Goal: Task Accomplishment & Management: Use online tool/utility

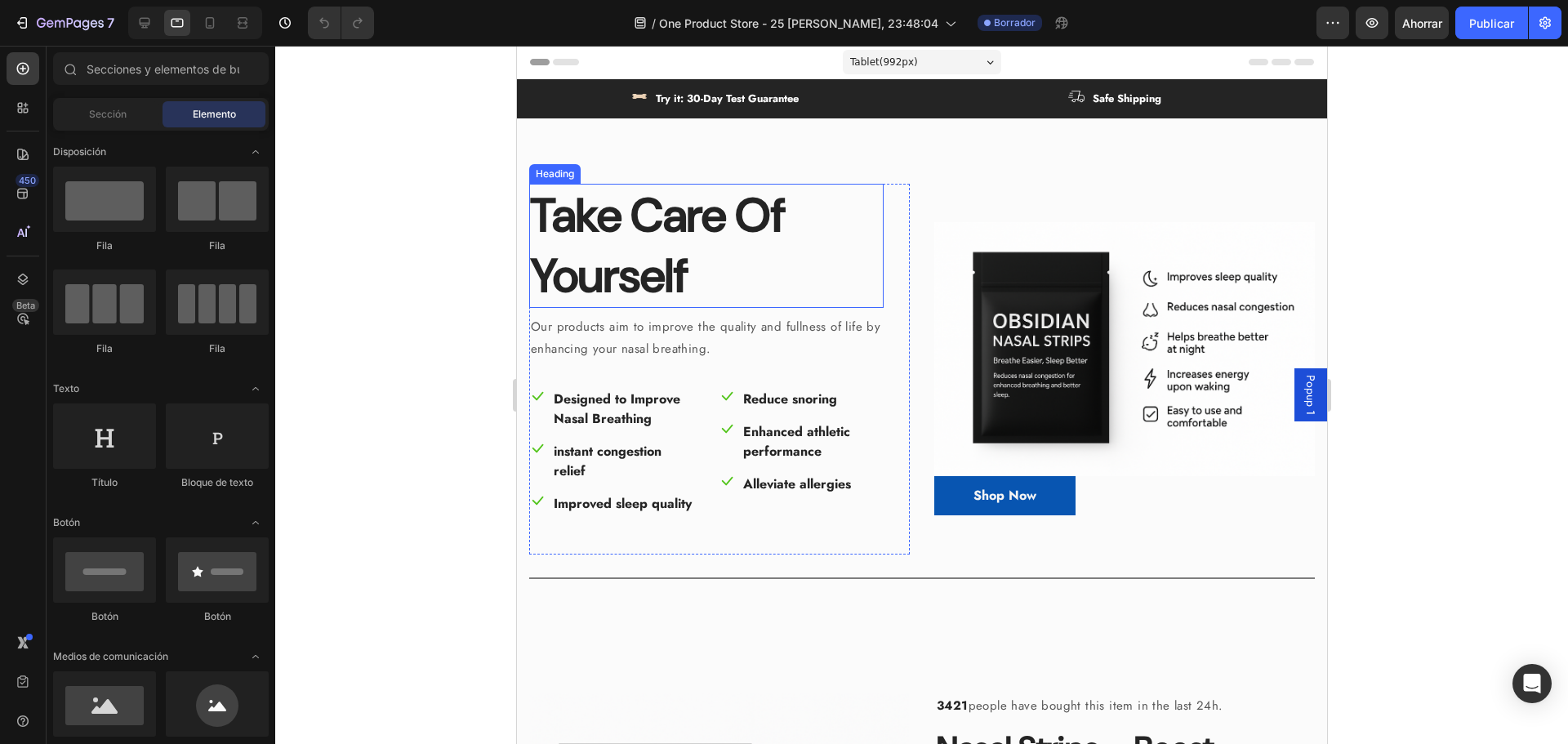
click at [738, 219] on h2 "Take Care Of Yourself" at bounding box center [705, 246] width 355 height 124
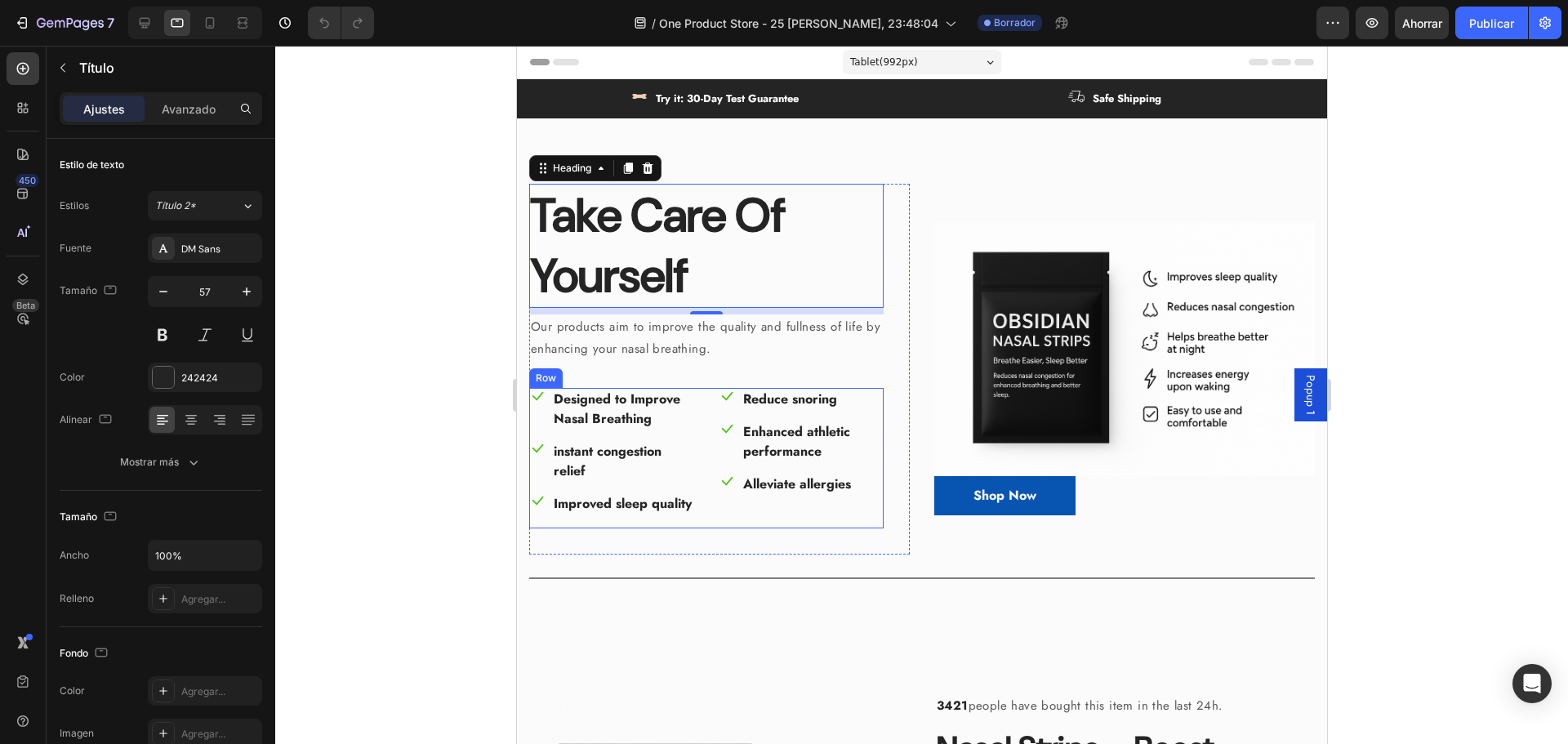
click at [702, 411] on div "Icon Designed to Improve Nasal Breathing Text block Row Icon instant congestion…" at bounding box center [705, 458] width 355 height 141
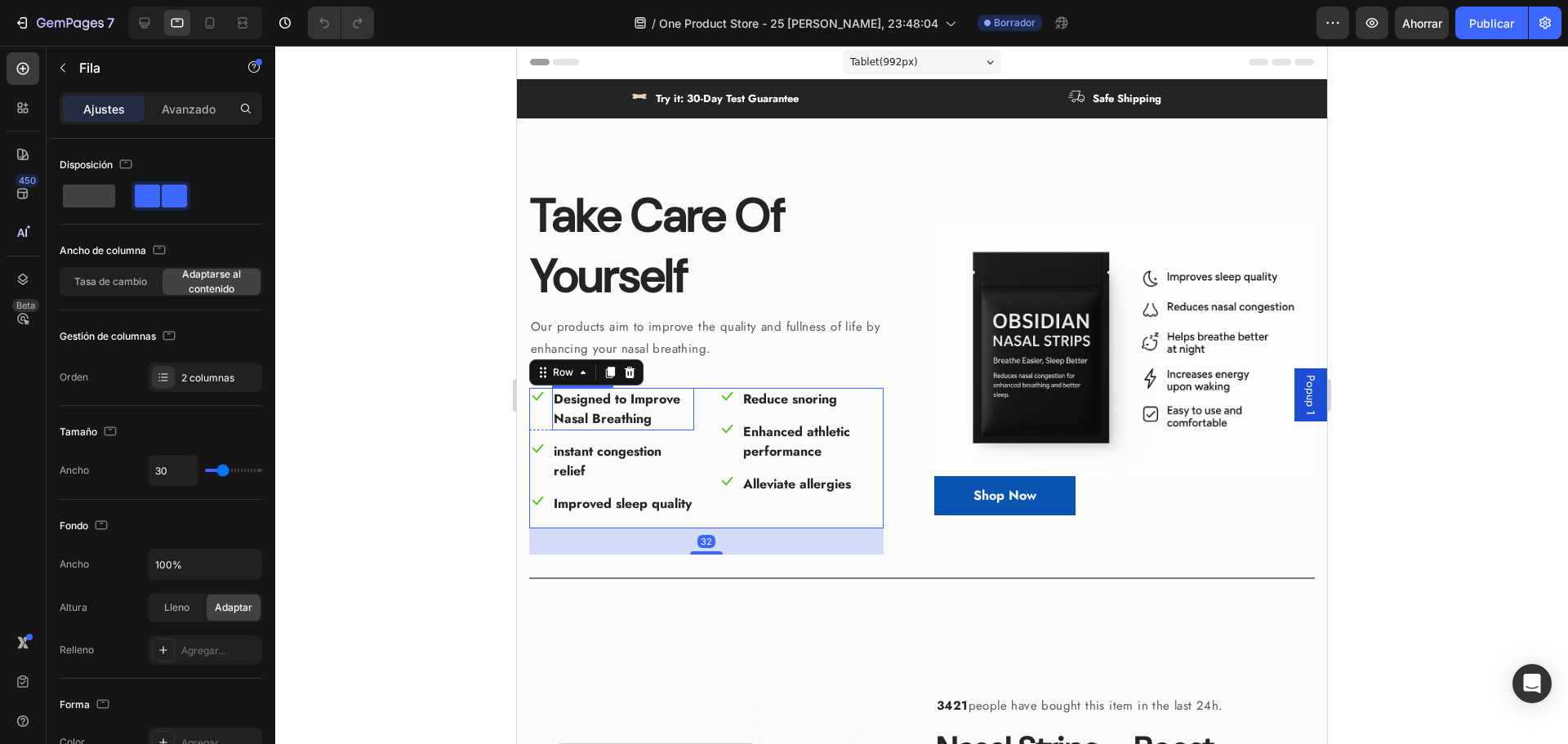
click at [594, 418] on p "Designed to Improve Nasal Breathing" at bounding box center [621, 409] width 139 height 39
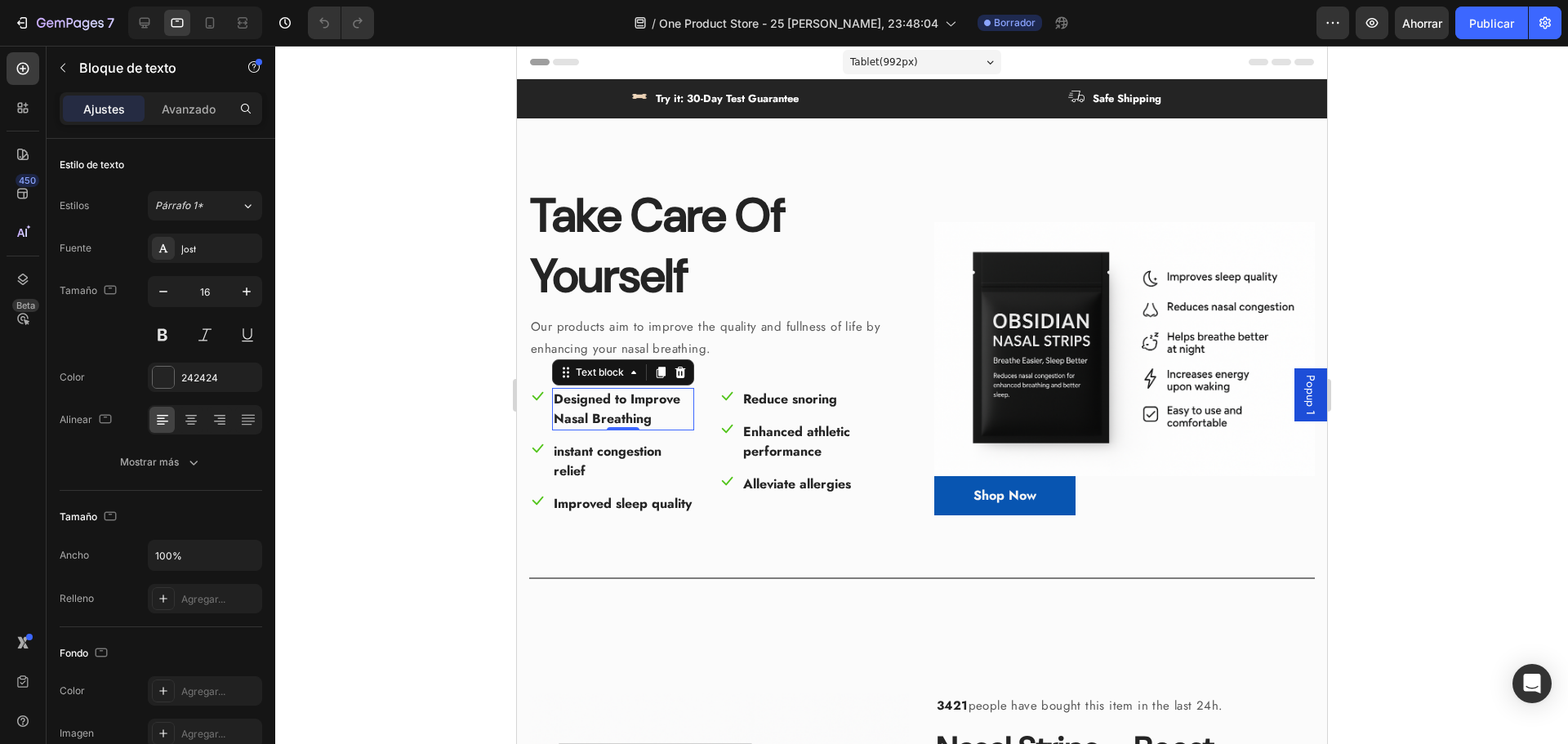
click at [379, 369] on div at bounding box center [921, 395] width 1293 height 698
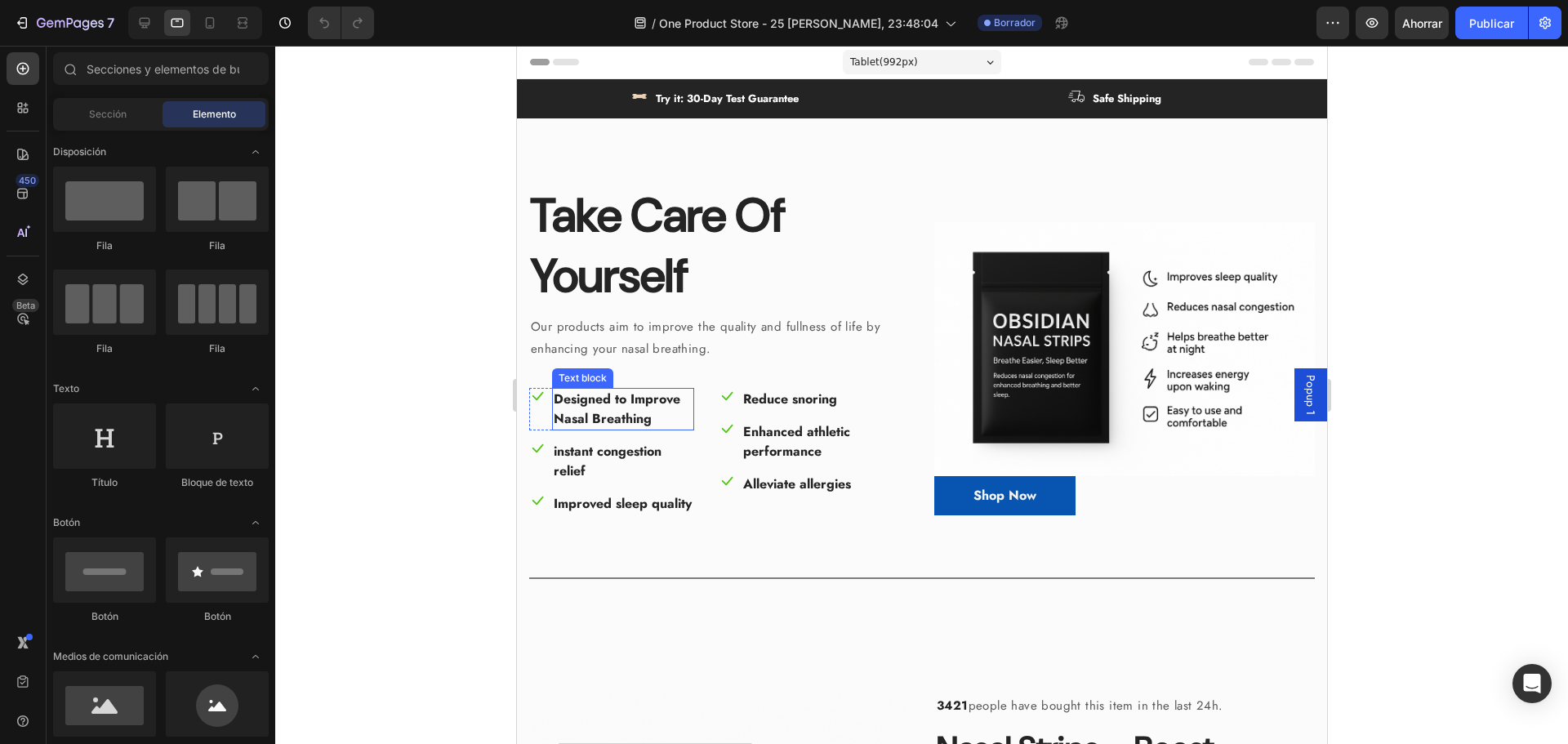
click at [612, 404] on p "Designed to Improve Nasal Breathing" at bounding box center [621, 409] width 139 height 39
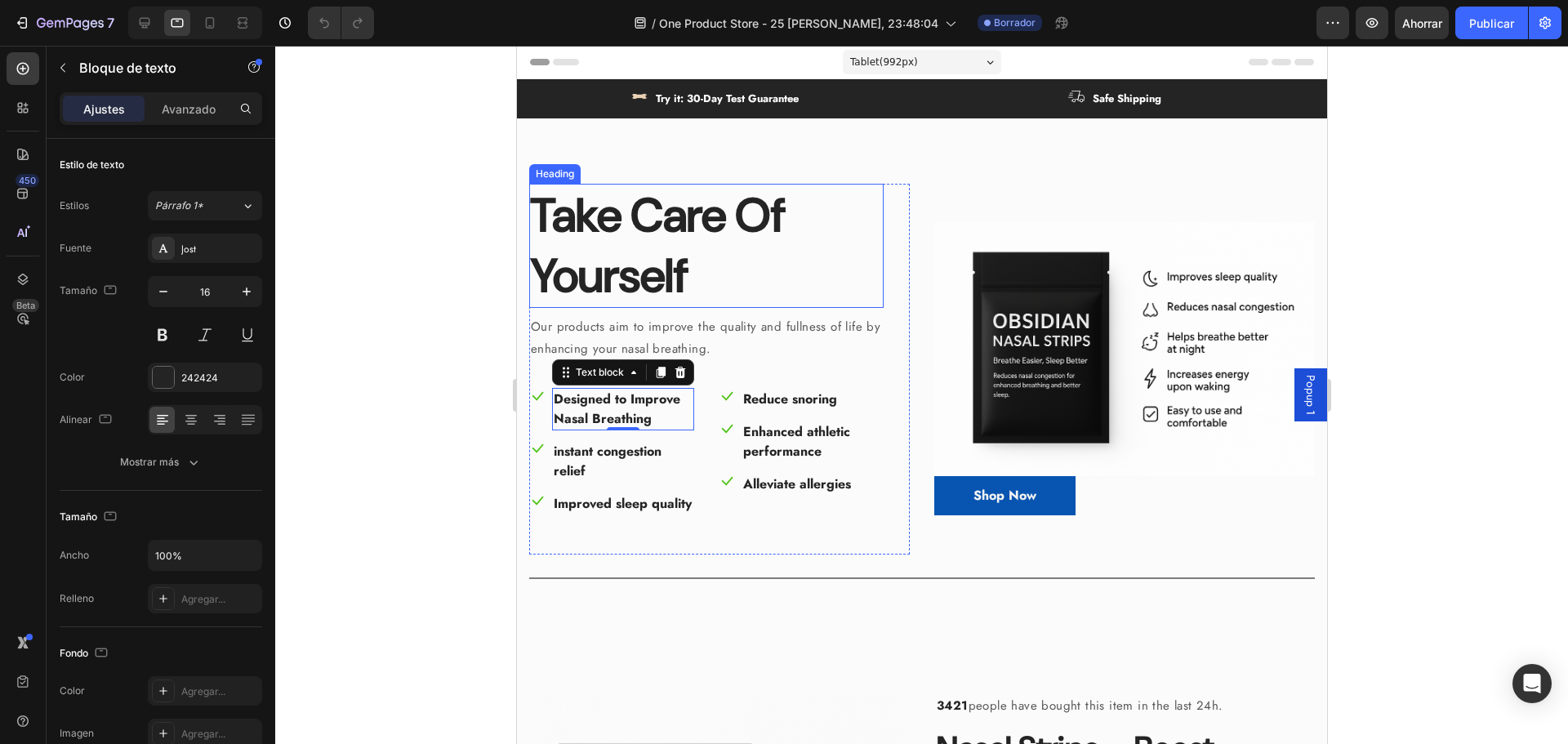
click at [661, 250] on h2 "Take Care Of Yourself" at bounding box center [705, 246] width 355 height 124
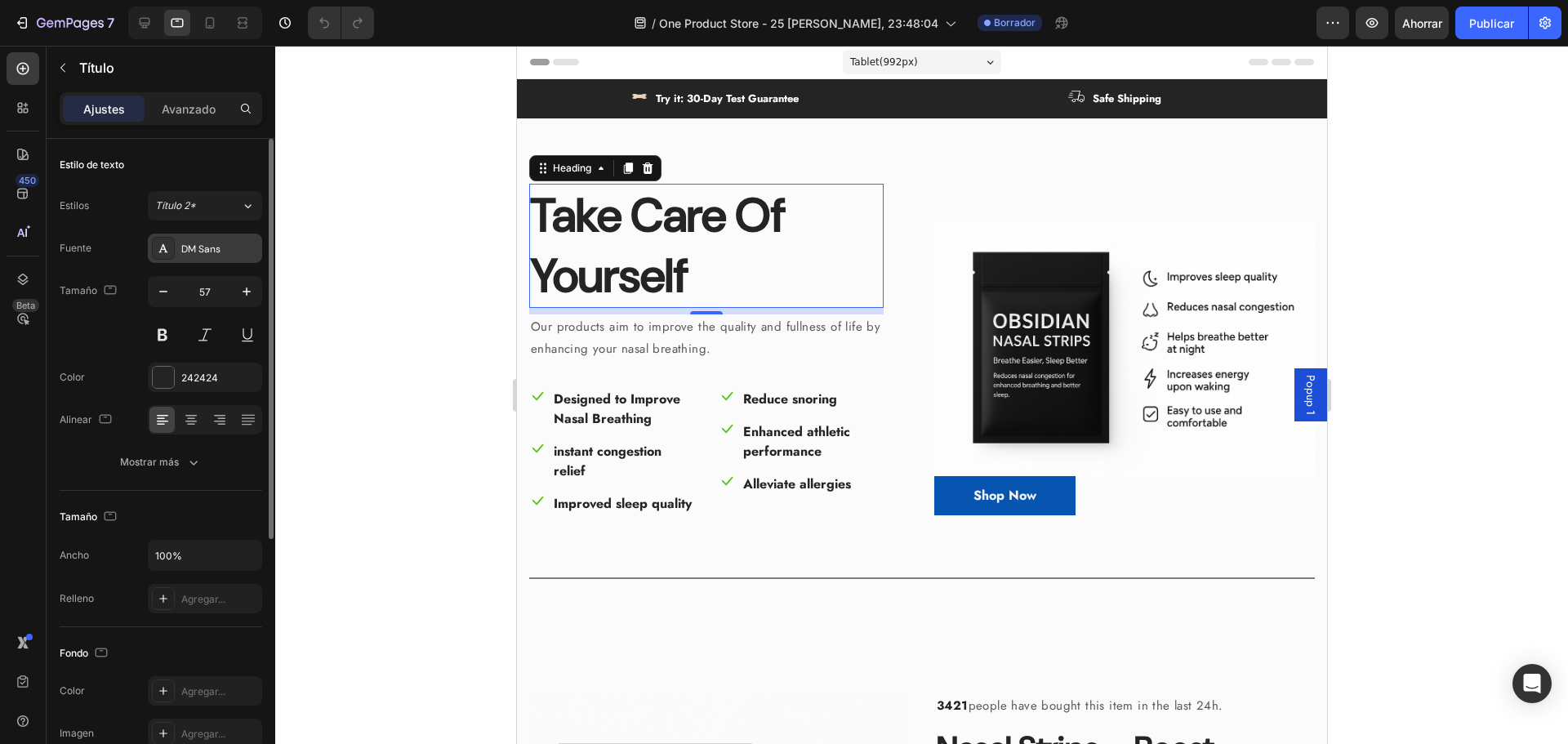
click at [199, 243] on font "DM Sans" at bounding box center [201, 249] width 39 height 13
click at [97, 337] on div "Tamaño 57" at bounding box center [161, 313] width 203 height 74
click at [597, 413] on p "Designed to Improve Nasal Breathing" at bounding box center [621, 409] width 139 height 39
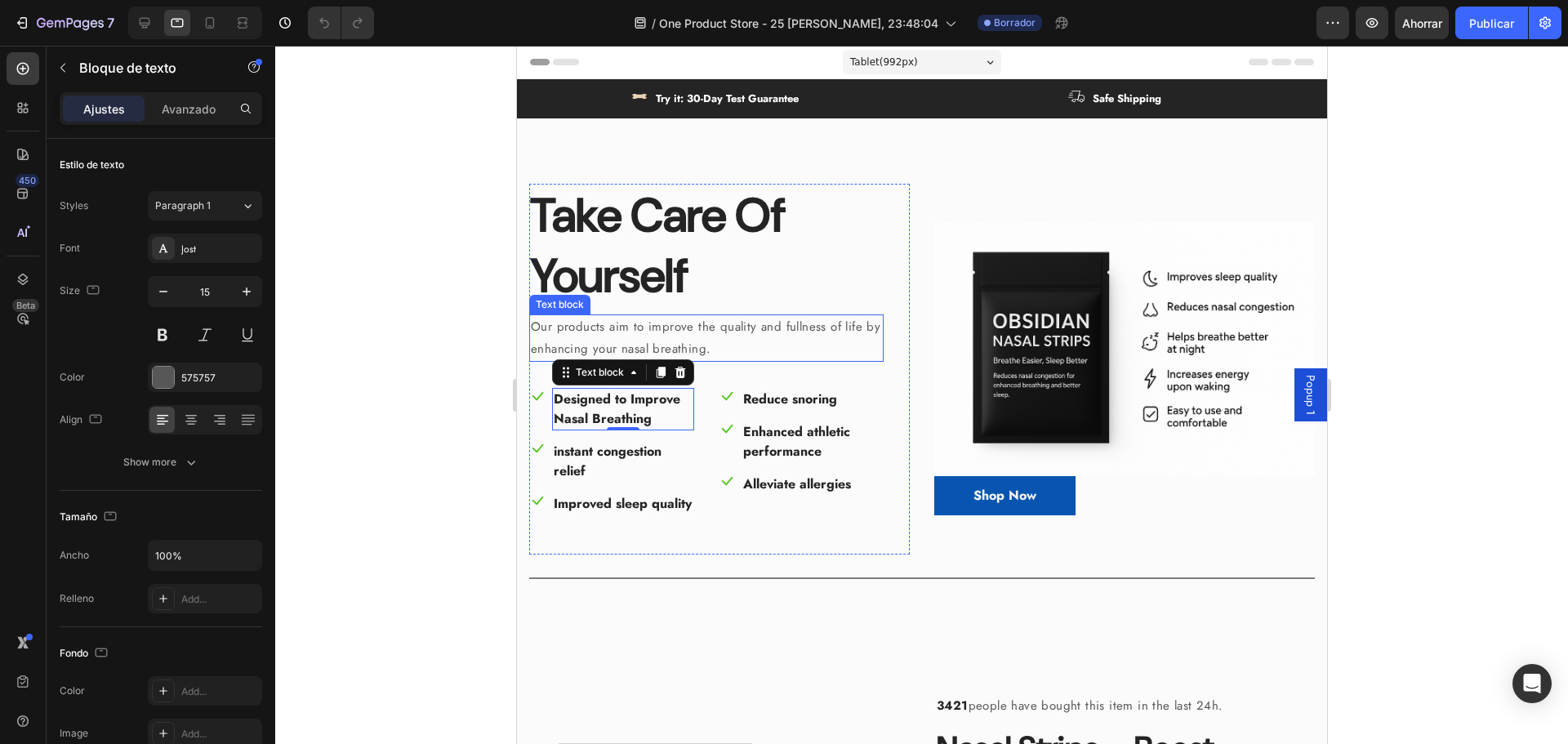
click at [596, 335] on p "Our products aim to improve the quality and fullness of life by enhancing your …" at bounding box center [705, 337] width 351 height 44
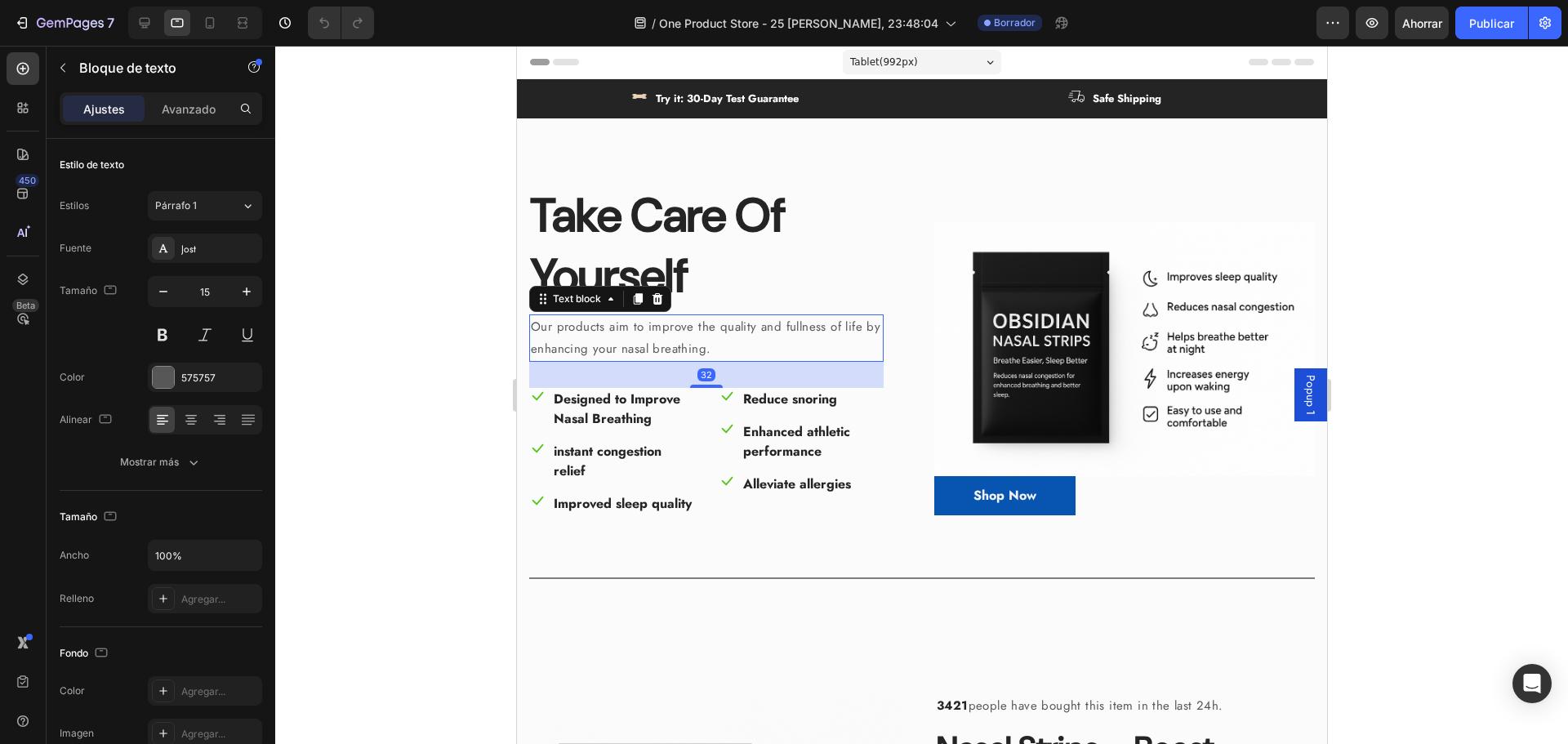
click at [613, 254] on h2 "Take Care Of Yourself" at bounding box center [705, 246] width 355 height 124
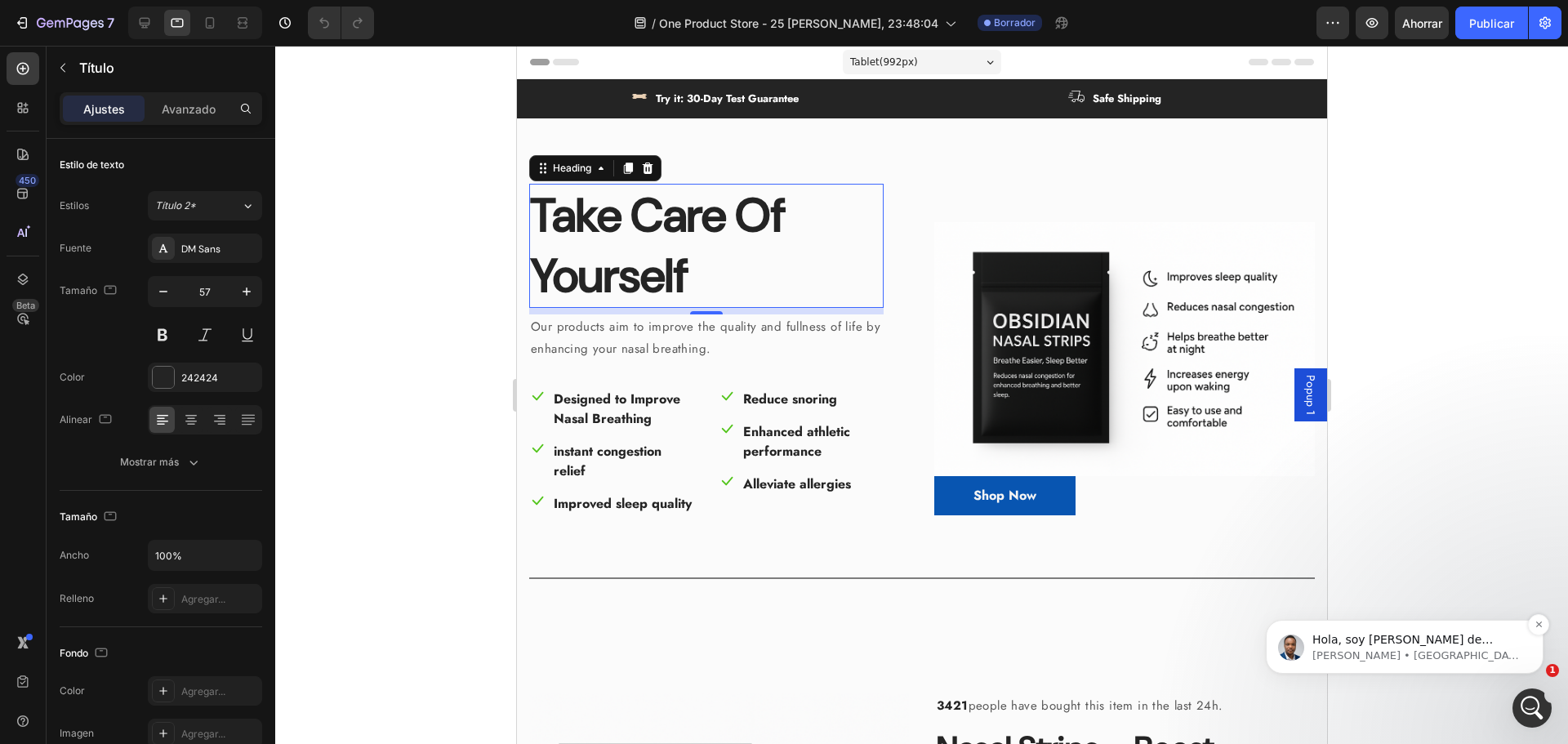
click at [1391, 643] on font "Hola, soy [PERSON_NAME] de nuevo. 😊 Solo quería contactarte porque no he recibi…" at bounding box center [1417, 704] width 208 height 143
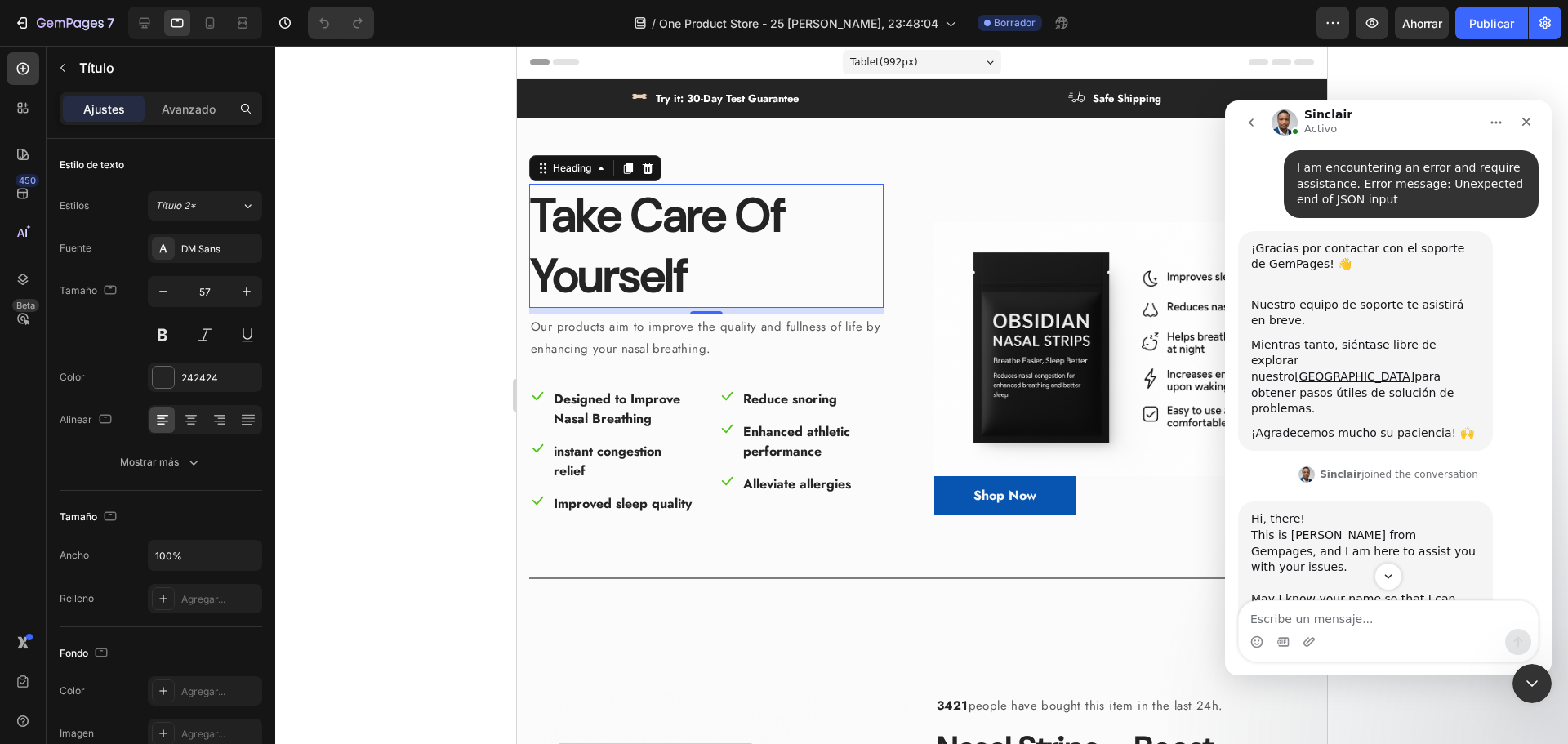
scroll to position [326, 0]
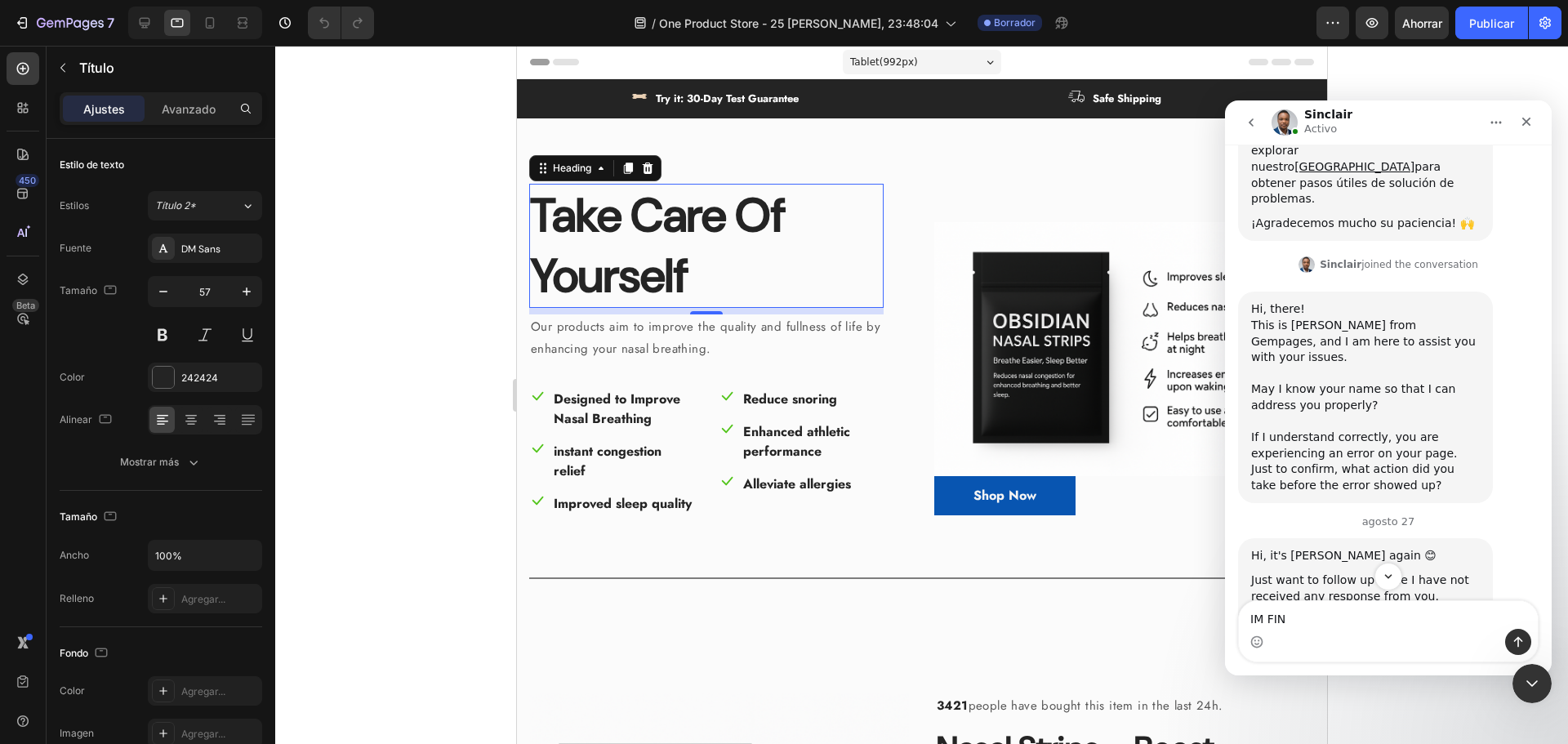
type textarea "IM FINE"
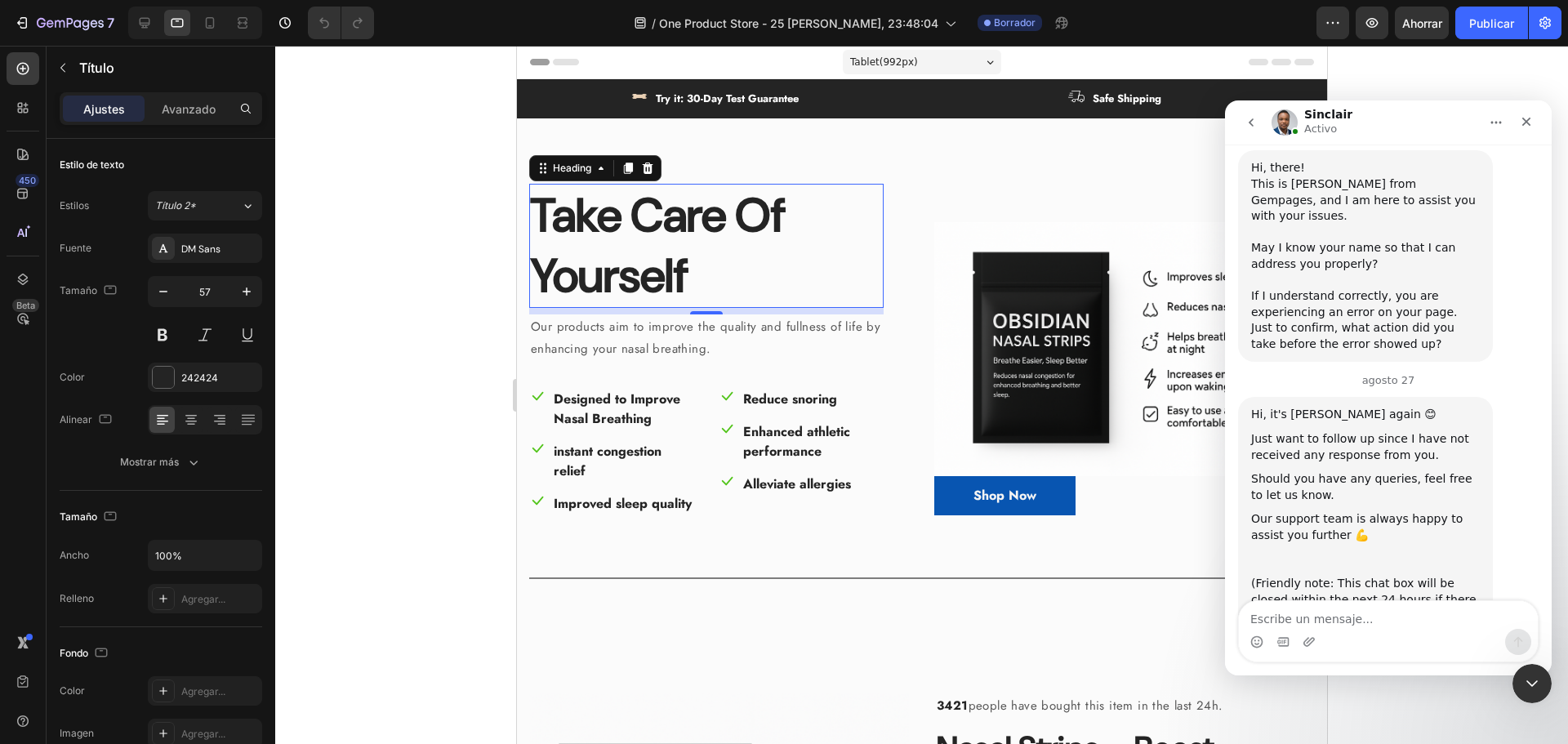
scroll to position [520, 0]
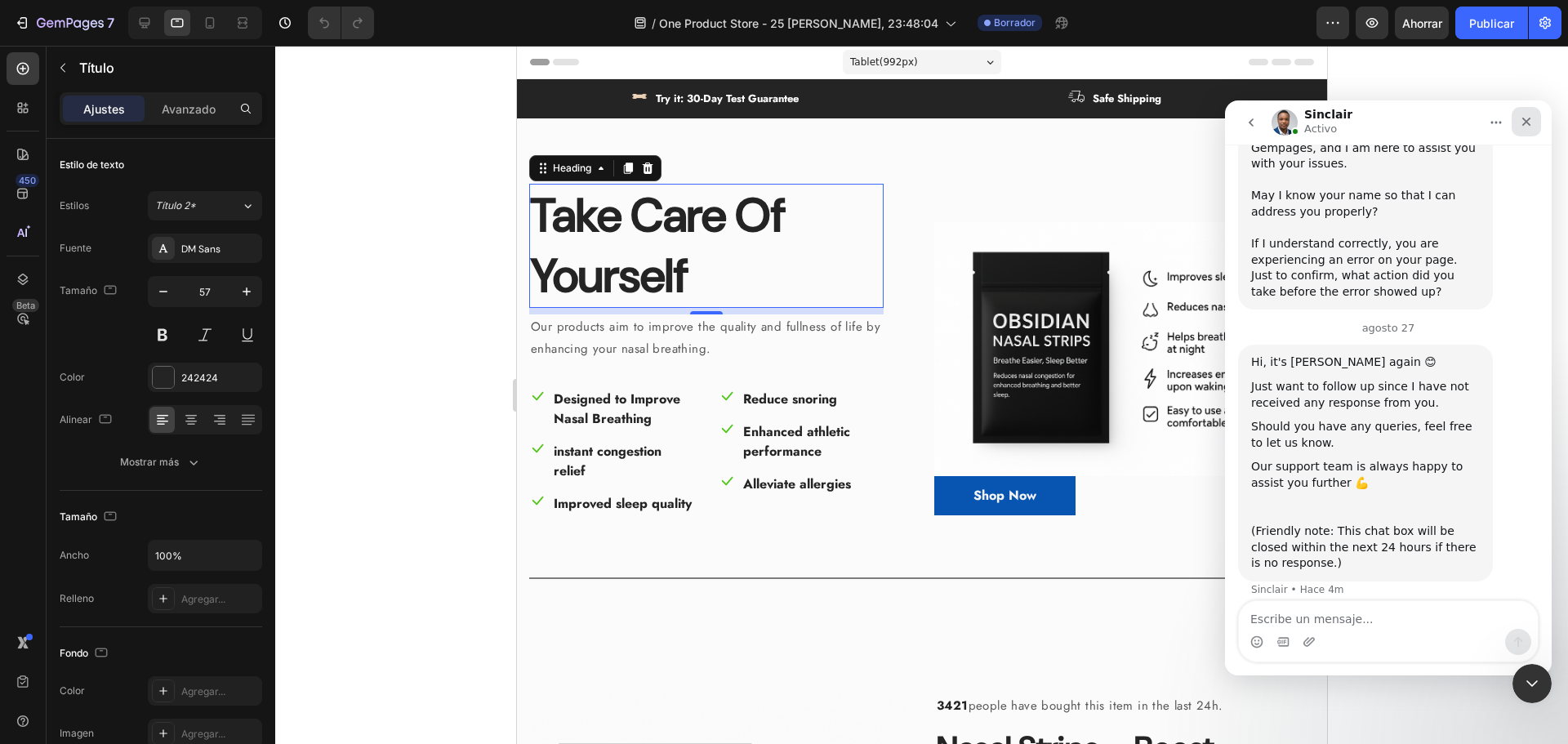
click at [1531, 122] on icon "Cerrar" at bounding box center [1526, 121] width 13 height 13
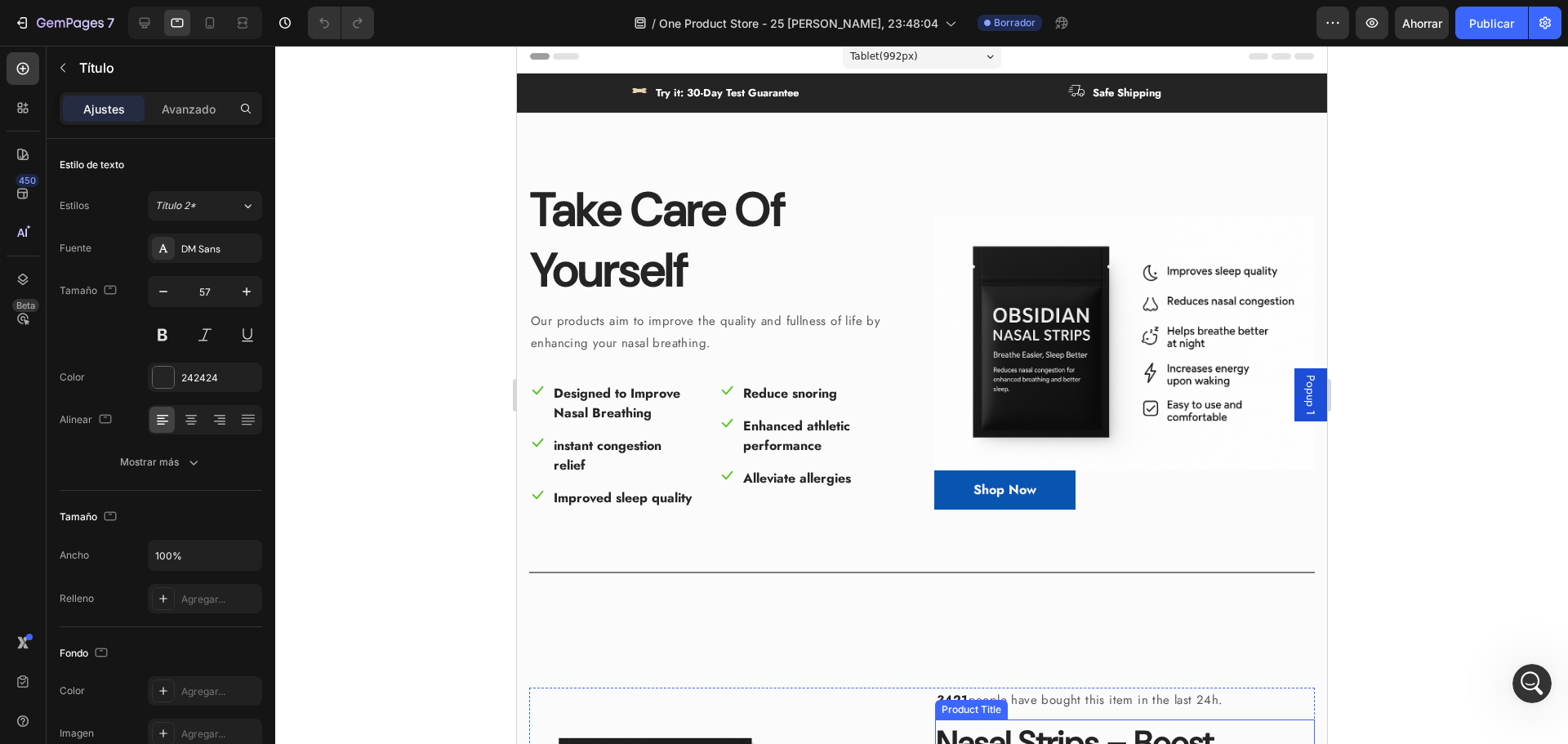
scroll to position [0, 0]
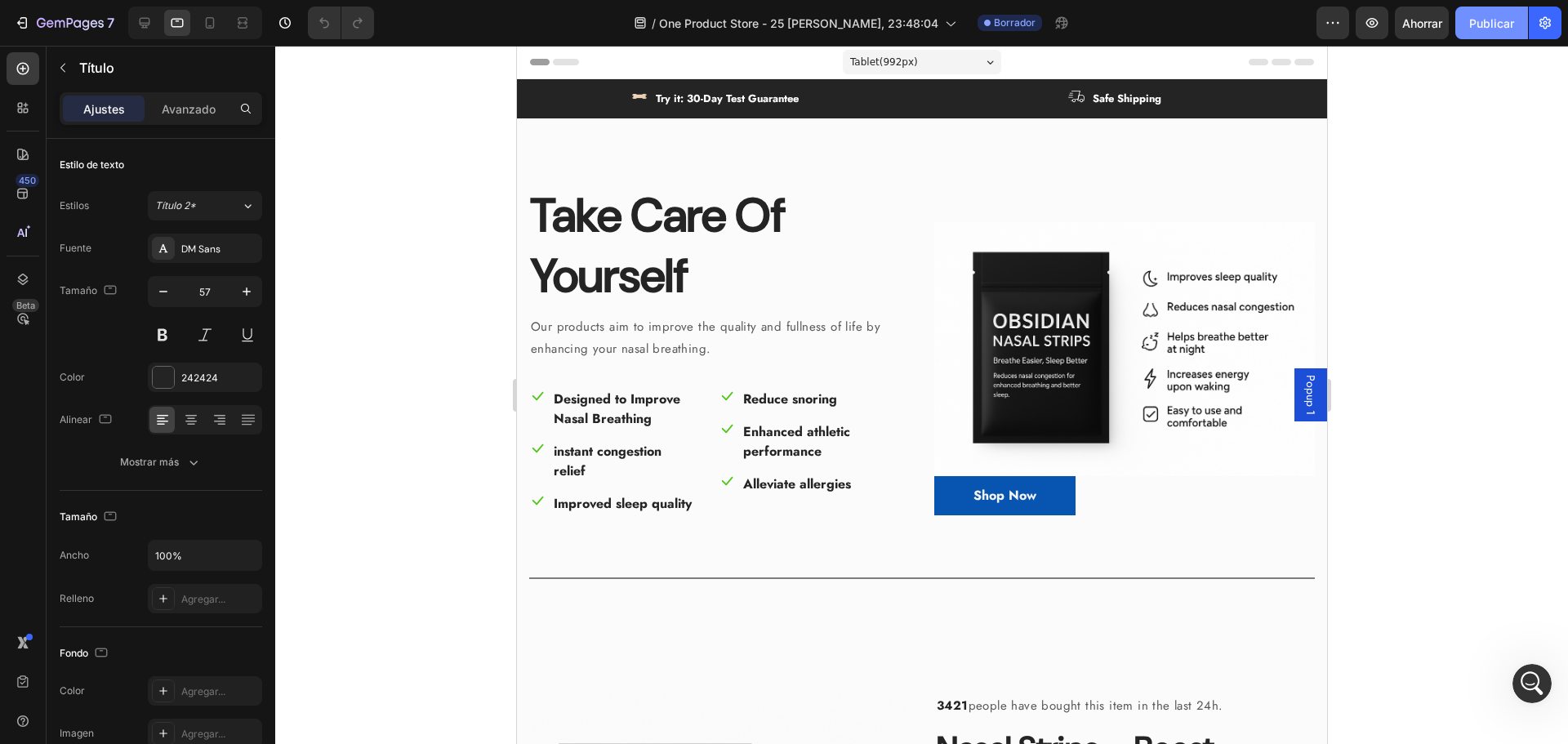
click at [1479, 22] on font "Publicar" at bounding box center [1492, 24] width 45 height 14
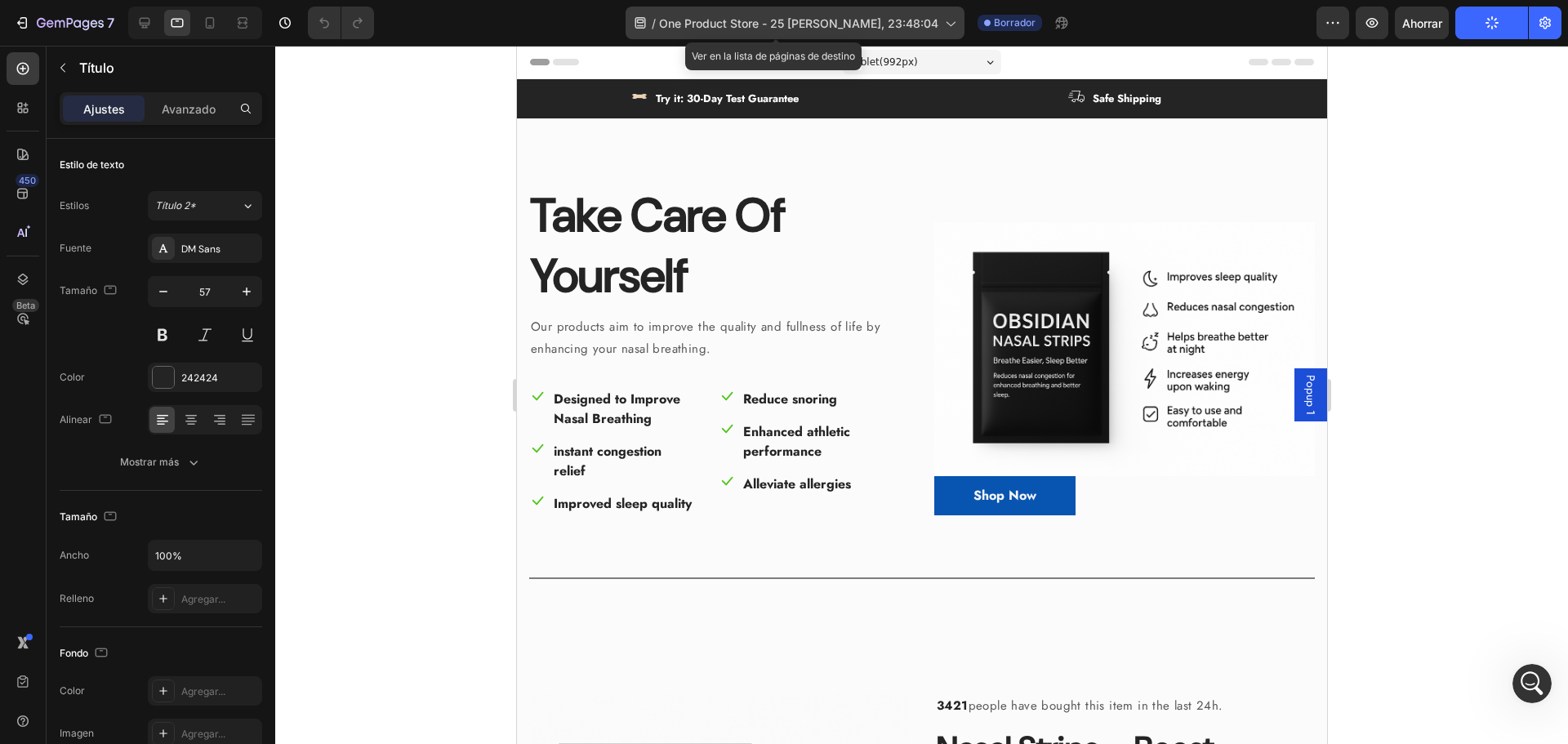
click at [758, 20] on font "One Product Store - 25 [PERSON_NAME], 23:48:04" at bounding box center [798, 24] width 279 height 14
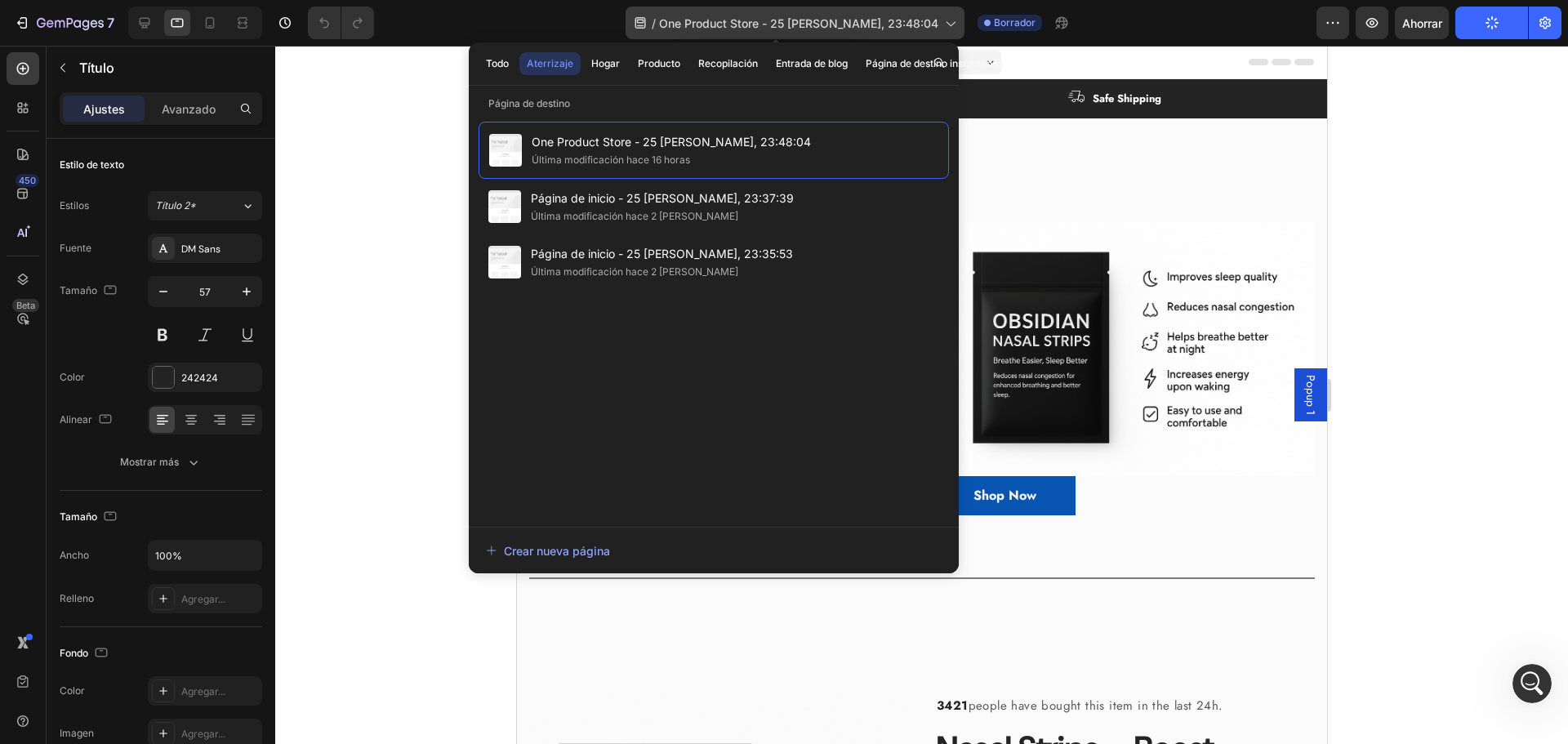
click at [753, 19] on font "One Product Store - 25 [PERSON_NAME], 23:48:04" at bounding box center [798, 24] width 279 height 14
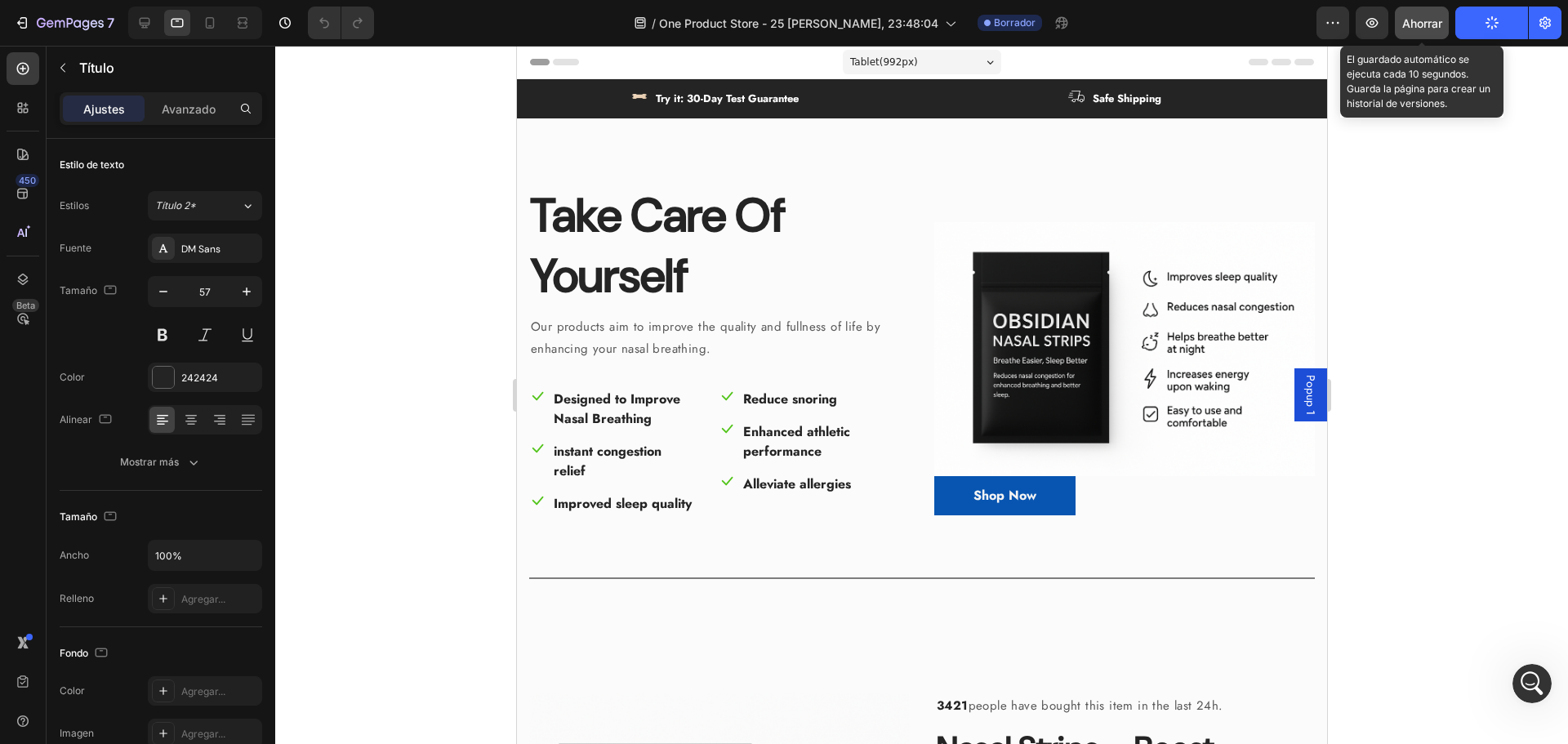
click at [1437, 24] on font "Ahorrar" at bounding box center [1422, 24] width 40 height 14
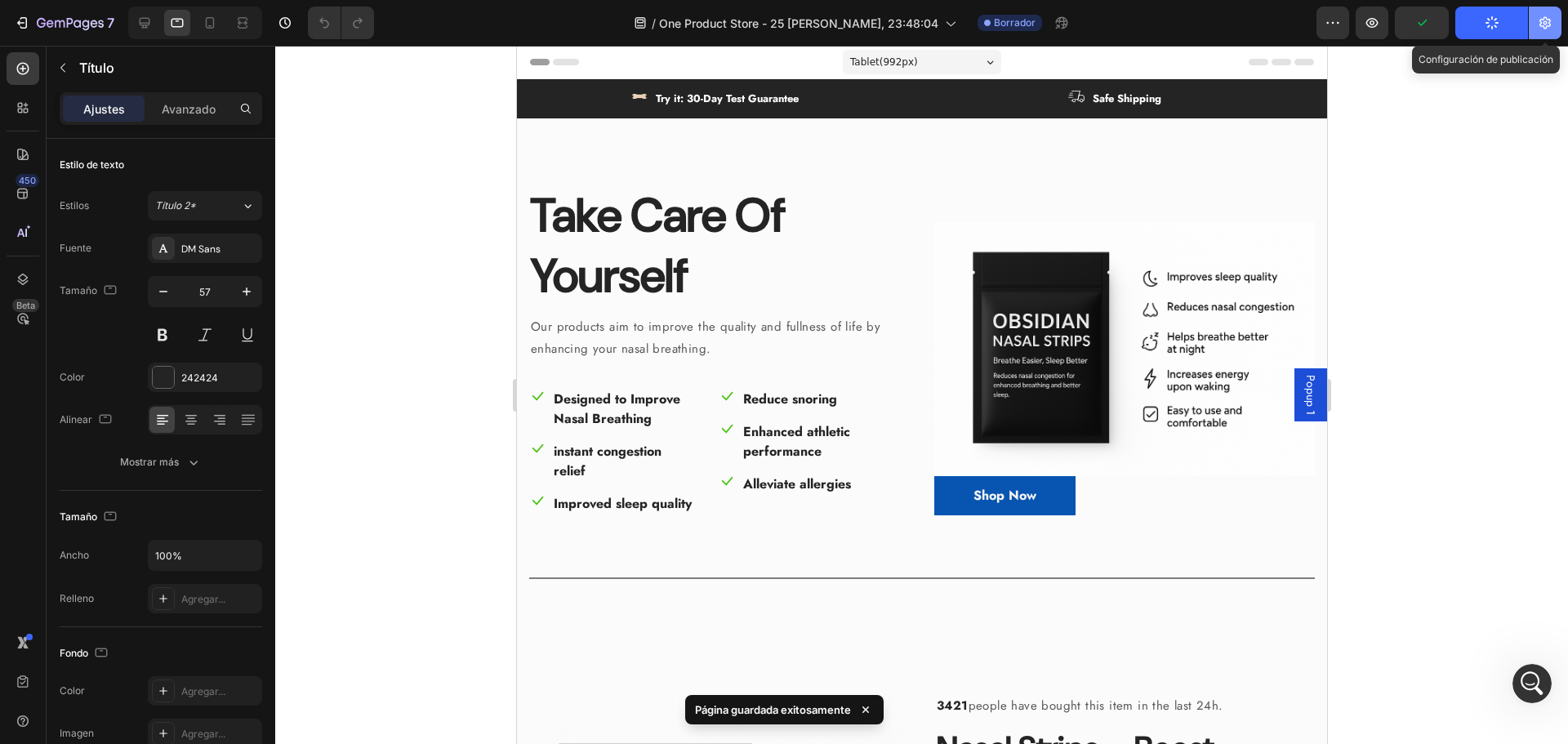
click at [1539, 25] on icon "button" at bounding box center [1544, 23] width 17 height 17
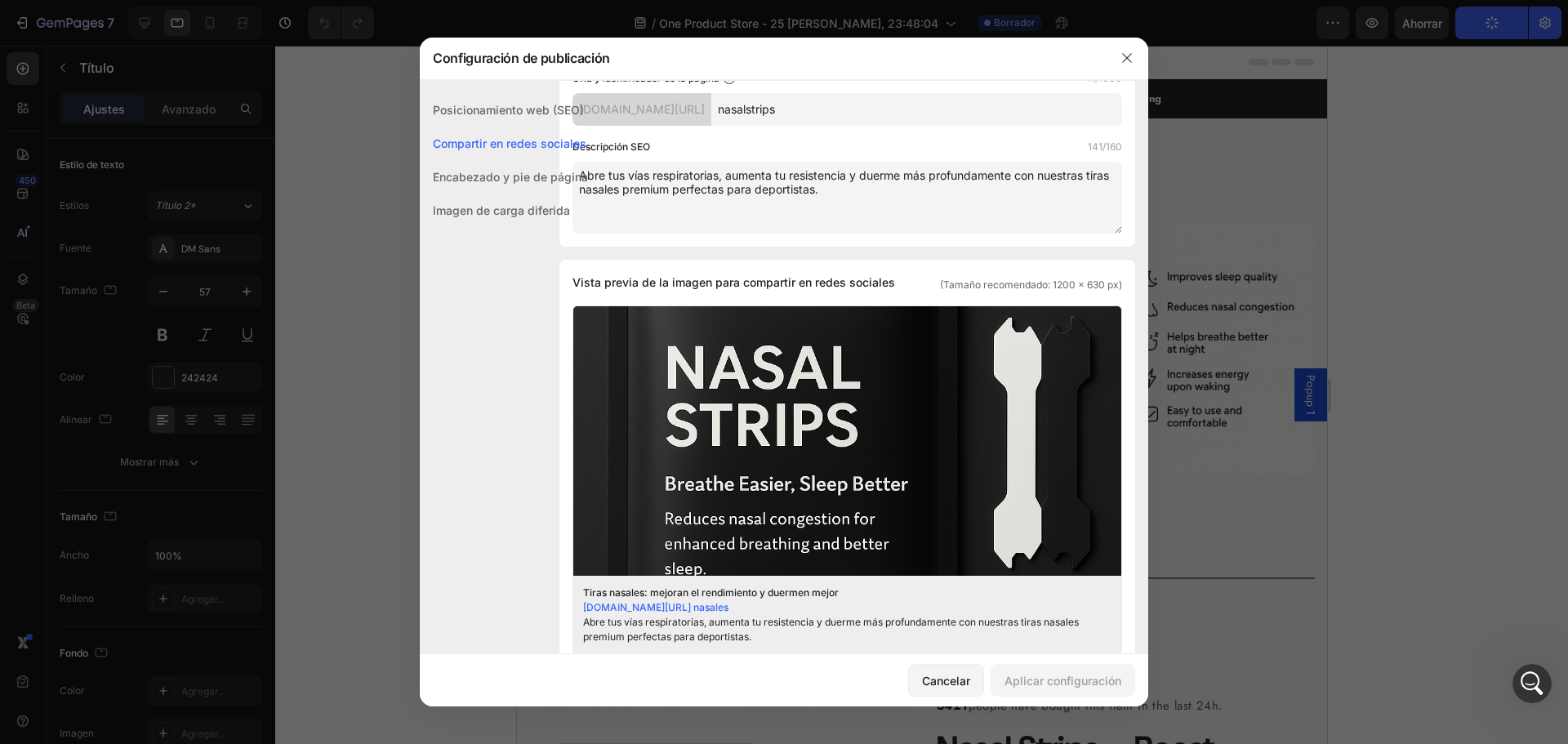
scroll to position [0, 0]
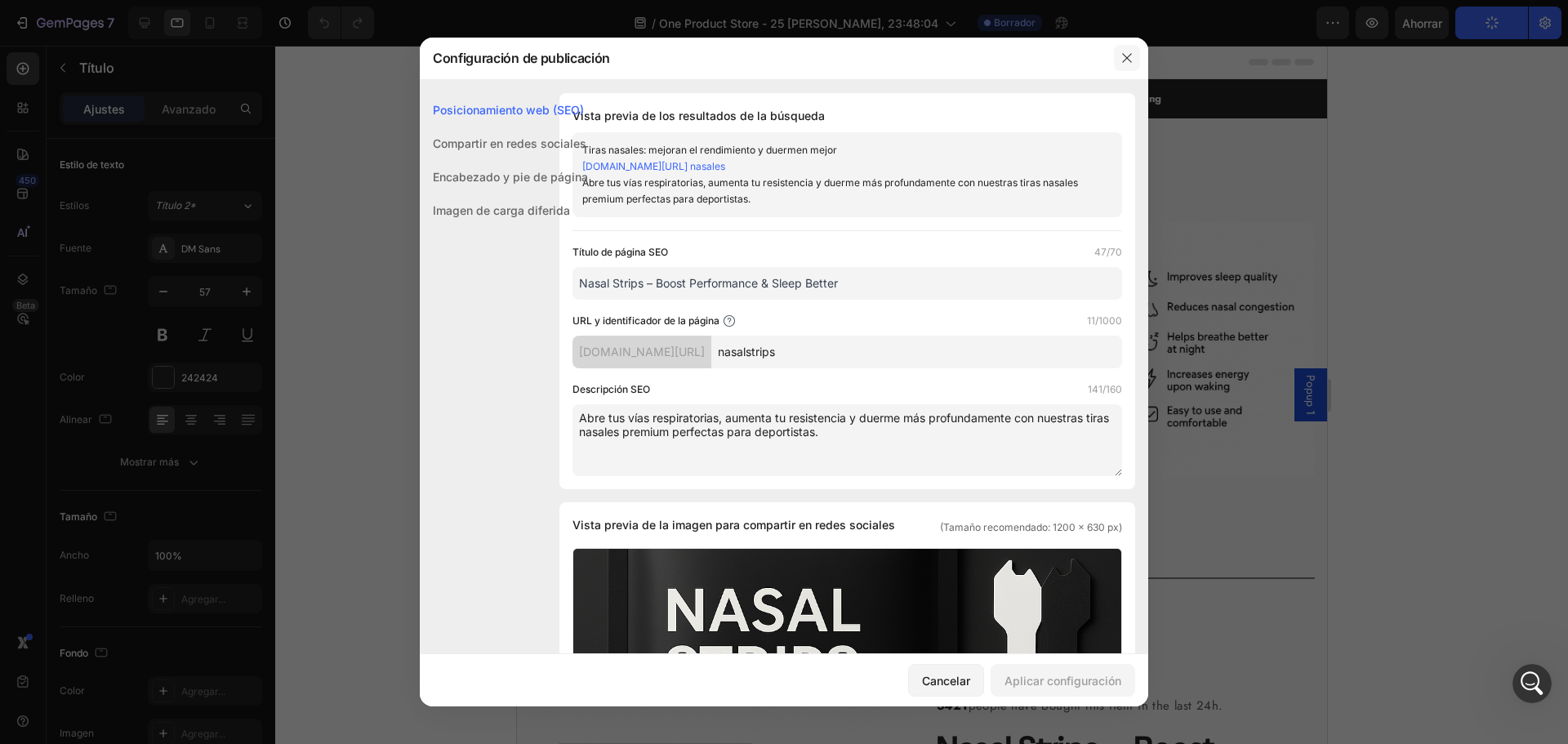
click at [1127, 50] on button "button" at bounding box center [1127, 58] width 27 height 27
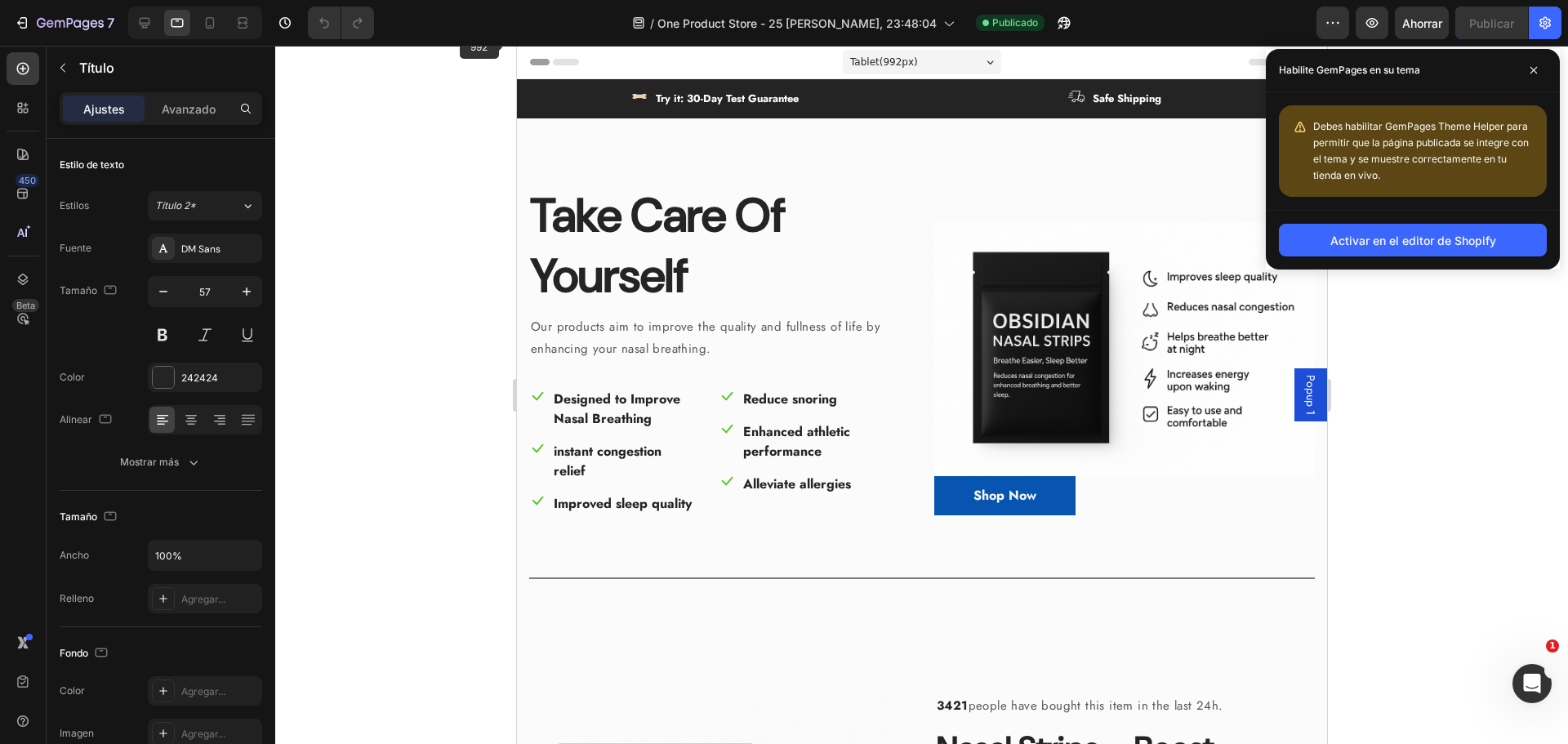
scroll to position [950, 0]
click at [1421, 237] on font "Activar en el editor de Shopify" at bounding box center [1413, 241] width 166 height 14
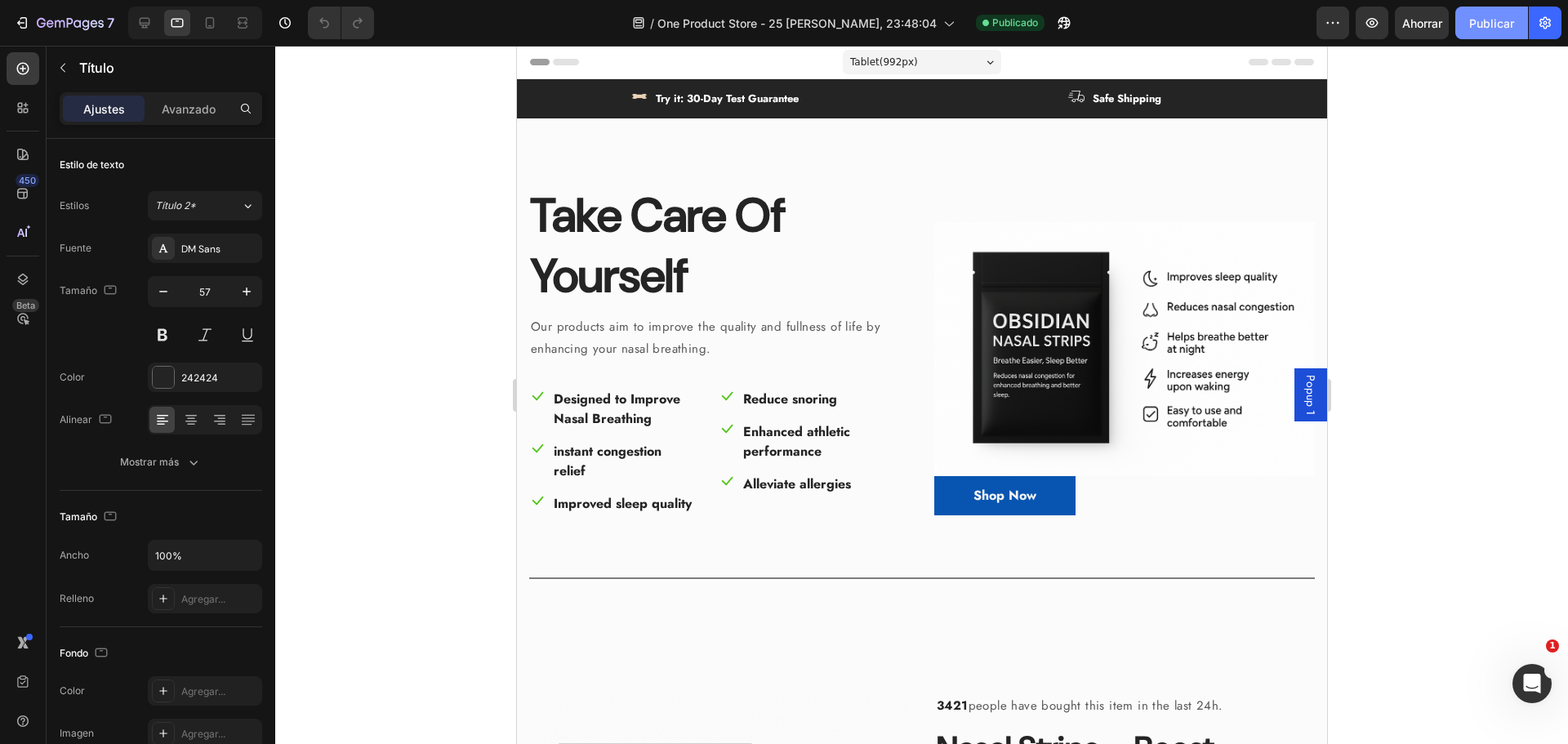
click at [1508, 26] on font "Publicar" at bounding box center [1492, 24] width 45 height 14
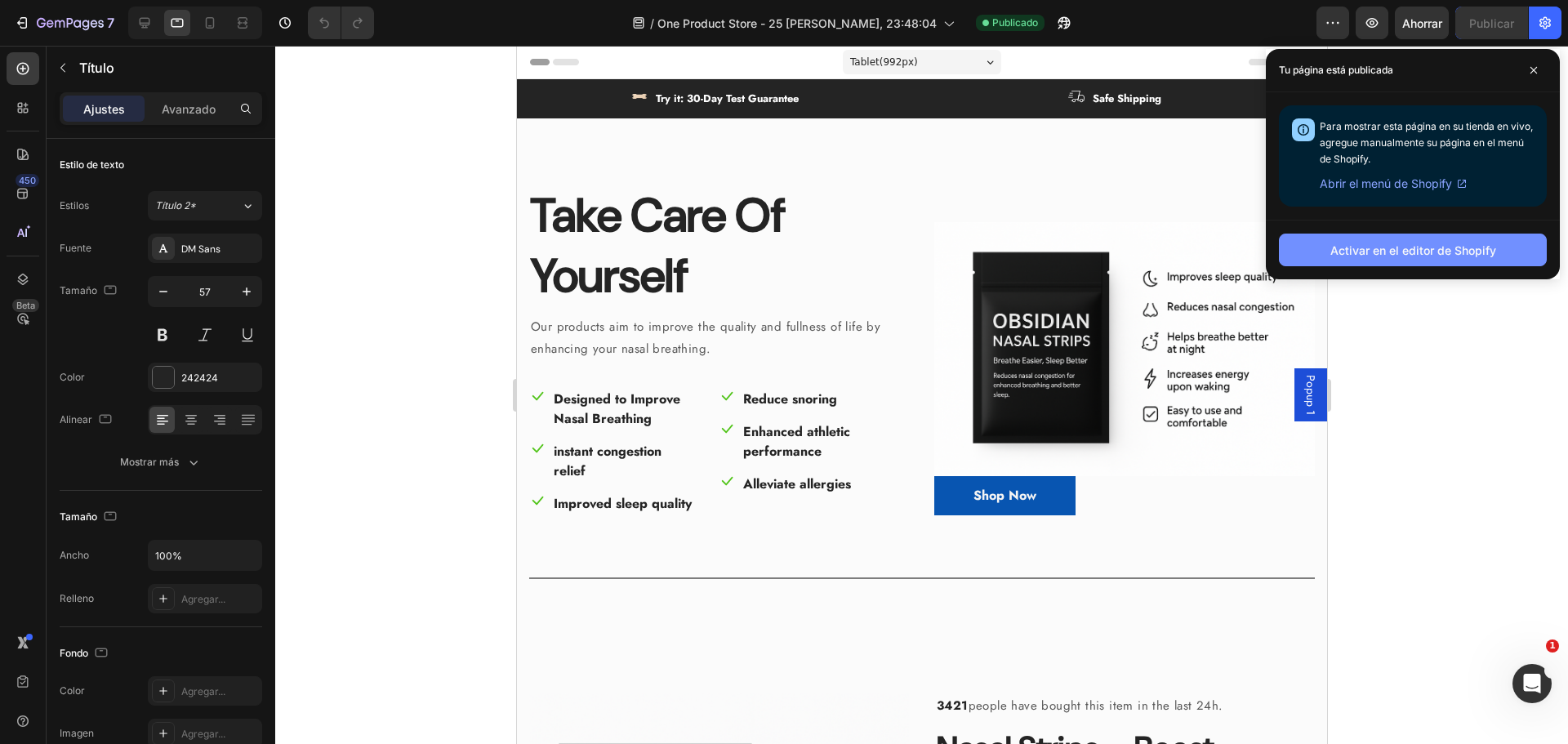
click at [1382, 235] on div "Activar en el editor de Shopify" at bounding box center [1413, 249] width 294 height 60
click at [1384, 240] on button "Activar en el editor de Shopify" at bounding box center [1413, 250] width 267 height 32
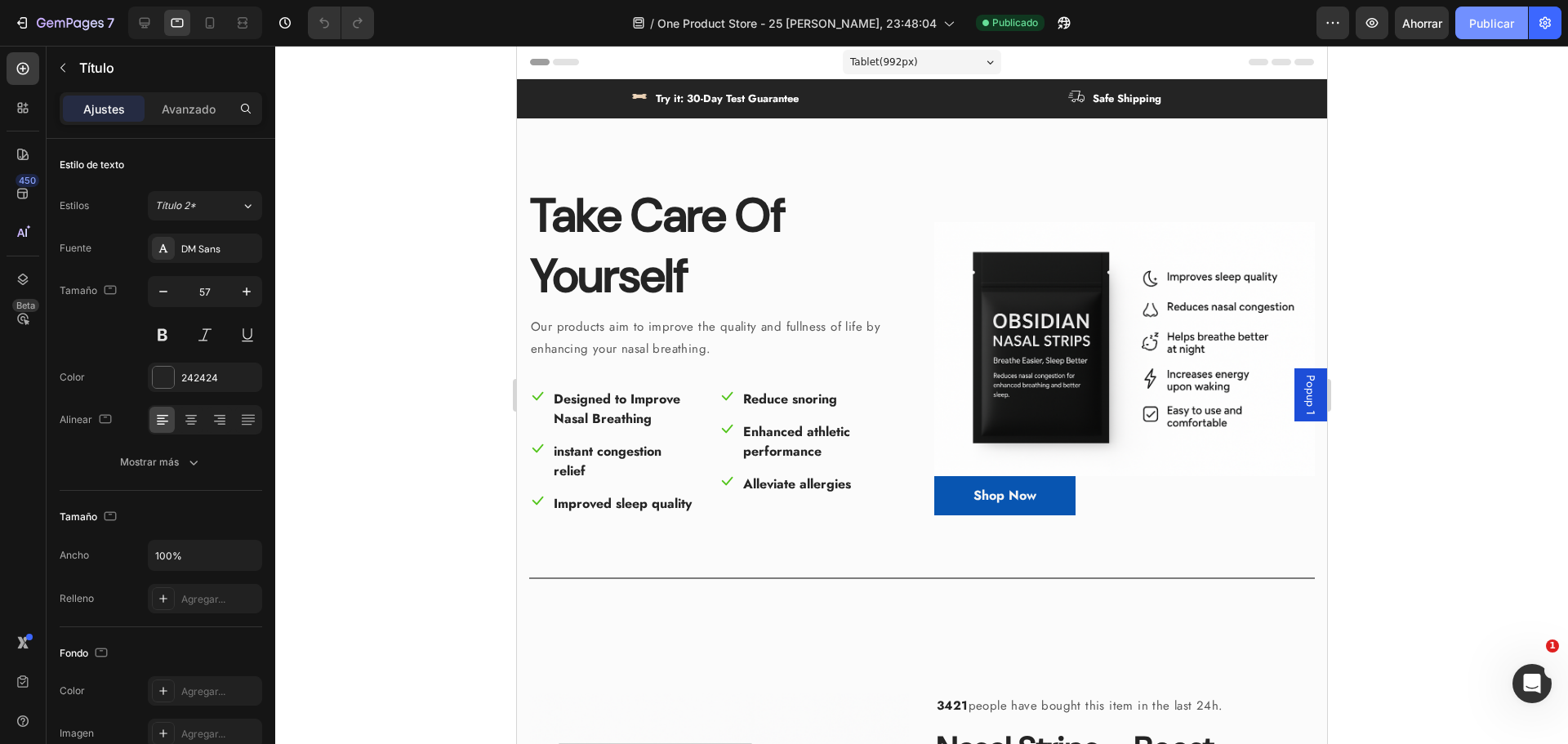
click at [1502, 20] on font "Publicar" at bounding box center [1492, 24] width 45 height 14
click at [1049, 370] on img at bounding box center [1124, 349] width 380 height 254
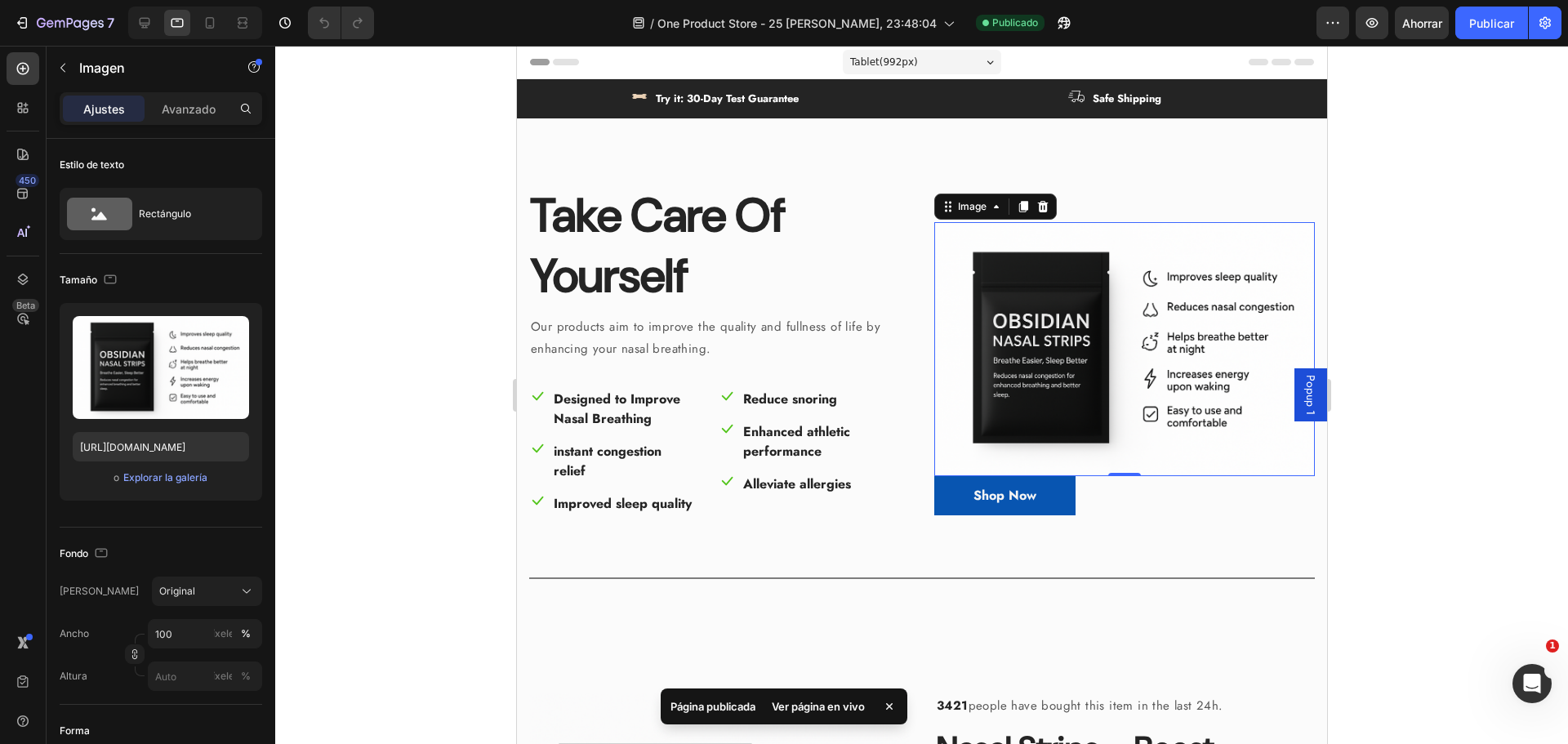
click at [312, 471] on div at bounding box center [921, 395] width 1293 height 698
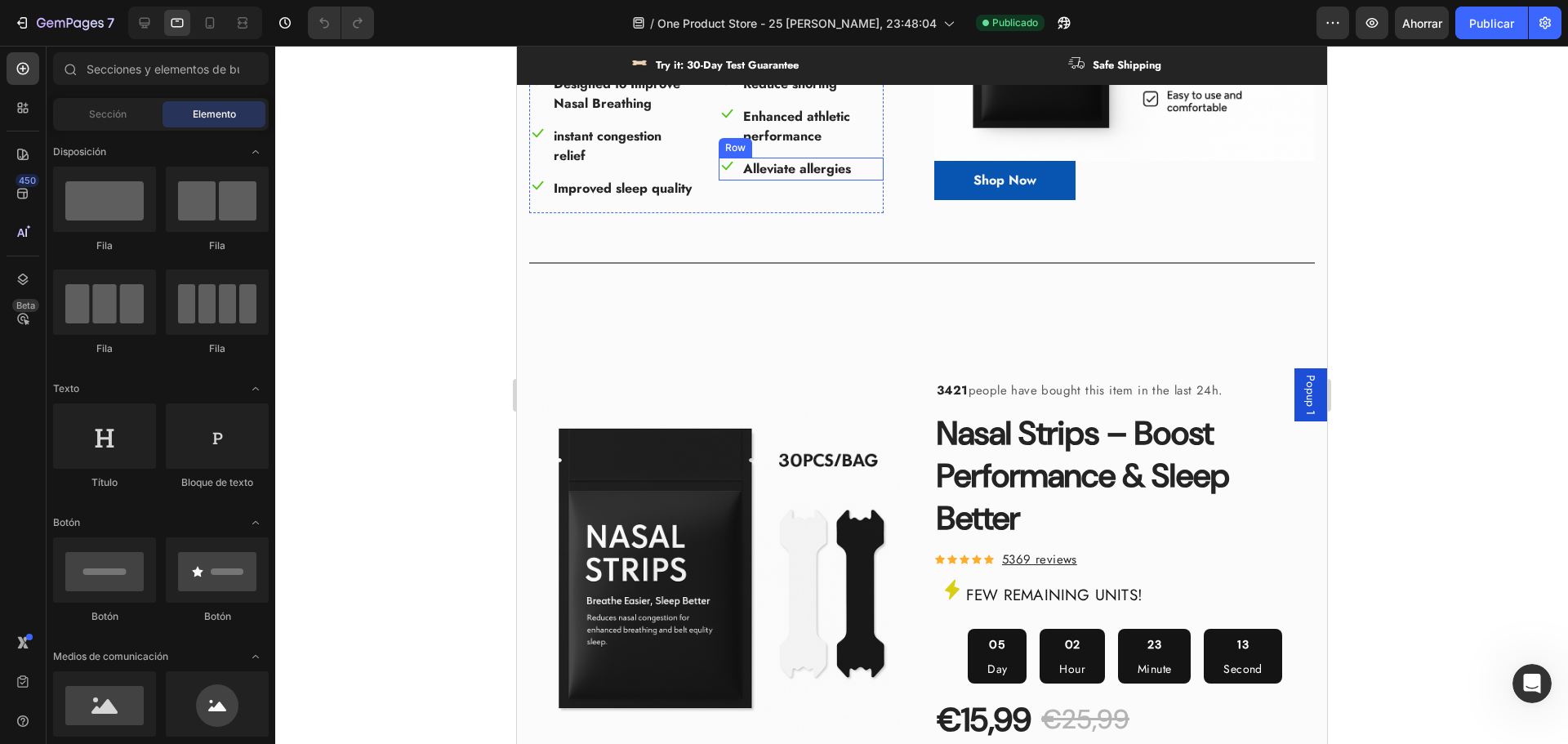
scroll to position [408, 0]
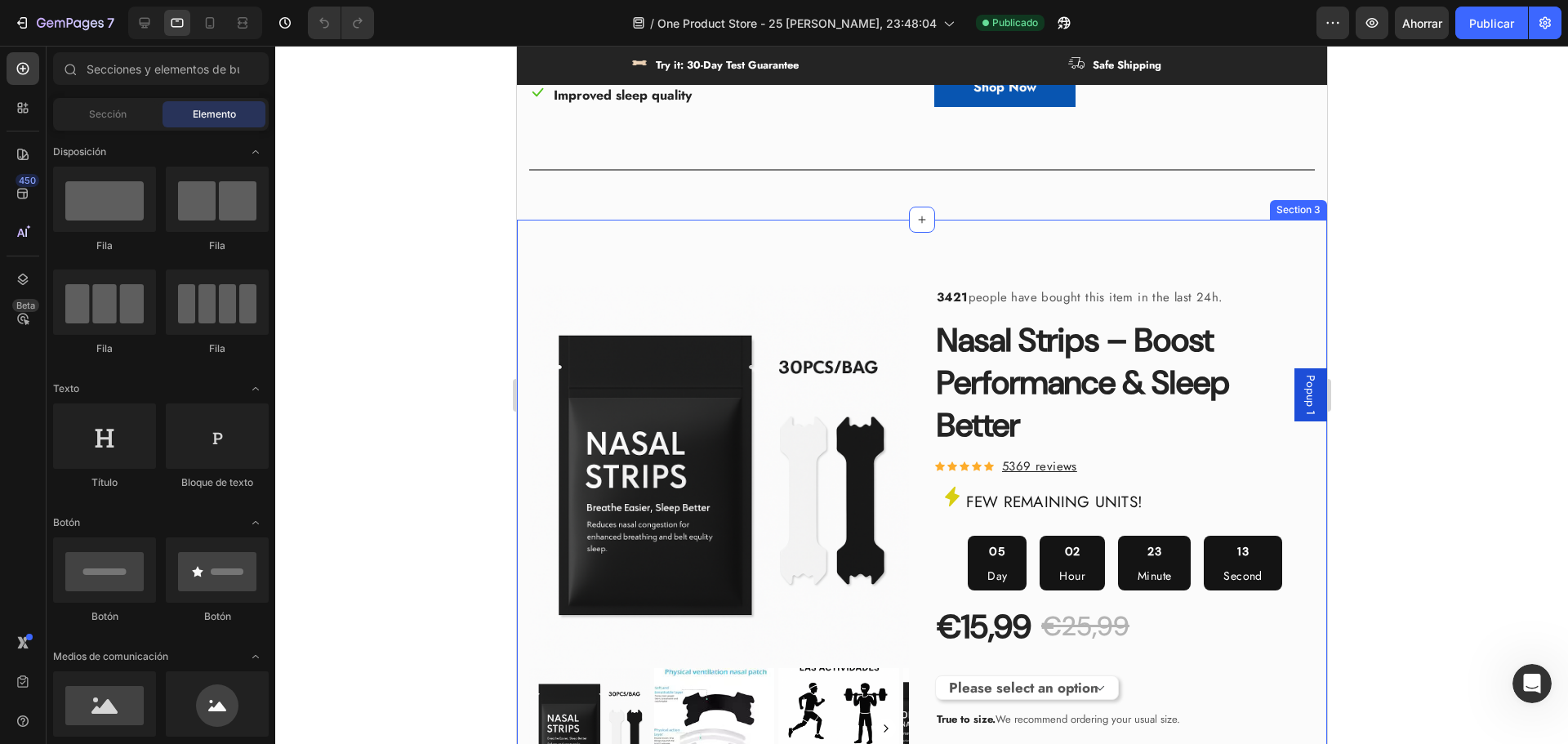
click at [886, 264] on div "Product Images & Gallery 3421 people have bought this item in the last 24h. Tex…" at bounding box center [921, 655] width 810 height 871
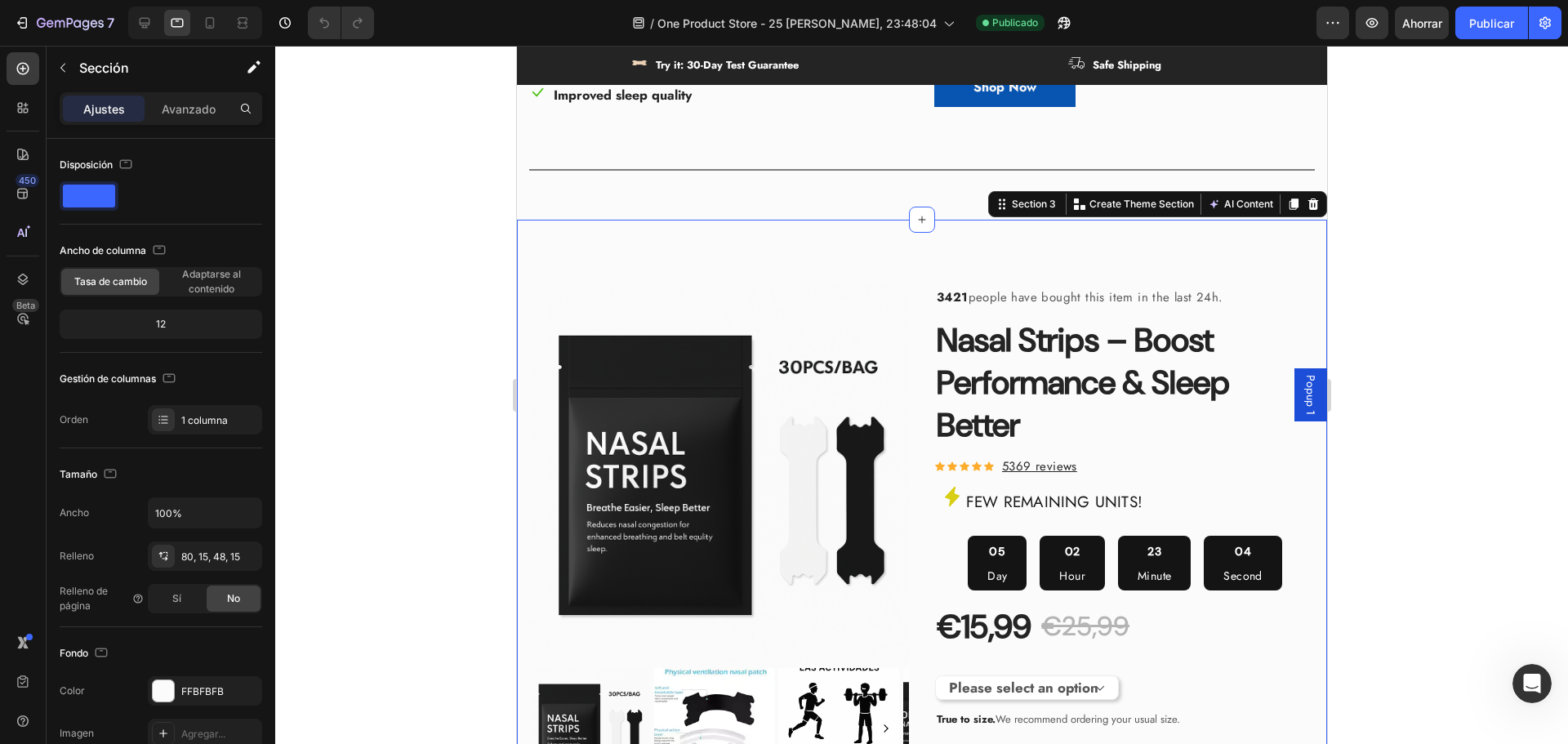
click at [368, 297] on div at bounding box center [921, 395] width 1293 height 698
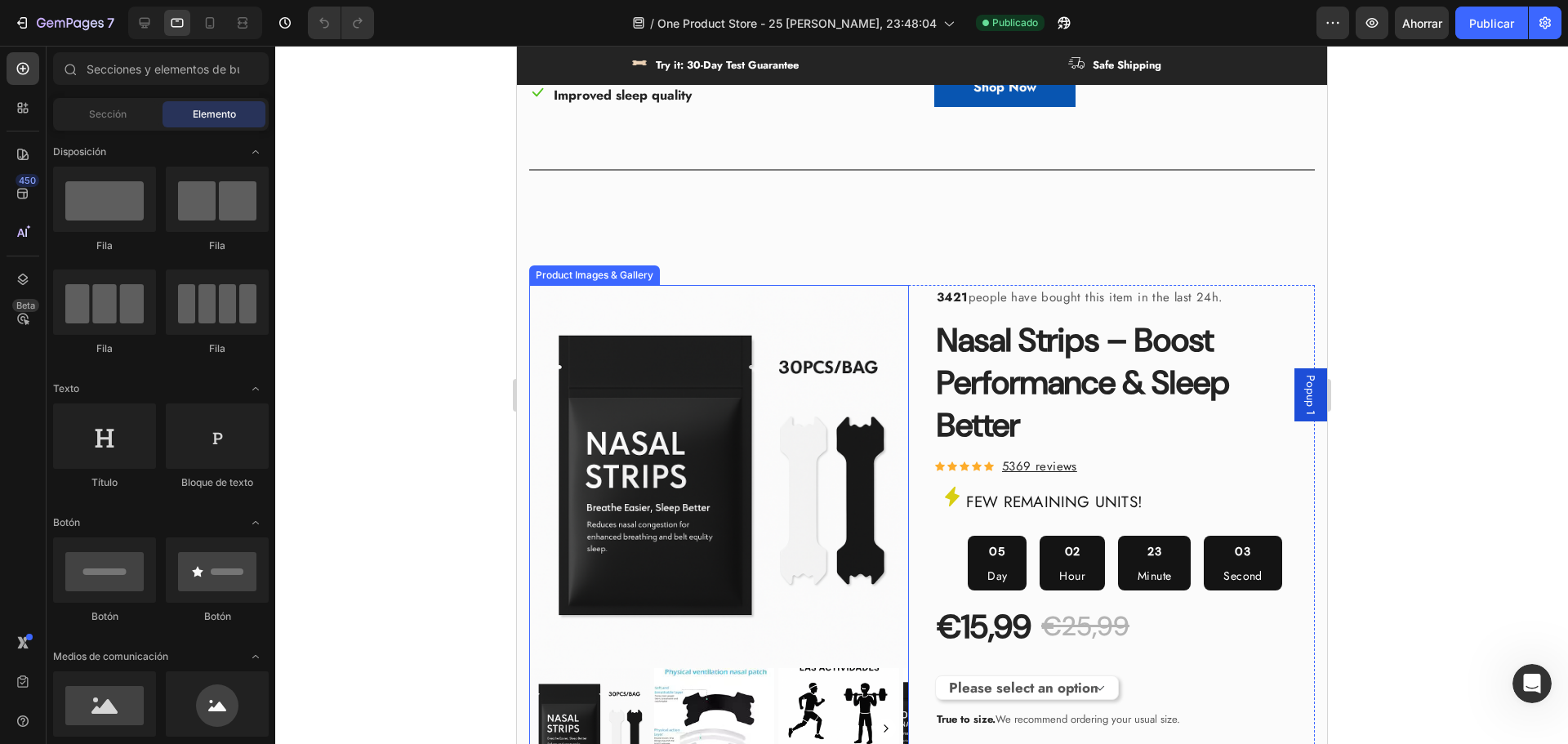
click at [762, 373] on img at bounding box center [718, 475] width 379 height 379
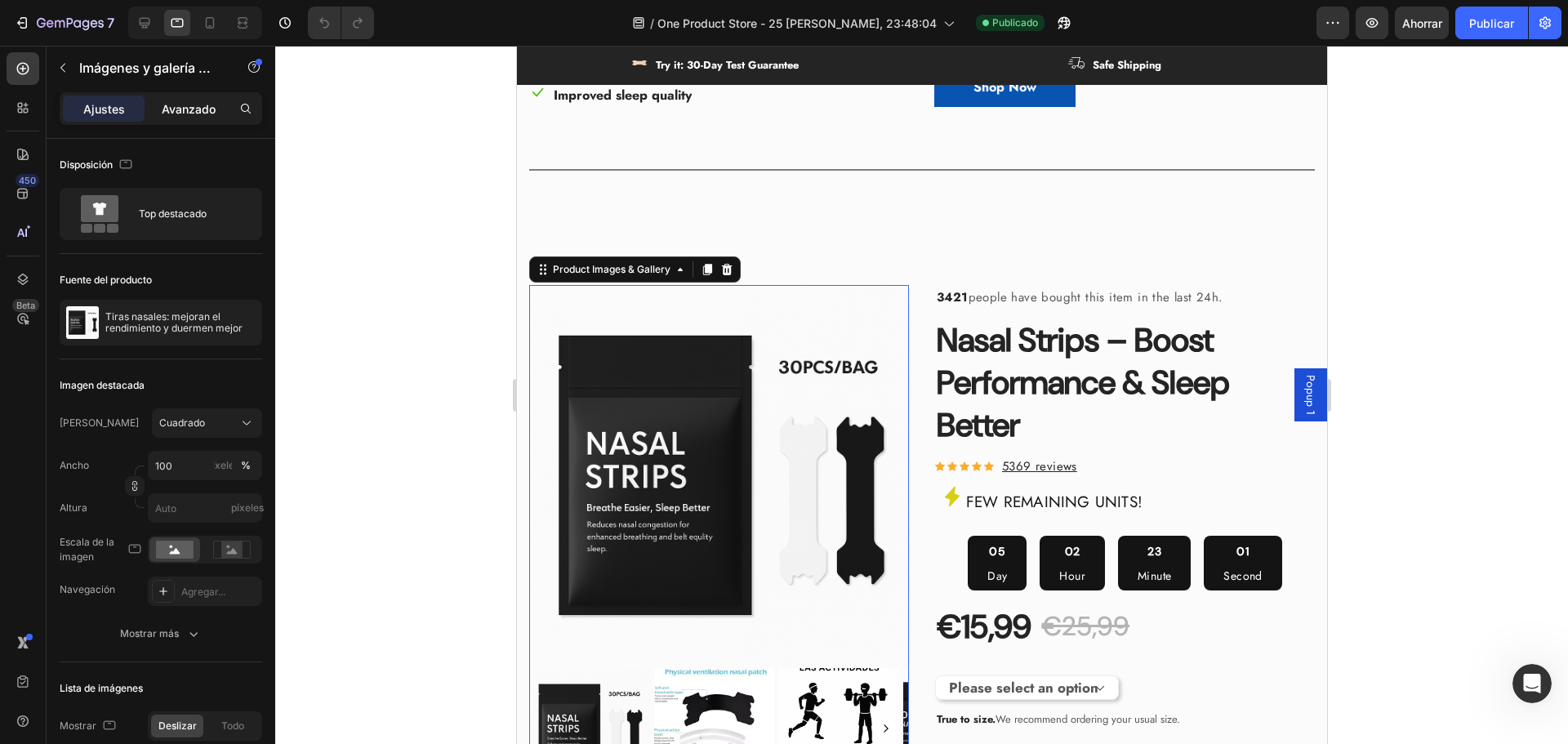
click at [172, 111] on font "Avanzado" at bounding box center [188, 109] width 54 height 14
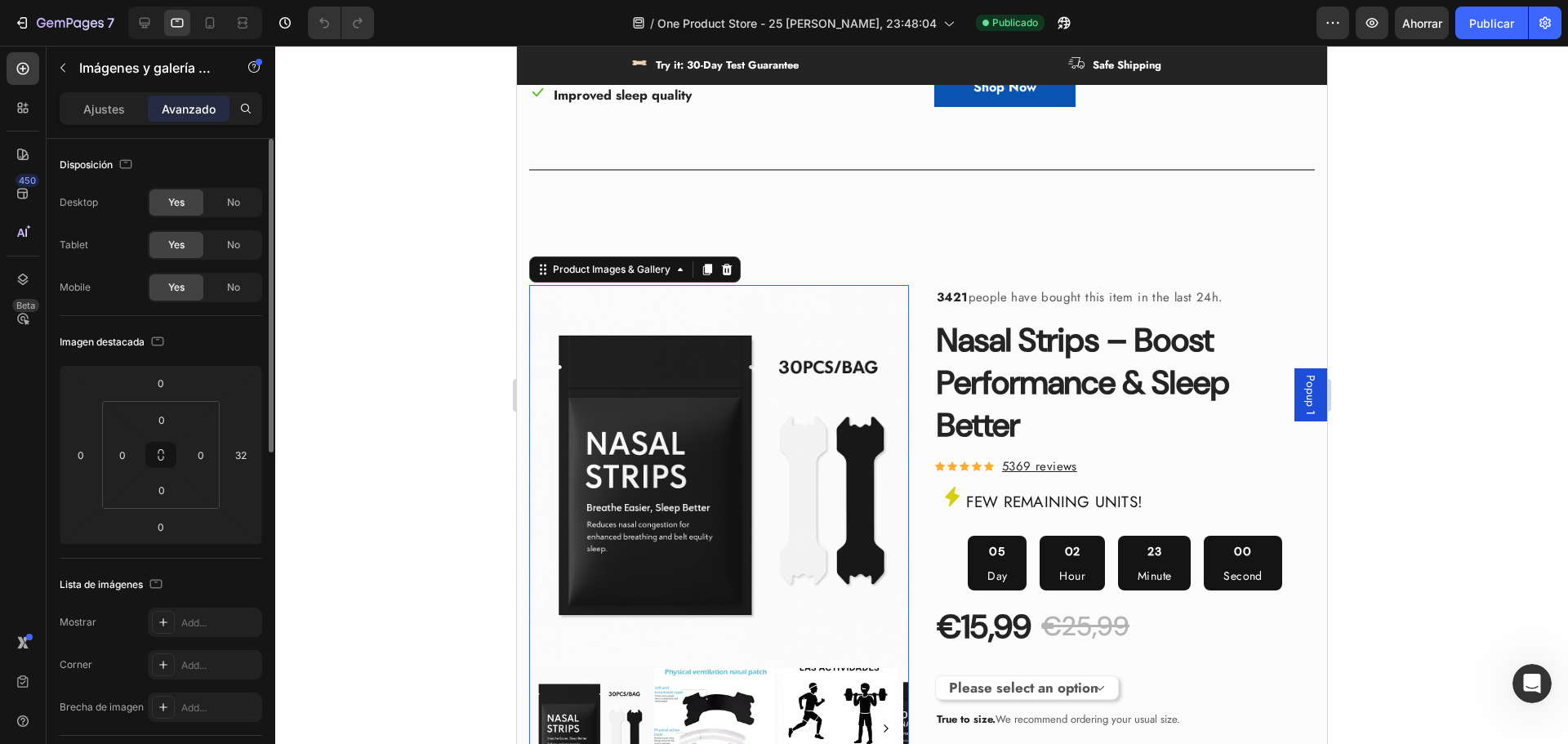
click at [120, 104] on font "Ajustes" at bounding box center [104, 109] width 41 height 14
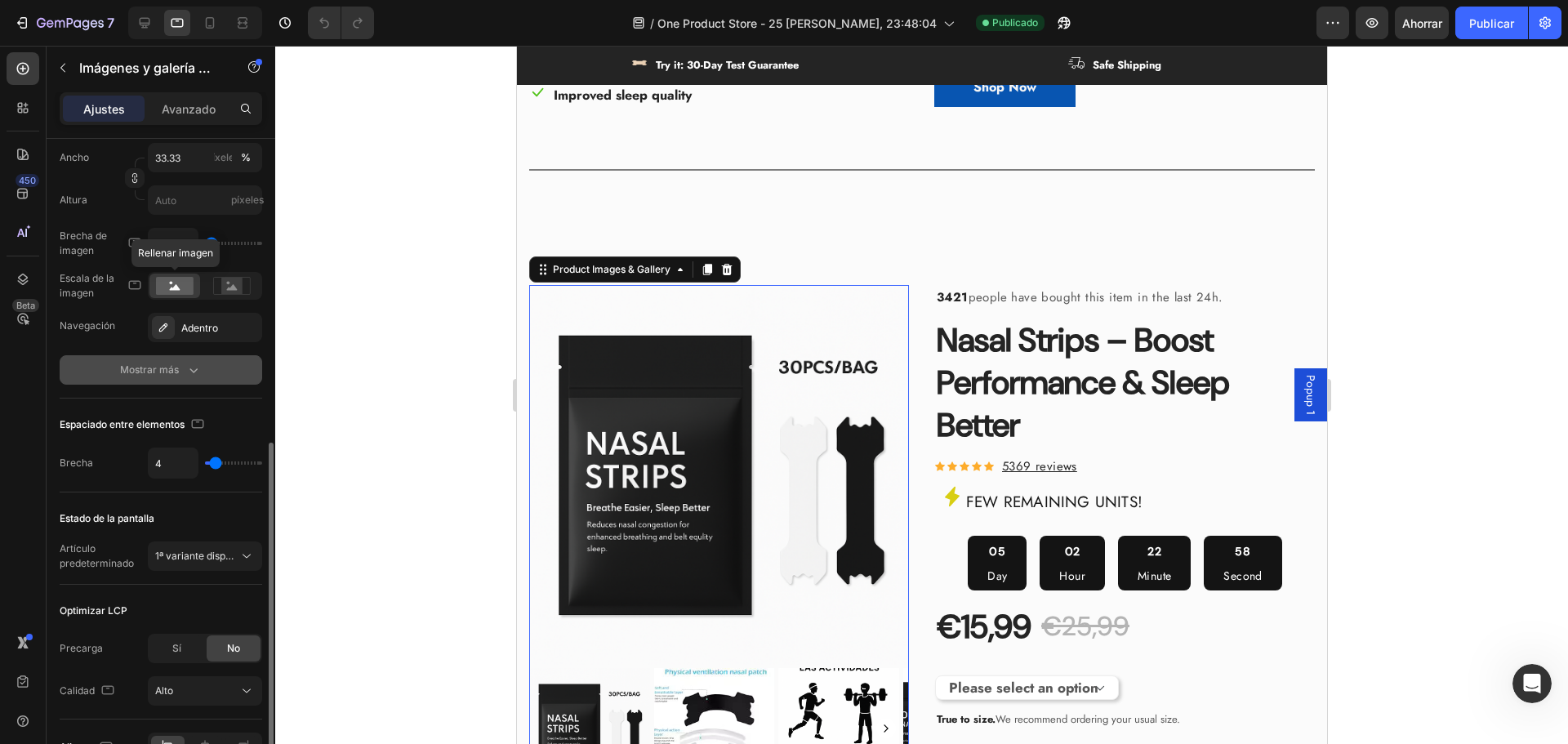
scroll to position [750, 0]
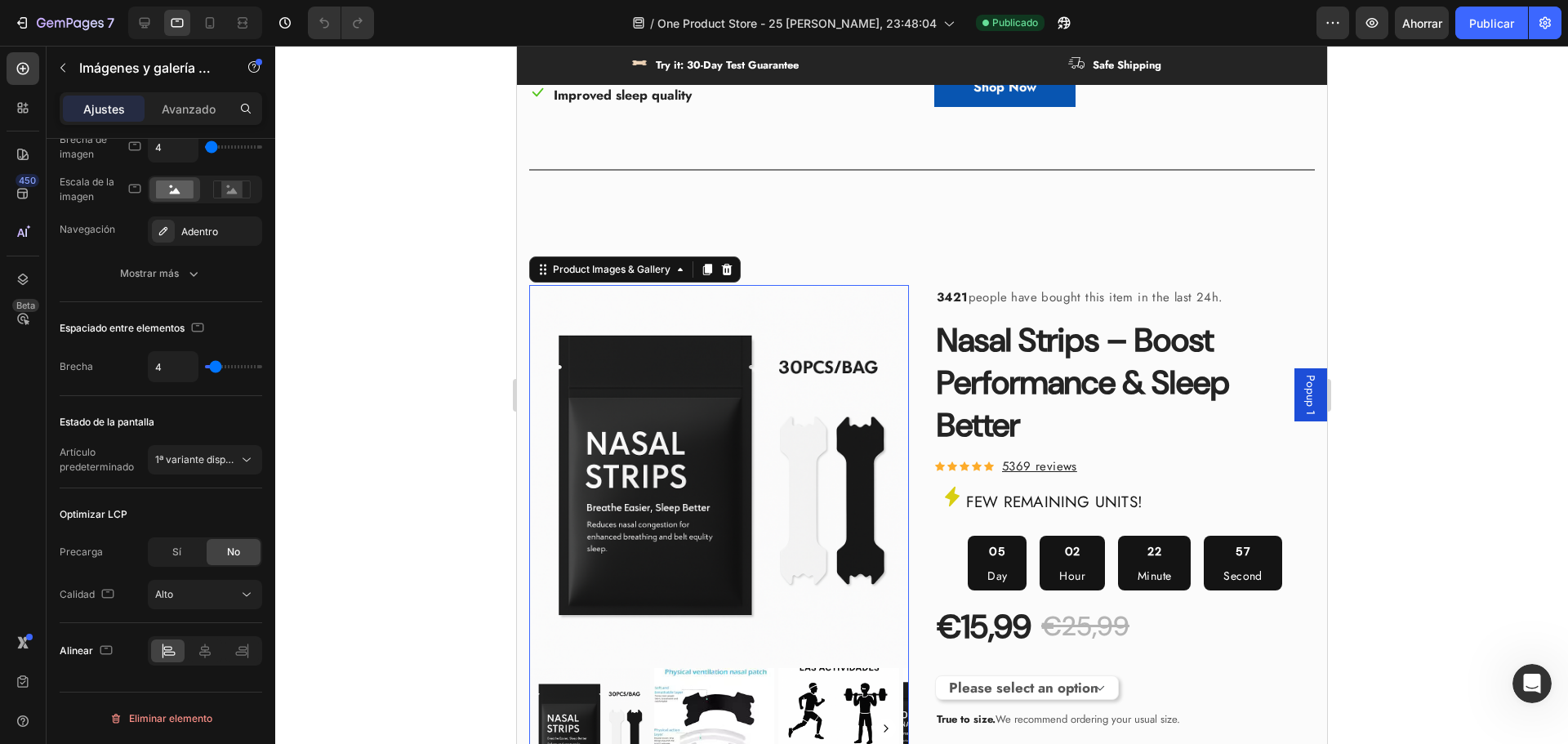
drag, startPoint x: 388, startPoint y: 403, endPoint x: 499, endPoint y: 393, distance: 111.4
drag, startPoint x: 1016, startPoint y: 438, endPoint x: 934, endPoint y: 231, distance: 222.6
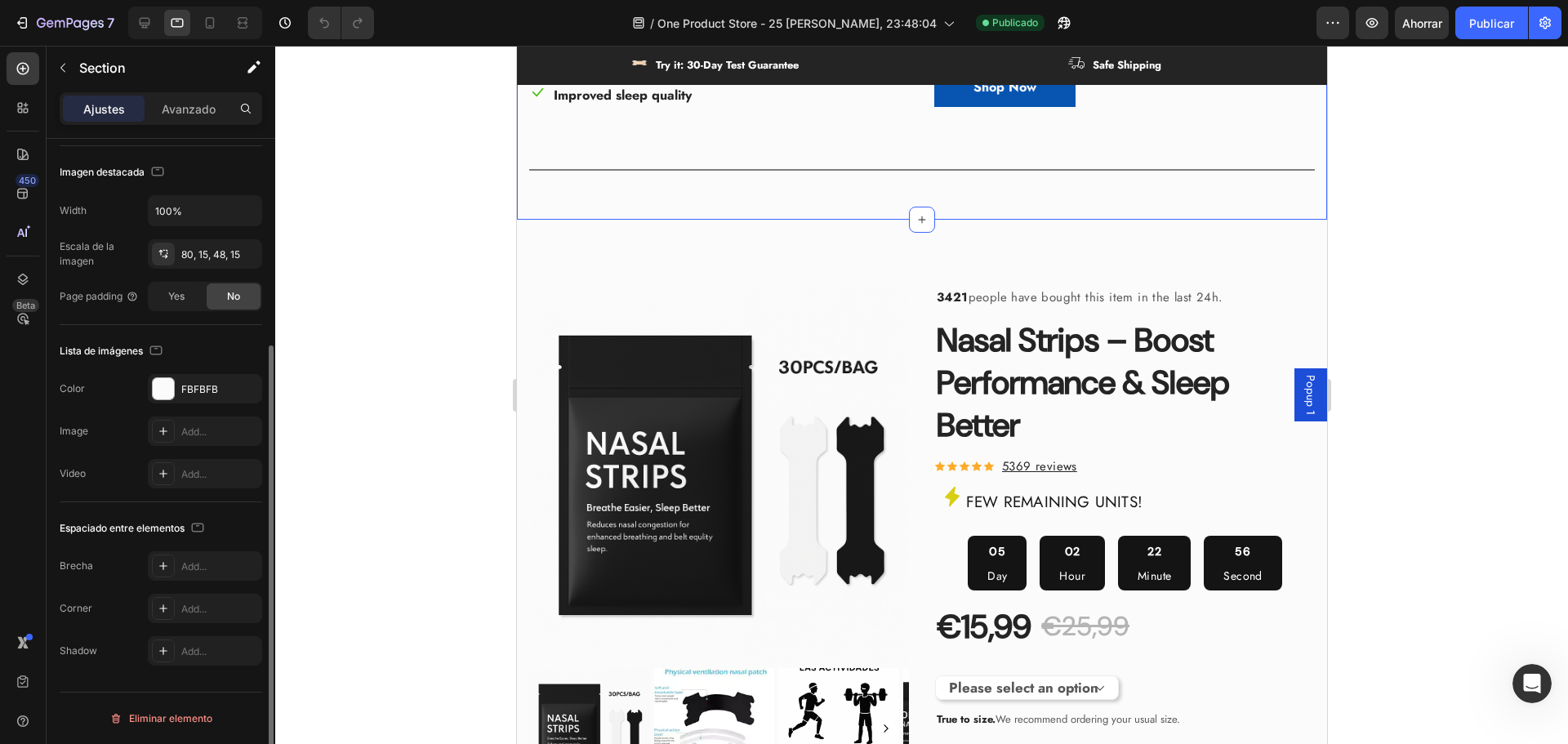
scroll to position [0, 0]
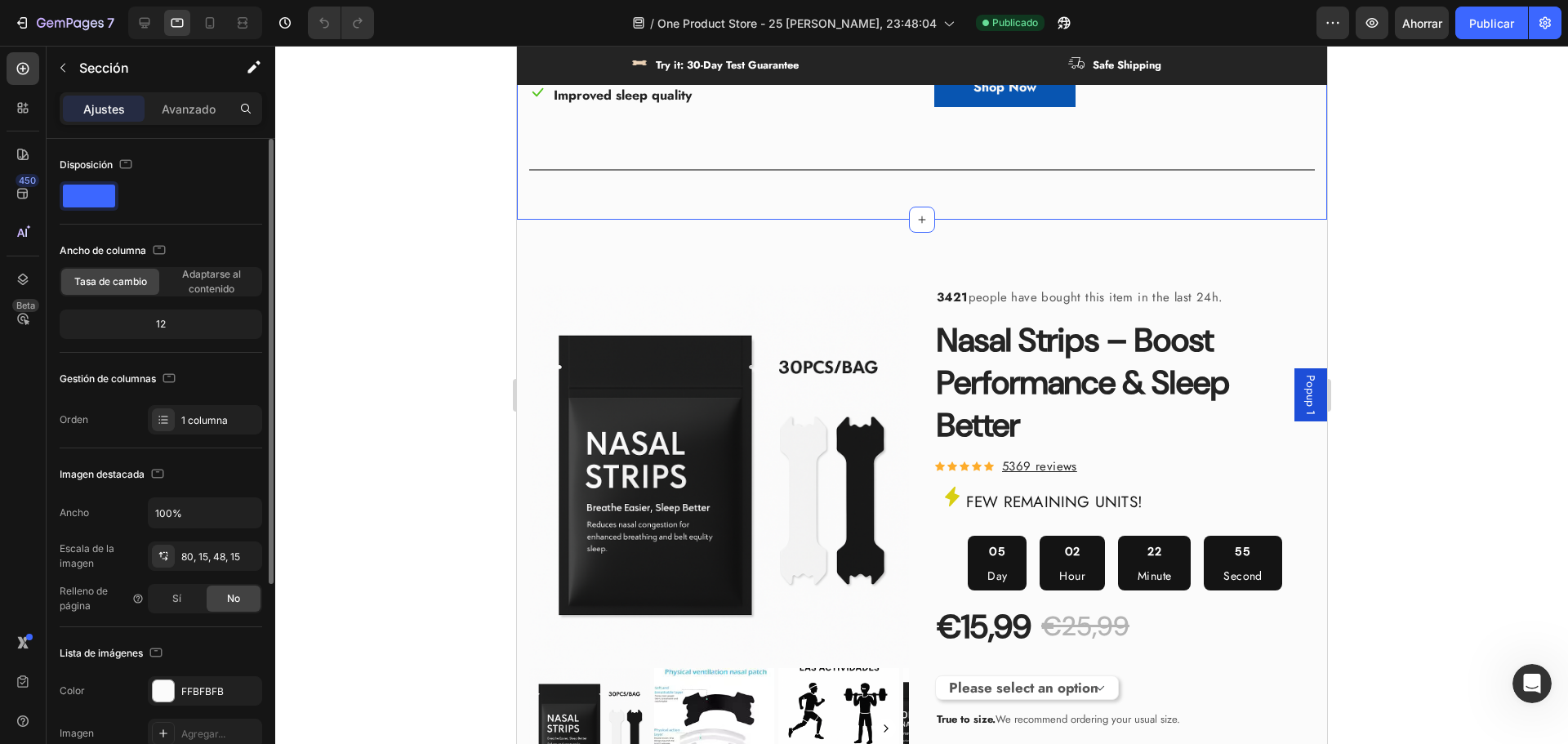
click at [878, 268] on div "Product Images & Gallery 3421 people have bought this item in the last 24h. Tex…" at bounding box center [921, 655] width 810 height 871
click at [823, 273] on div "Product Images & Gallery 3421 people have bought this item in the last 24h. Tex…" at bounding box center [921, 655] width 810 height 871
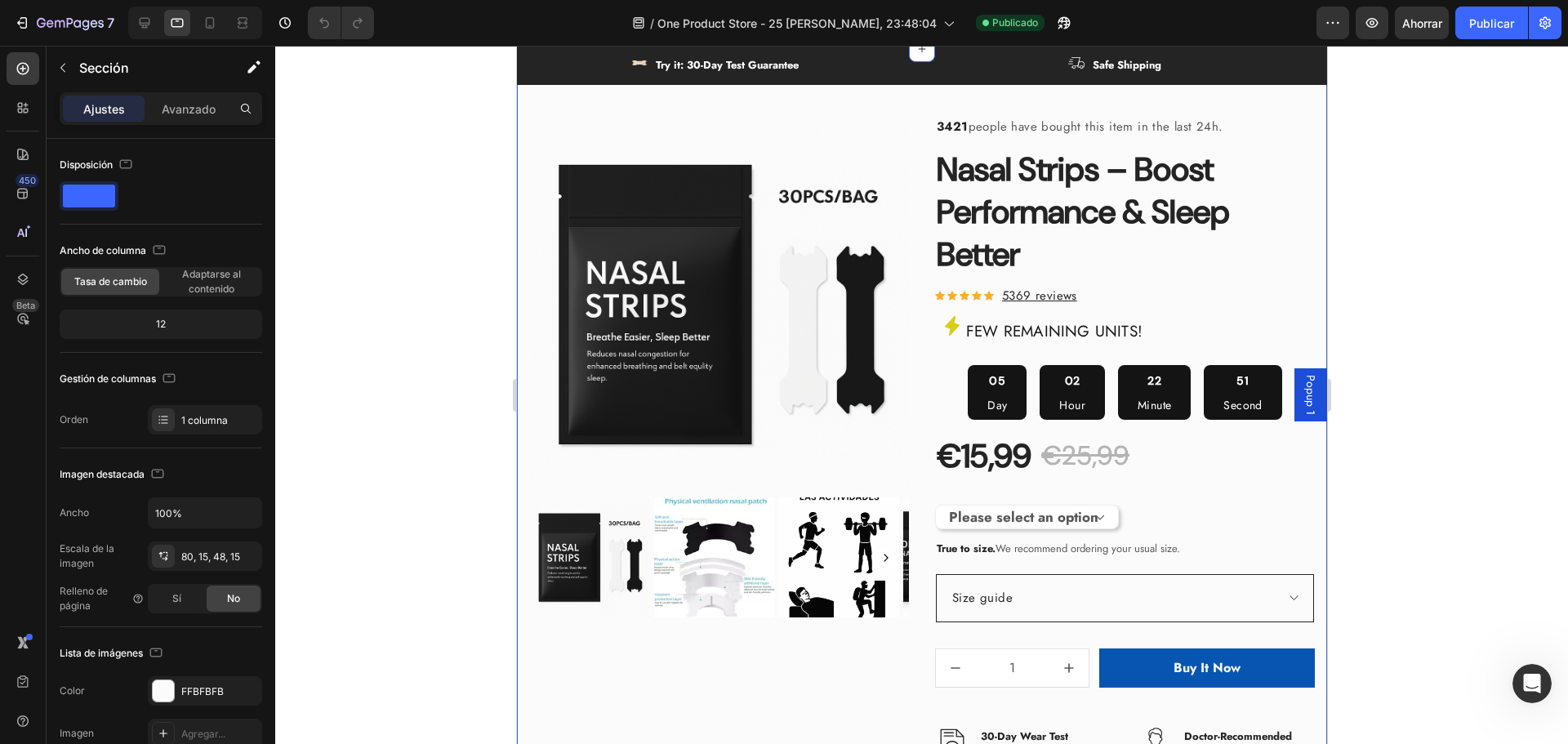
scroll to position [817, 0]
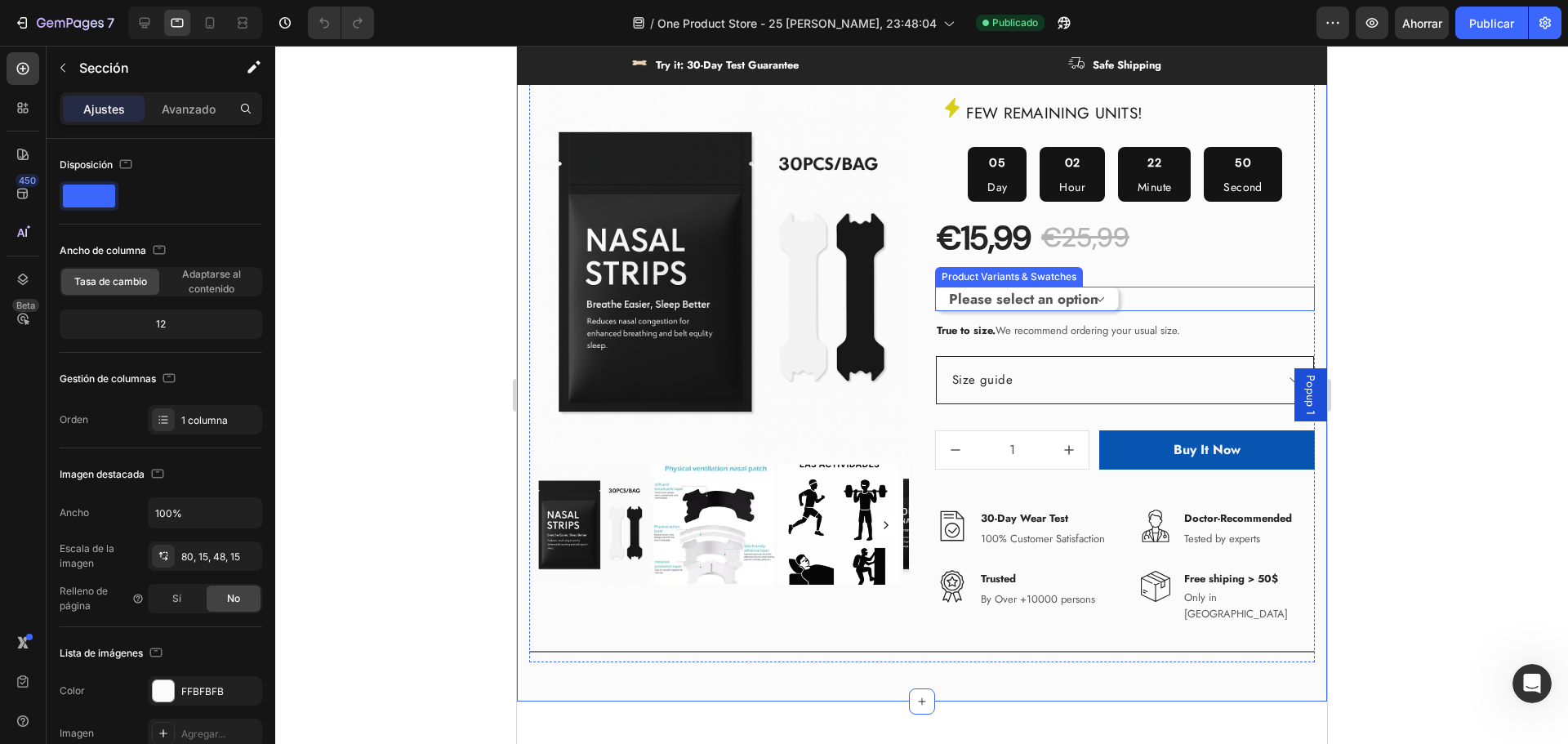
click at [1174, 312] on div "Please select an option Size S / 1Bag-30pcs Size S / 2Bags-60pcs Size S / 3Bags…" at bounding box center [1124, 299] width 379 height 25
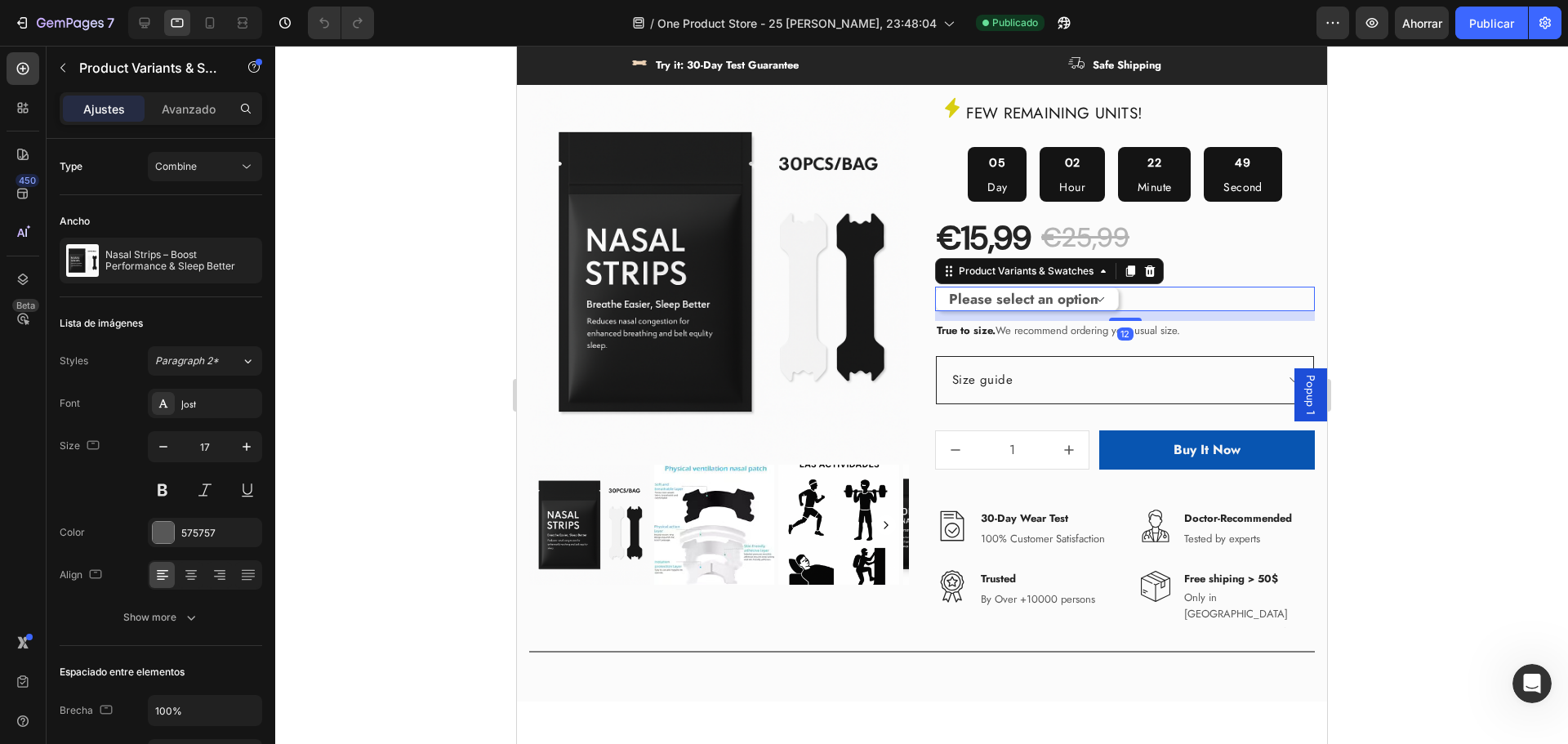
click at [1198, 267] on div "3421 people have bought this item in the last 24h. Text block Nasal Strips – Bo…" at bounding box center [1124, 261] width 379 height 732
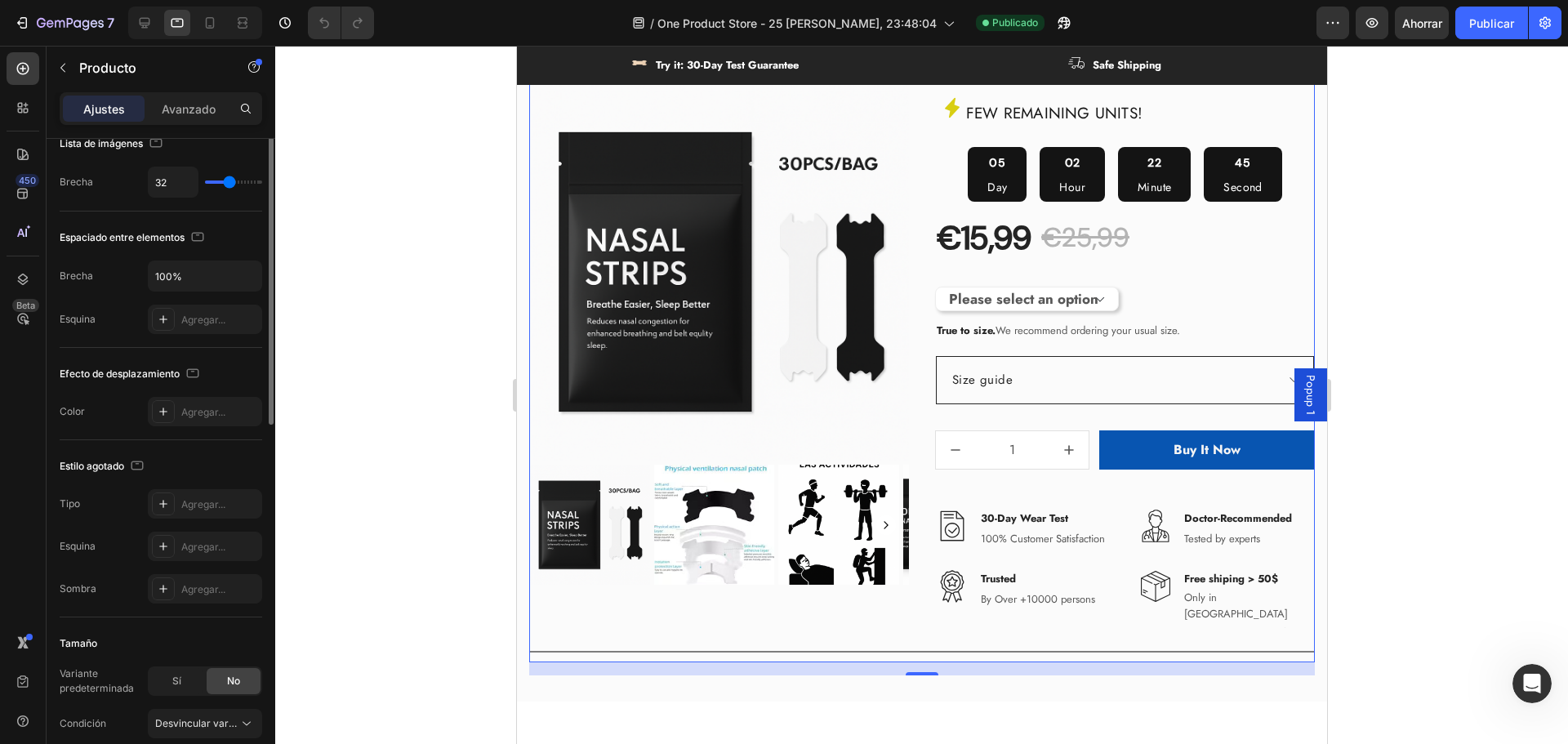
scroll to position [0, 0]
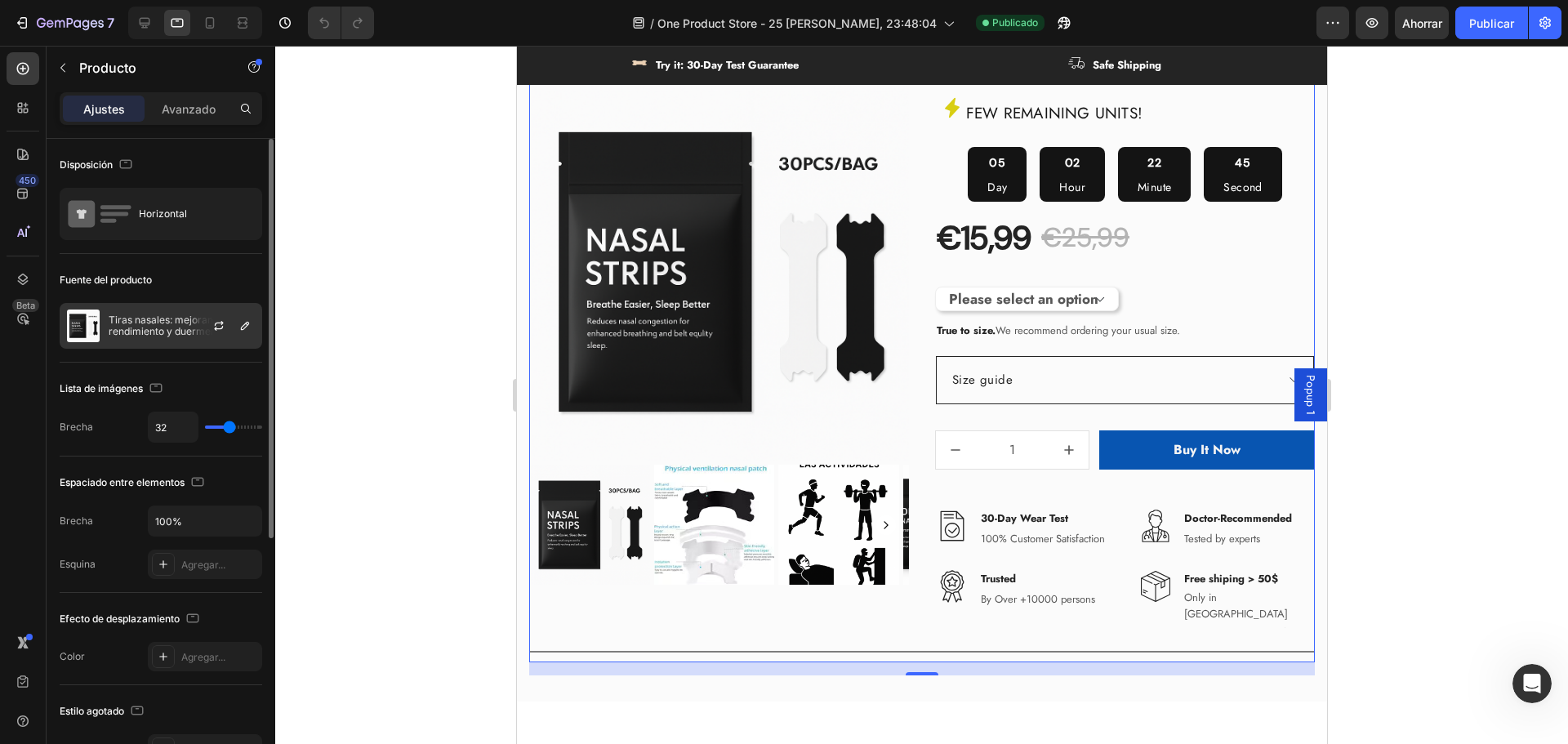
click at [148, 315] on font "Tiras nasales: mejoran el rendimiento y duermen mejor" at bounding box center [177, 325] width 138 height 24
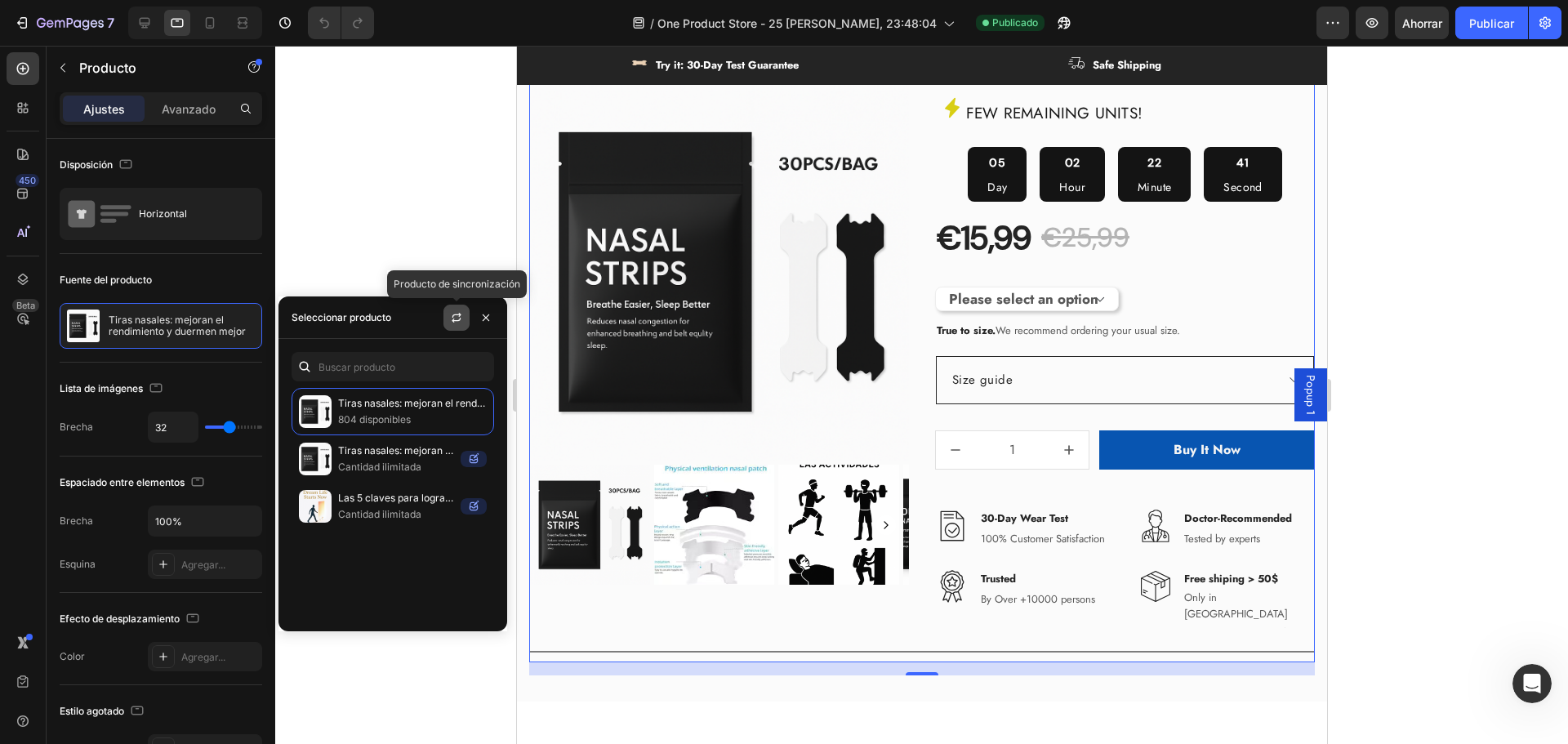
click at [459, 324] on button "button" at bounding box center [456, 317] width 27 height 27
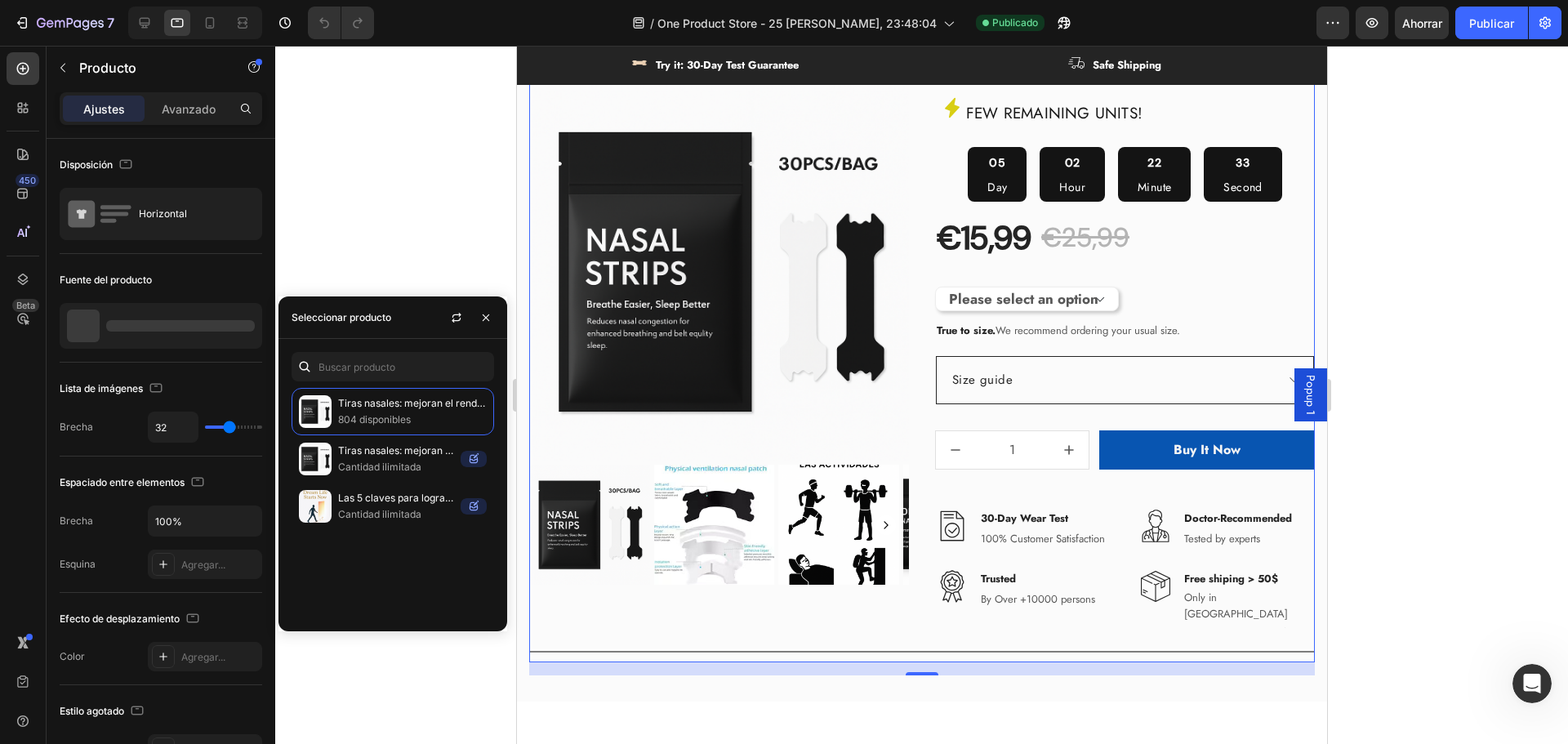
select select "581665178236617342"
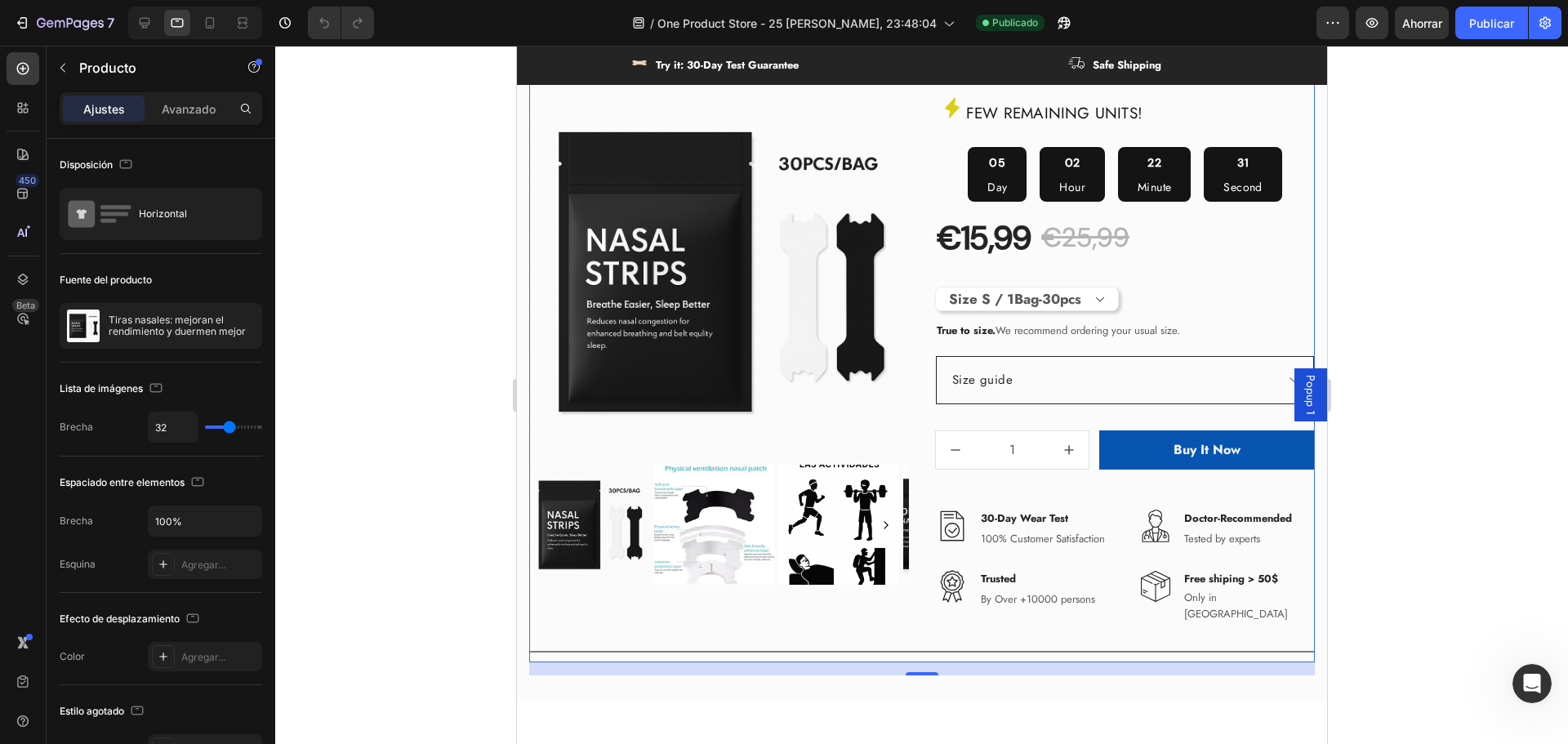
click at [393, 214] on div at bounding box center [921, 395] width 1293 height 698
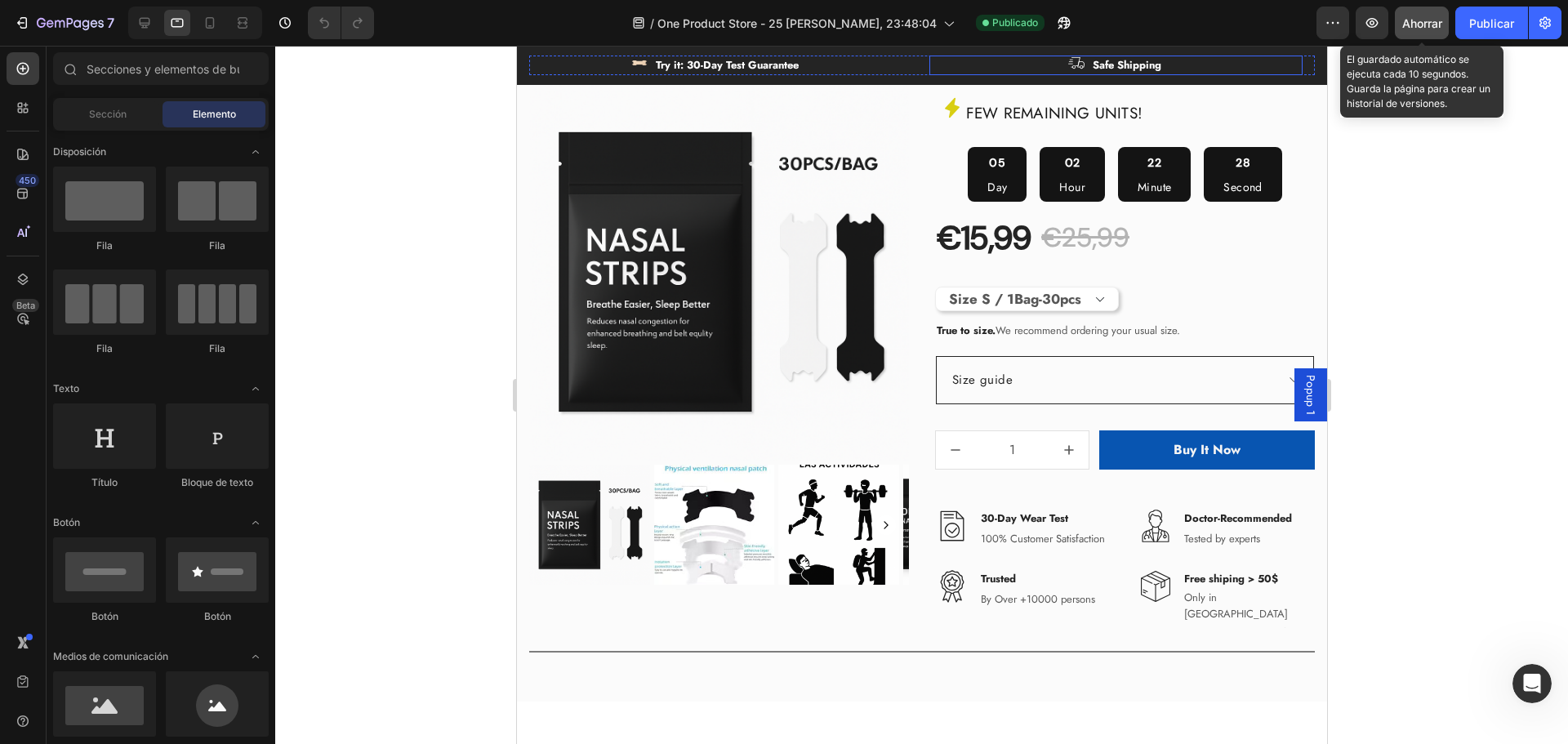
click at [1423, 27] on font "Ahorrar" at bounding box center [1422, 24] width 40 height 14
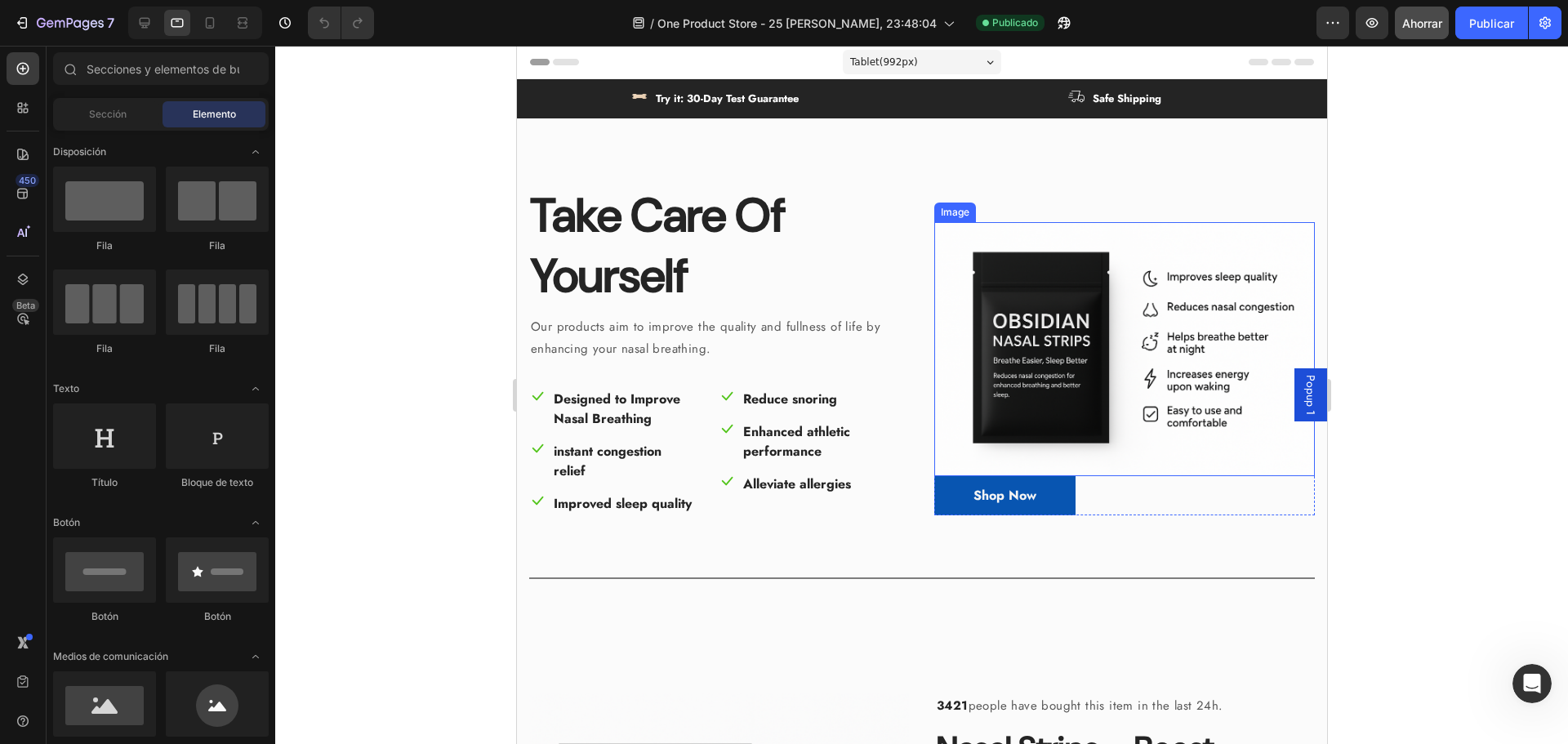
click at [1050, 322] on img at bounding box center [1124, 349] width 380 height 254
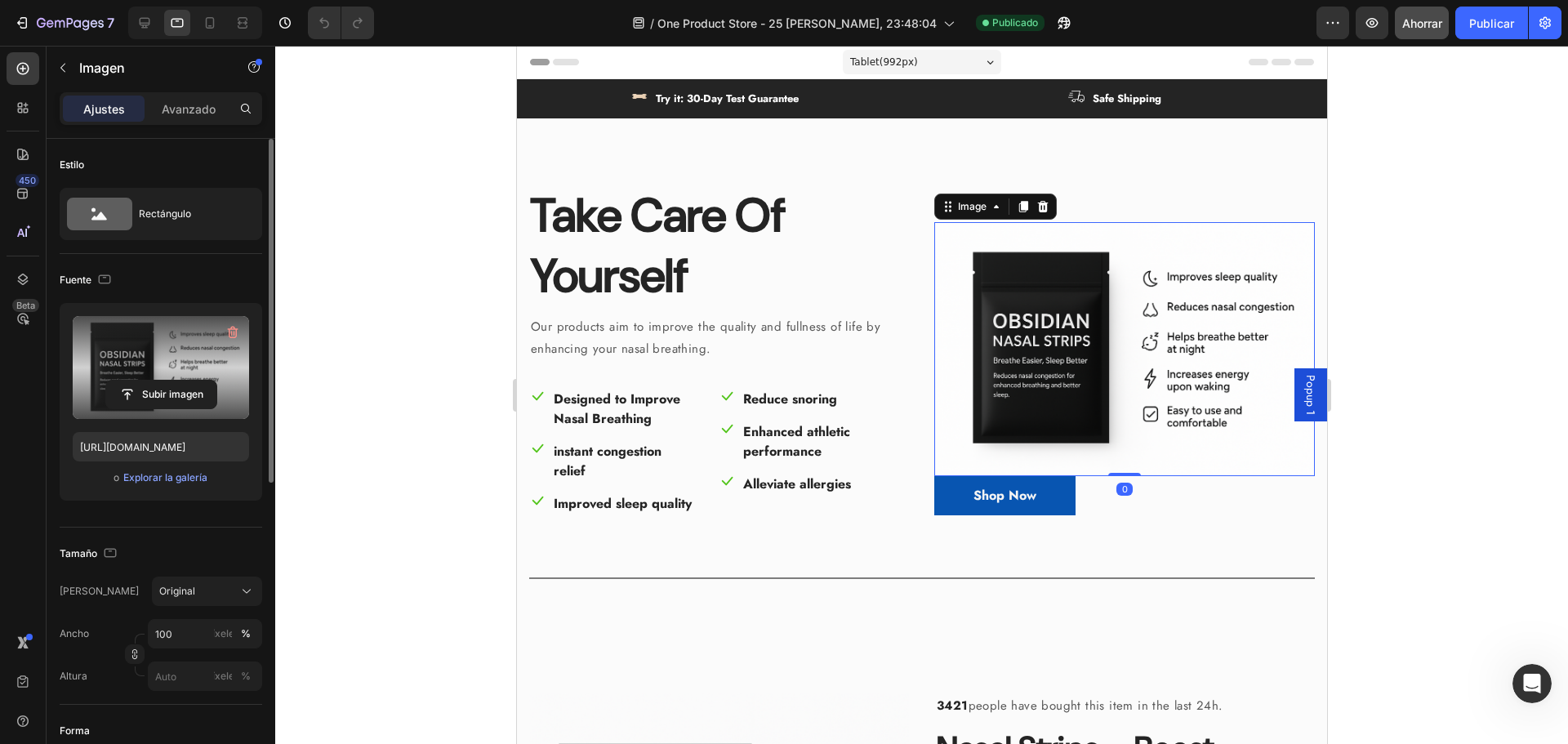
click at [157, 365] on label at bounding box center [160, 367] width 176 height 103
click at [157, 380] on input "file" at bounding box center [161, 394] width 110 height 28
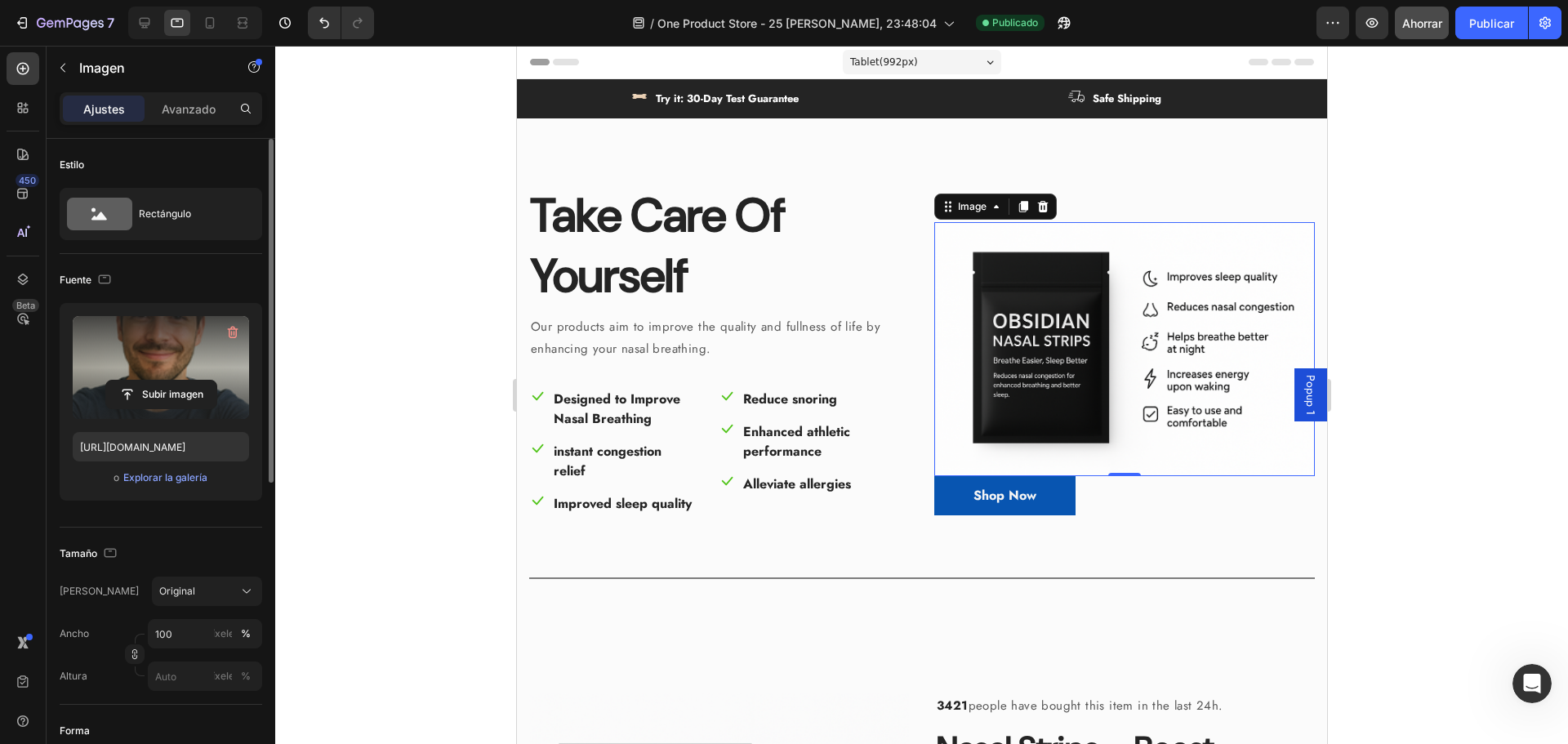
click at [214, 361] on label at bounding box center [160, 367] width 176 height 103
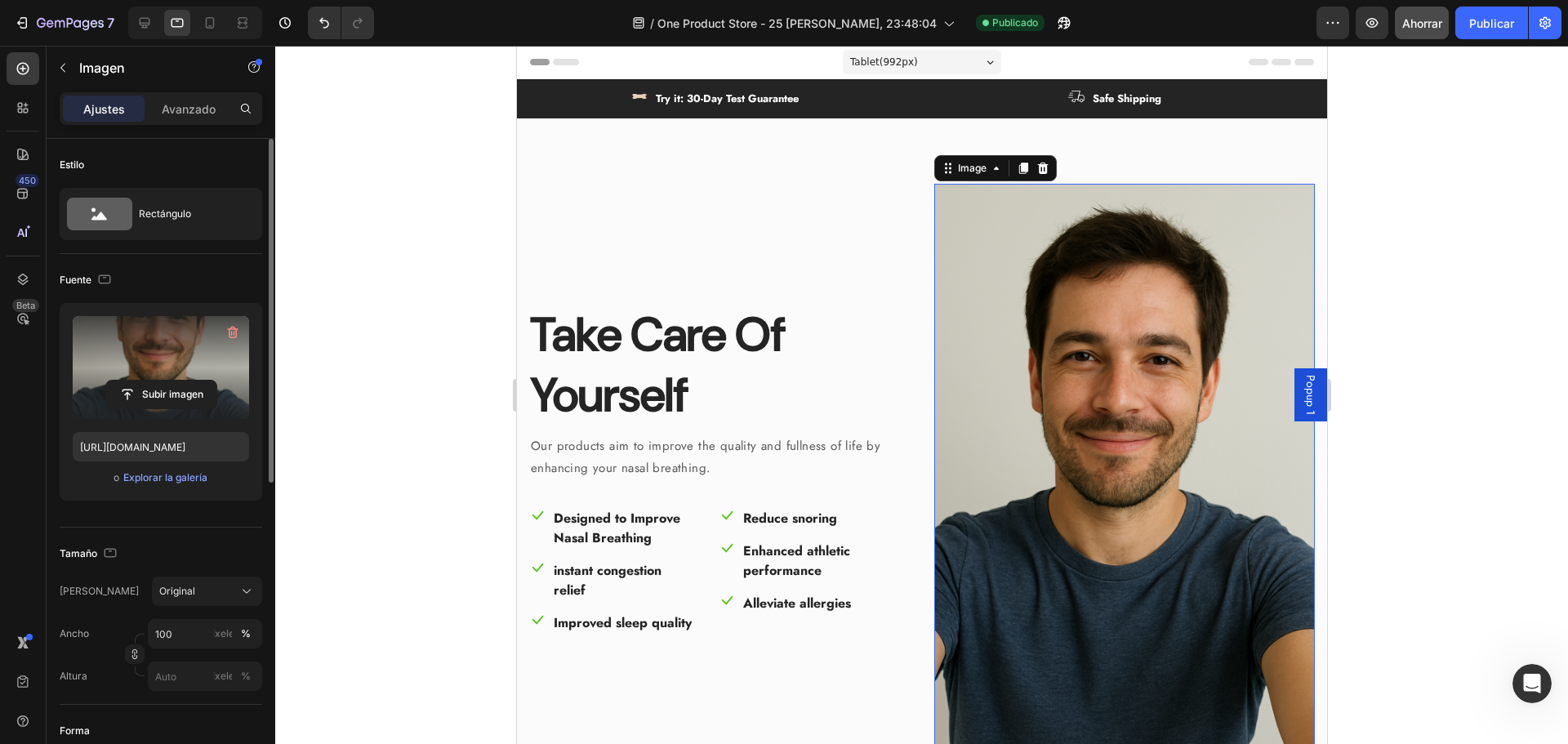
click at [214, 380] on input "file" at bounding box center [161, 394] width 110 height 28
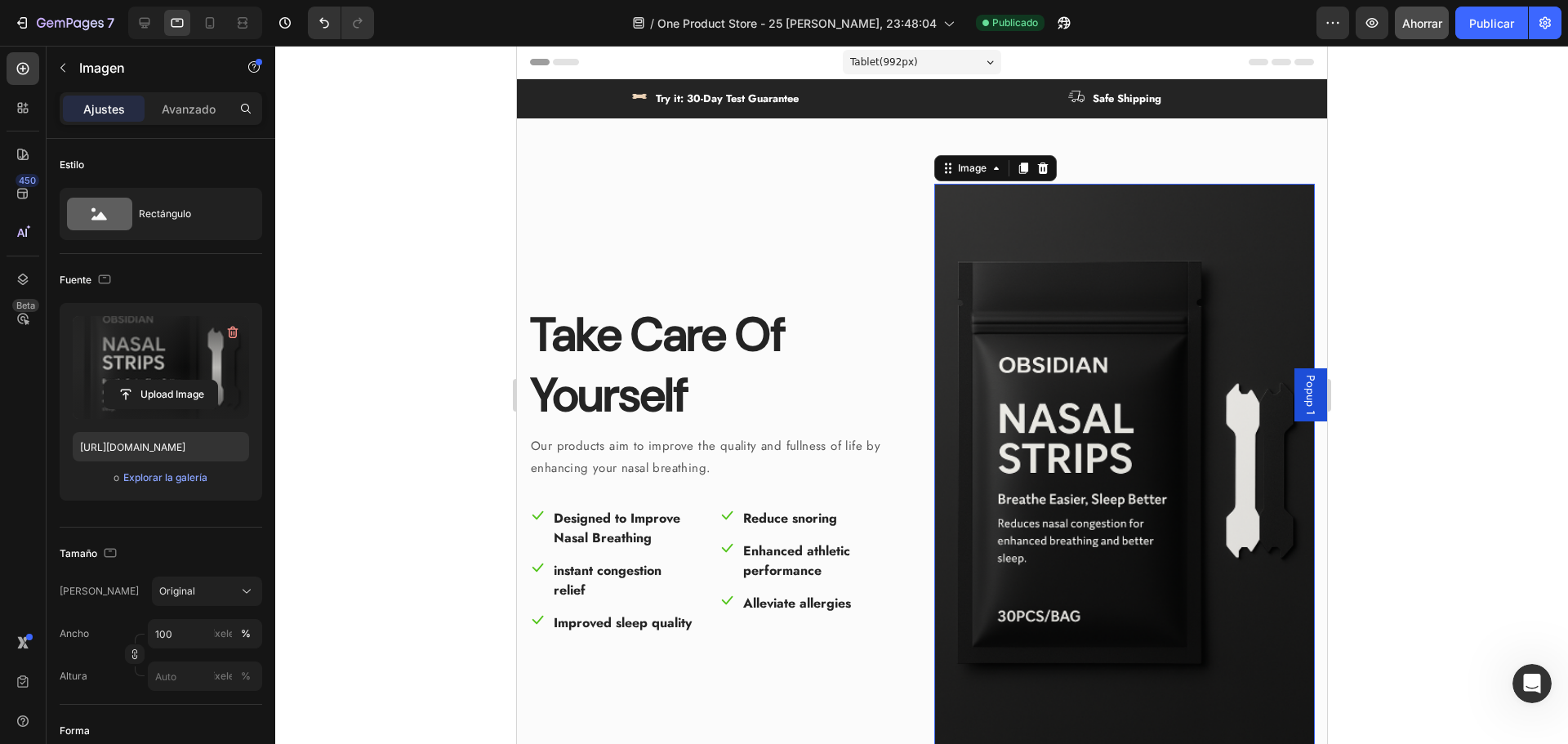
type input "[URL][DOMAIN_NAME]"
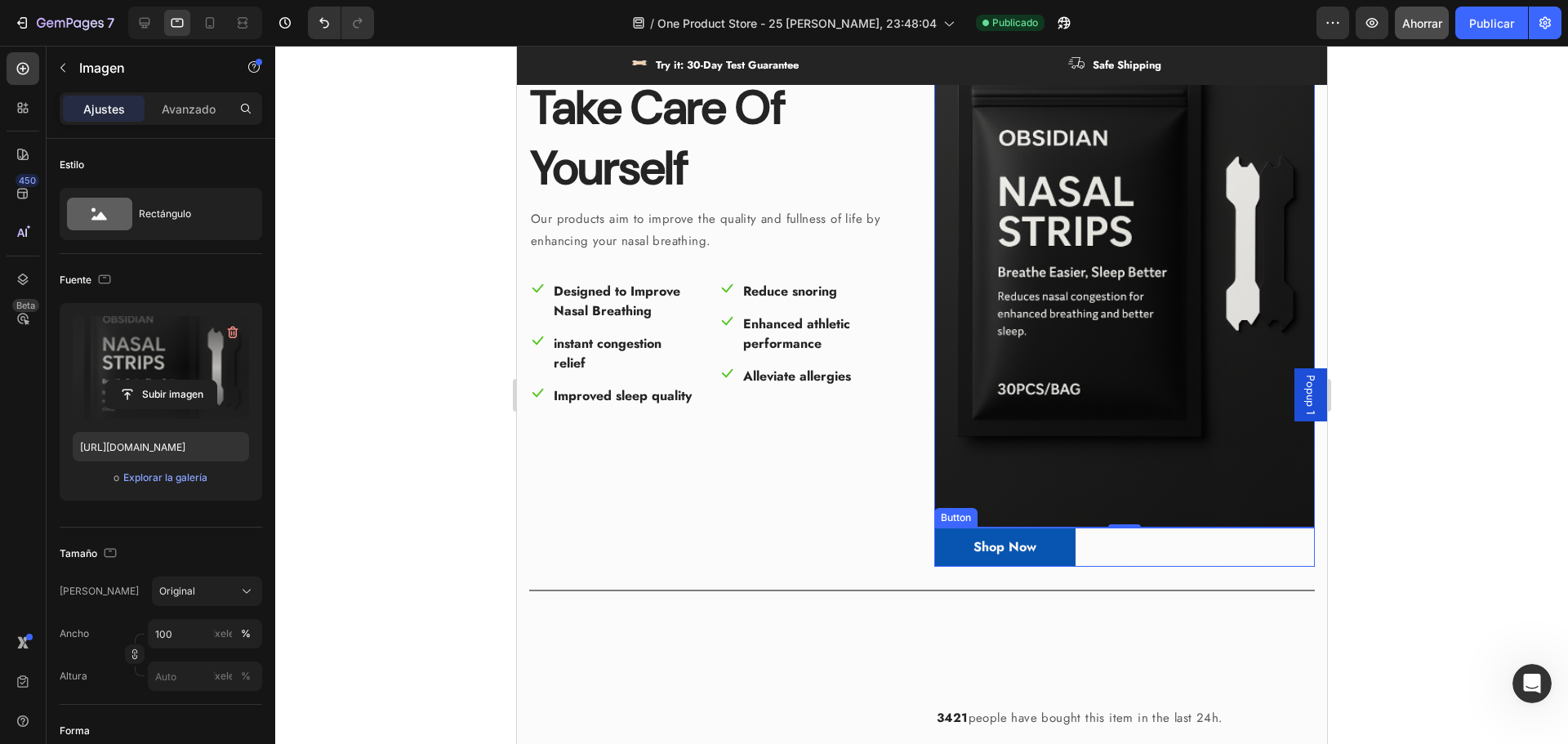
scroll to position [82, 0]
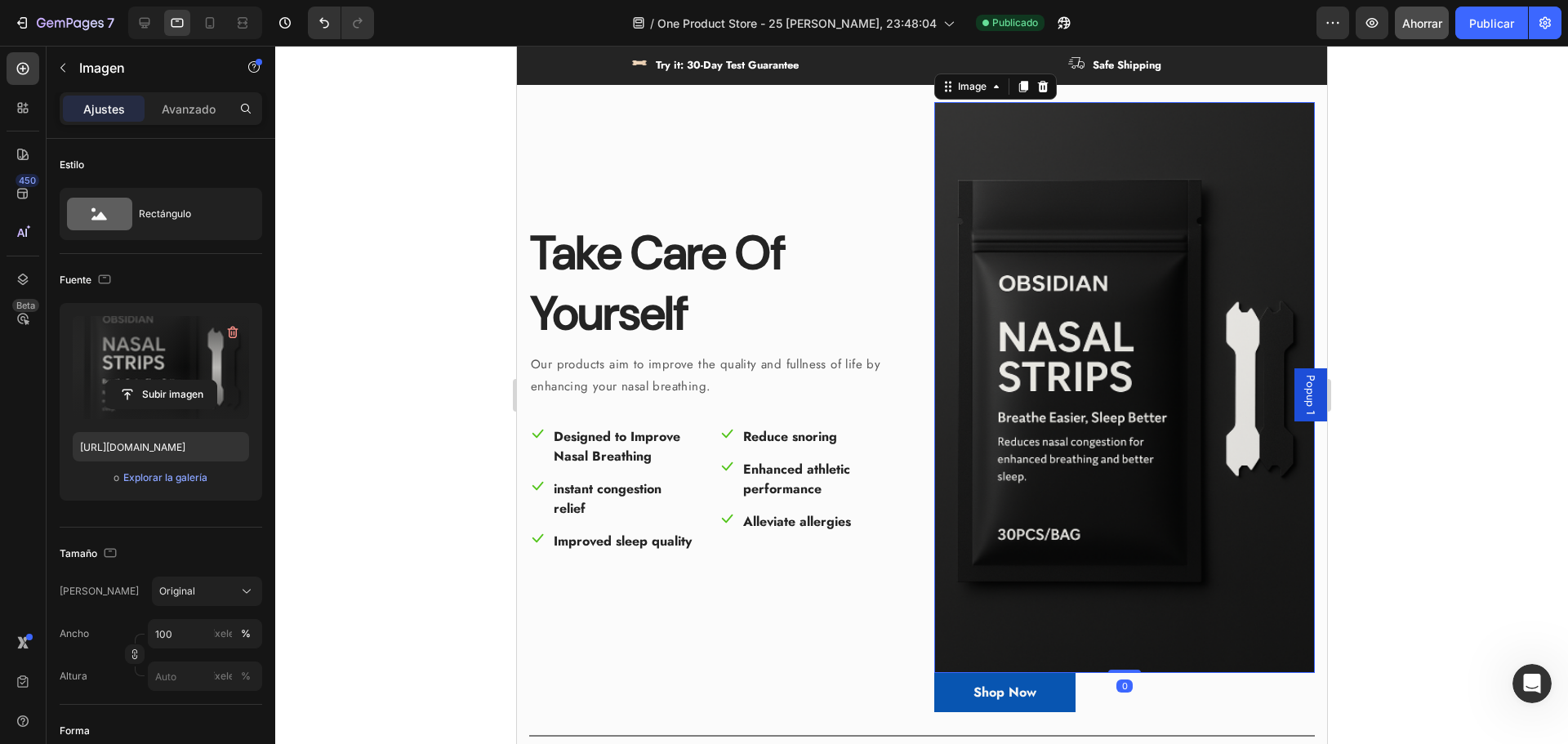
drag, startPoint x: 1120, startPoint y: 659, endPoint x: 1125, endPoint y: 601, distance: 58.2
click at [1125, 601] on div "Image 0" at bounding box center [1124, 387] width 380 height 571
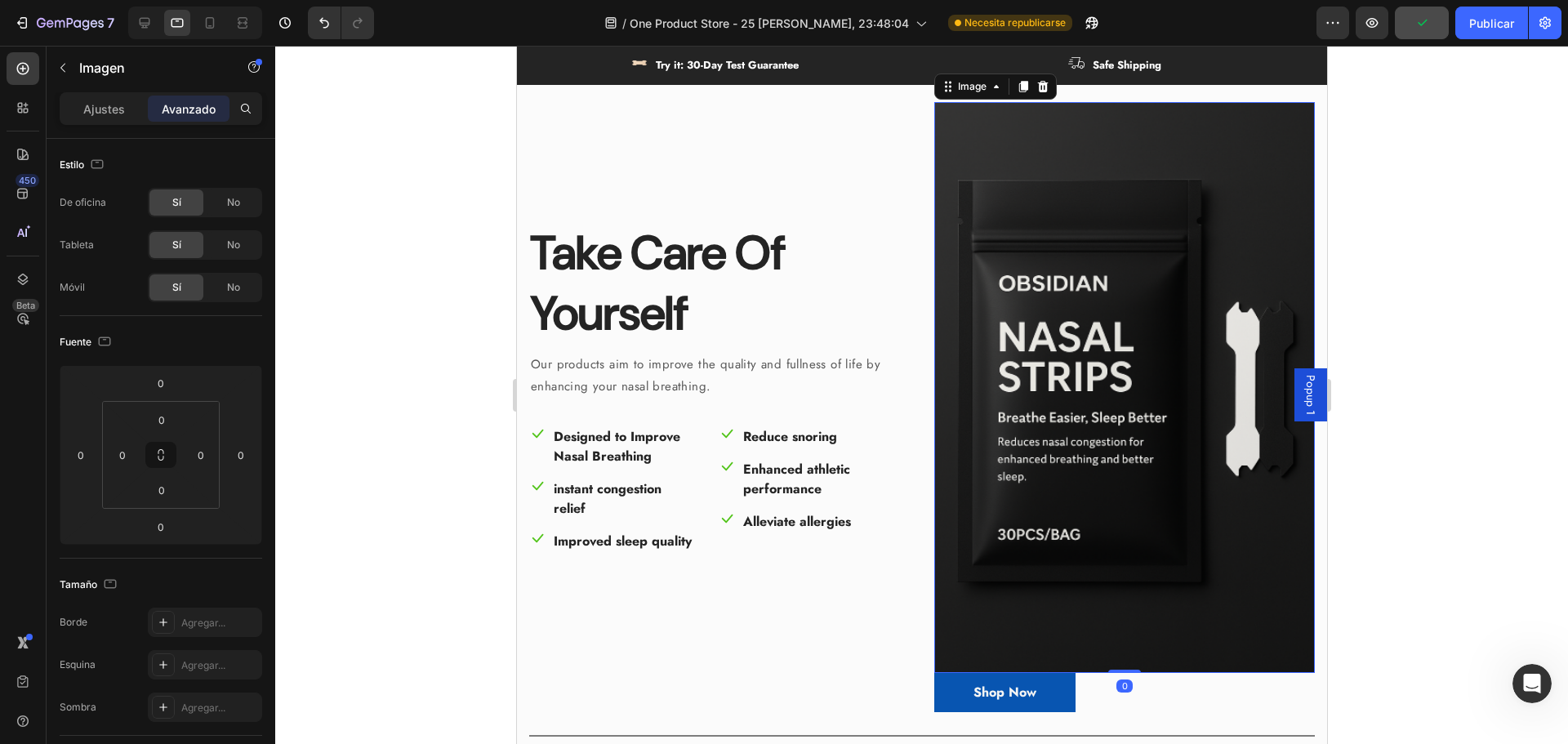
click at [1102, 324] on img at bounding box center [1124, 387] width 380 height 571
click at [94, 99] on div "Ajustes" at bounding box center [103, 108] width 82 height 27
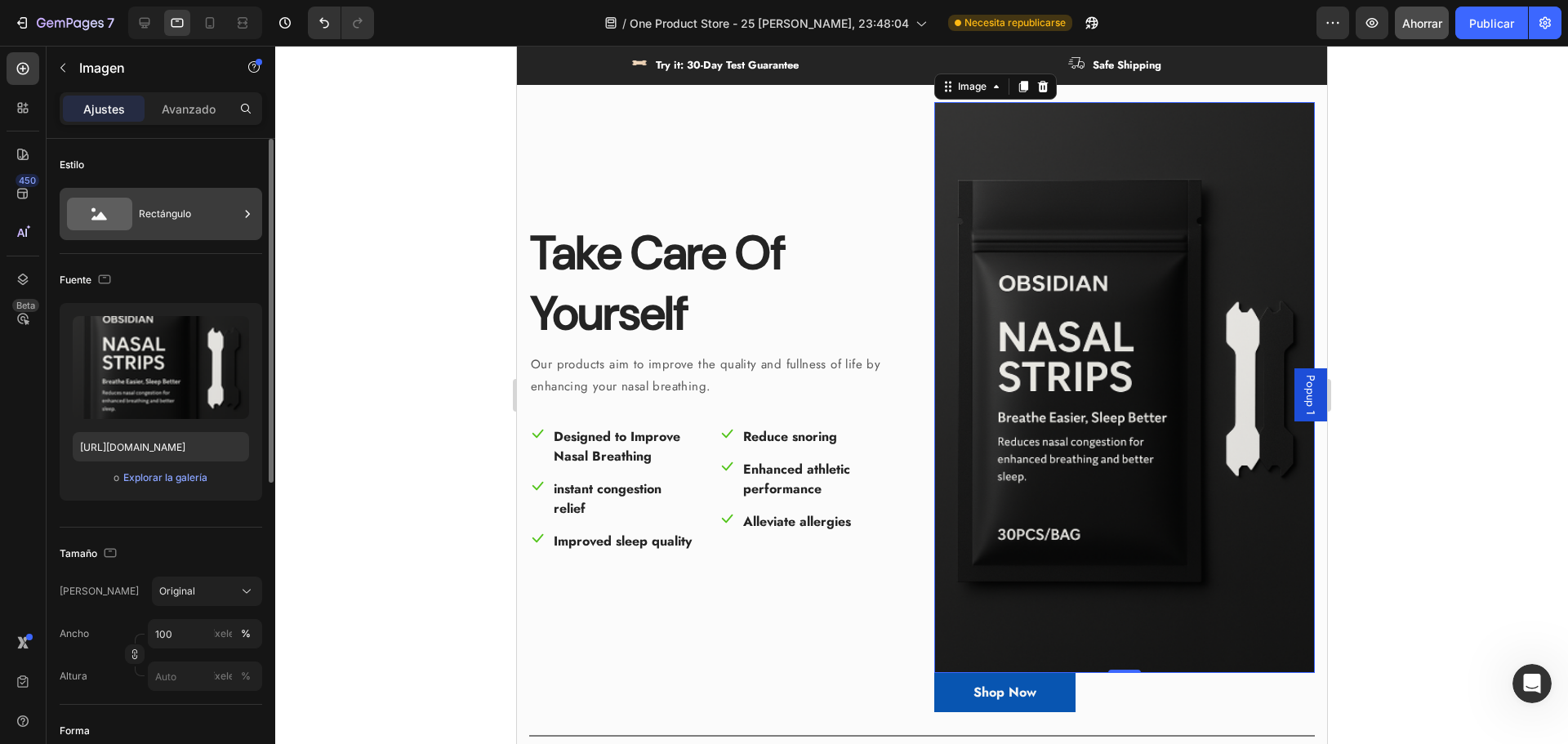
click at [163, 217] on font "Rectángulo" at bounding box center [164, 213] width 52 height 12
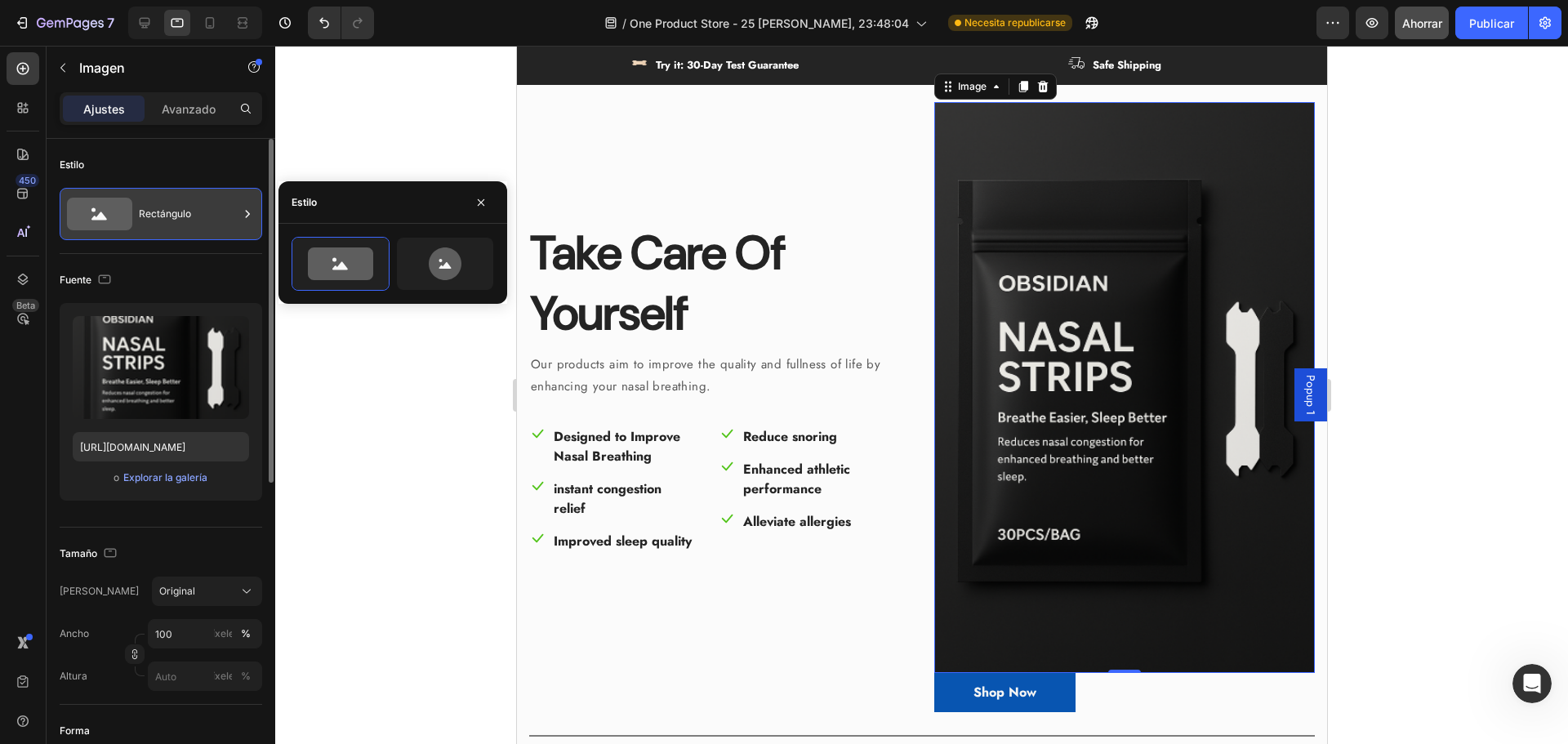
click at [163, 216] on font "Rectángulo" at bounding box center [164, 213] width 52 height 12
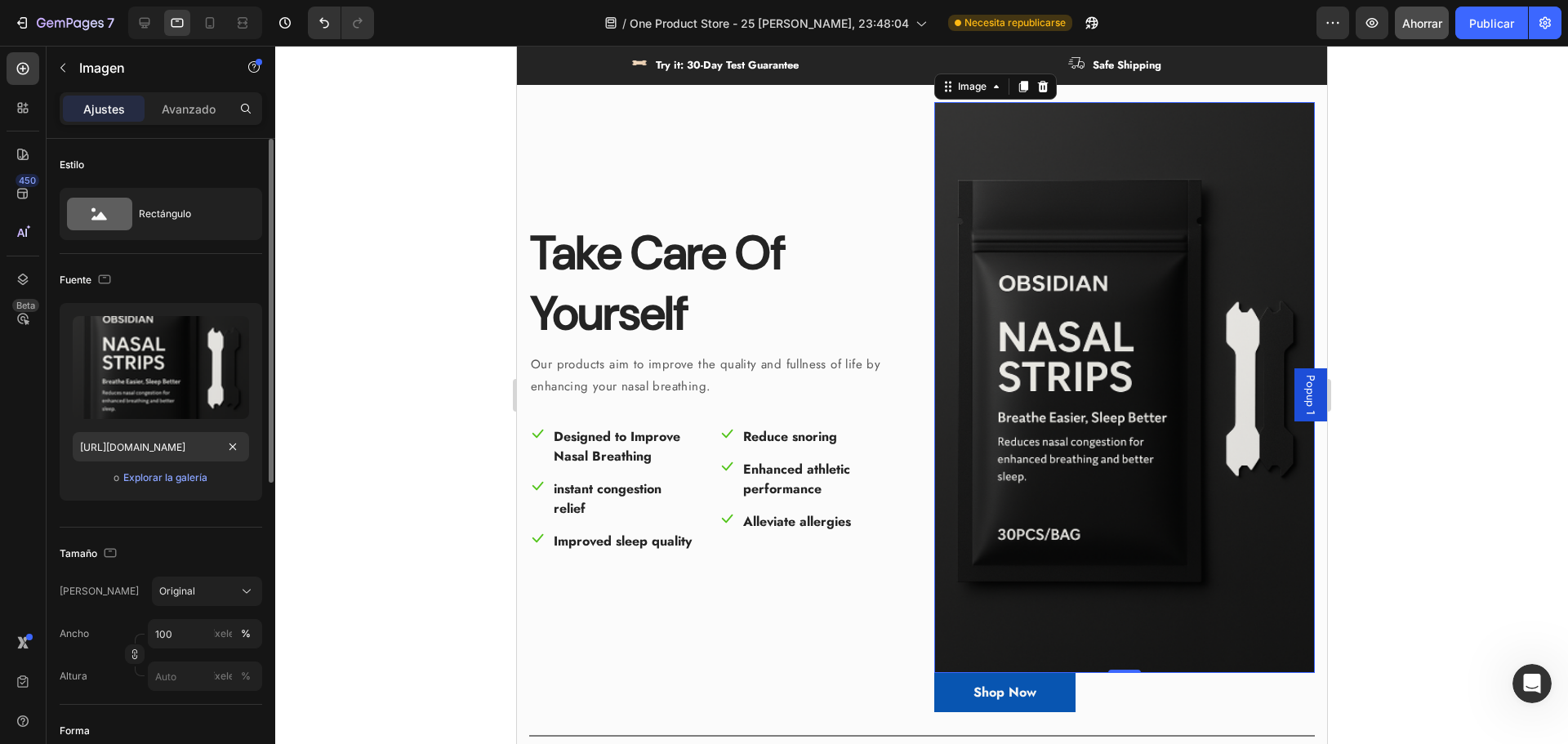
scroll to position [163, 0]
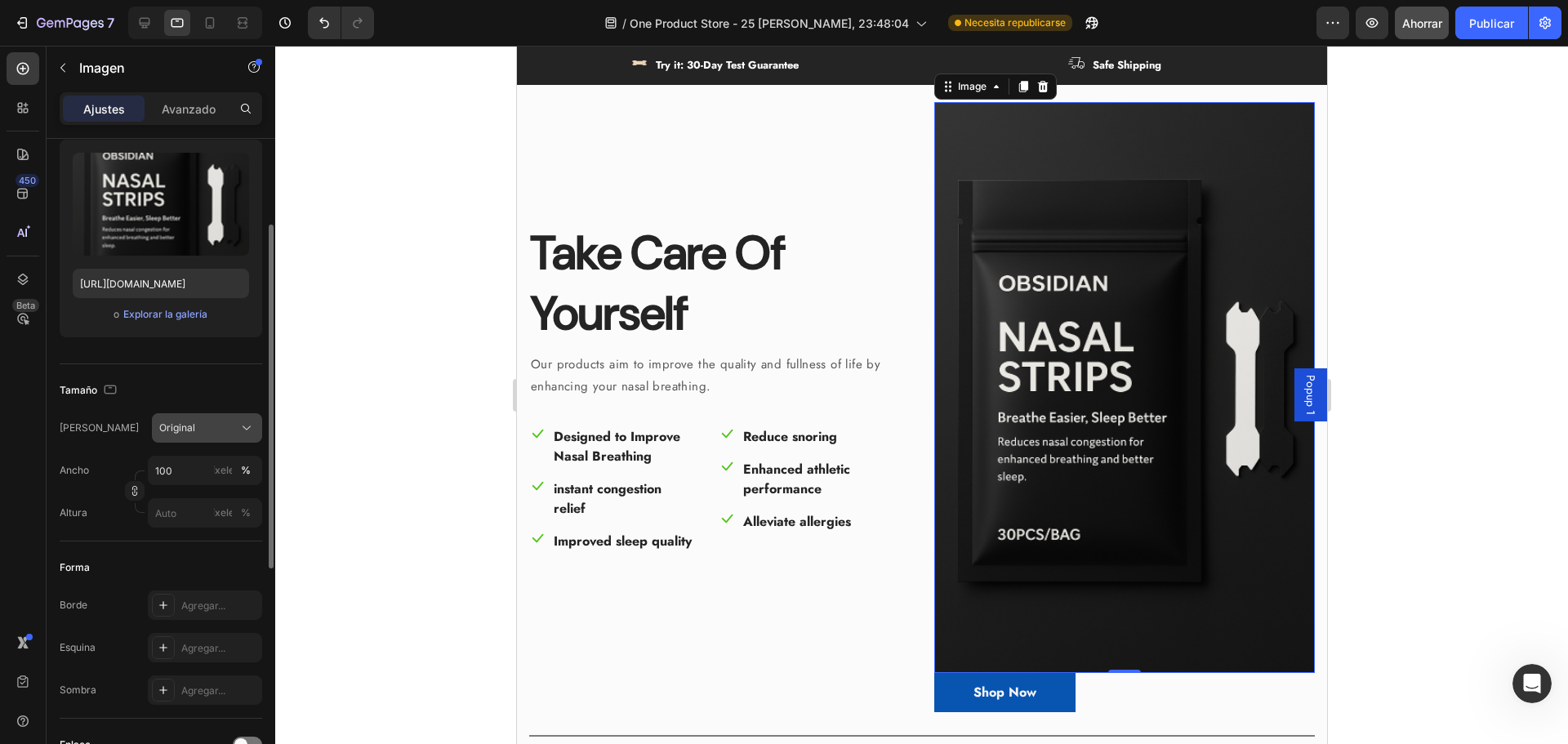
click at [179, 433] on span "Original" at bounding box center [177, 428] width 36 height 15
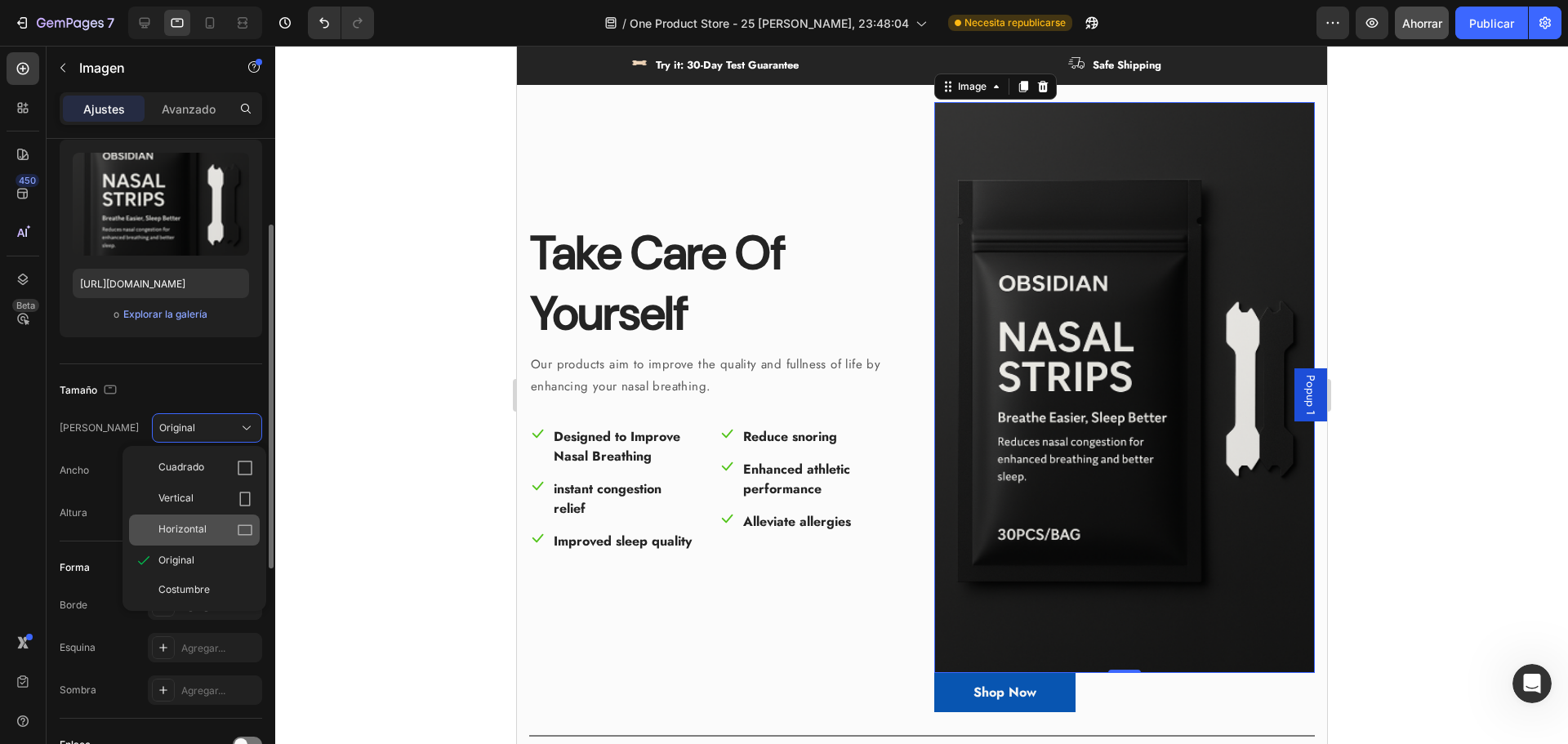
click at [184, 524] on font "Horizontal" at bounding box center [182, 529] width 48 height 12
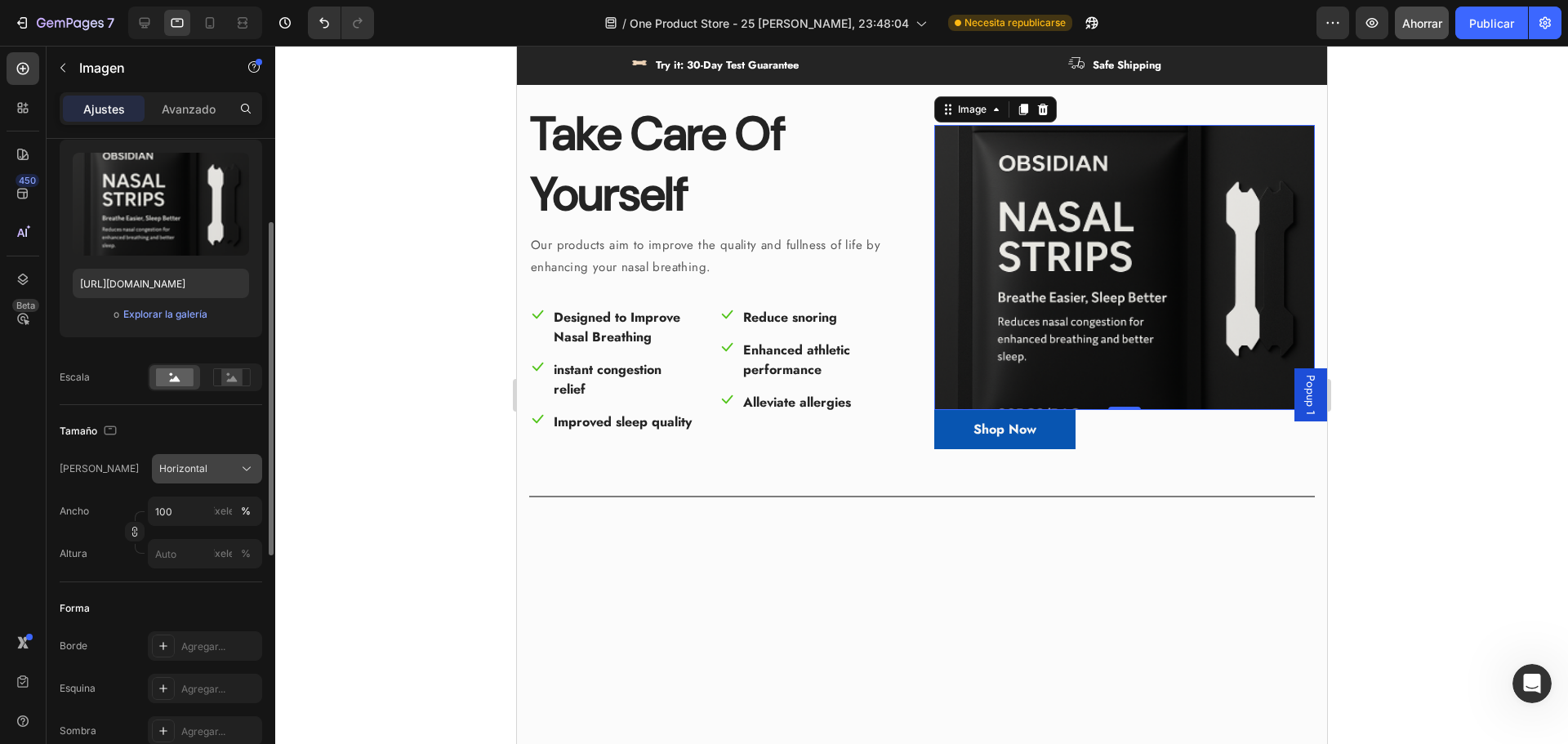
click at [182, 475] on font "Horizontal" at bounding box center [183, 468] width 48 height 12
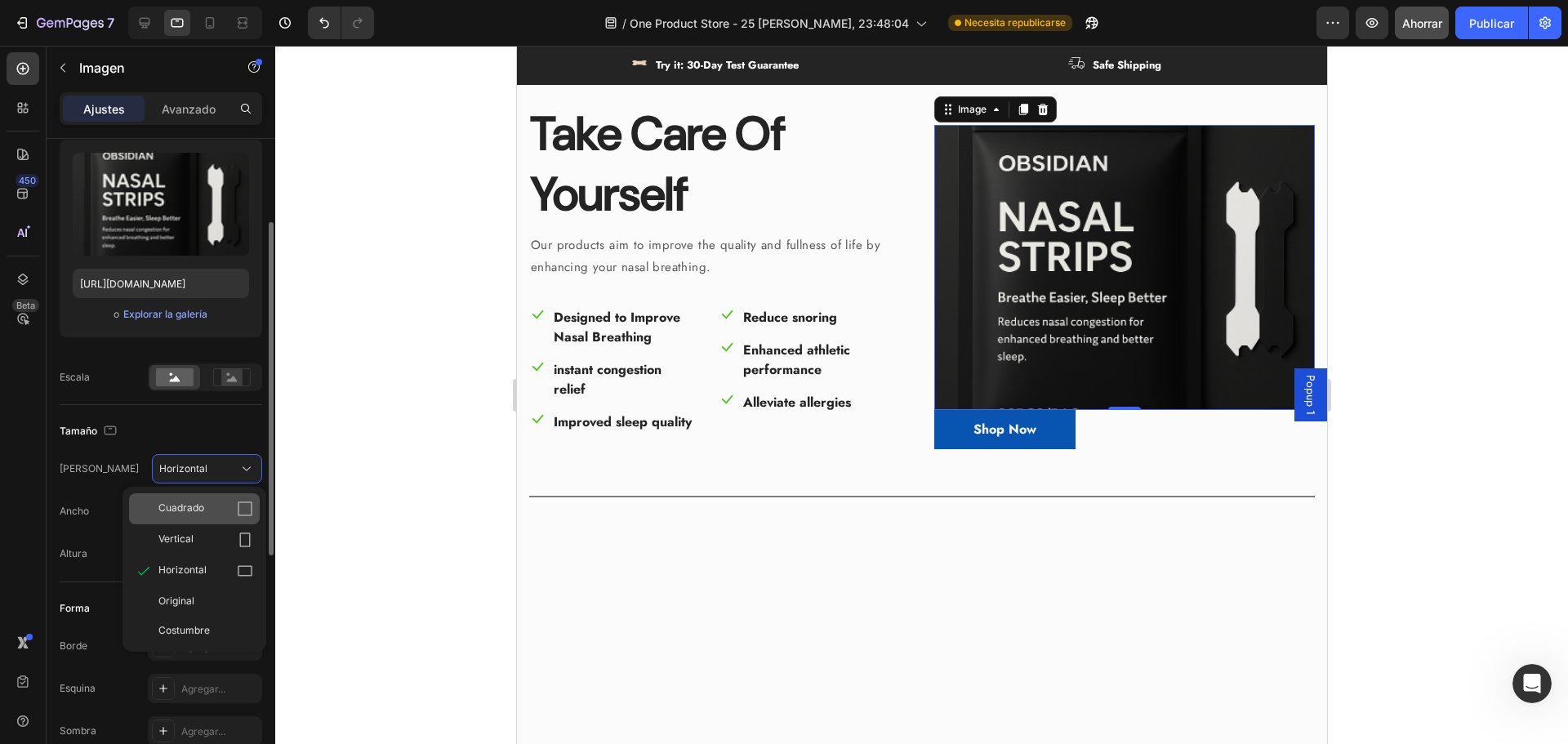
click at [197, 510] on font "Cuadrado" at bounding box center [181, 507] width 46 height 12
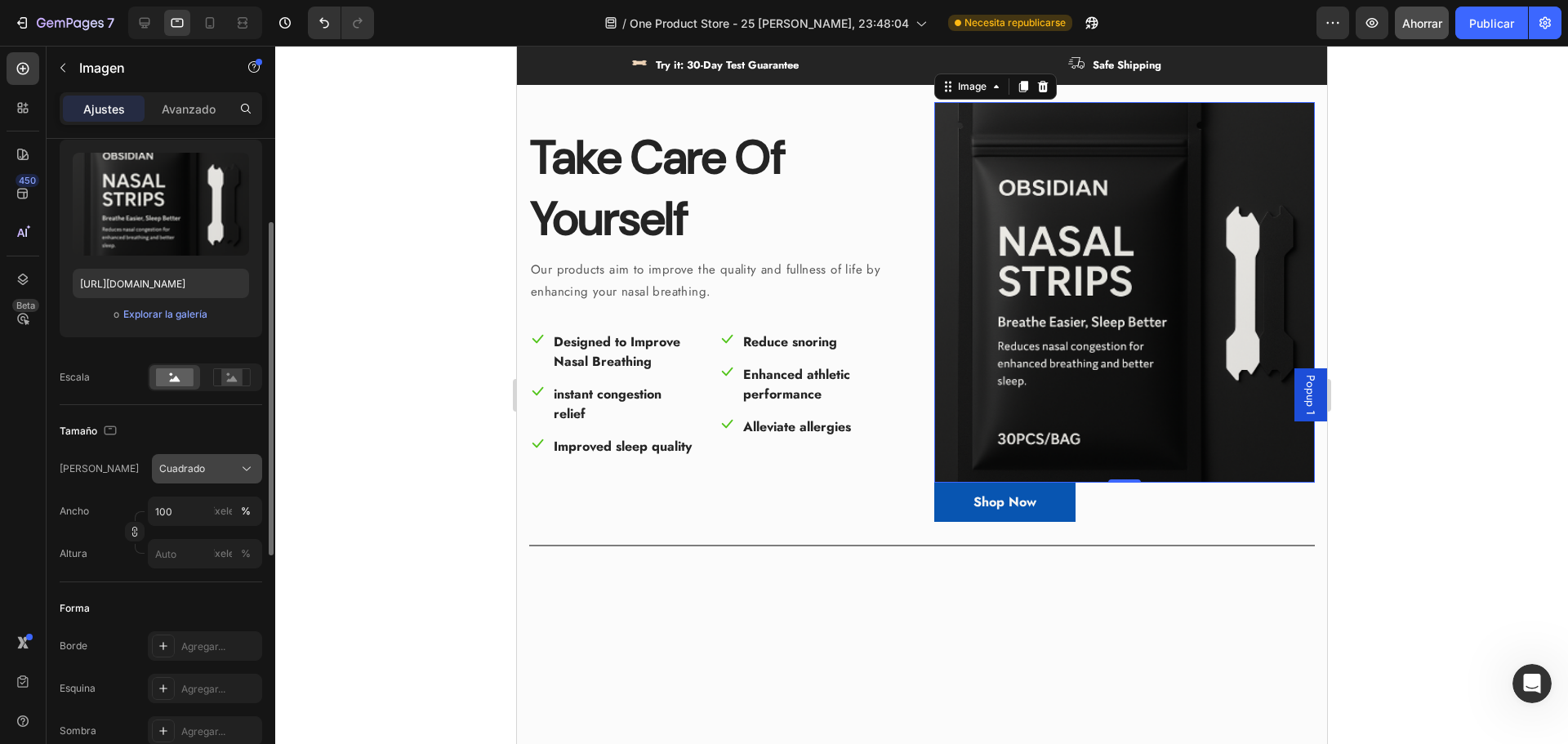
click at [187, 473] on font "Cuadrado" at bounding box center [182, 468] width 46 height 12
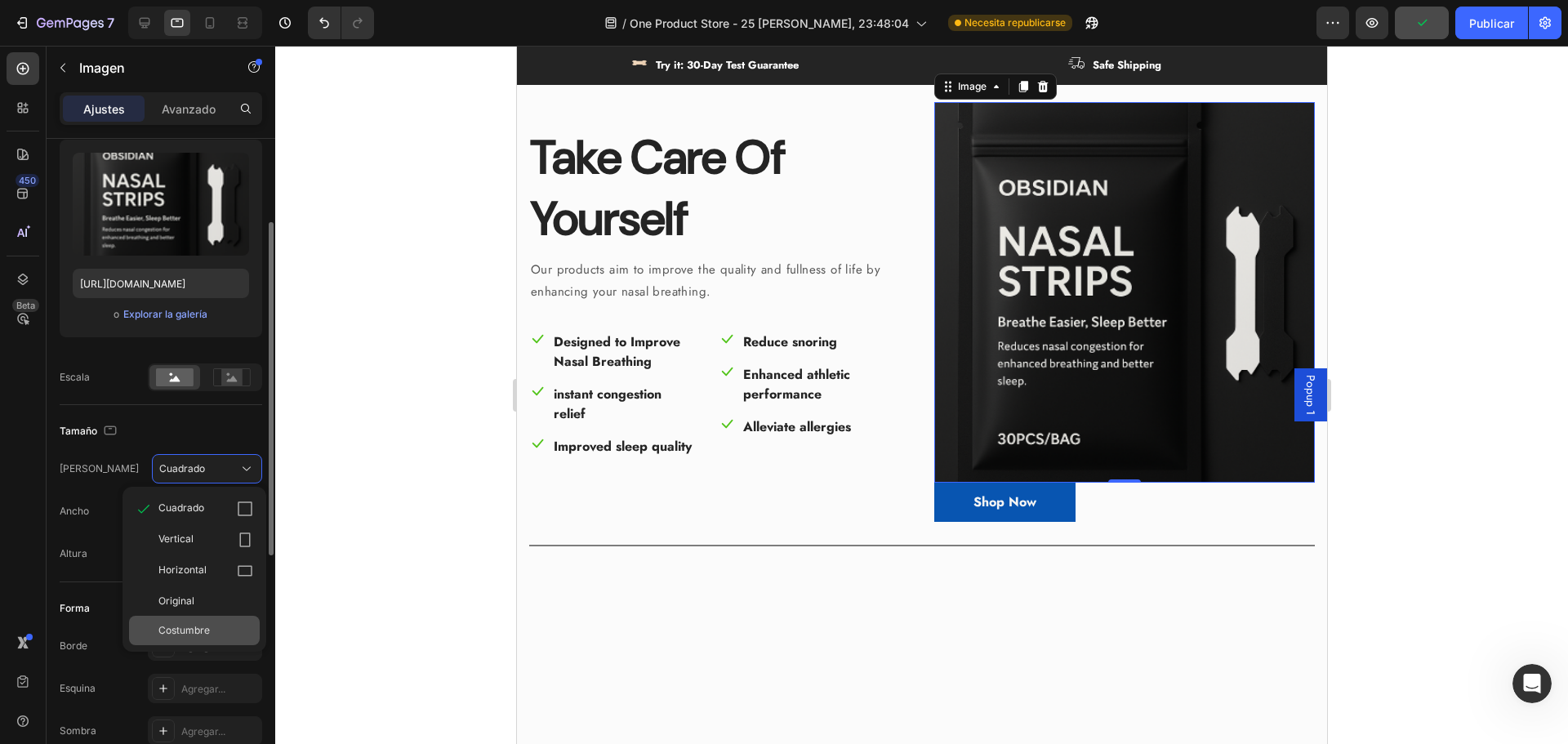
click at [186, 624] on font "Costumbre" at bounding box center [184, 630] width 51 height 12
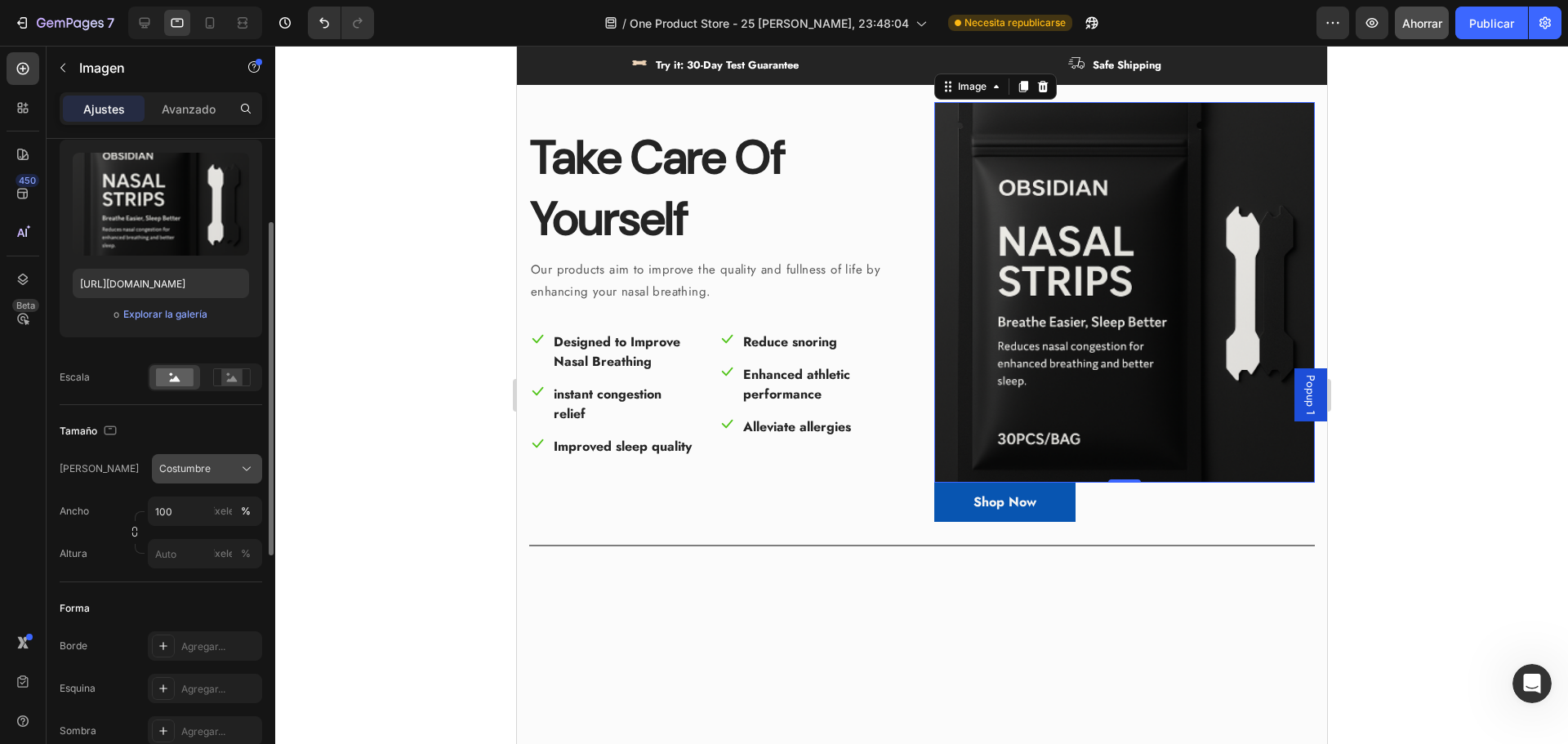
click at [187, 481] on button "Costumbre" at bounding box center [207, 469] width 110 height 29
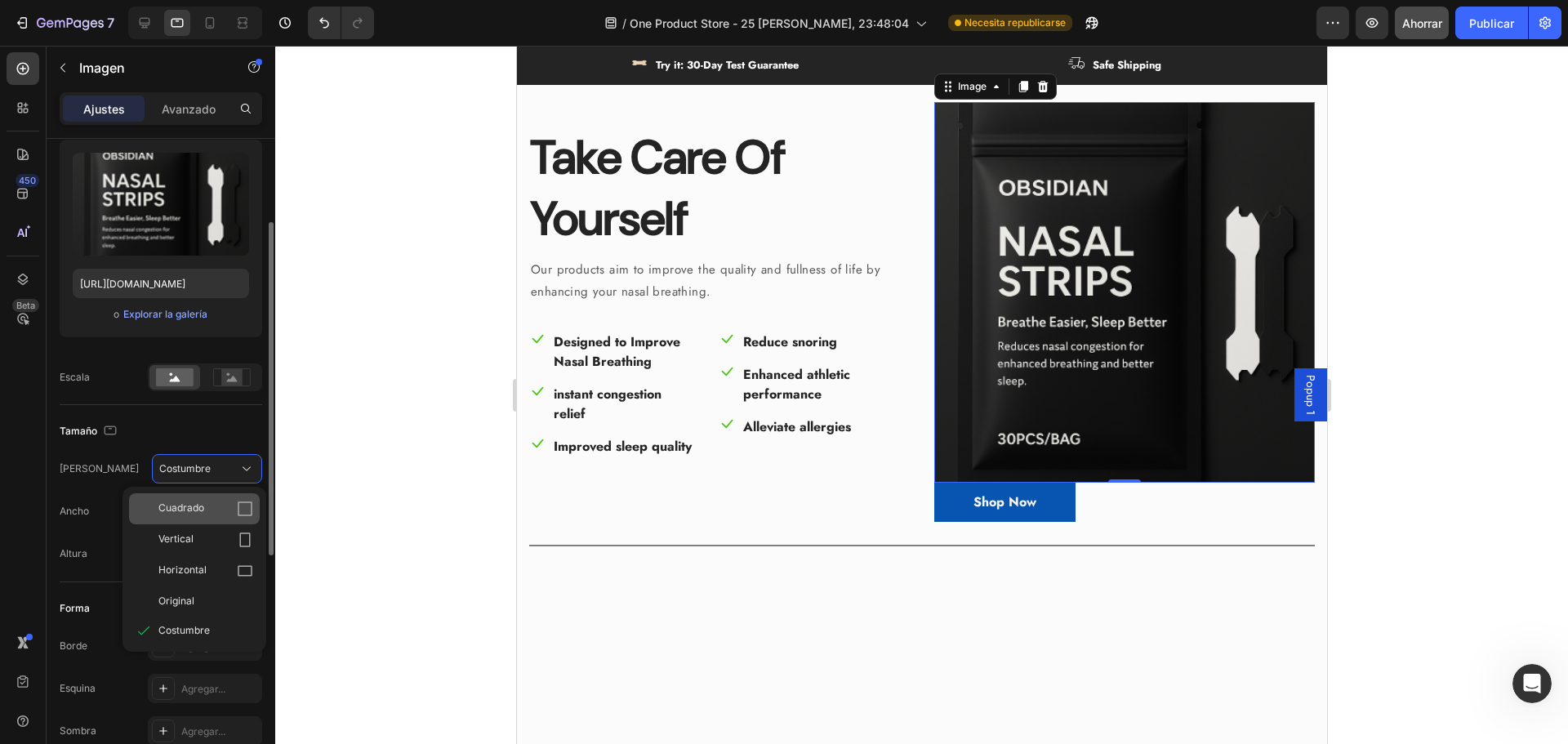
click at [192, 511] on font "Cuadrado" at bounding box center [181, 507] width 46 height 12
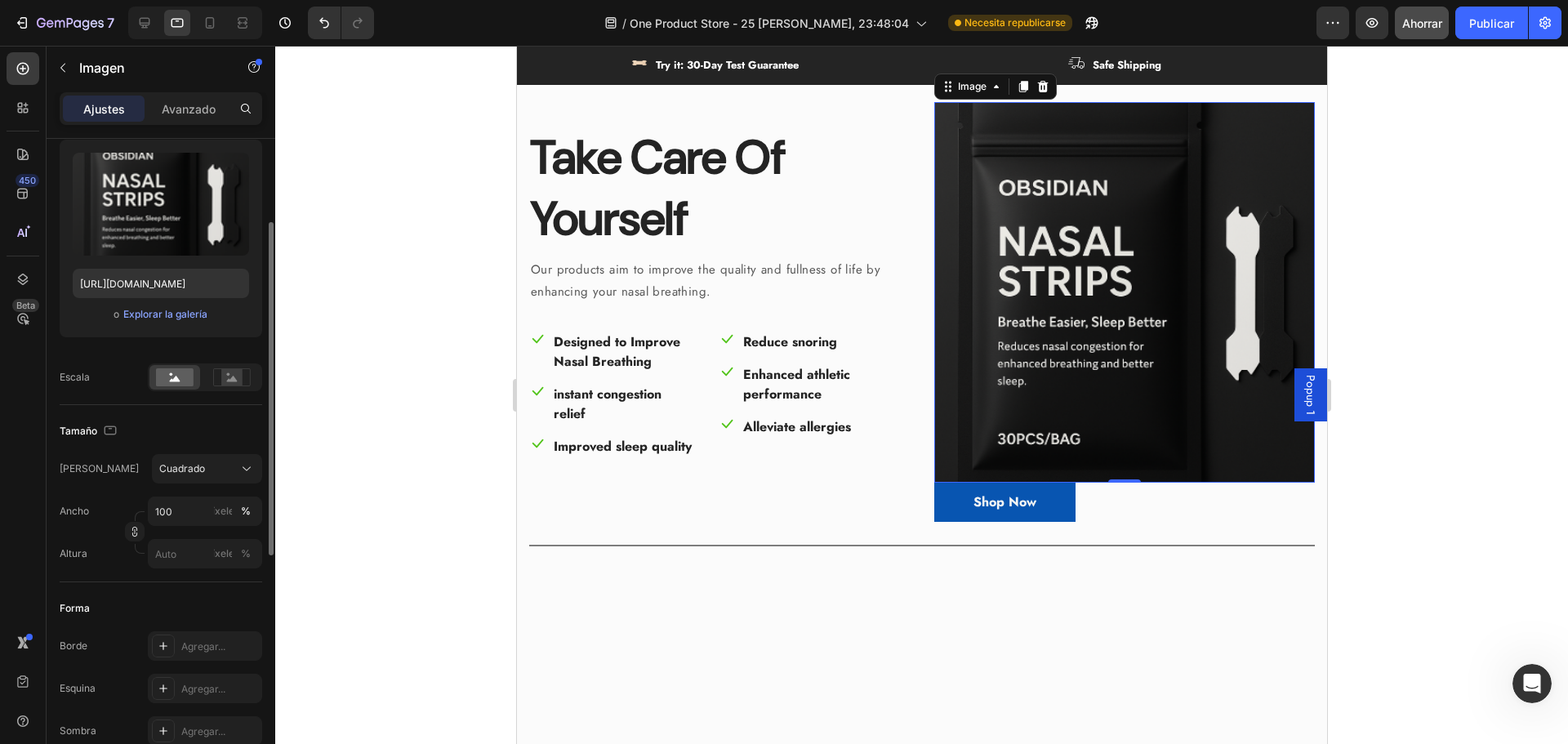
scroll to position [245, 0]
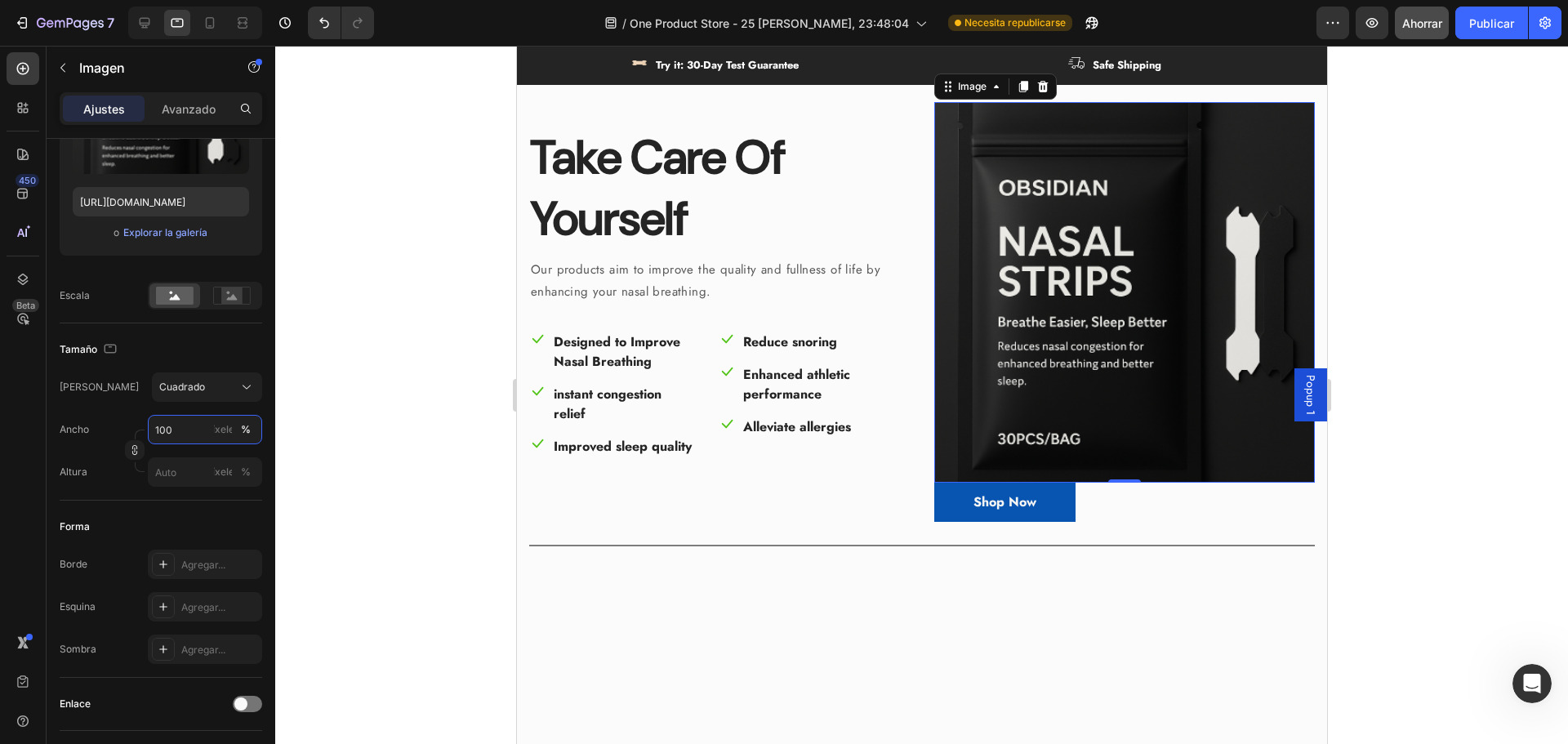
click at [181, 436] on input "100" at bounding box center [204, 429] width 114 height 29
click at [83, 427] on font "Ancho" at bounding box center [75, 429] width 29 height 12
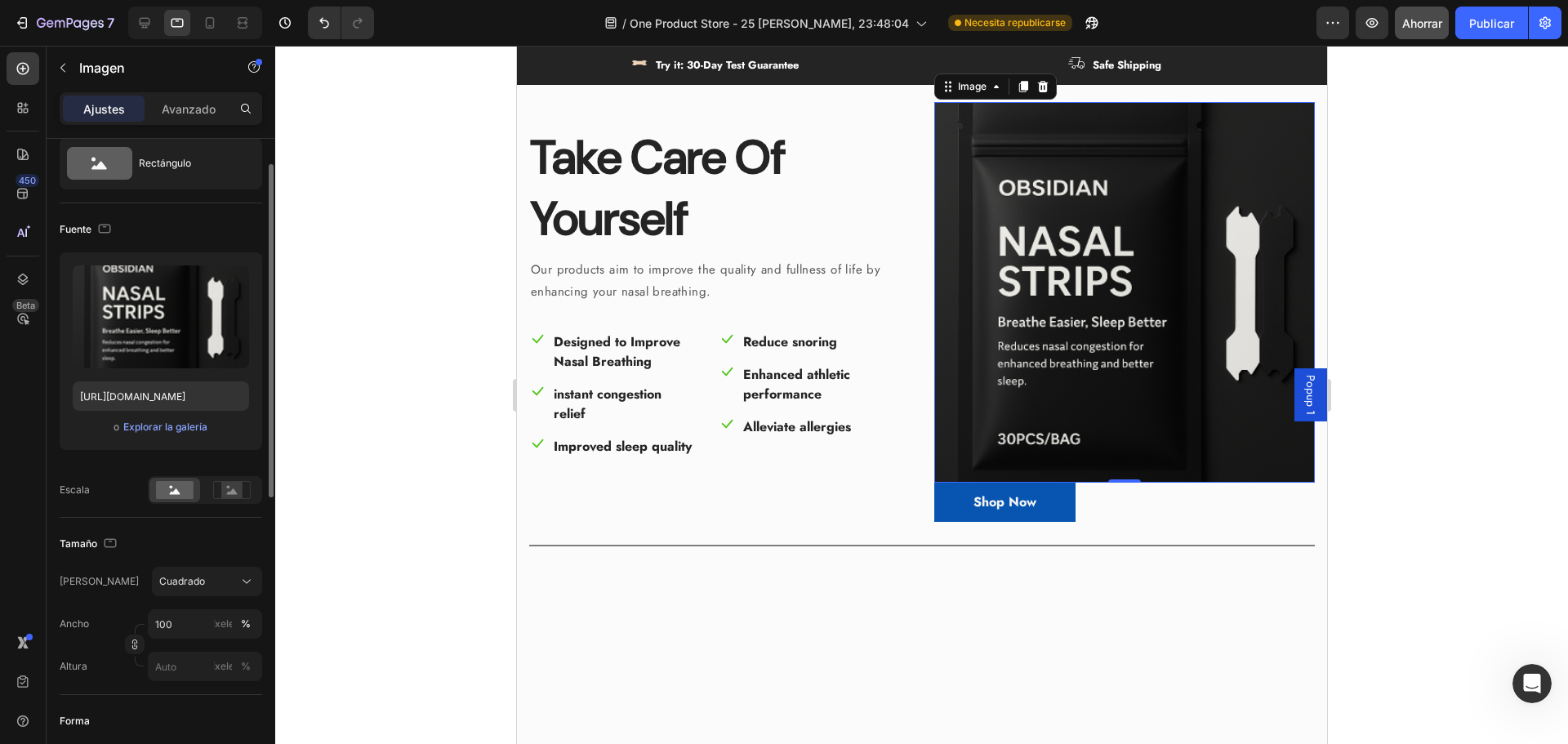
scroll to position [0, 0]
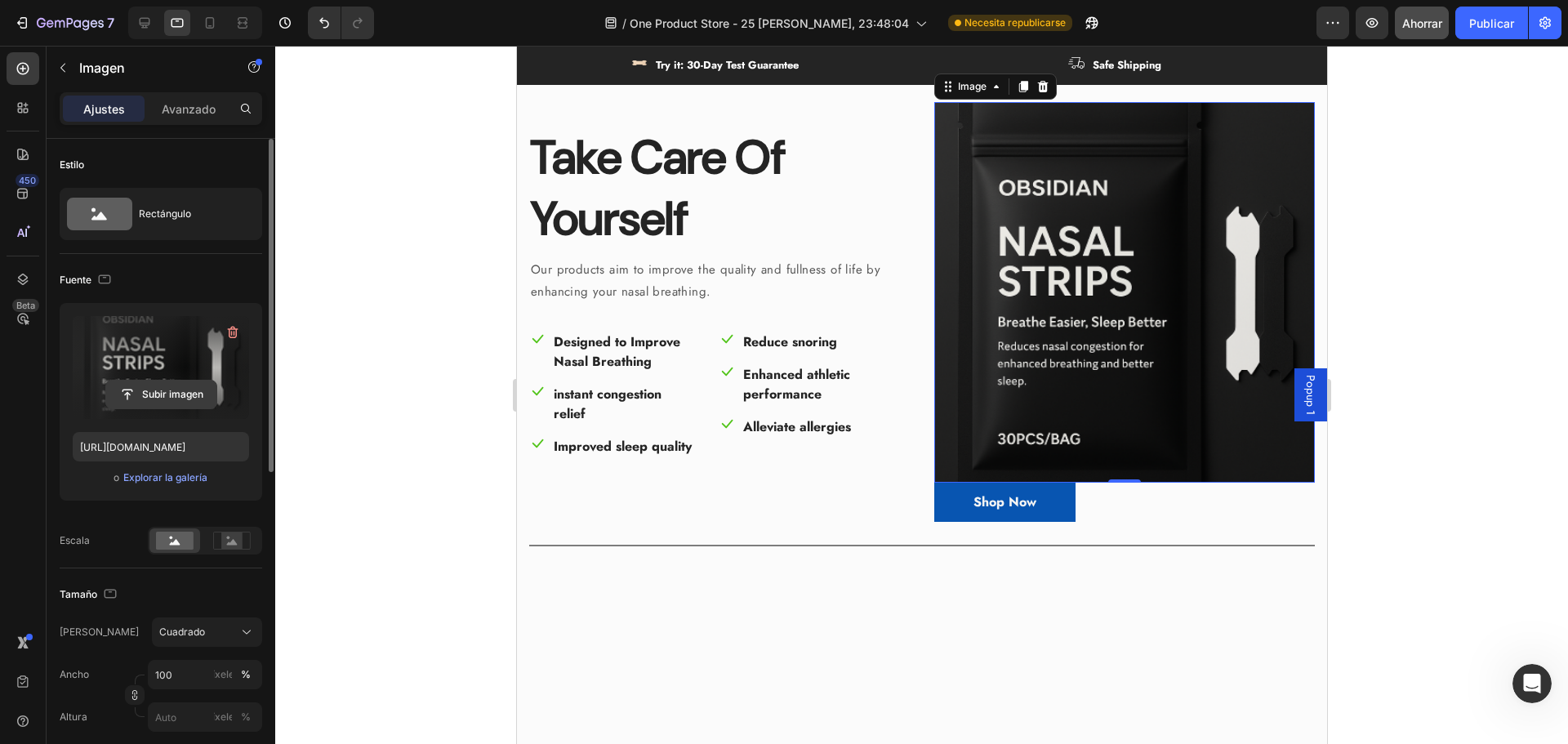
click at [153, 400] on input "file" at bounding box center [161, 394] width 110 height 28
click at [177, 350] on label at bounding box center [160, 367] width 176 height 103
click at [177, 380] on input "file" at bounding box center [161, 394] width 110 height 28
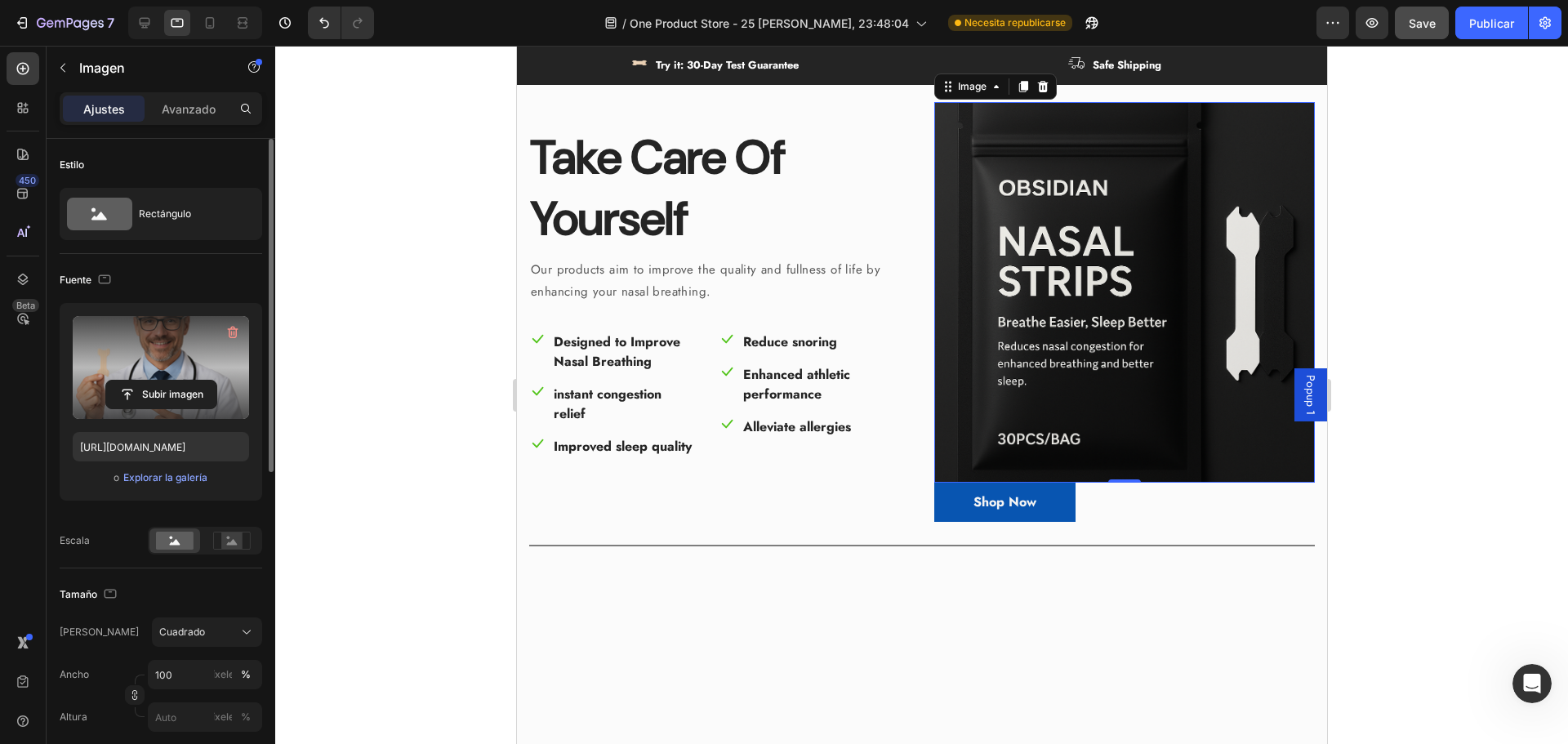
click at [171, 363] on label at bounding box center [160, 367] width 176 height 103
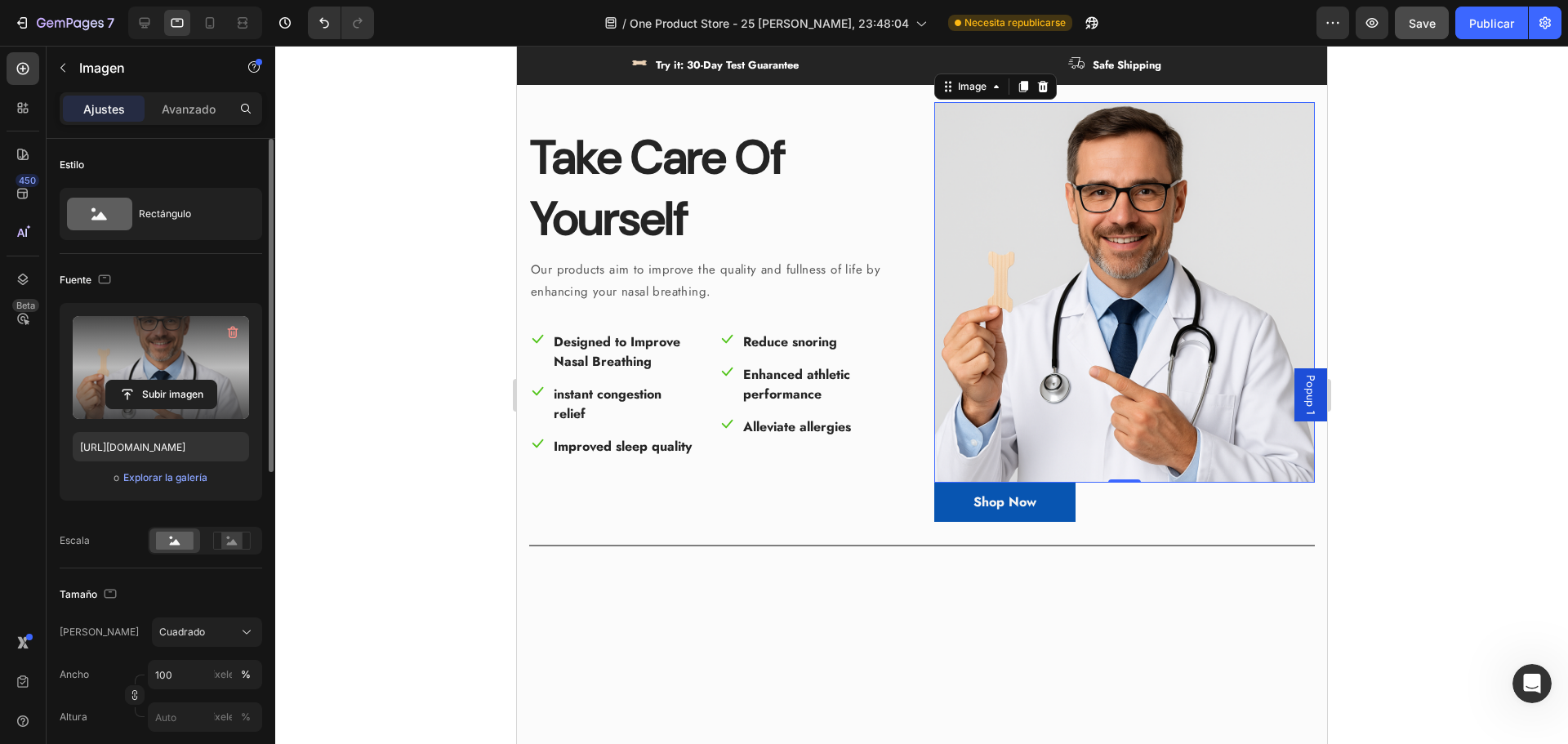
click at [171, 380] on input "file" at bounding box center [161, 394] width 110 height 28
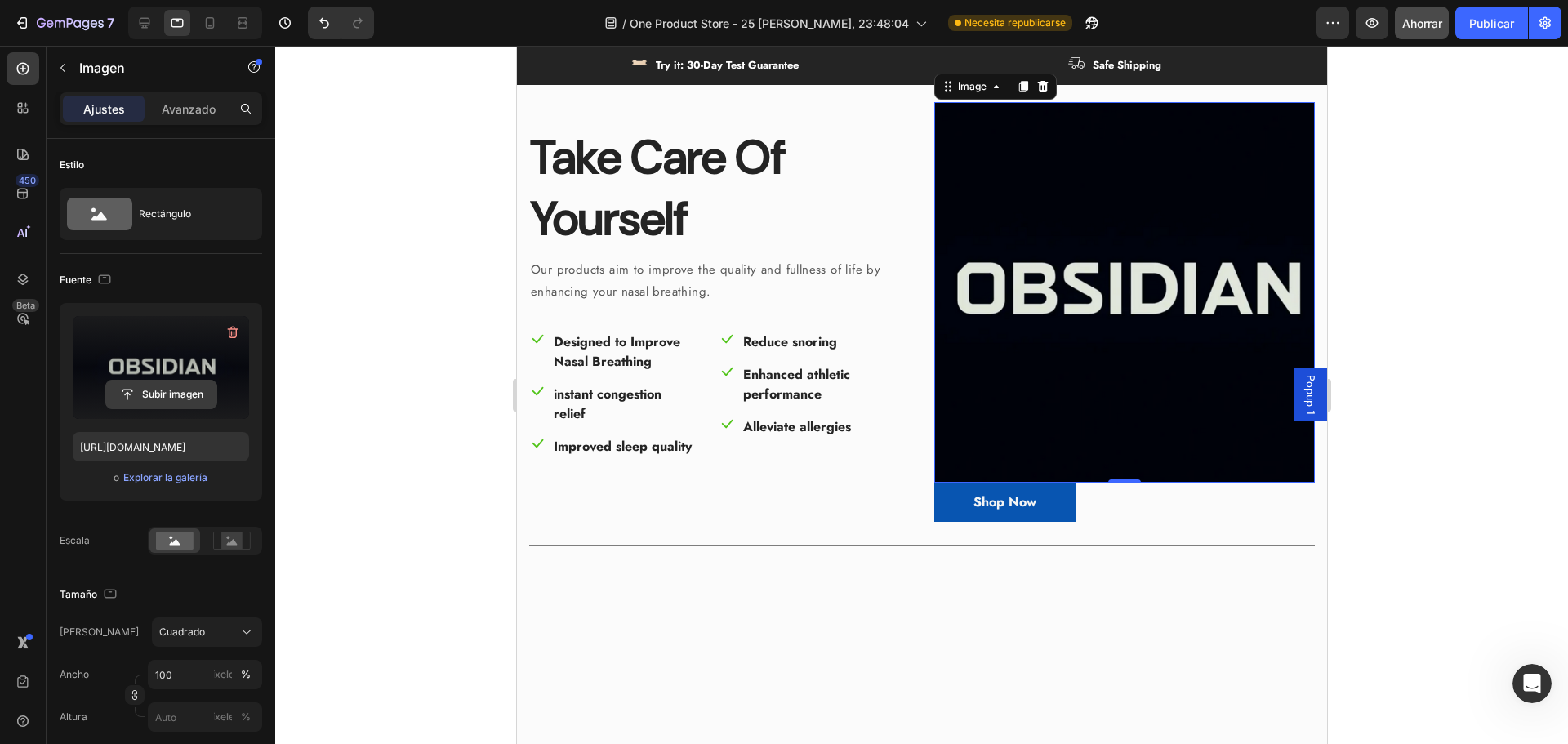
click at [175, 396] on input "file" at bounding box center [161, 394] width 110 height 28
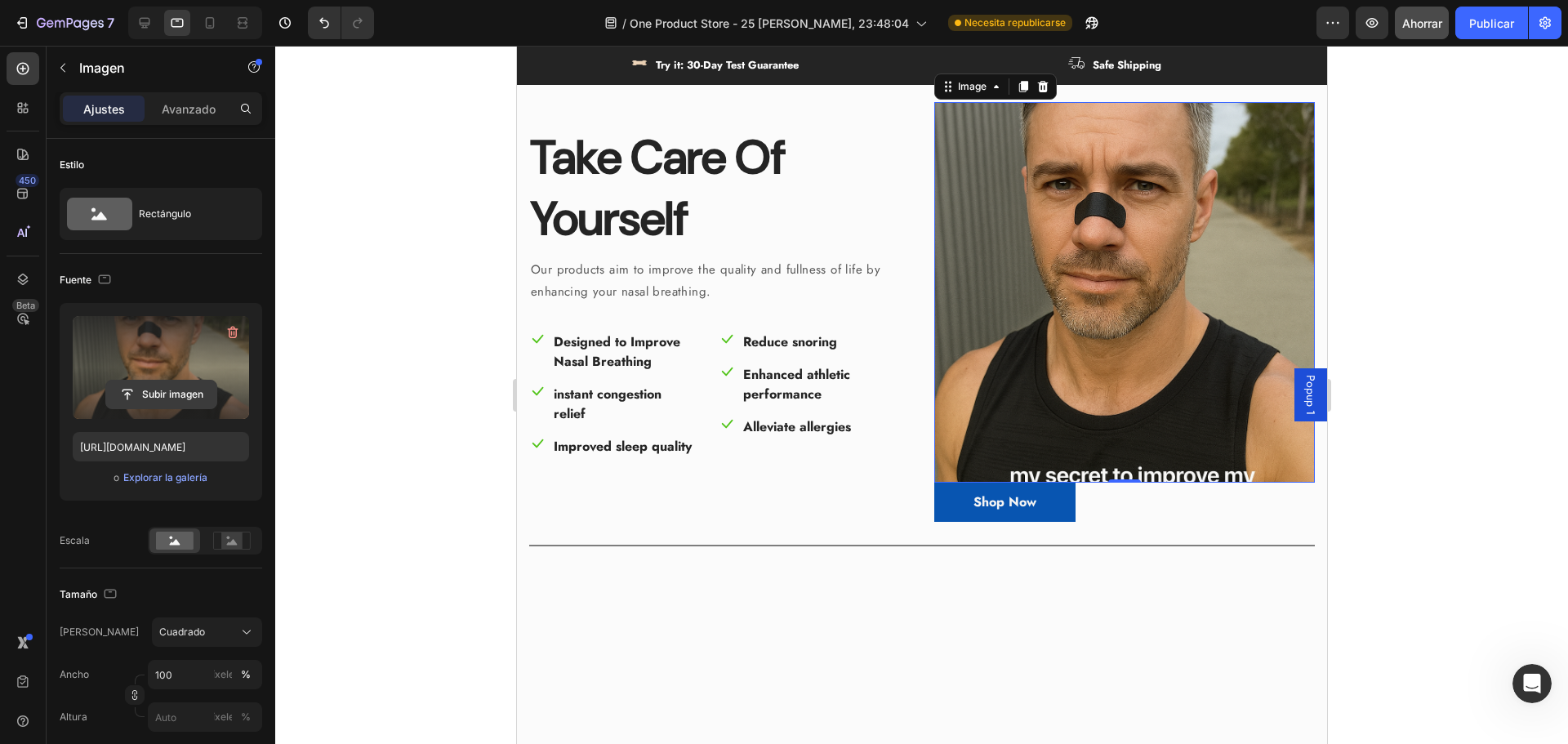
click at [181, 388] on input "file" at bounding box center [161, 394] width 110 height 28
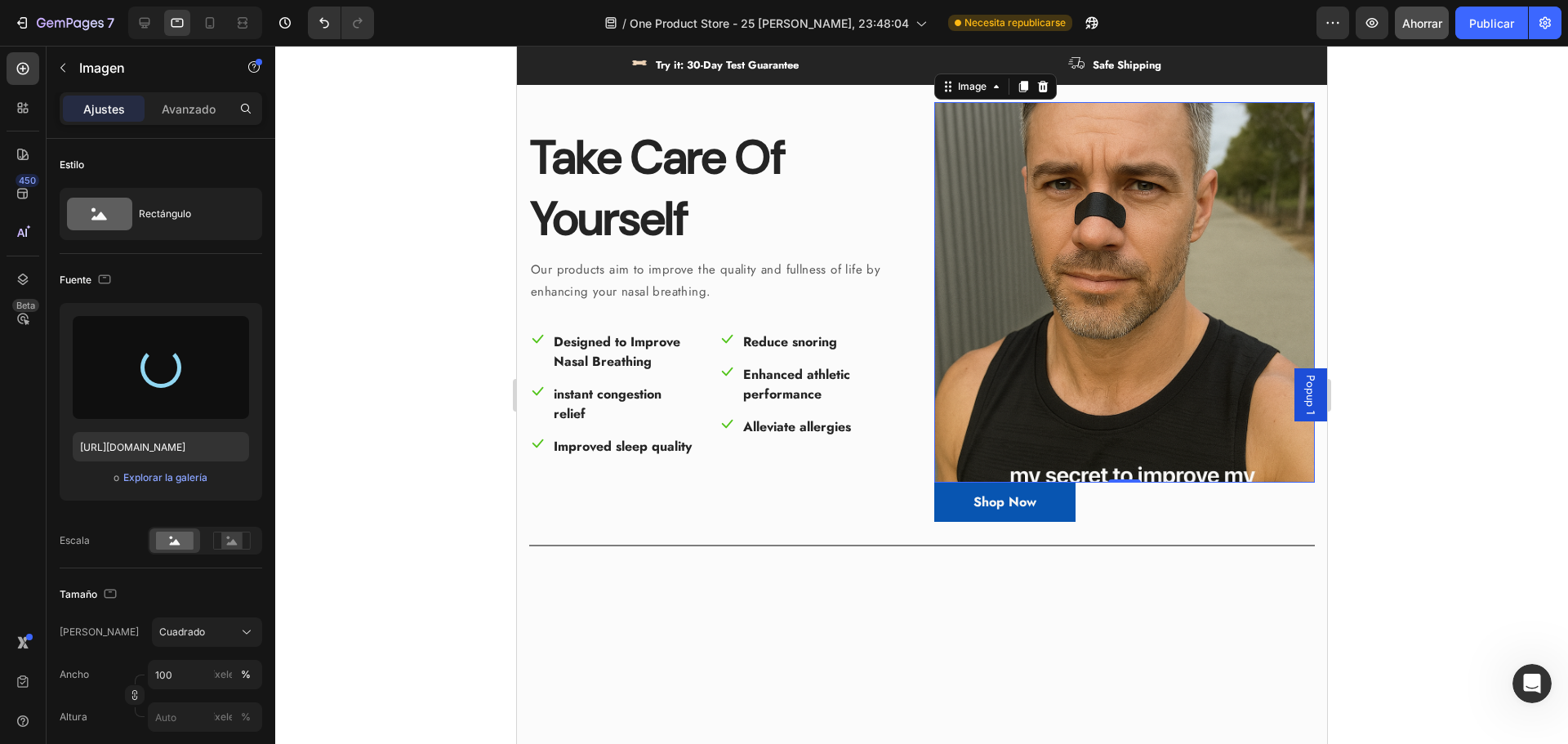
type input "[URL][DOMAIN_NAME]"
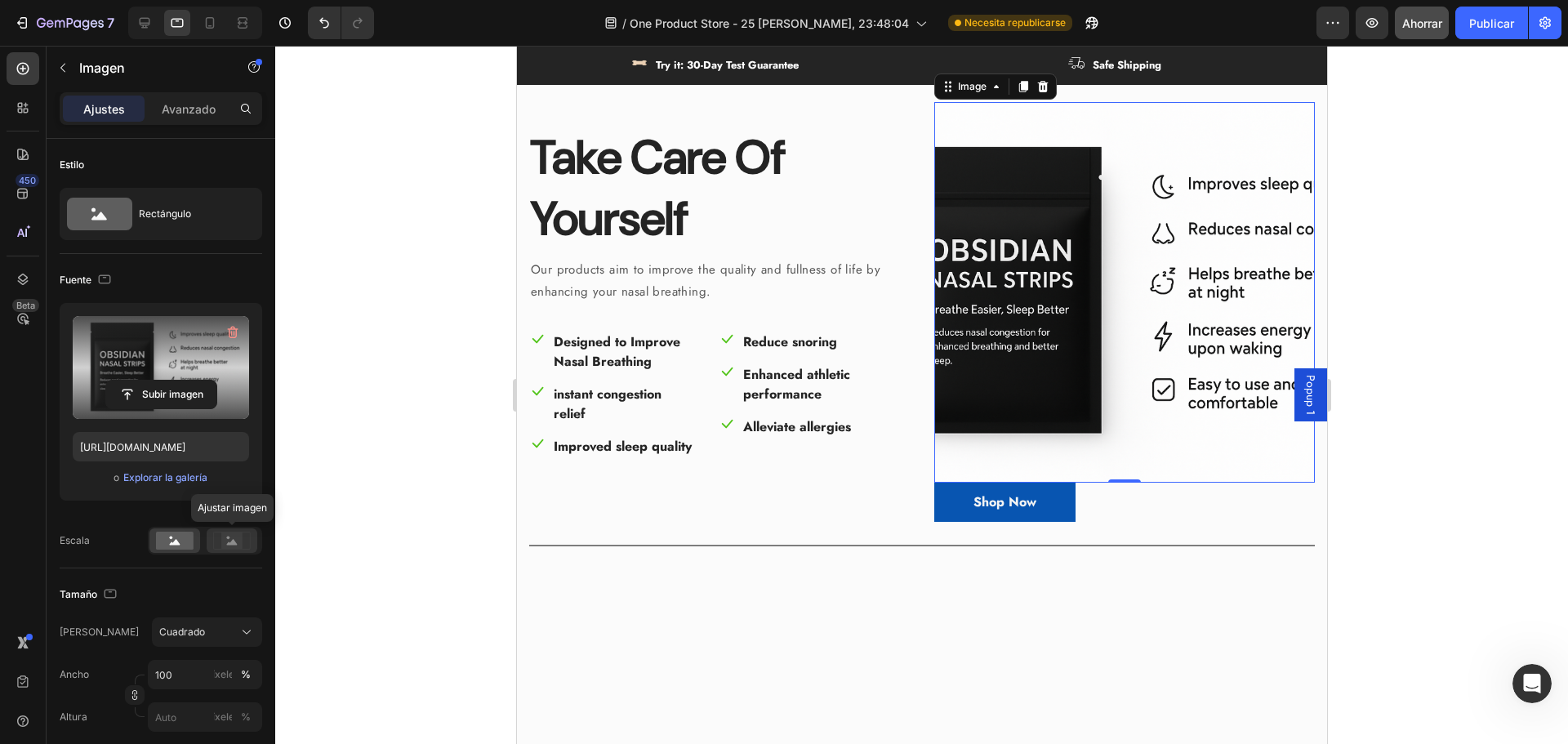
click at [233, 540] on g at bounding box center [231, 540] width 36 height 17
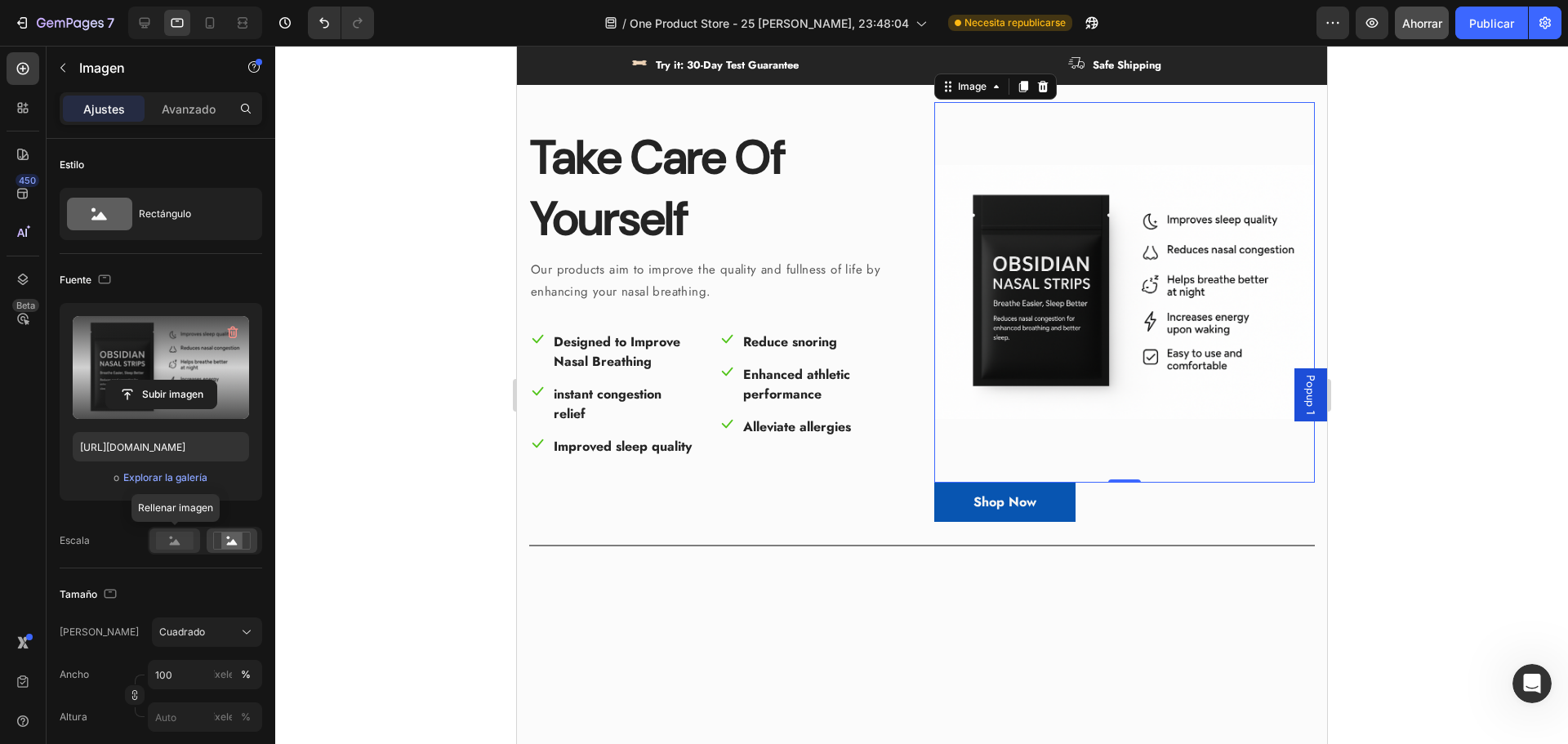
click at [187, 538] on rect at bounding box center [175, 541] width 37 height 18
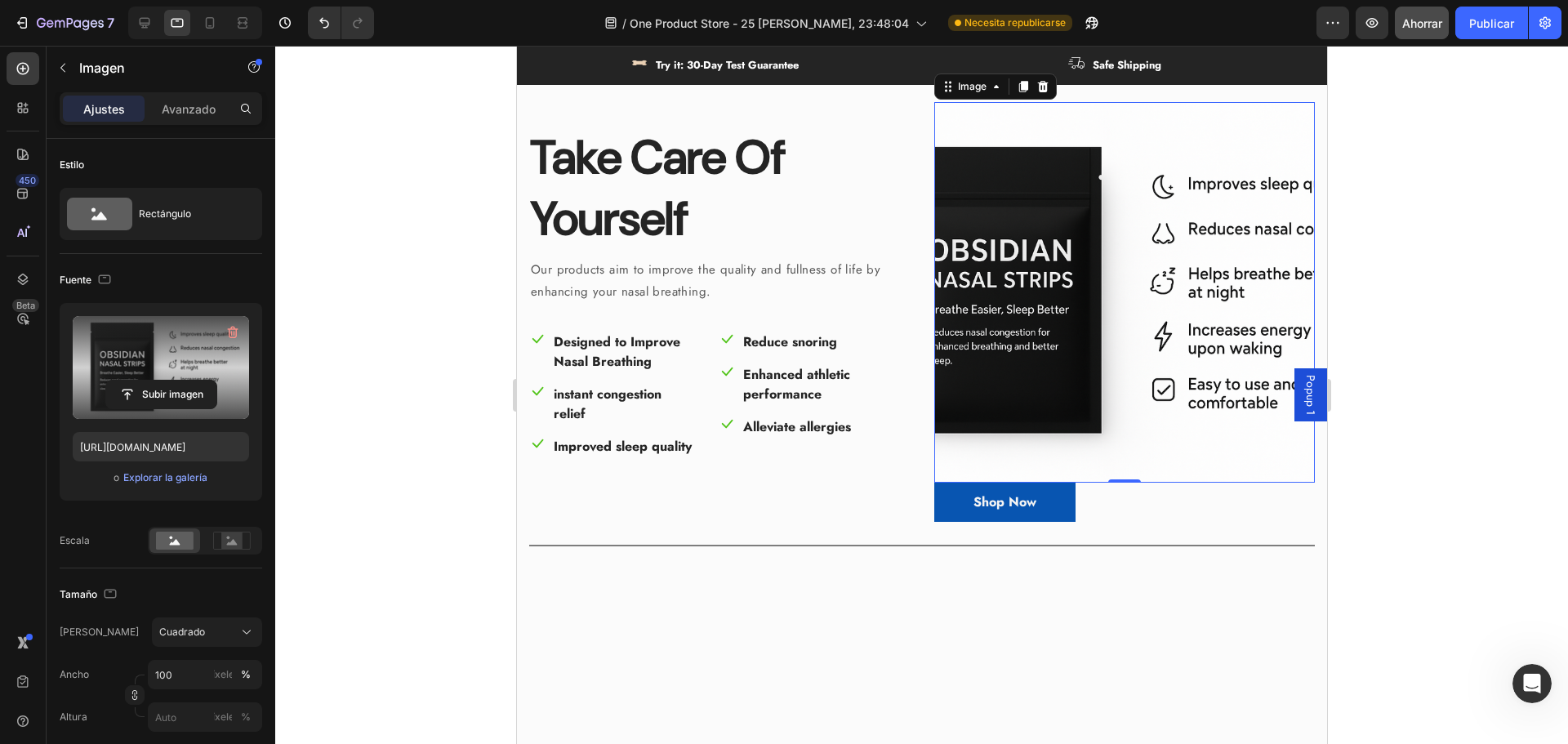
click at [1166, 282] on img at bounding box center [1124, 292] width 380 height 380
click at [1074, 293] on img at bounding box center [1124, 292] width 380 height 380
click at [1119, 466] on img at bounding box center [1124, 292] width 380 height 380
drag, startPoint x: 1122, startPoint y: 475, endPoint x: 1117, endPoint y: 466, distance: 10.3
click at [1115, 463] on div "Image 0" at bounding box center [1124, 292] width 380 height 380
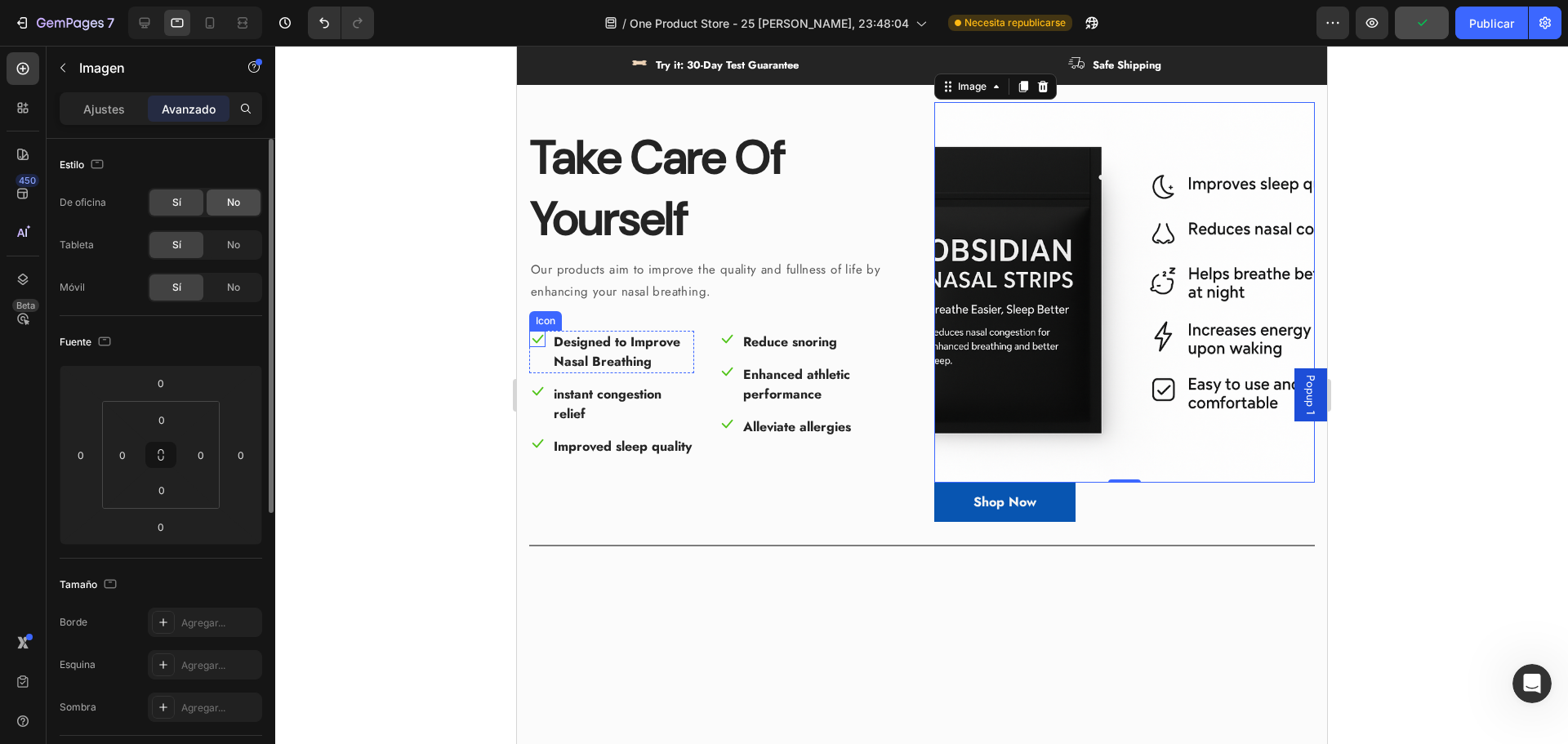
click at [227, 200] on font "No" at bounding box center [233, 201] width 13 height 12
click at [150, 200] on div "Sí" at bounding box center [176, 202] width 54 height 27
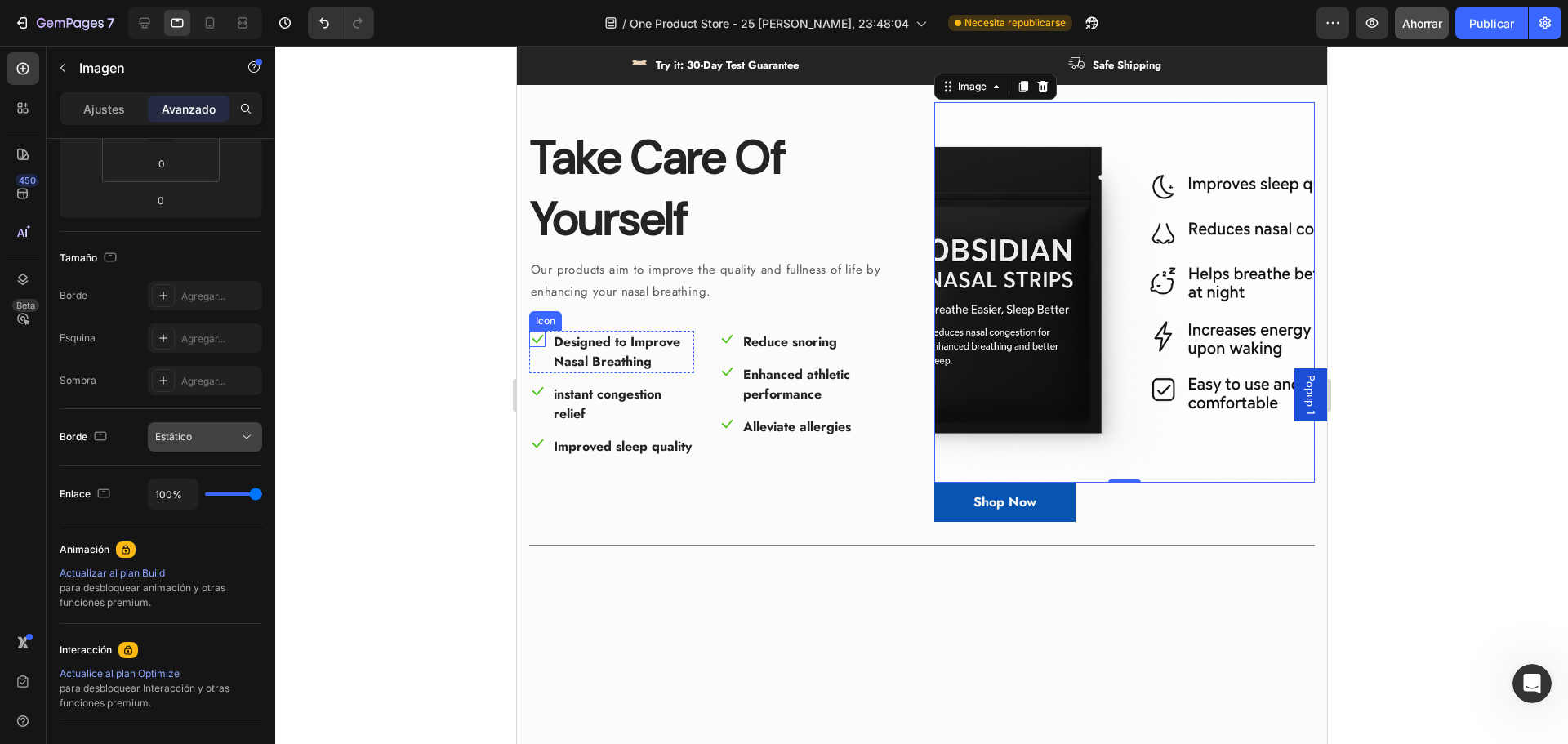
click at [200, 436] on div "Estático" at bounding box center [197, 436] width 84 height 15
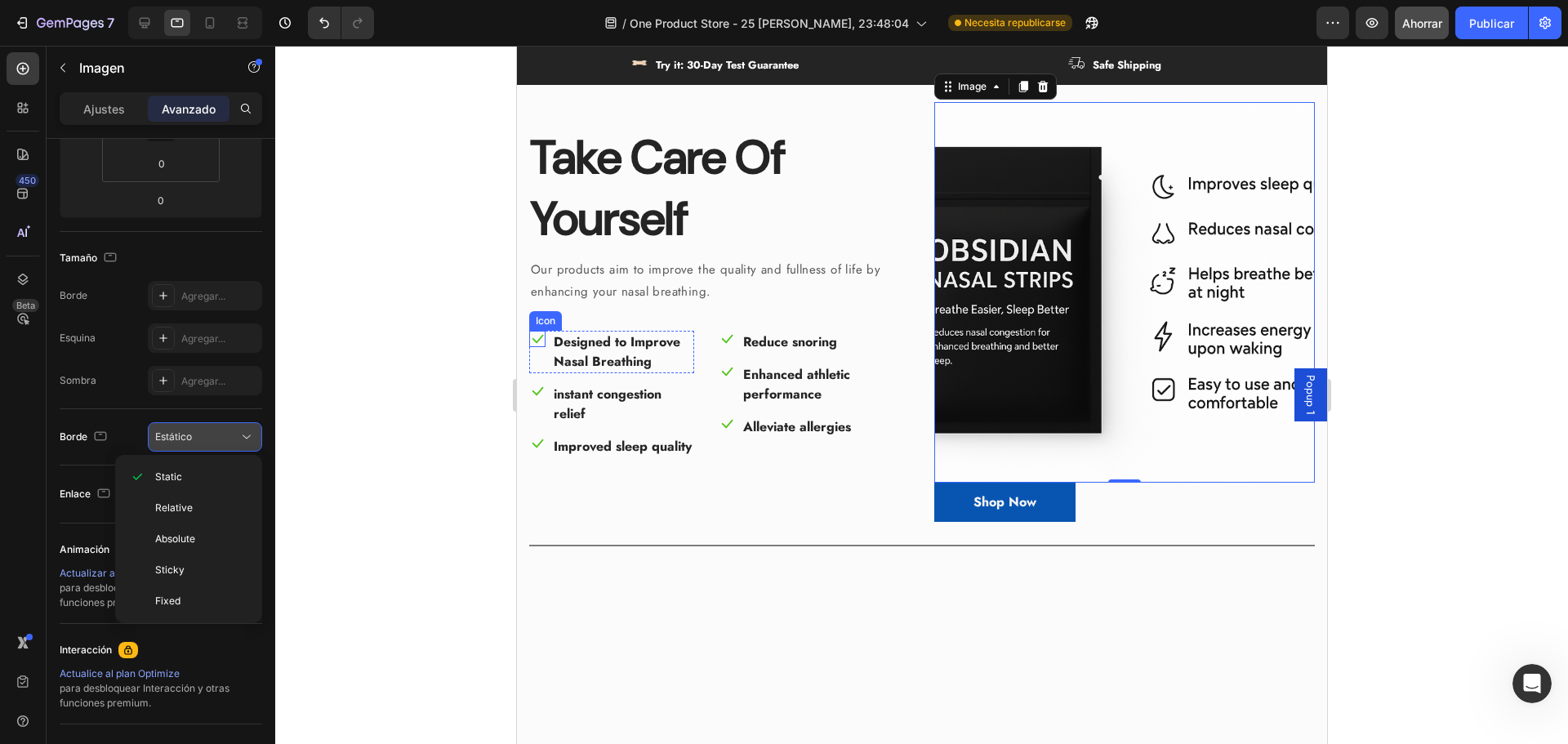
click at [200, 436] on div "Estático" at bounding box center [197, 436] width 84 height 15
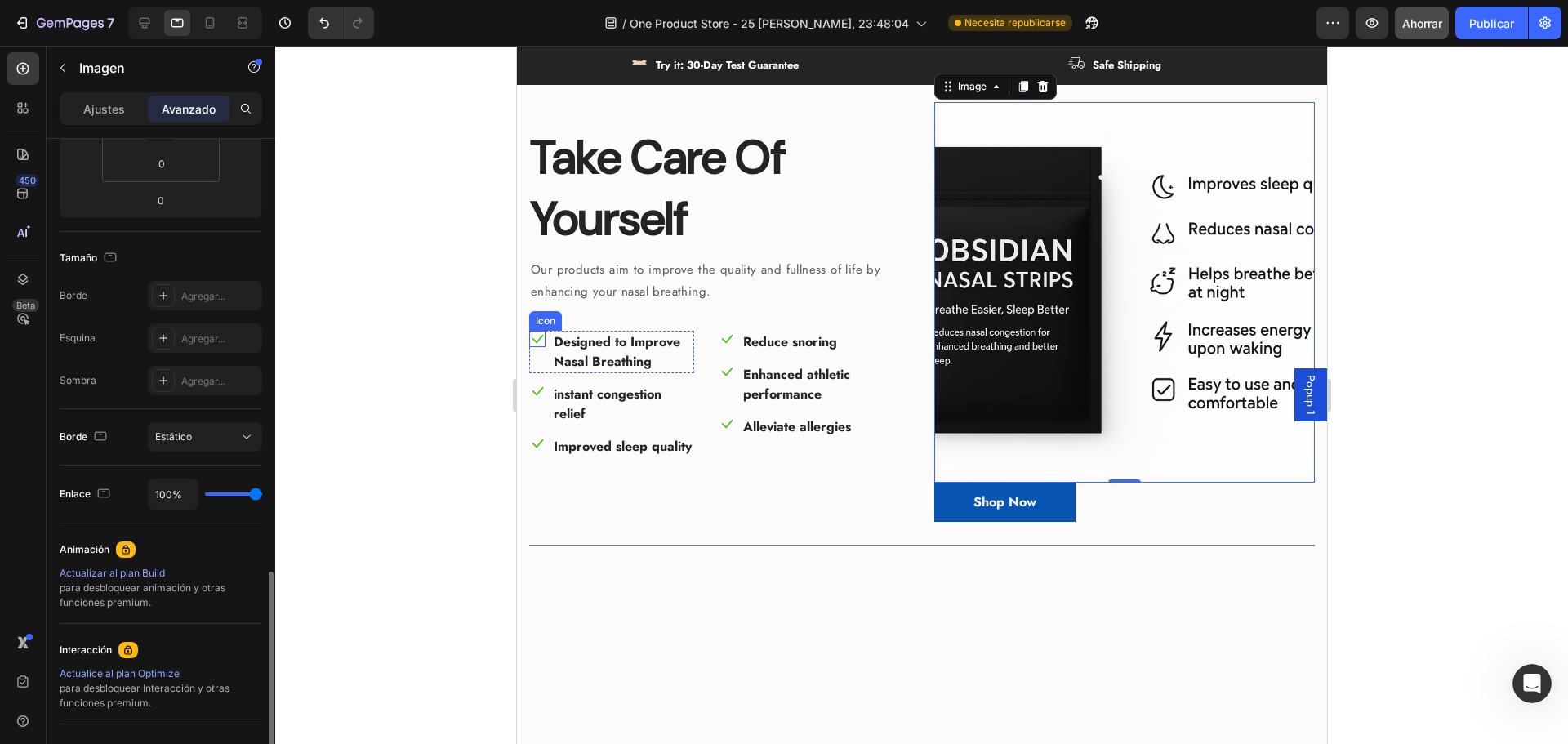
scroll to position [482, 0]
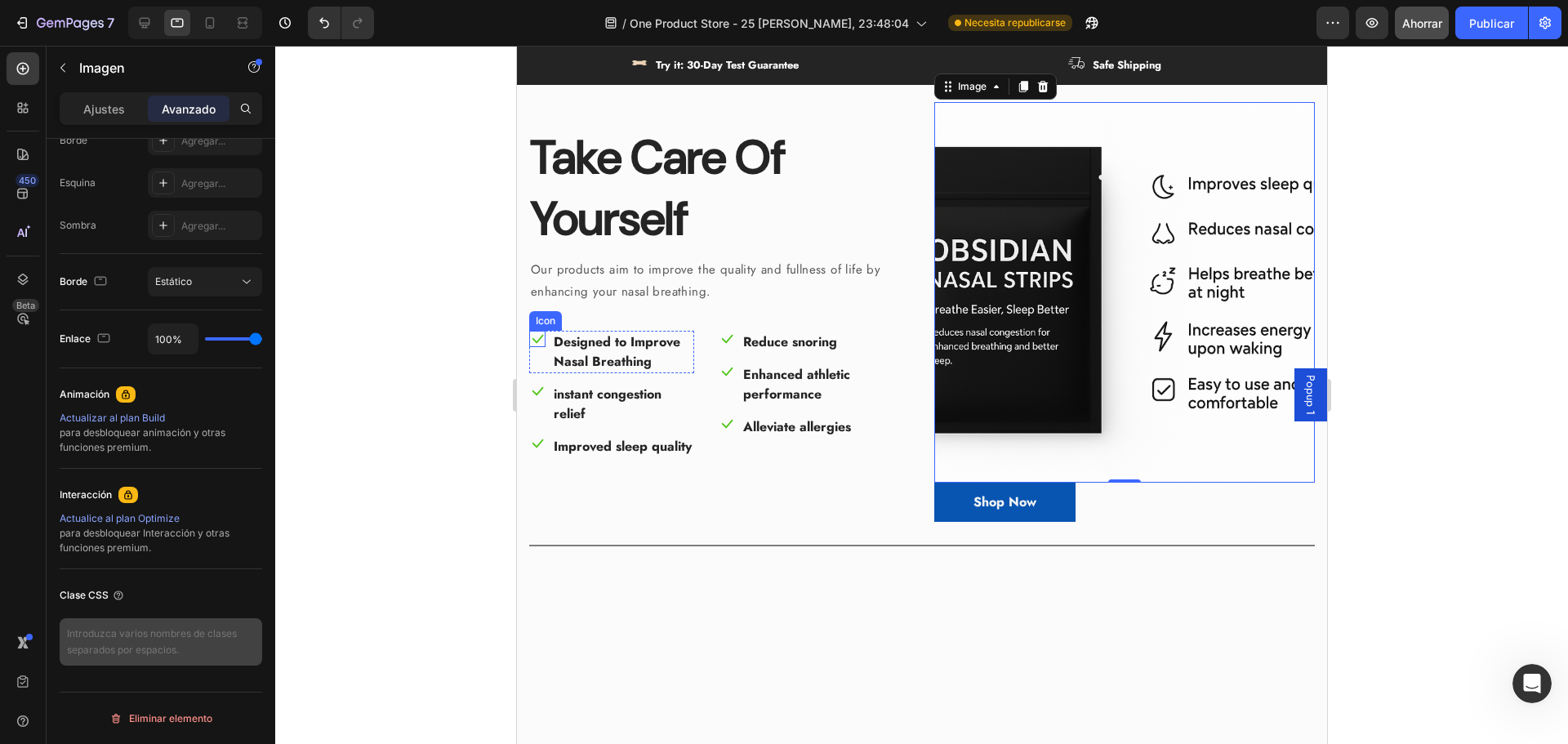
drag, startPoint x: 213, startPoint y: 583, endPoint x: 205, endPoint y: 653, distance: 70.5
drag, startPoint x: 205, startPoint y: 653, endPoint x: 85, endPoint y: 577, distance: 142.0
click at [85, 577] on div "Clase CSS" at bounding box center [161, 623] width 203 height 109
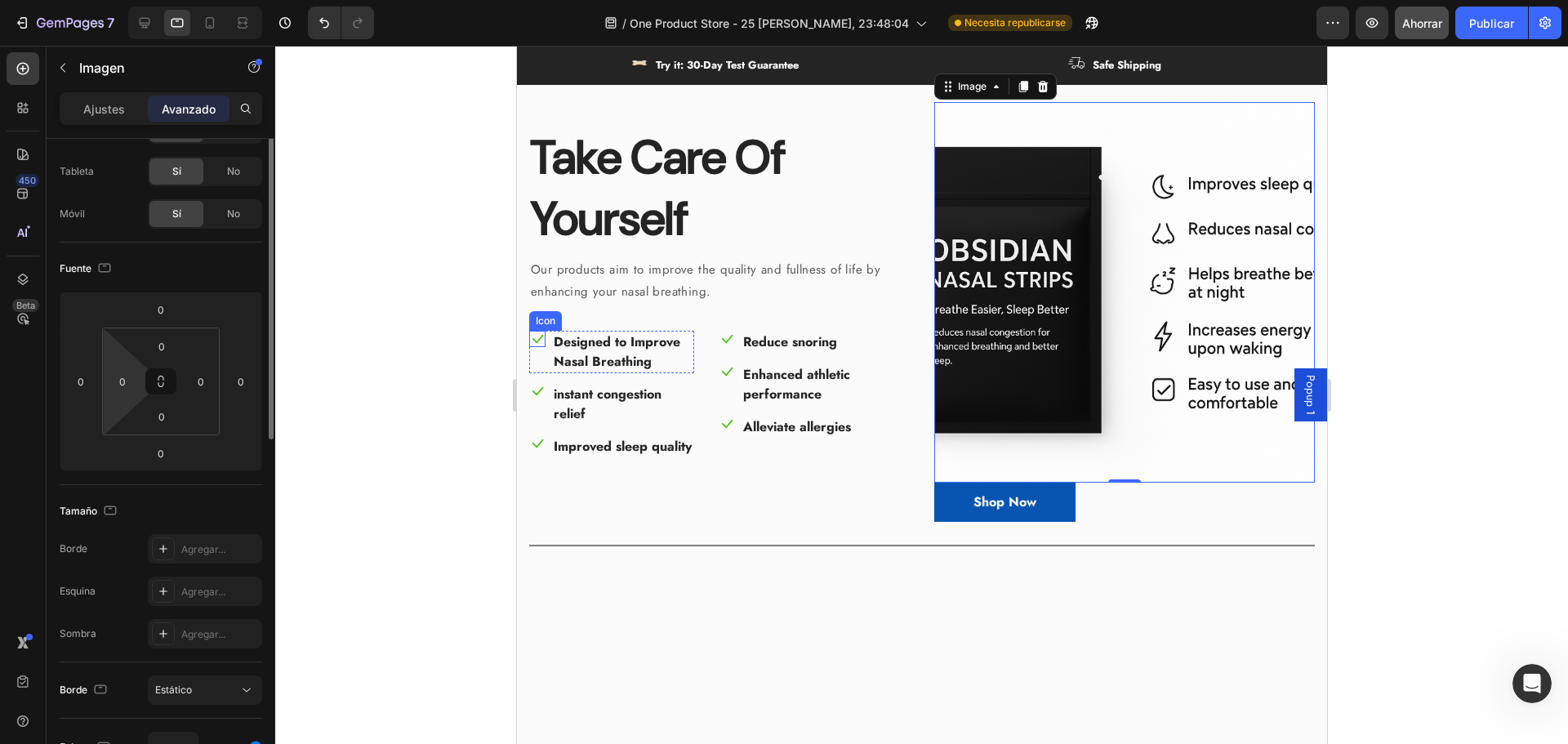
scroll to position [0, 0]
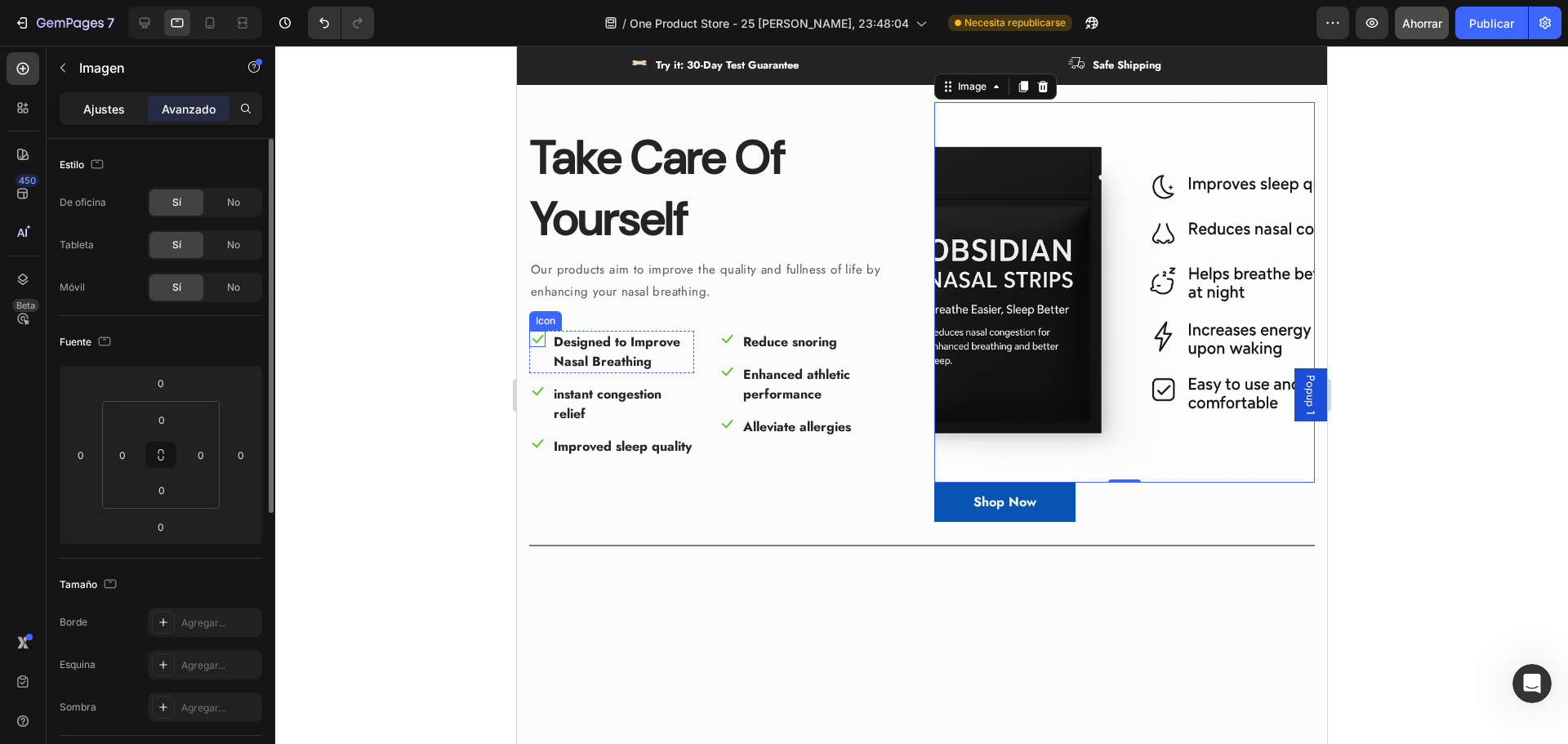
click at [94, 113] on font "Ajustes" at bounding box center [104, 109] width 41 height 14
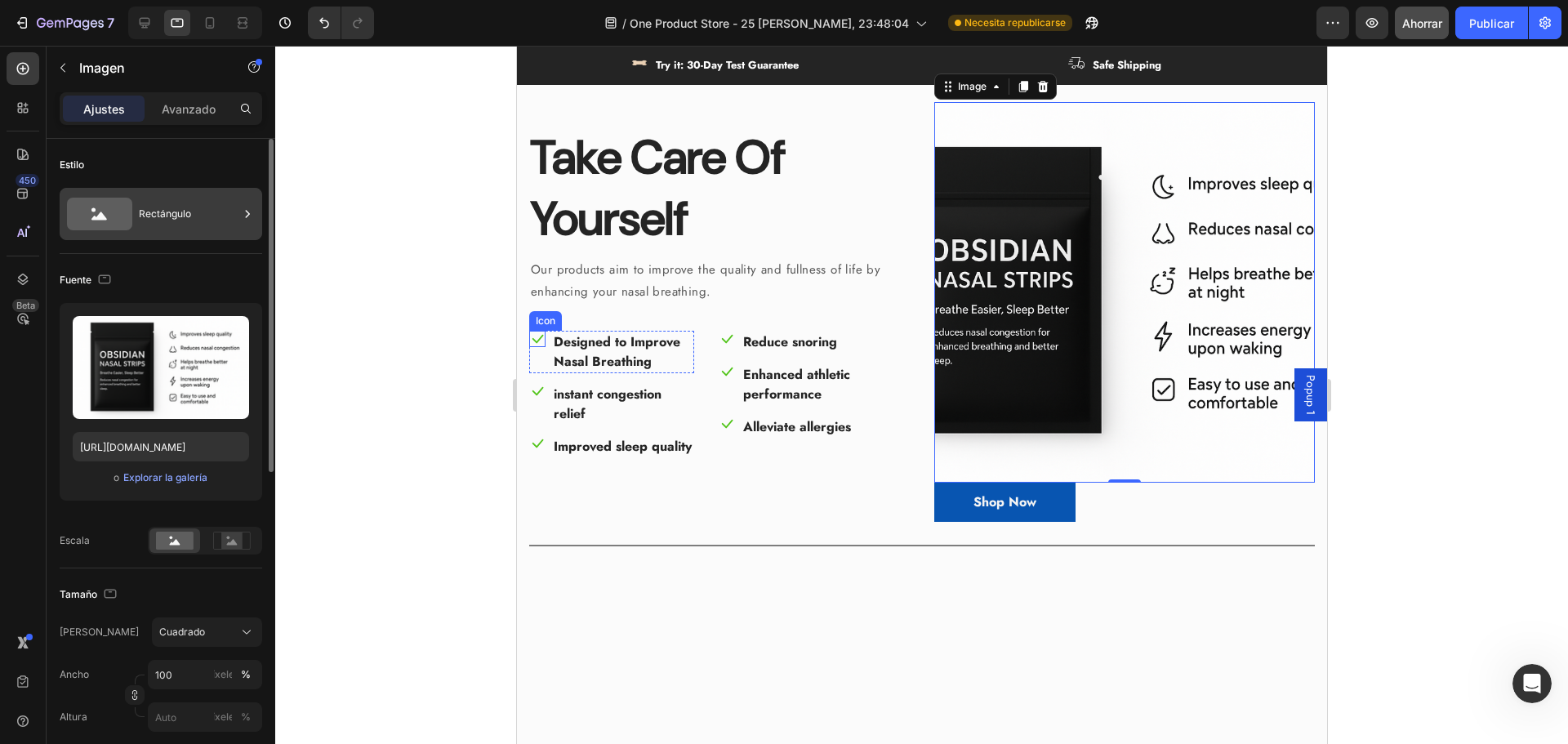
click at [144, 206] on font "Rectángulo" at bounding box center [164, 213] width 52 height 15
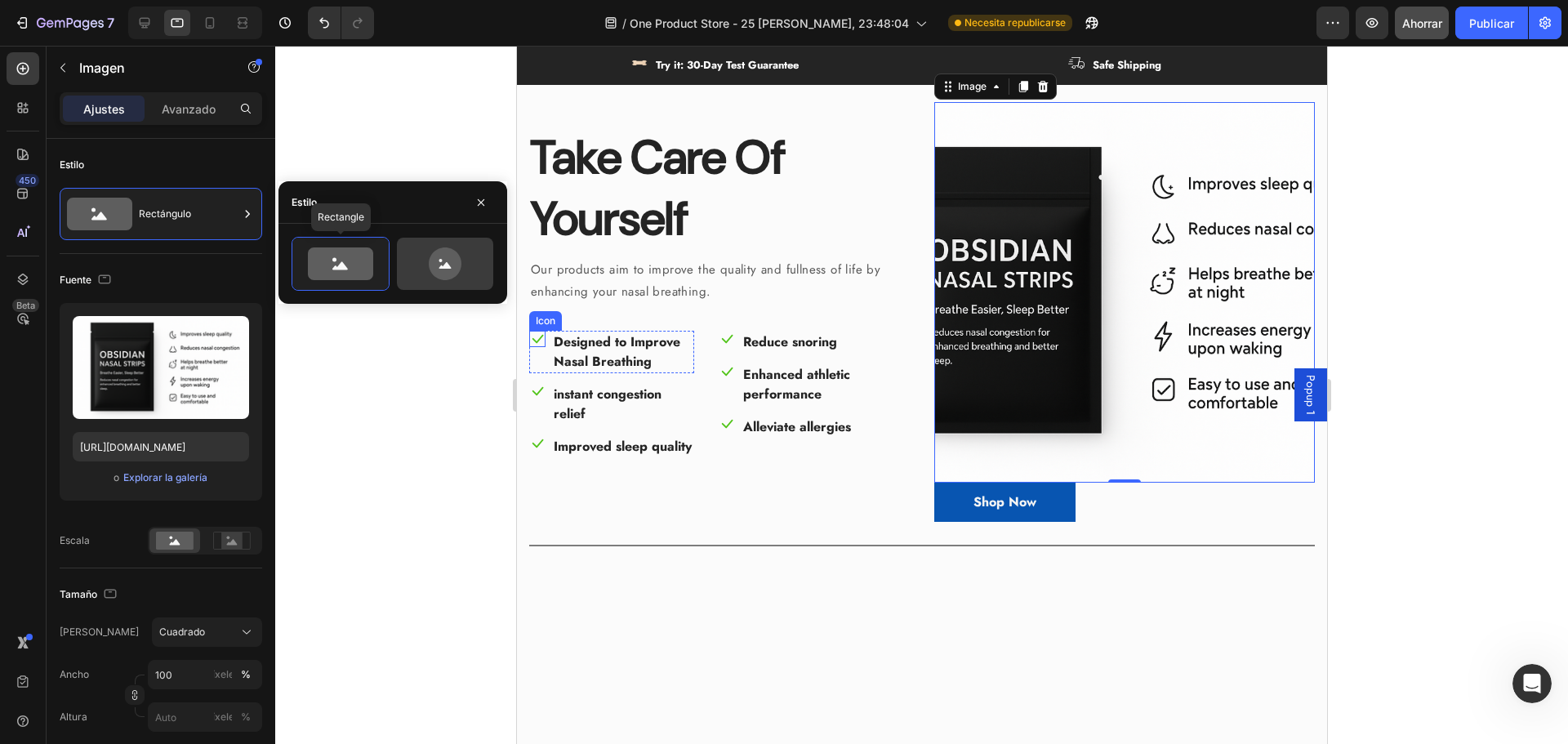
click at [447, 255] on icon at bounding box center [444, 263] width 32 height 32
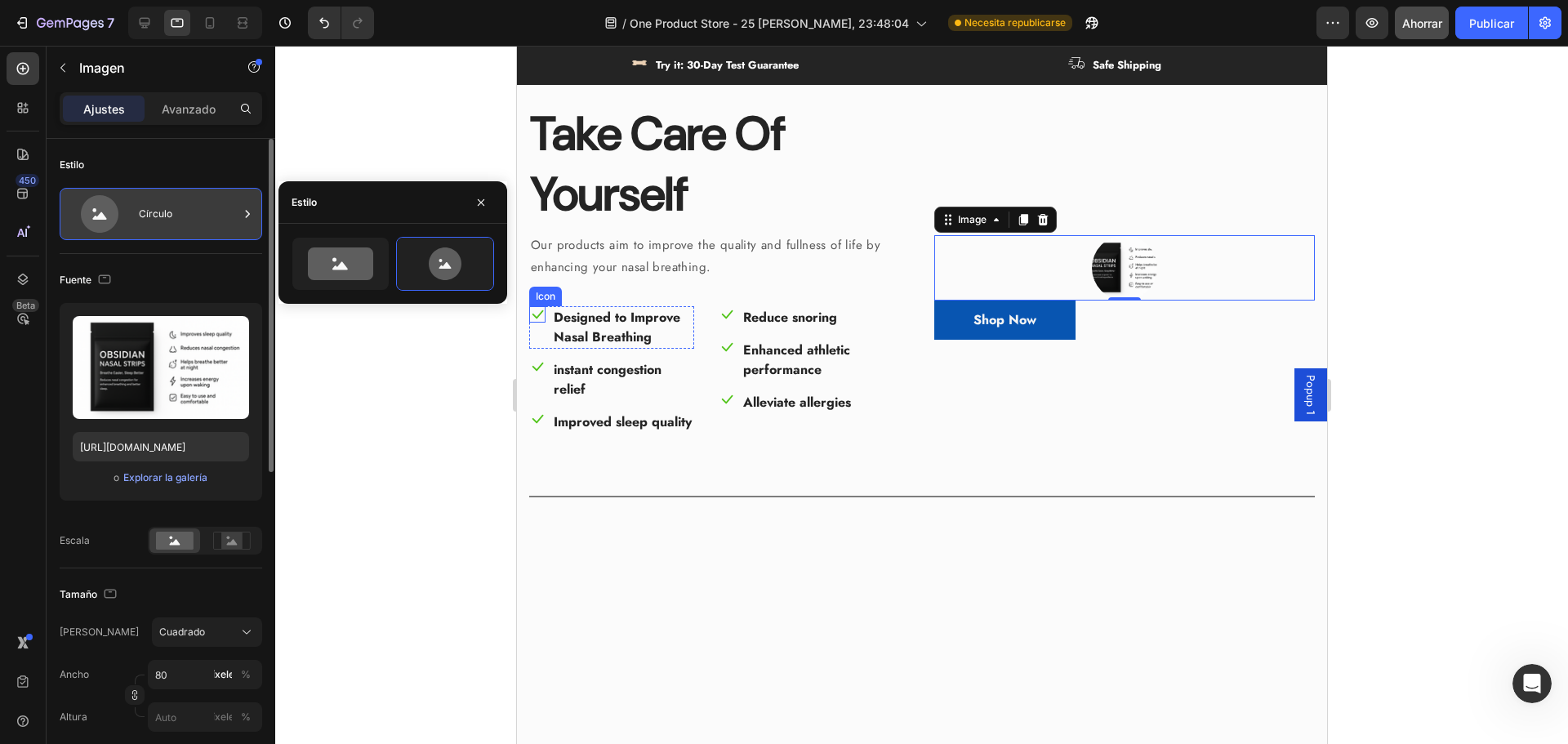
click at [145, 217] on font "Círculo" at bounding box center [155, 213] width 33 height 12
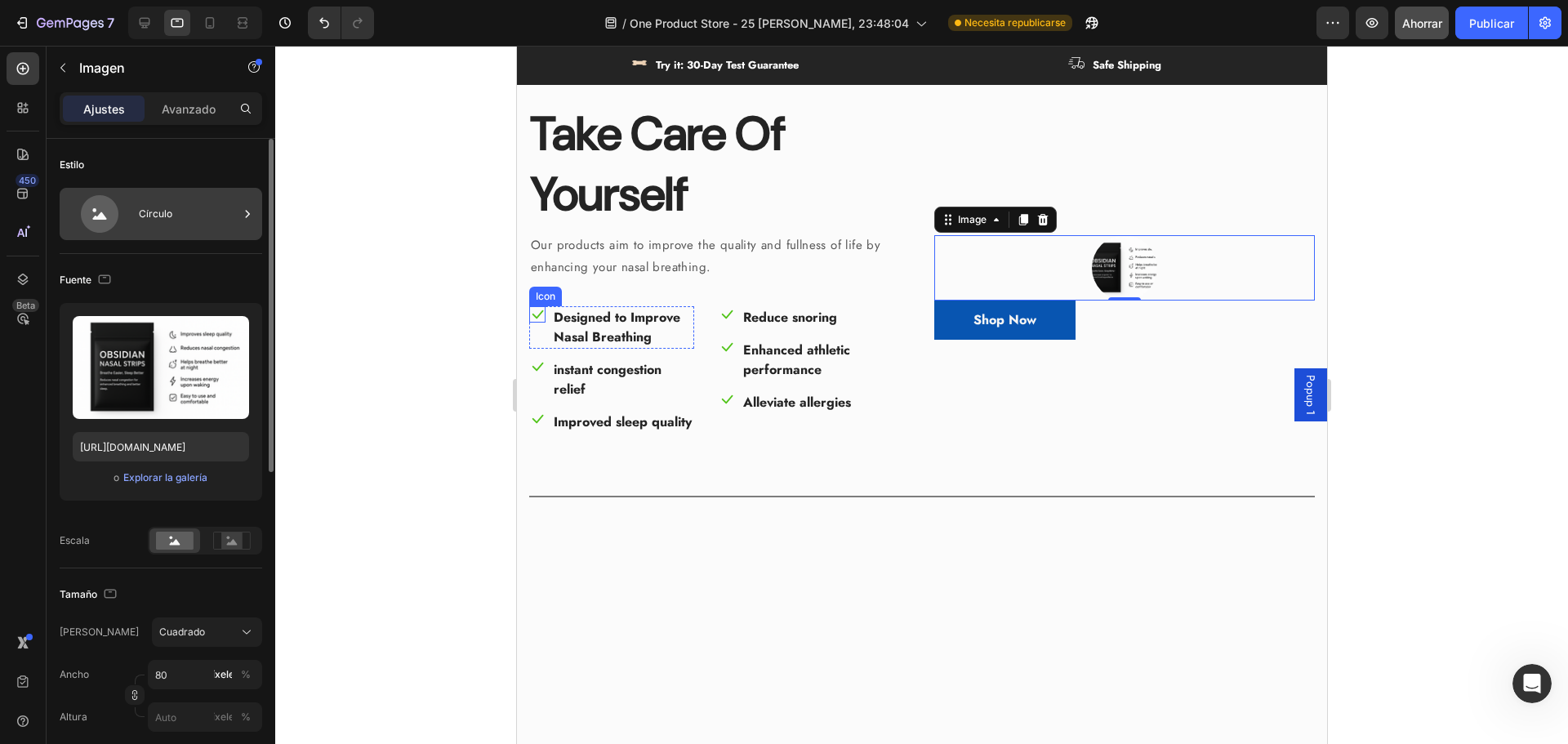
click at [169, 216] on font "Círculo" at bounding box center [155, 213] width 33 height 12
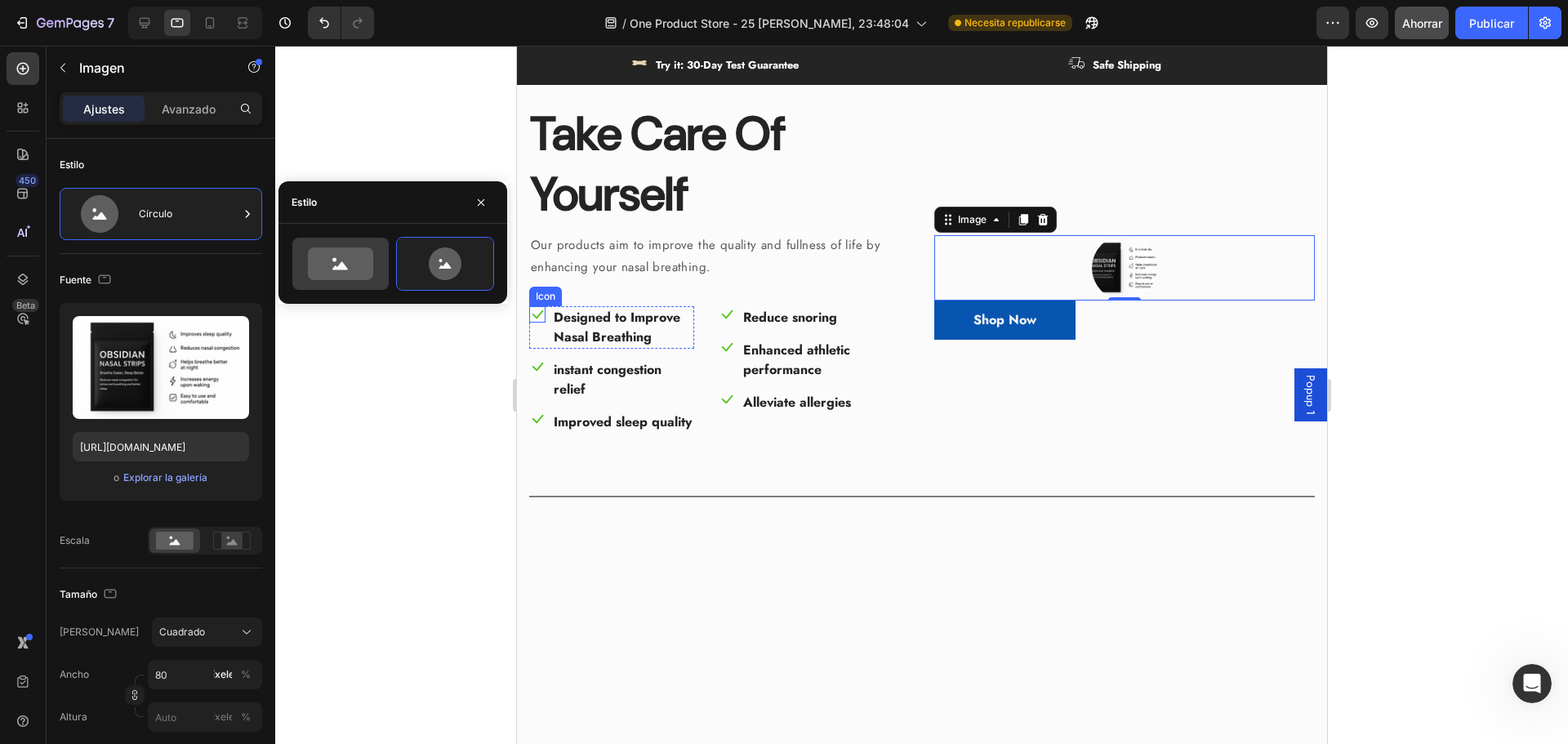
click at [366, 286] on div at bounding box center [340, 263] width 96 height 52
type input "100"
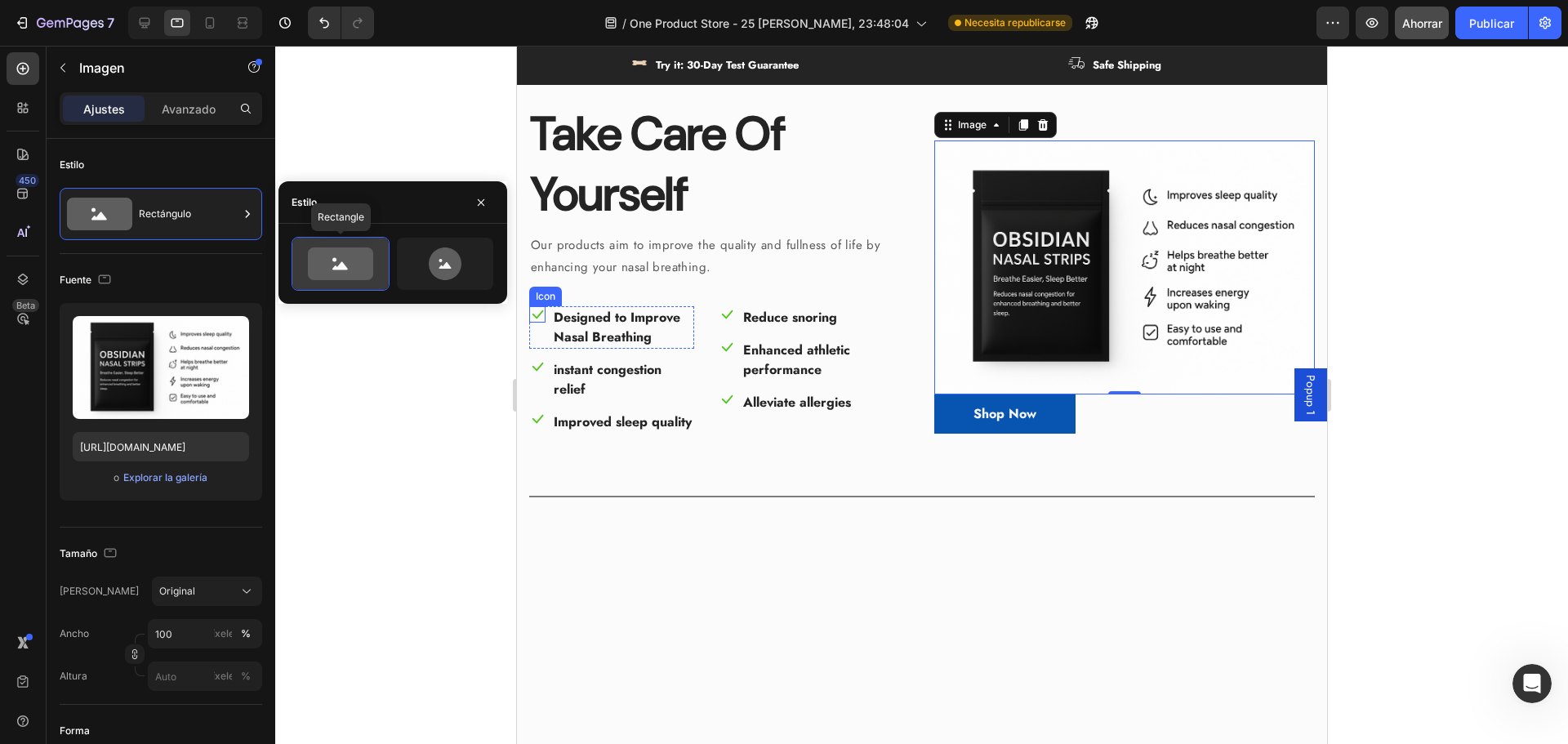
click at [345, 259] on icon at bounding box center [340, 263] width 65 height 32
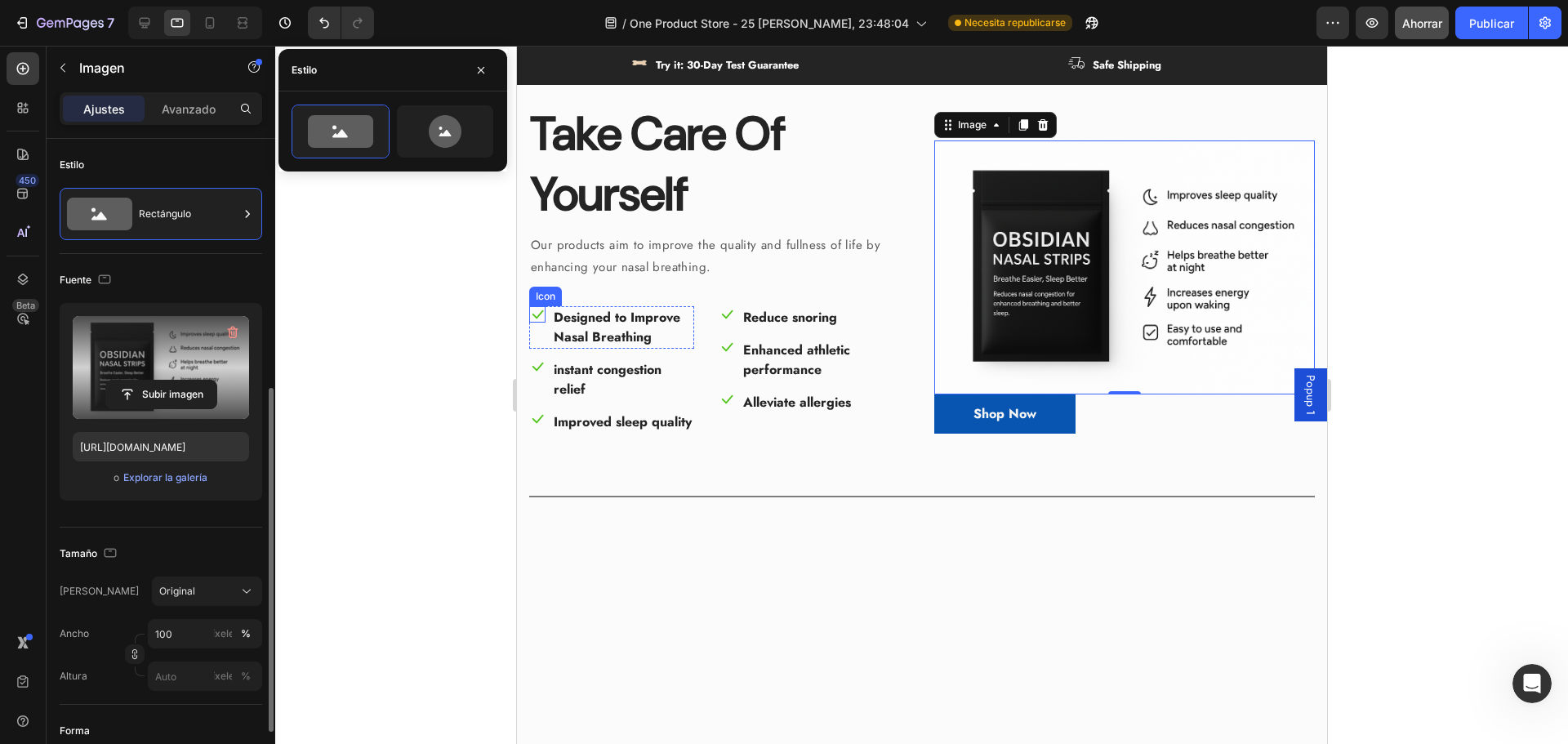
scroll to position [163, 0]
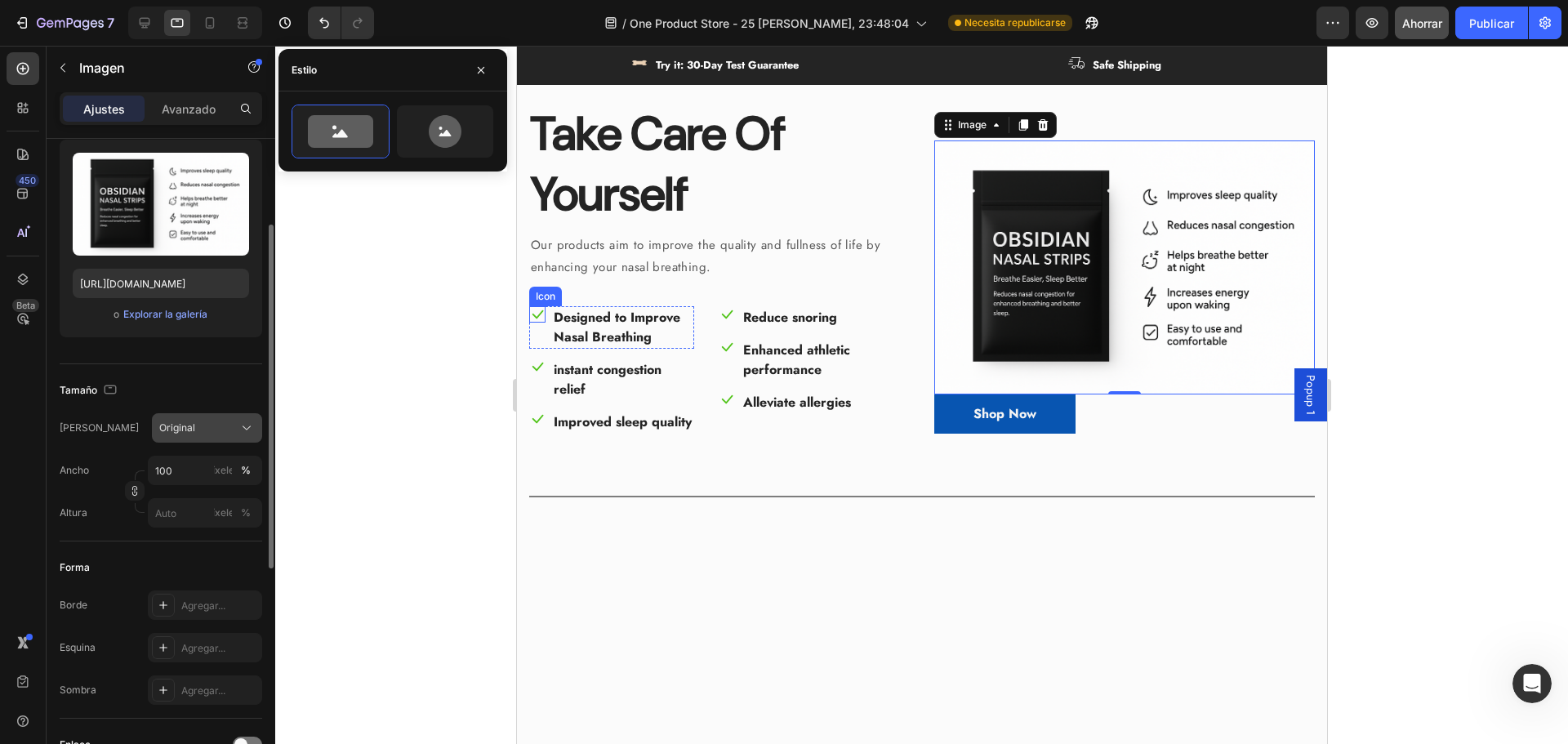
click at [178, 428] on font "Original" at bounding box center [177, 428] width 36 height 12
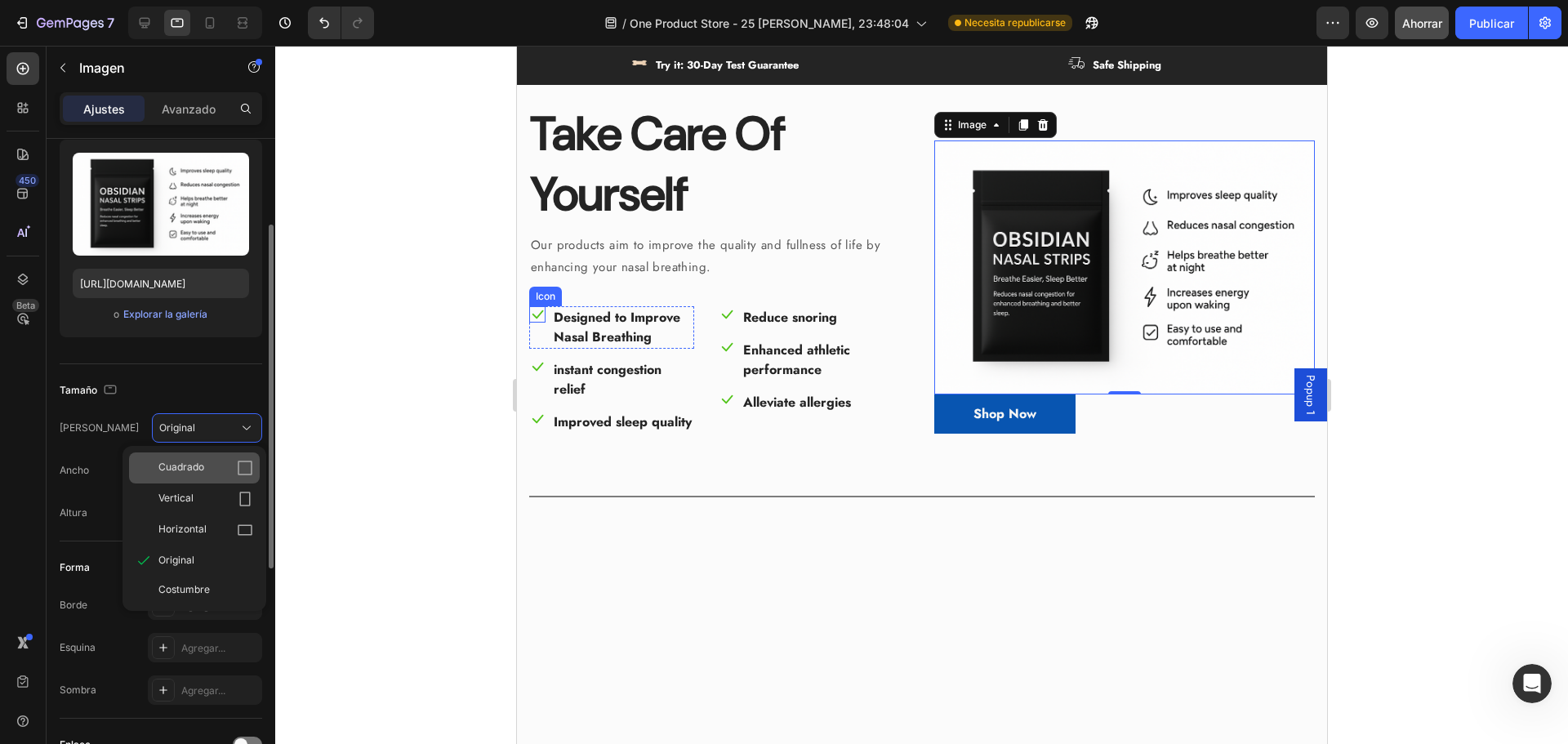
click at [196, 474] on span "Cuadrado" at bounding box center [181, 468] width 46 height 17
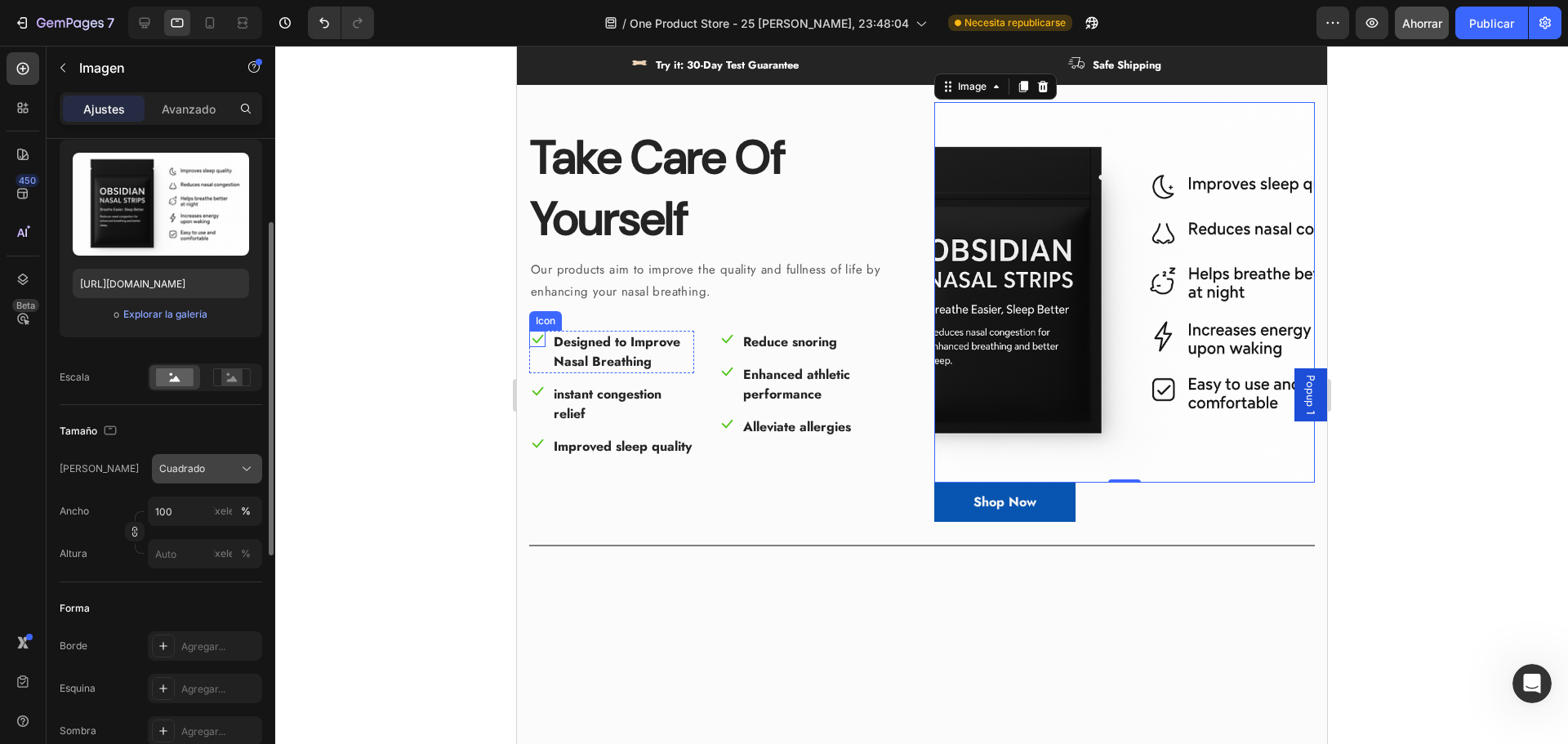
click at [184, 477] on div "Cuadrado" at bounding box center [206, 469] width 95 height 17
click at [194, 591] on div "Original" at bounding box center [194, 601] width 131 height 29
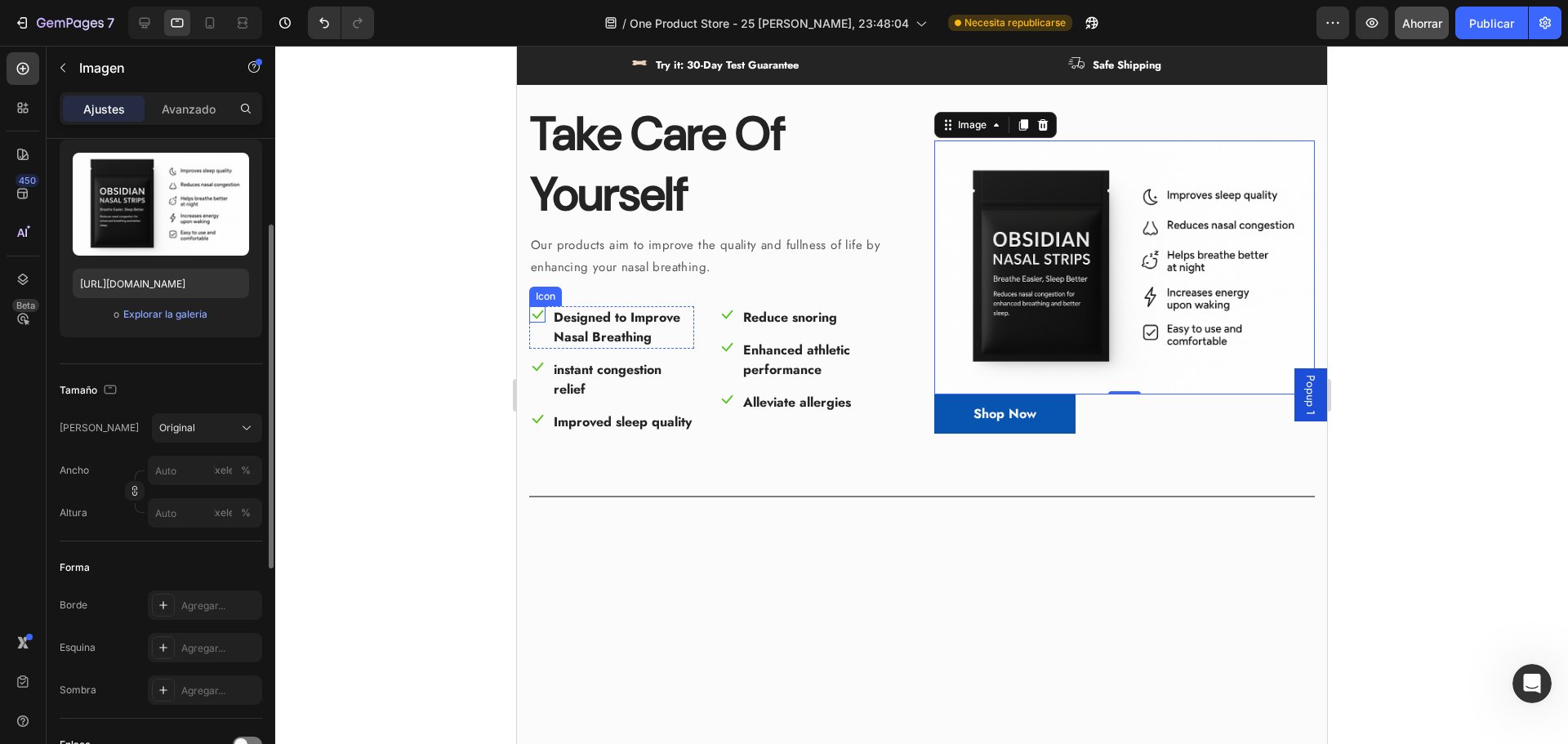
scroll to position [489, 0]
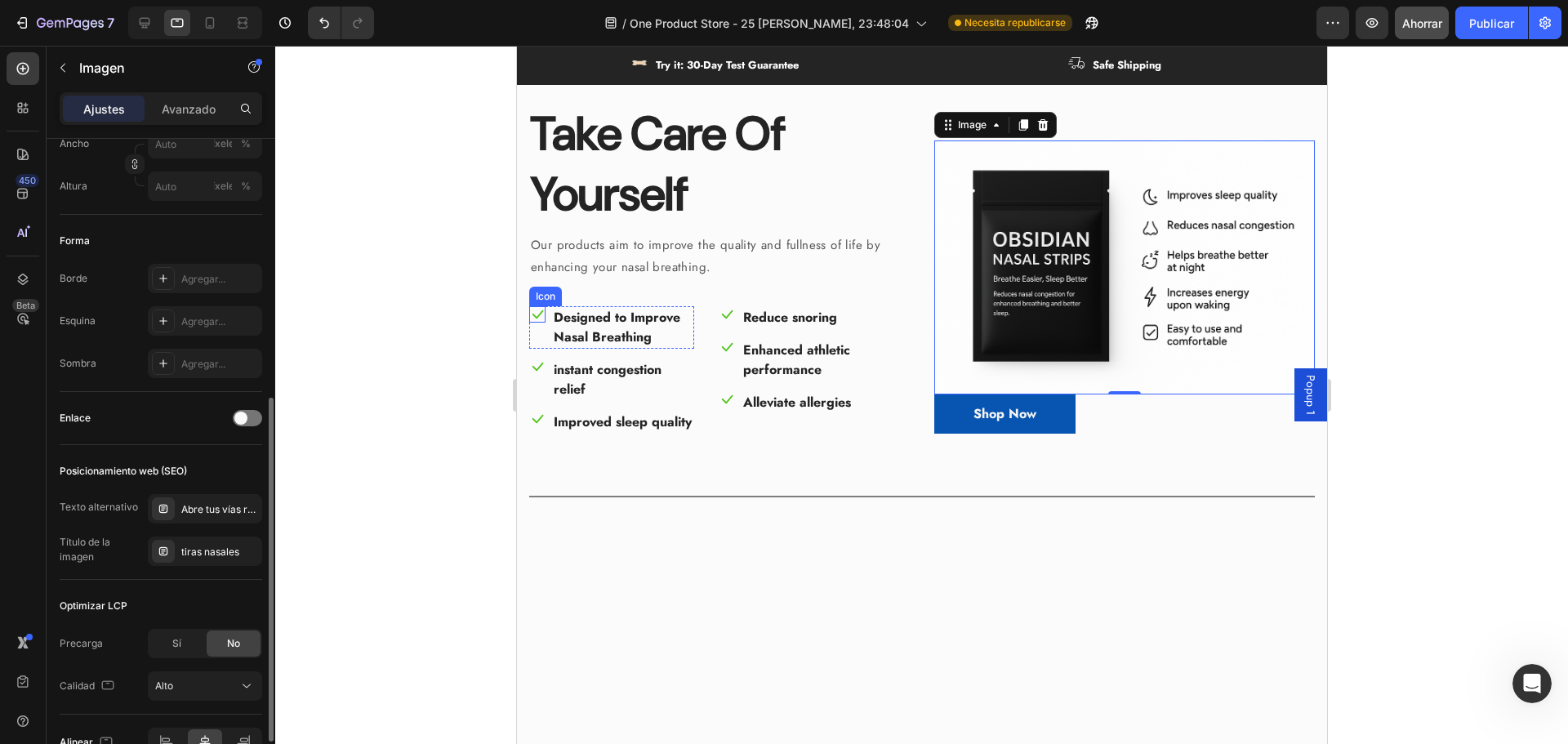
click at [181, 420] on div "Enlace" at bounding box center [161, 418] width 203 height 27
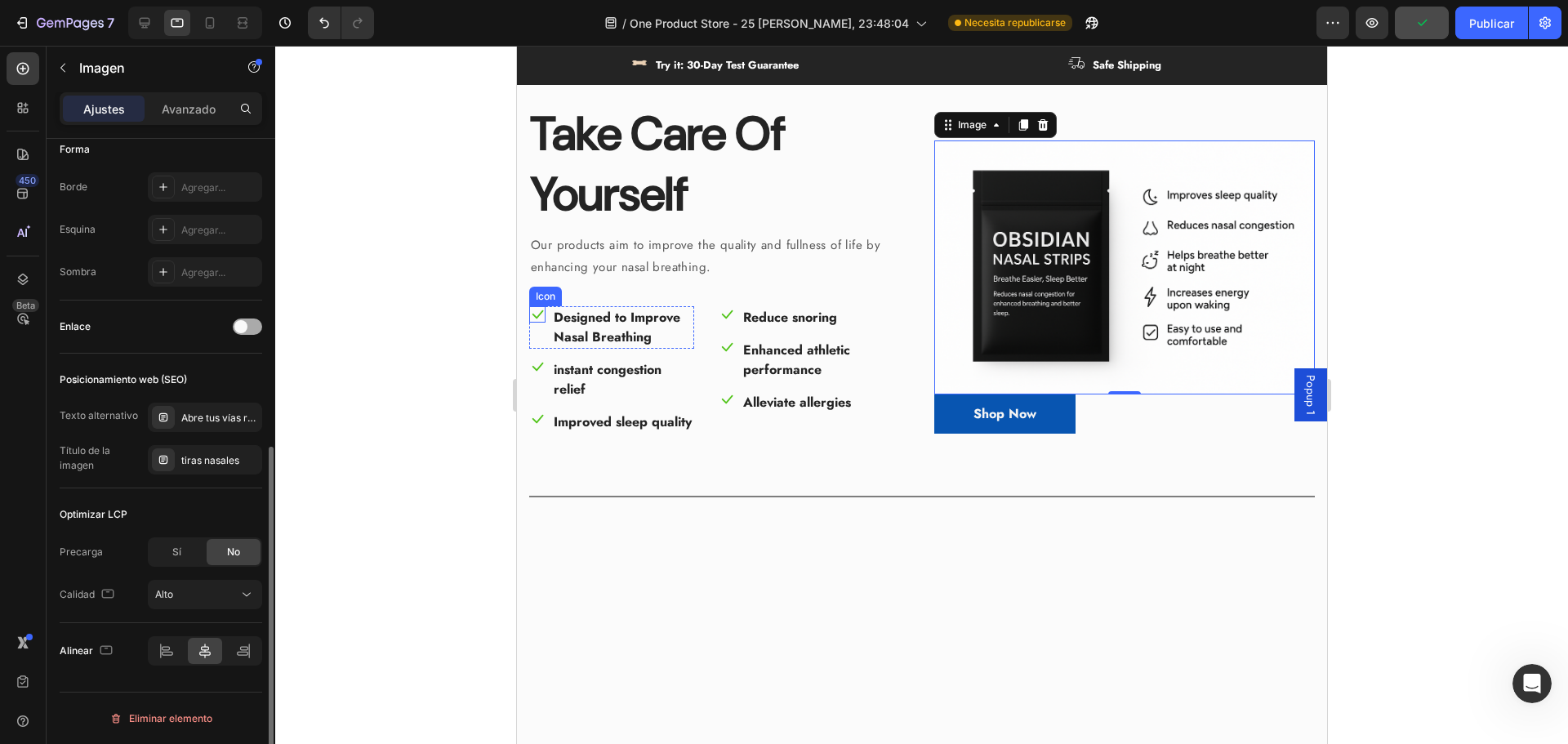
click at [247, 325] on span at bounding box center [240, 326] width 13 height 13
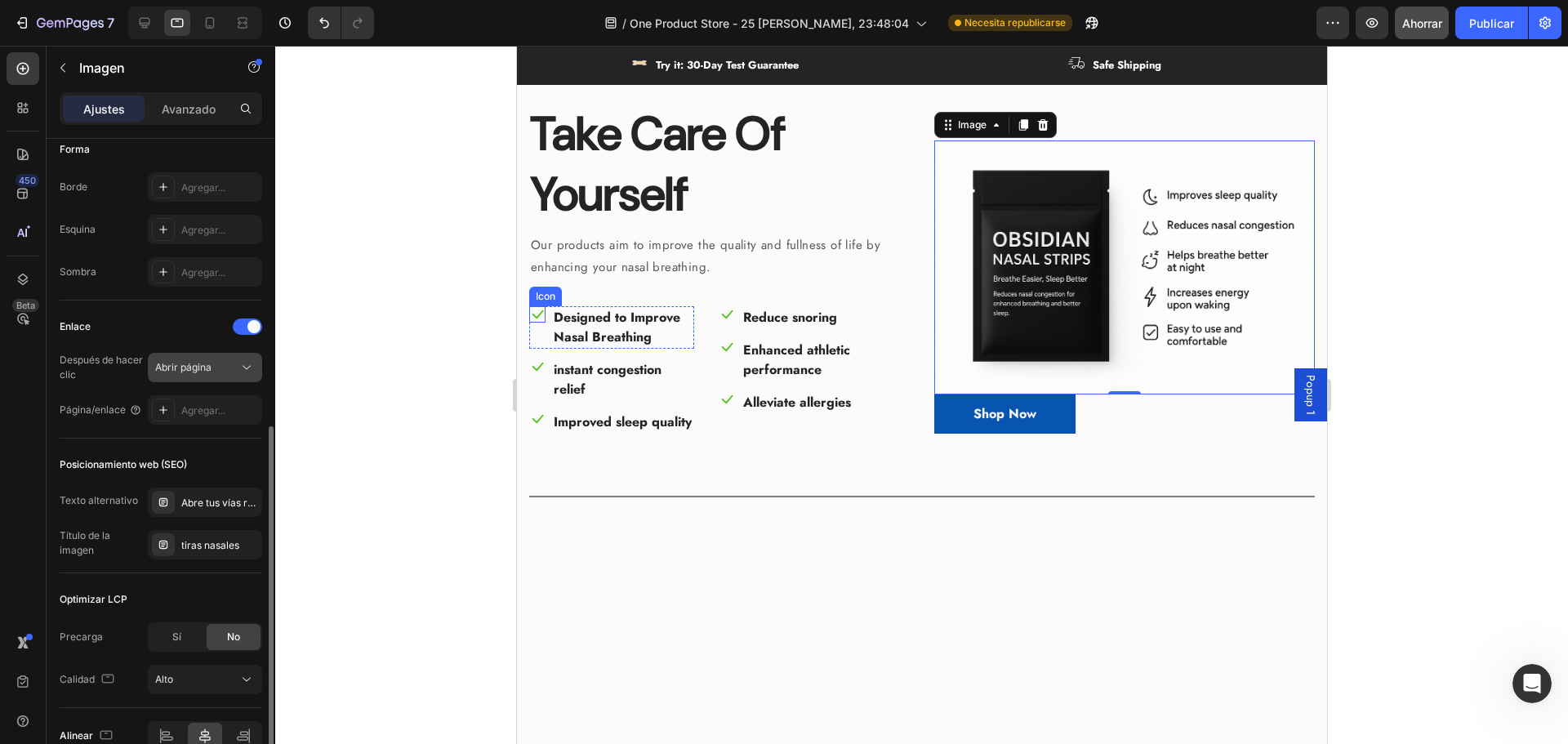
click at [182, 368] on font "Abrir página" at bounding box center [183, 367] width 56 height 12
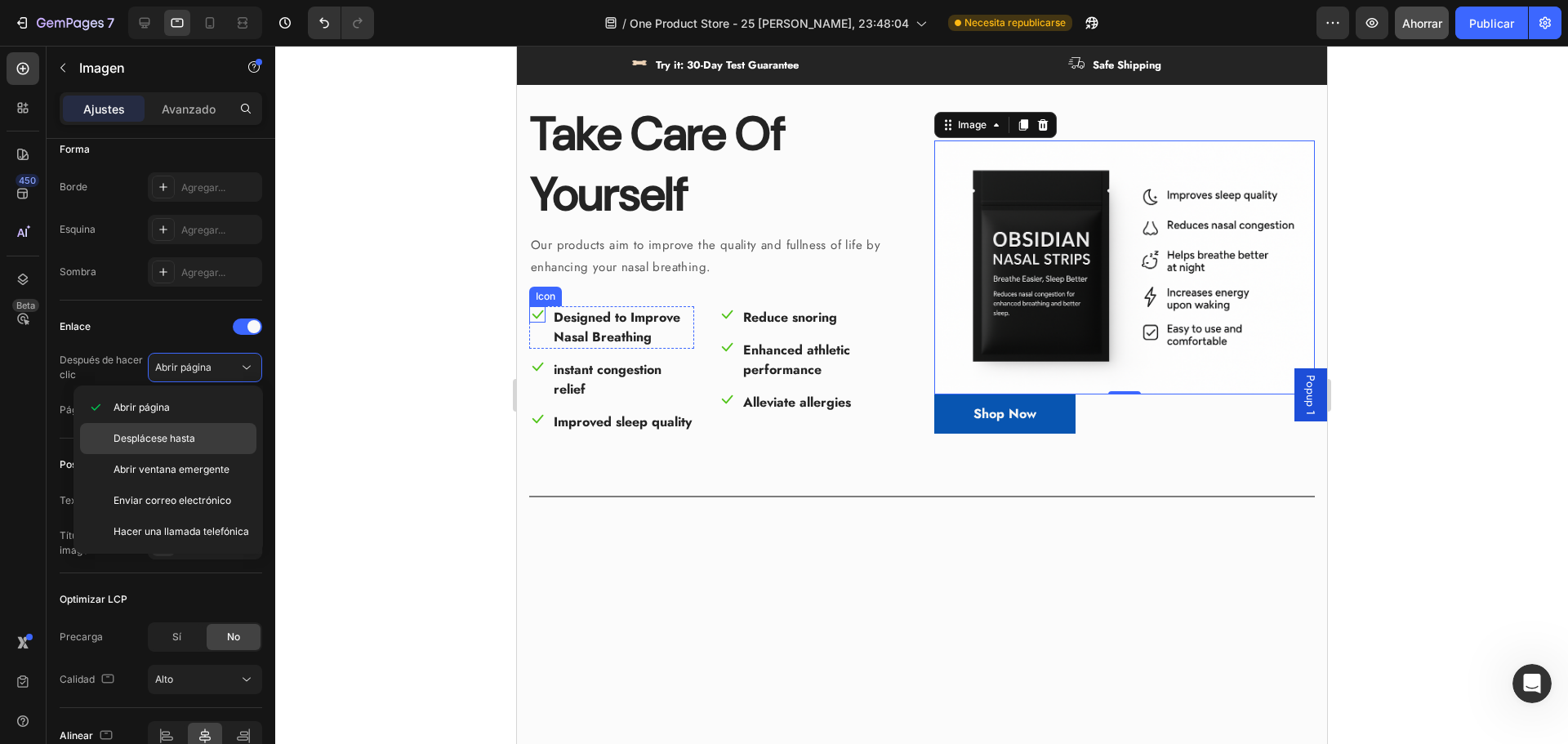
click at [185, 439] on font "Desplácese hasta" at bounding box center [153, 437] width 82 height 12
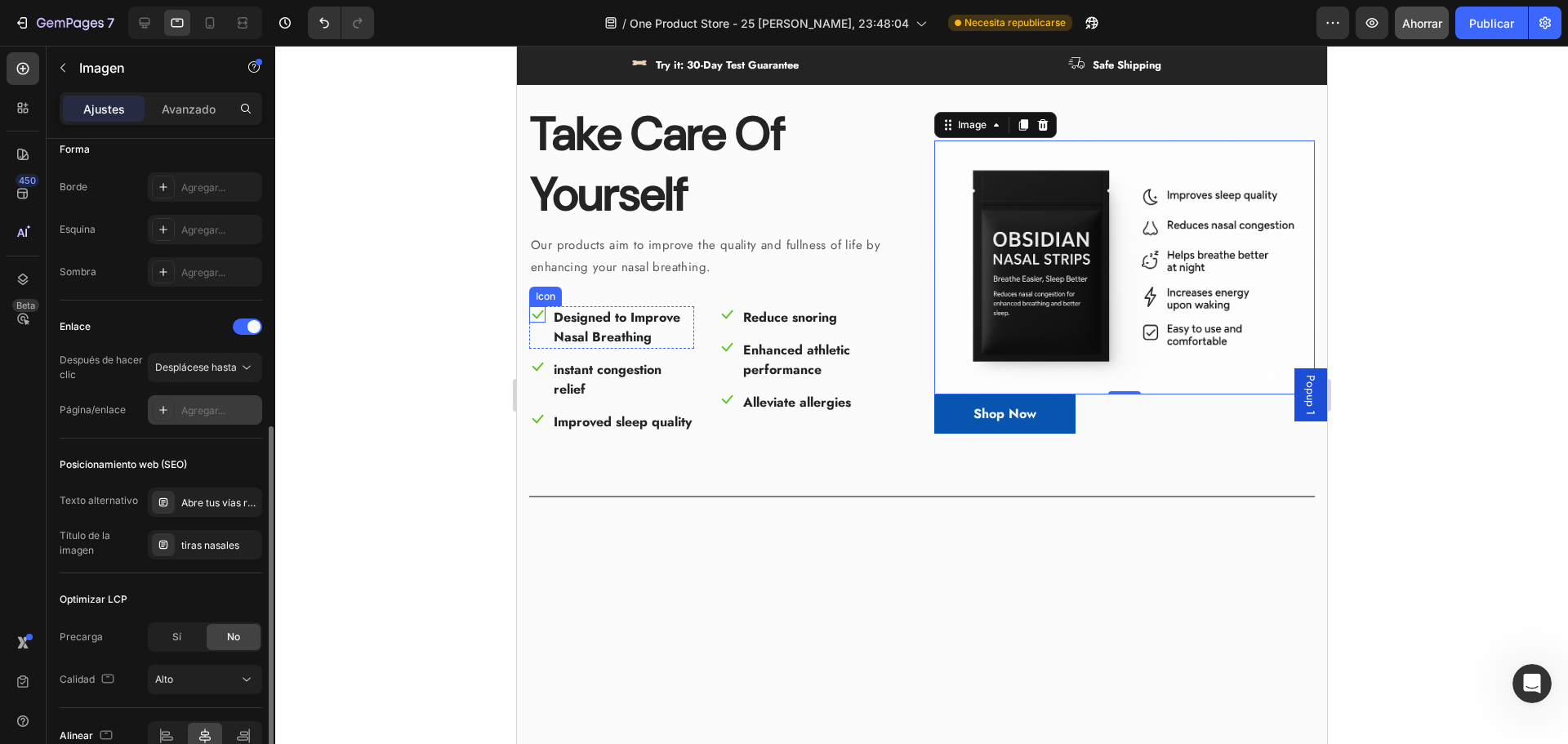
click at [176, 413] on div "Agregar..." at bounding box center [204, 410] width 114 height 29
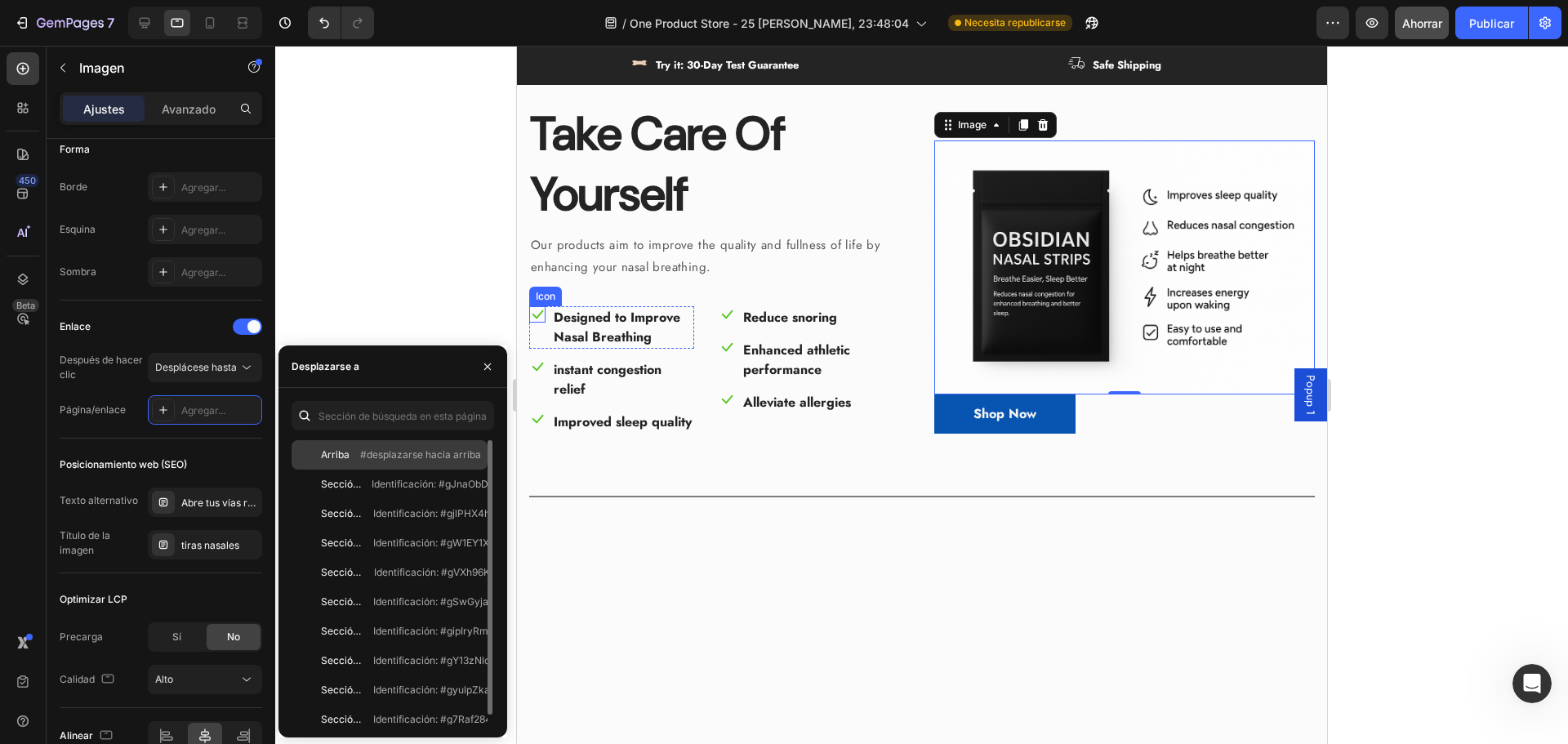
scroll to position [10, 0]
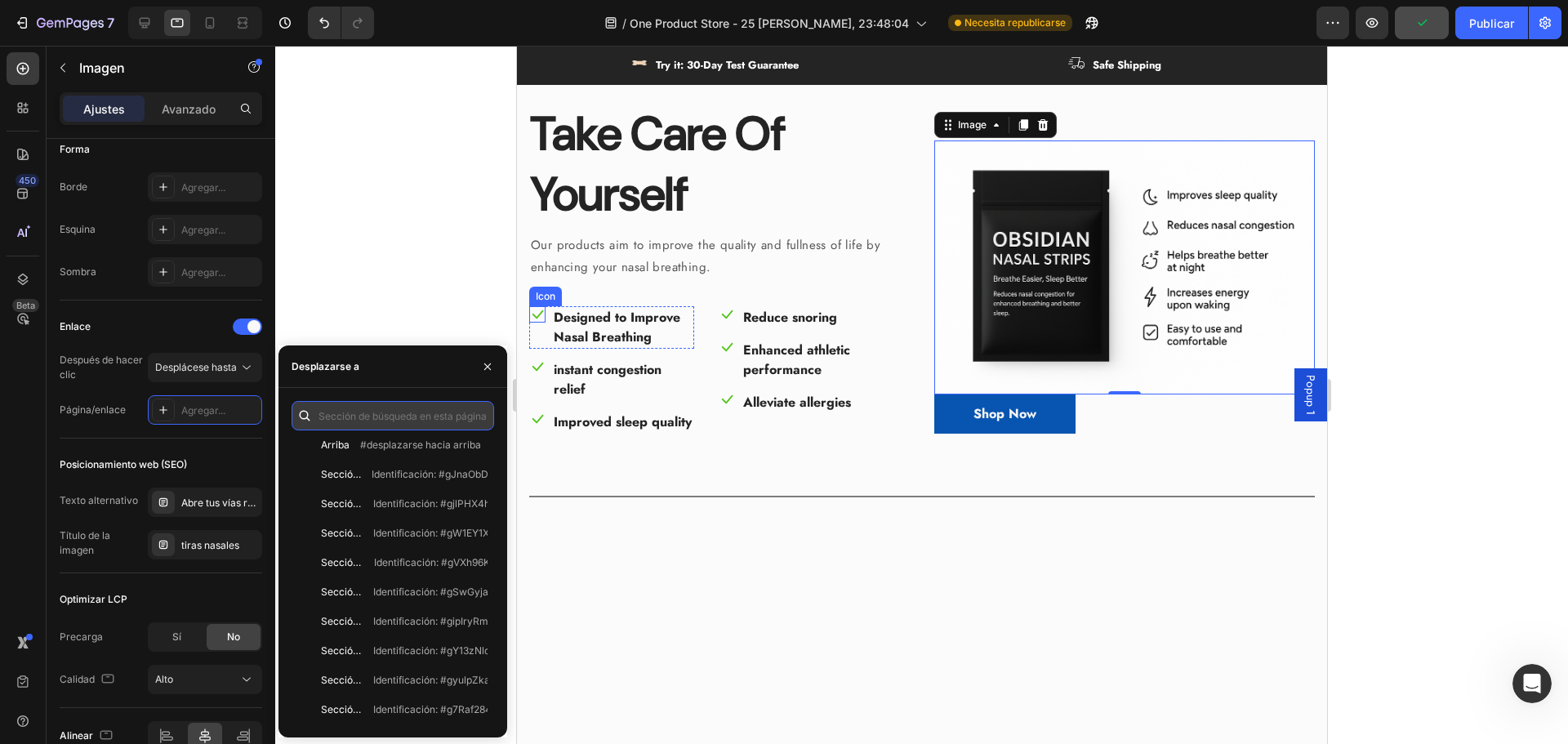
click at [390, 422] on input "text" at bounding box center [393, 416] width 203 height 29
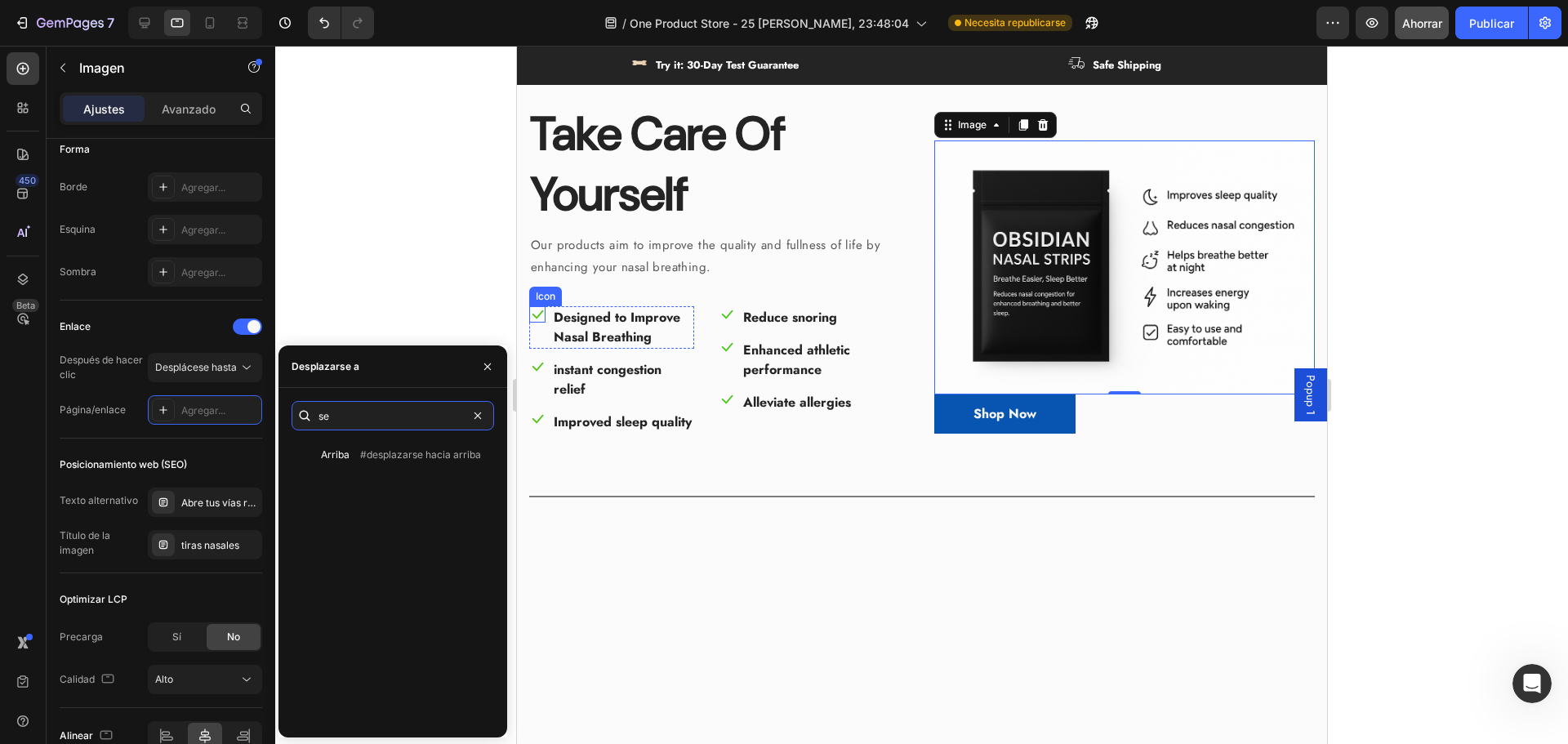
type input "s"
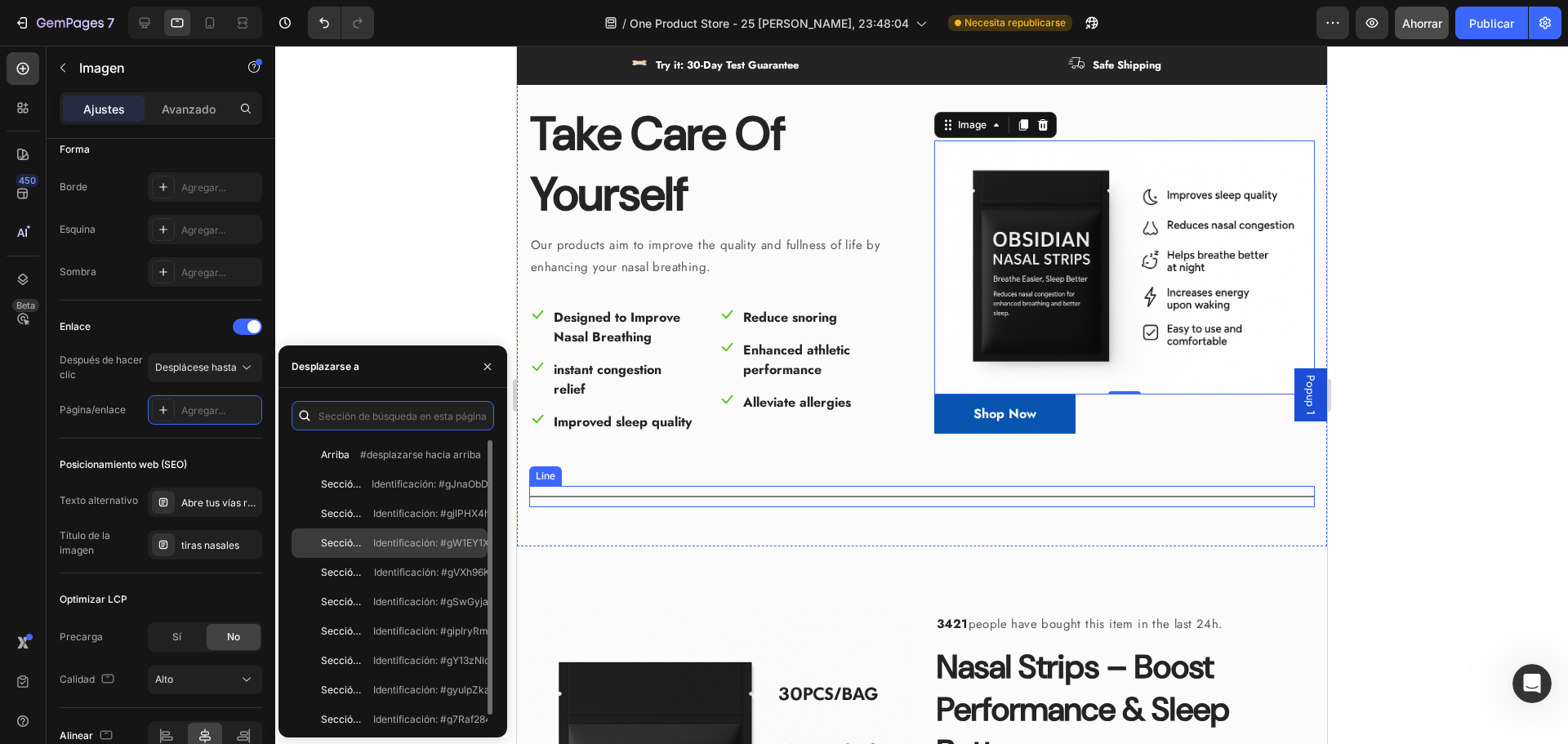
scroll to position [408, 0]
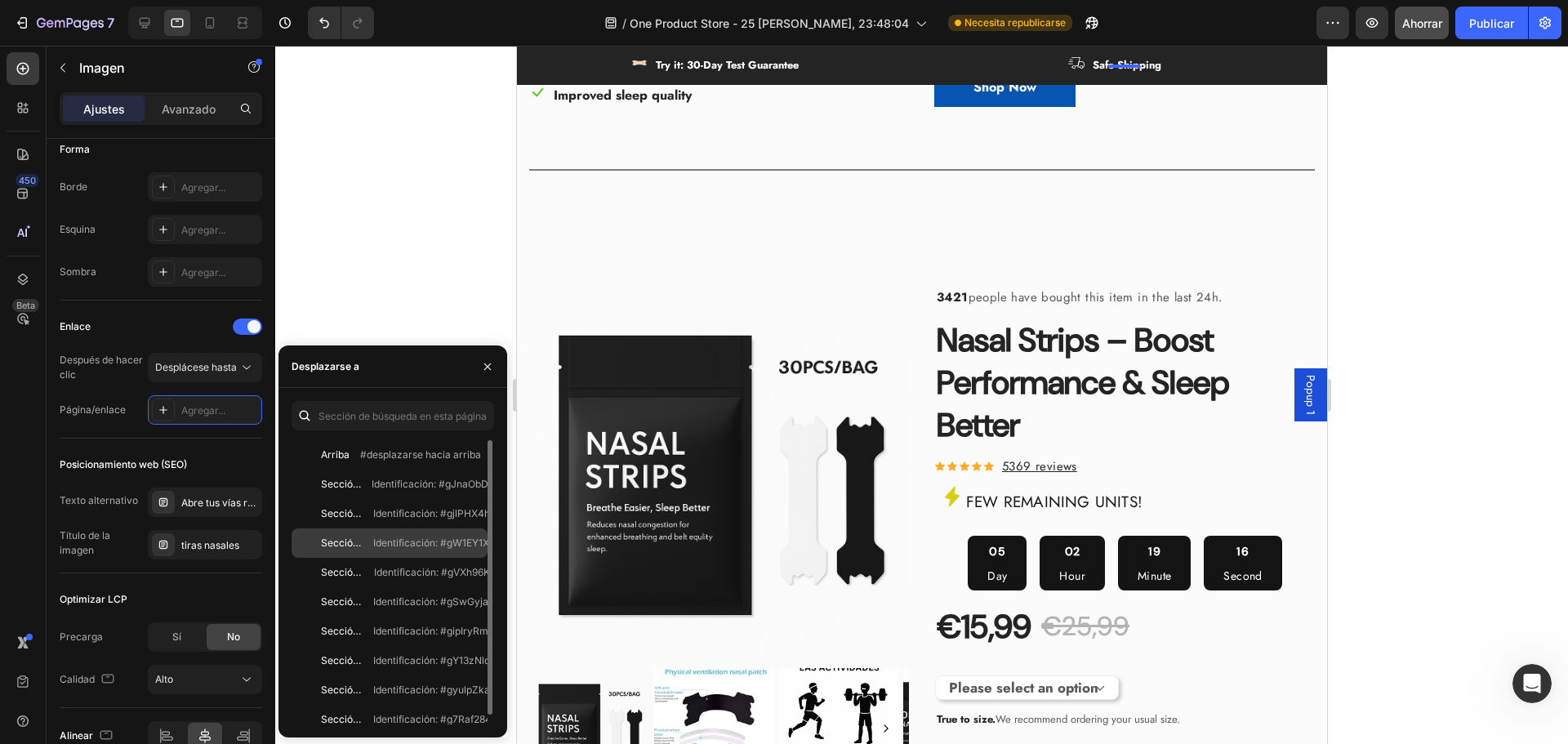
click at [380, 543] on font "Identificación: #gW1EY1XXnz" at bounding box center [440, 543] width 134 height 12
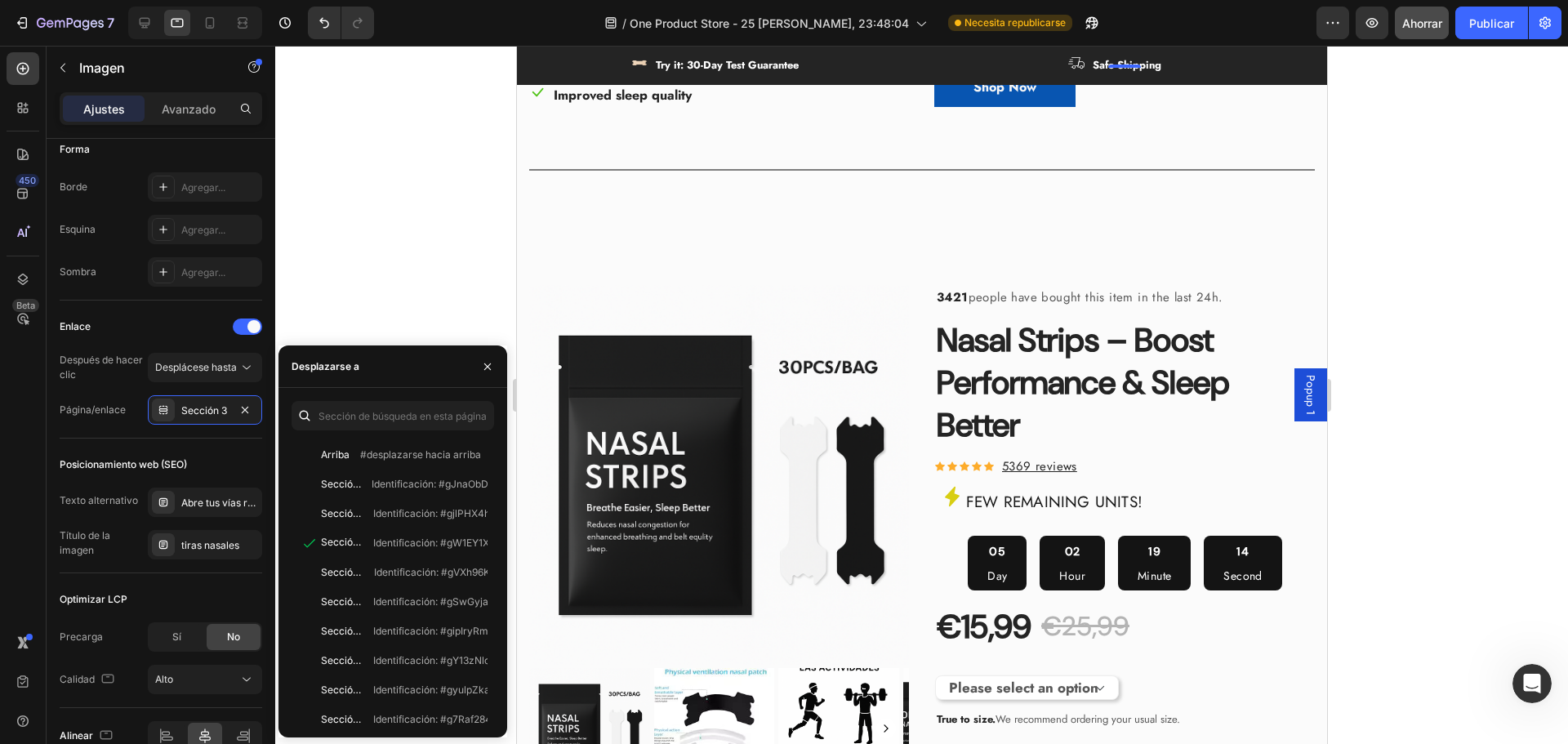
click at [360, 282] on div at bounding box center [921, 395] width 1293 height 698
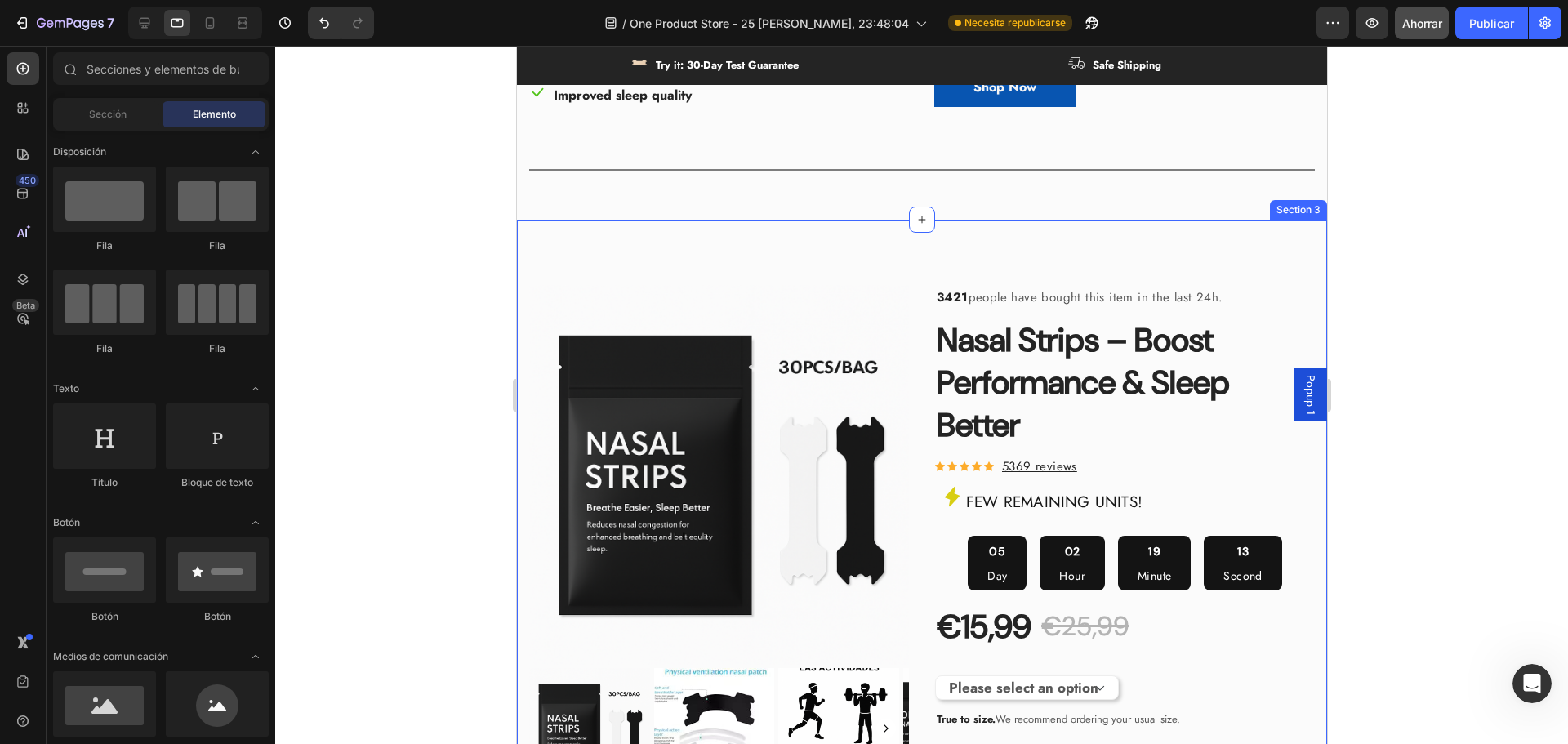
click at [730, 273] on div "Product Images & Gallery 3421 people have bought this item in the last 24h. Tex…" at bounding box center [921, 655] width 810 height 871
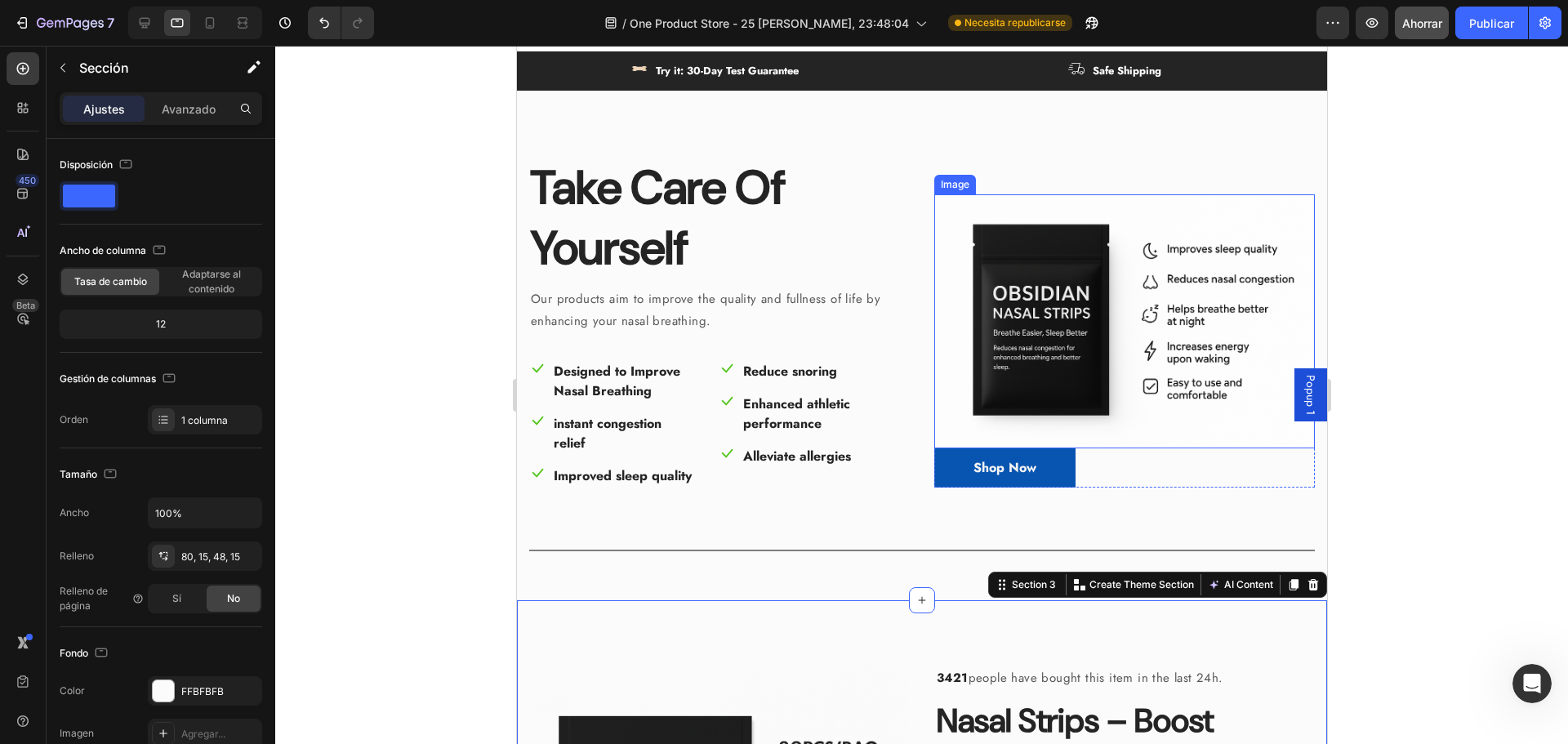
scroll to position [0, 0]
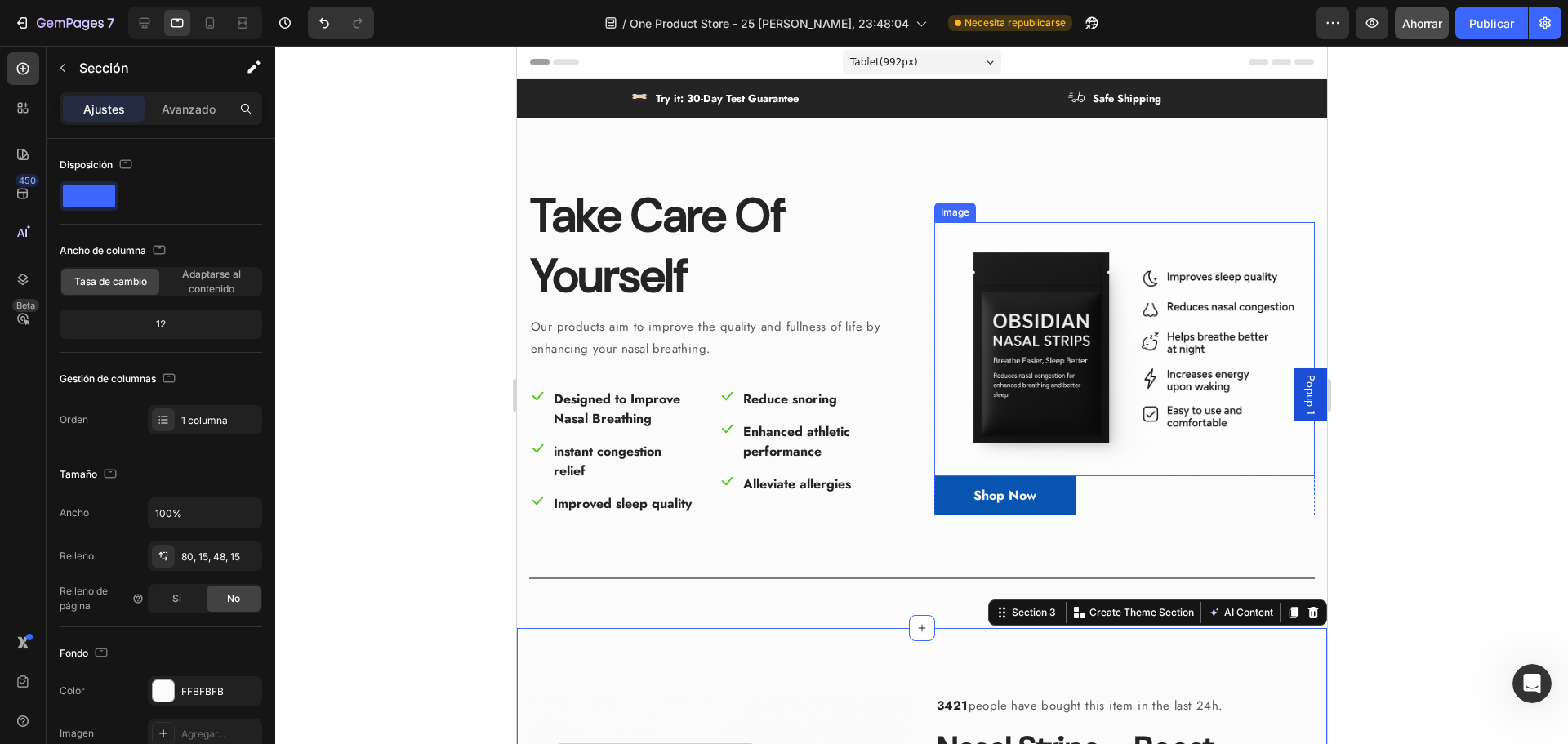
click at [1030, 347] on img at bounding box center [1124, 349] width 380 height 254
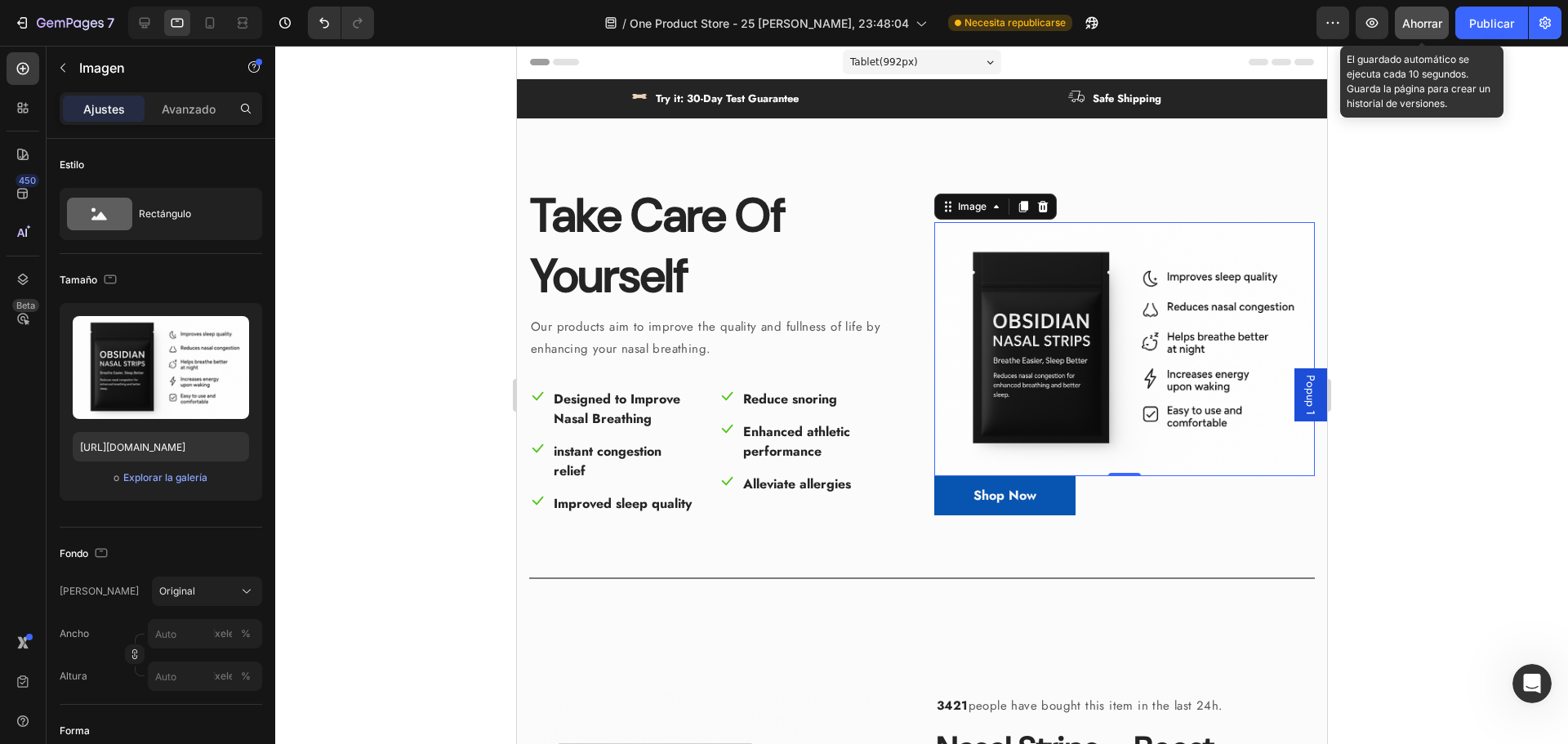
click at [1432, 18] on font "Ahorrar" at bounding box center [1422, 24] width 40 height 14
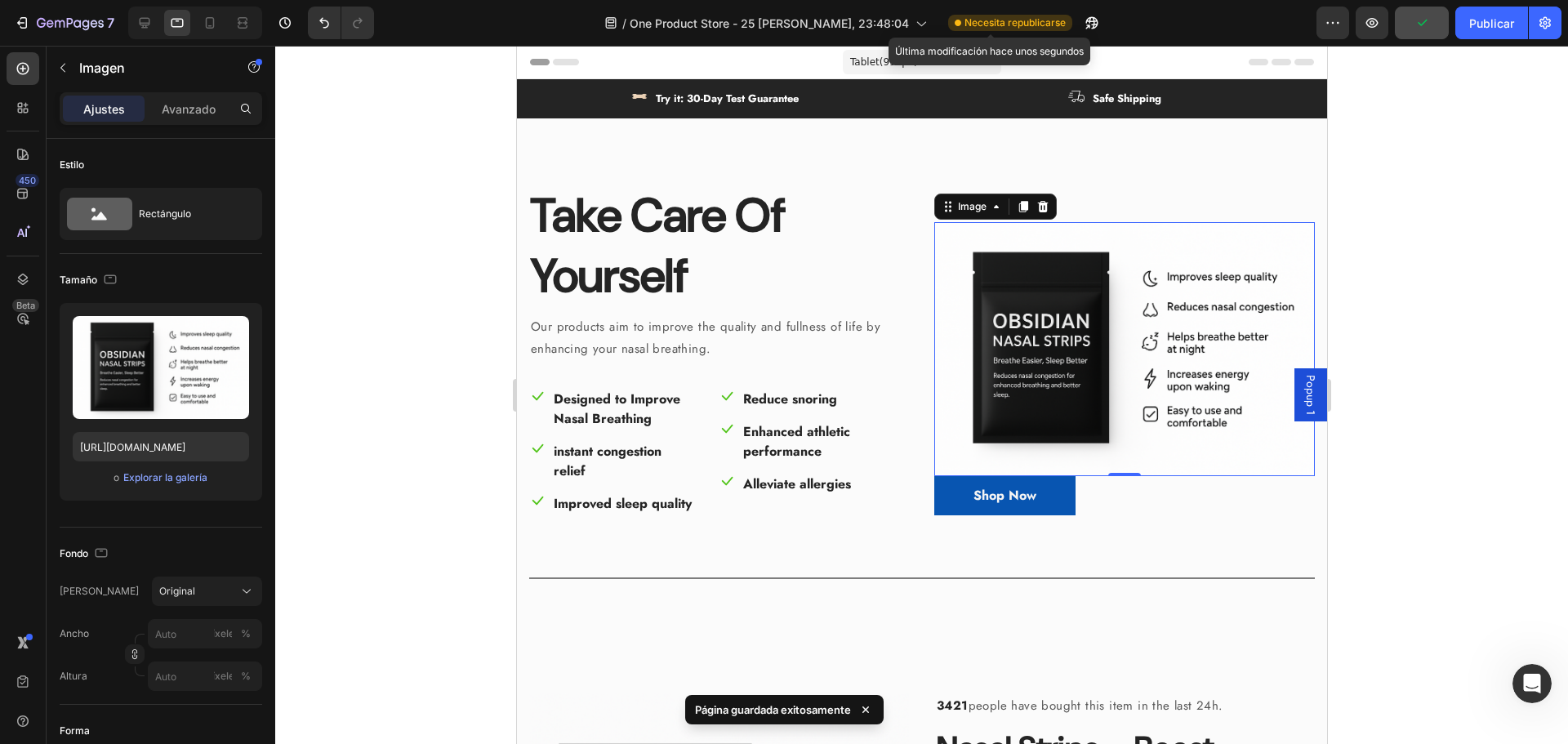
click at [1018, 26] on font "Necesita republicarse" at bounding box center [1015, 23] width 101 height 12
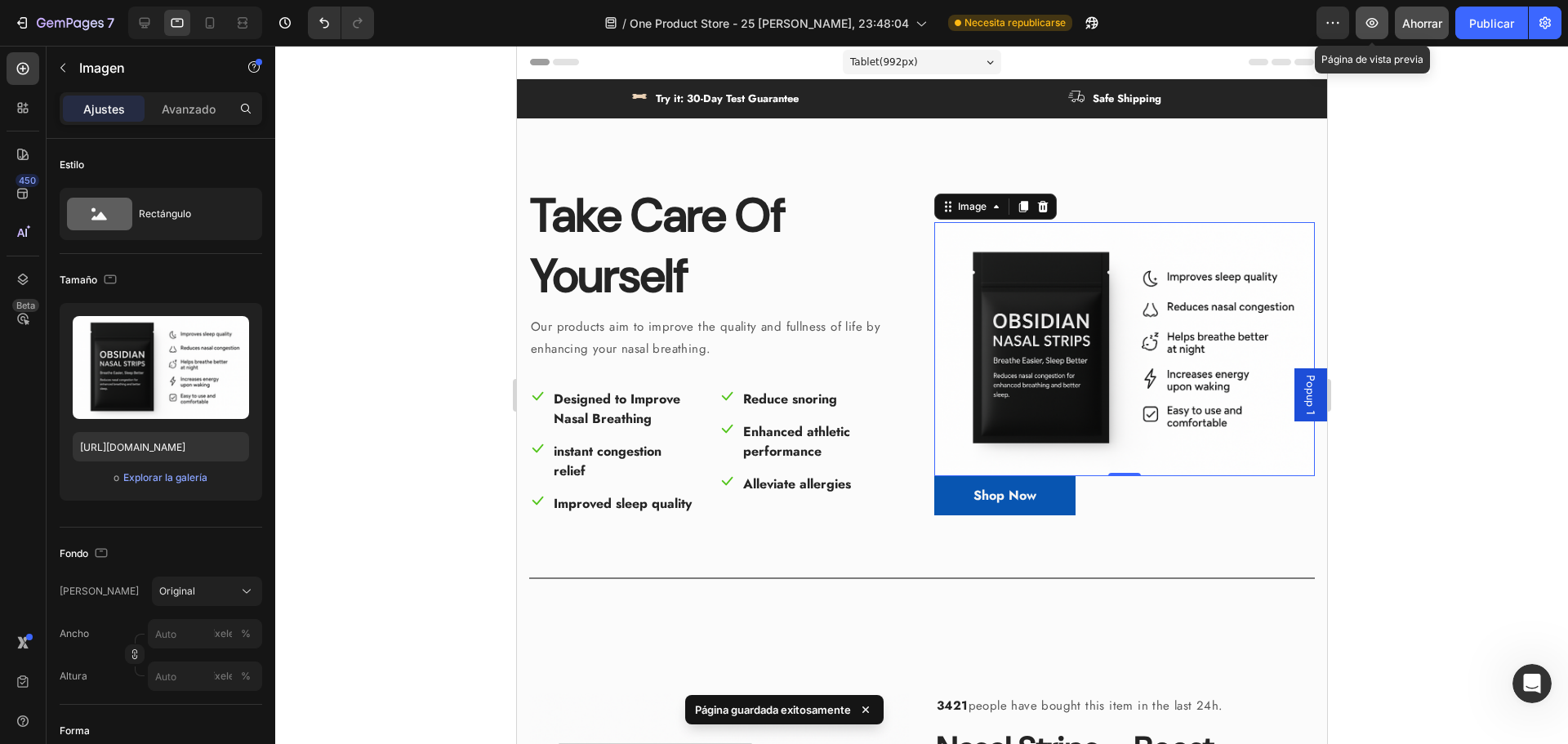
click at [1364, 17] on button "button" at bounding box center [1371, 23] width 32 height 32
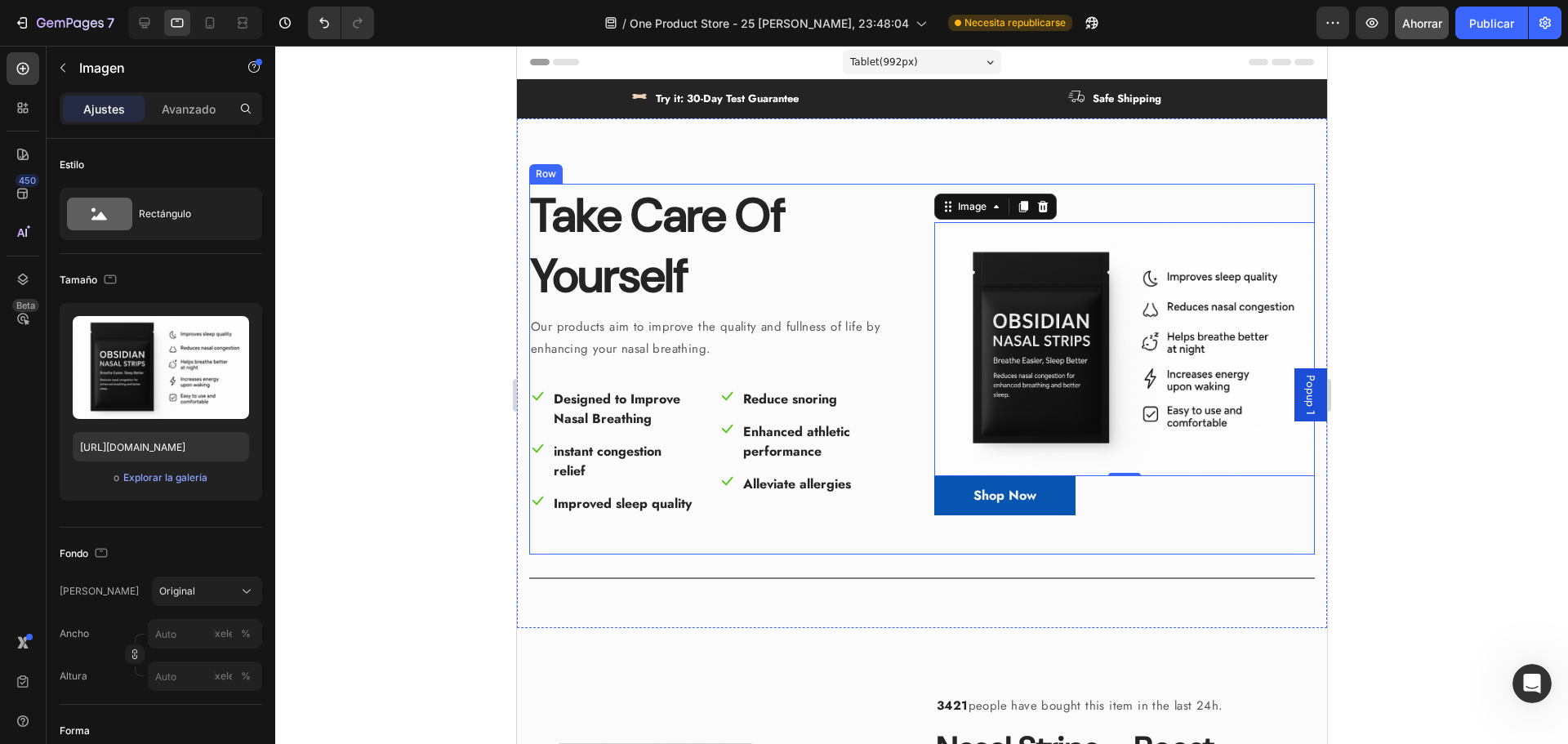
click at [891, 146] on div "Take Care Of Yourself Heading Our products aim to improve the quality and fulln…" at bounding box center [921, 372] width 810 height 509
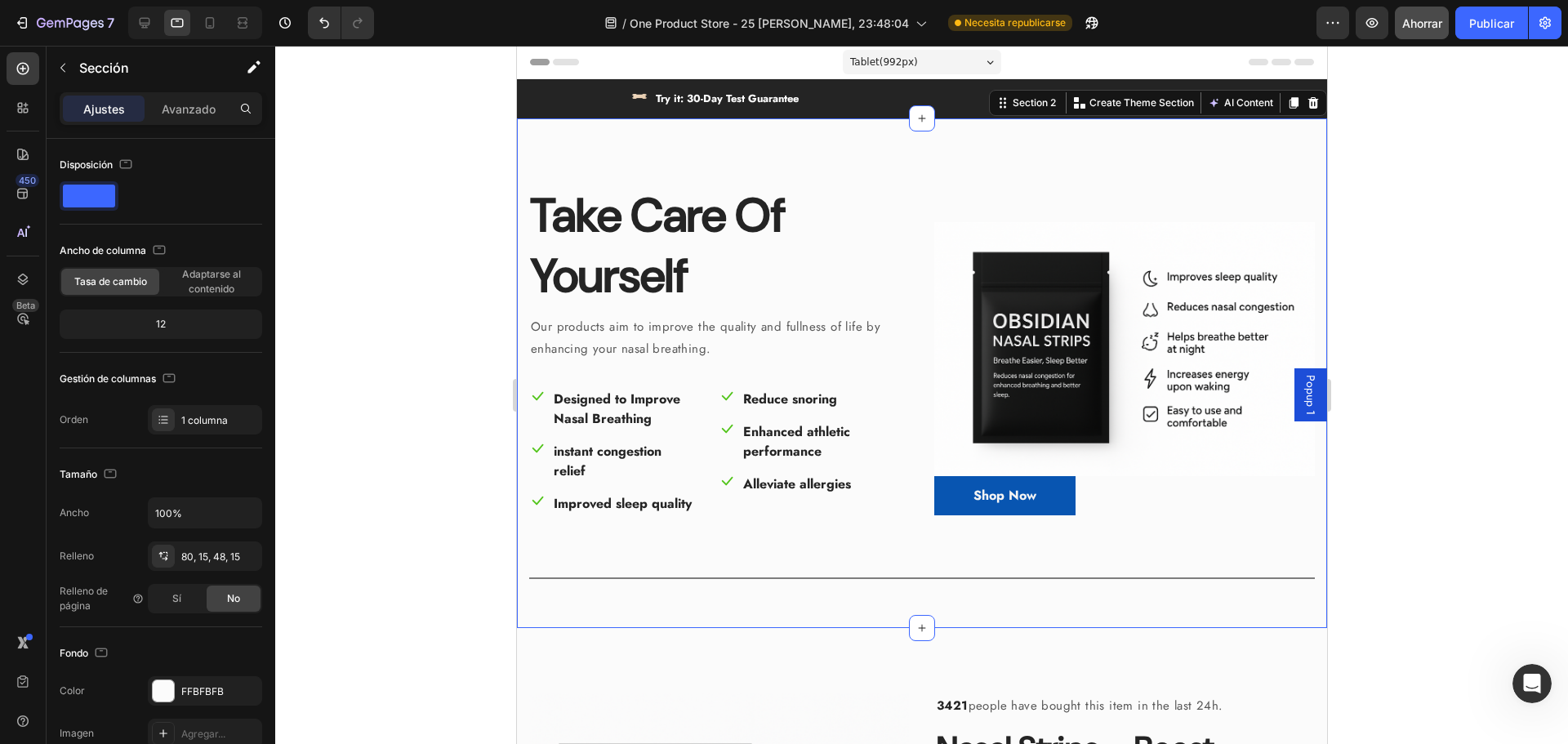
click at [1413, 172] on div at bounding box center [921, 395] width 1293 height 698
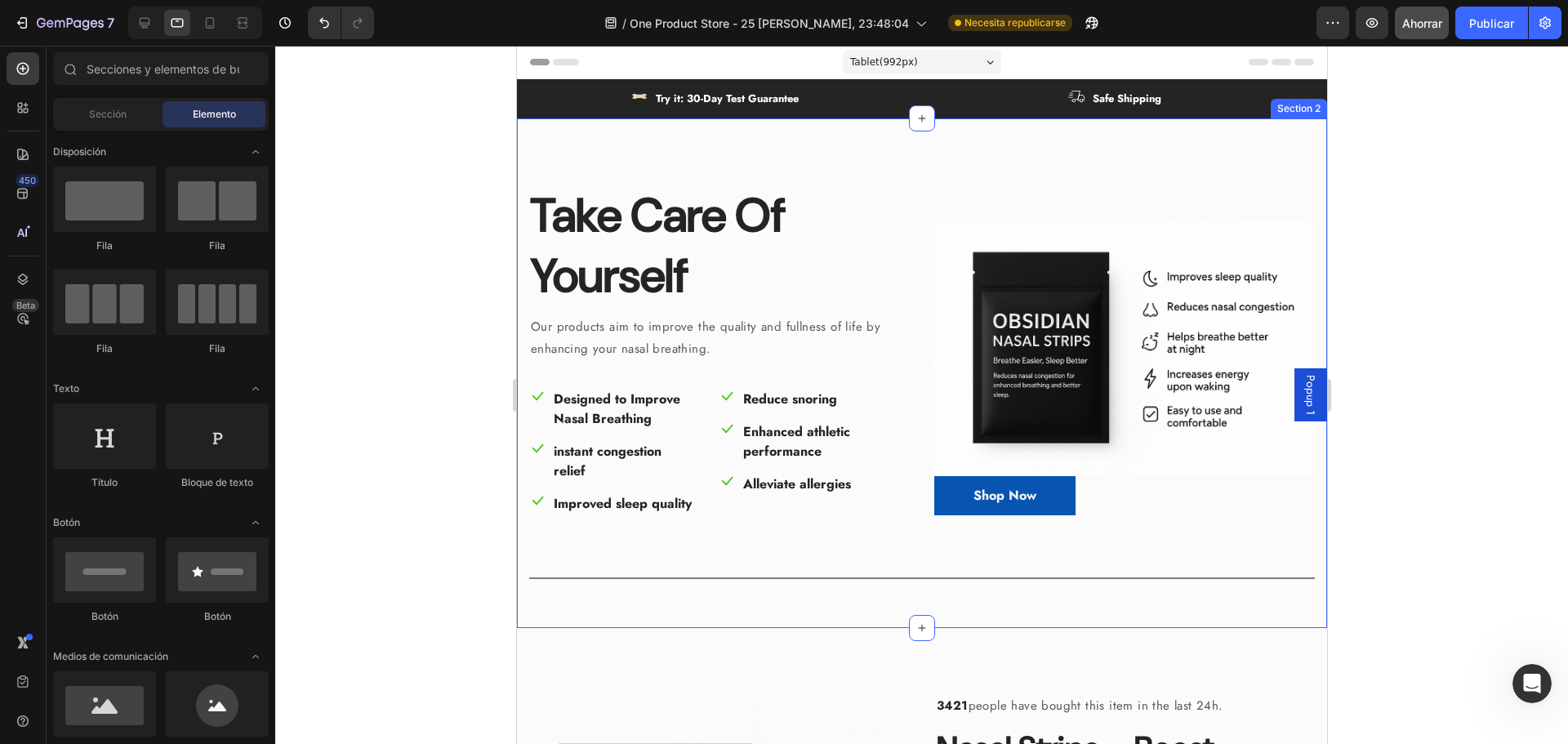
click at [902, 136] on div "Take Care Of Yourself Heading Our products aim to improve the quality and fulln…" at bounding box center [921, 372] width 810 height 509
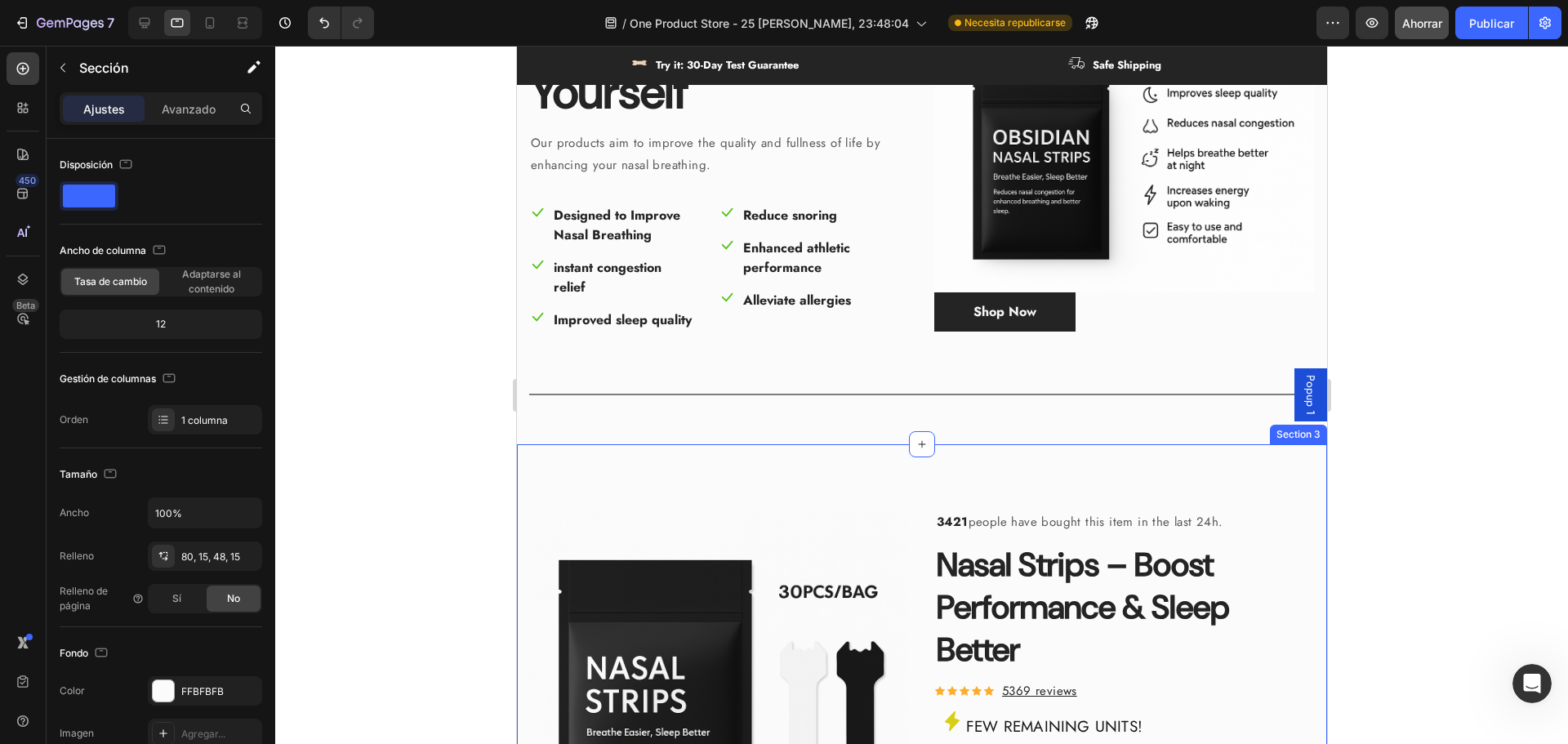
scroll to position [163, 0]
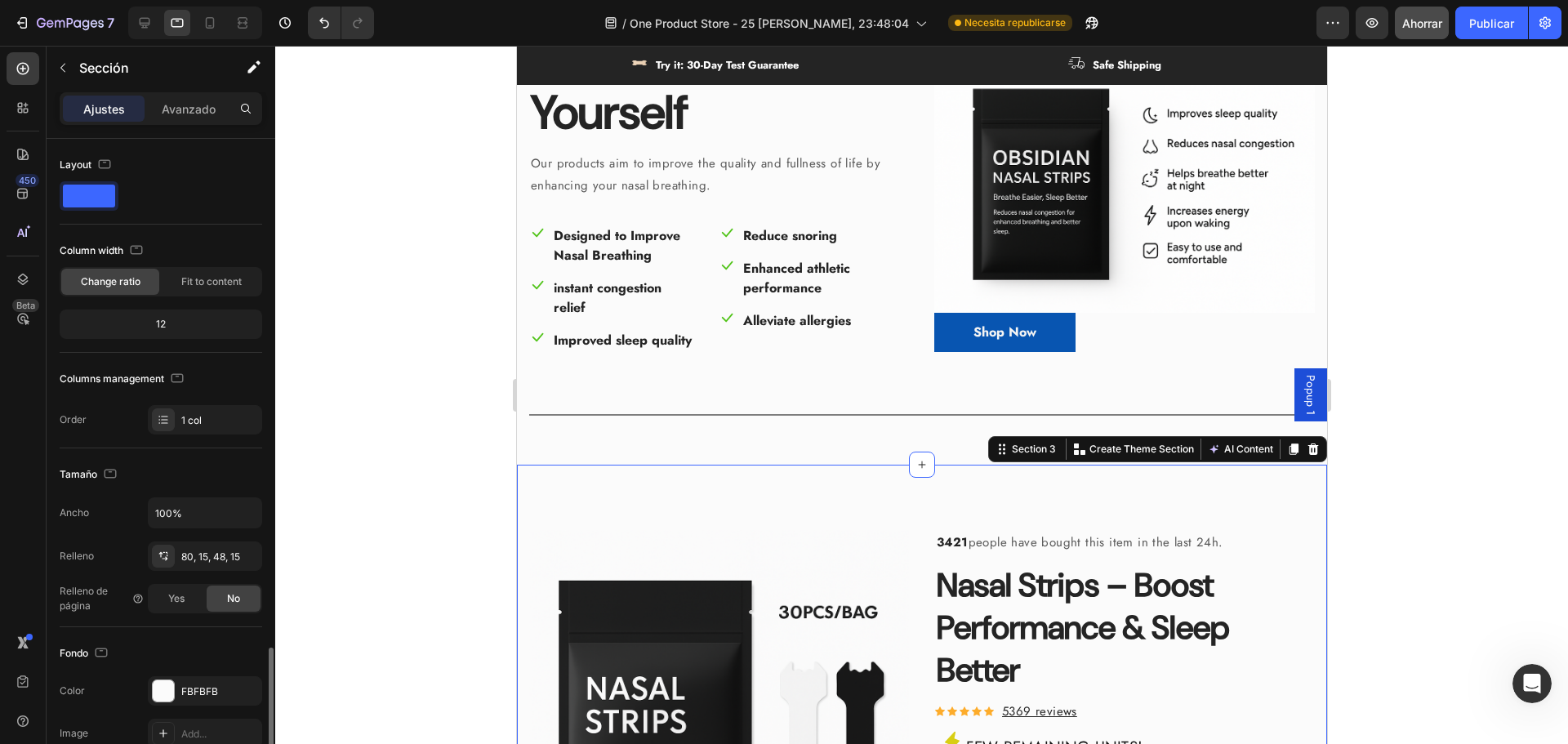
scroll to position [302, 0]
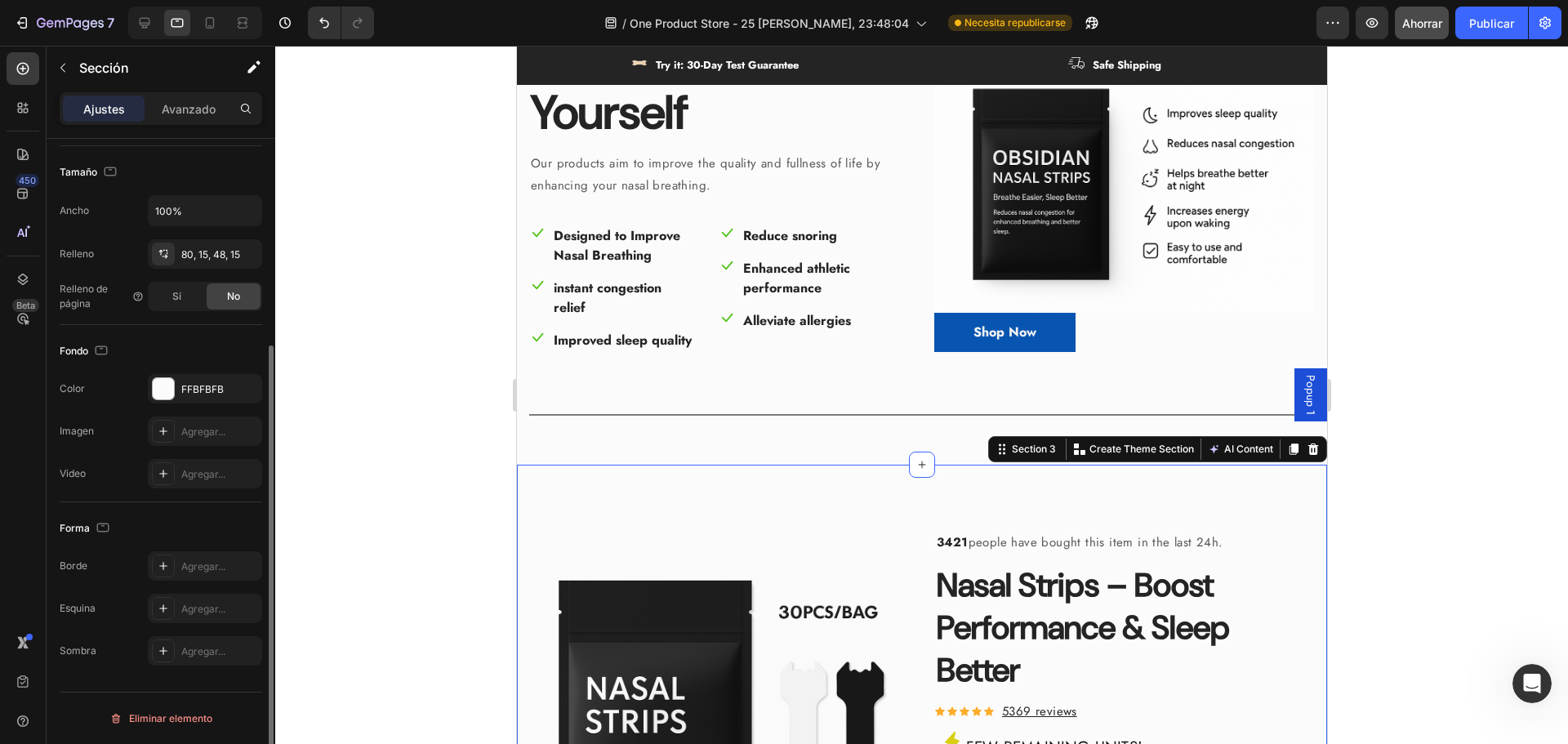
click at [851, 456] on div "Take Care Of Yourself Heading Our products aim to improve the quality and fulln…" at bounding box center [921, 209] width 810 height 509
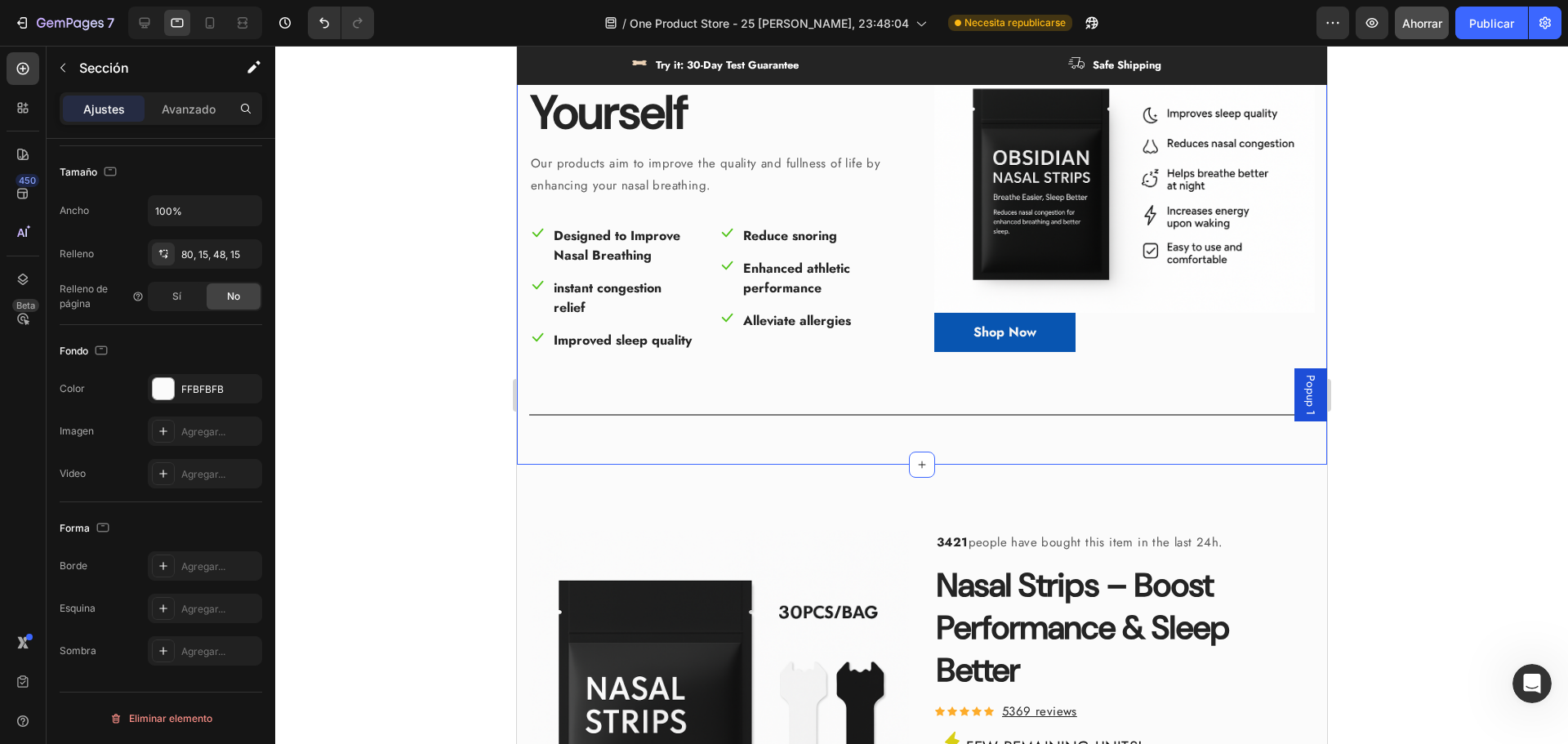
click at [1456, 402] on div at bounding box center [921, 395] width 1293 height 698
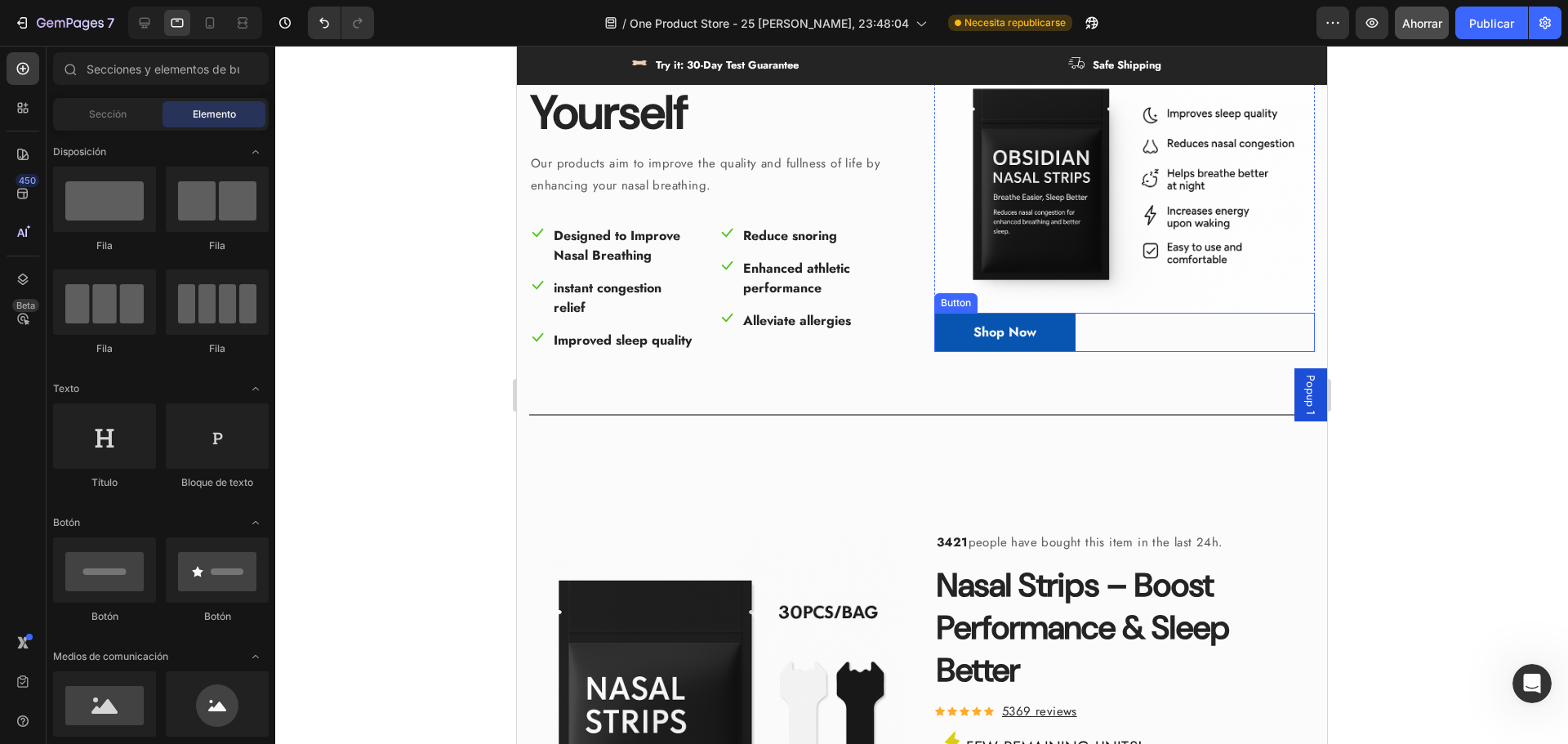
scroll to position [0, 0]
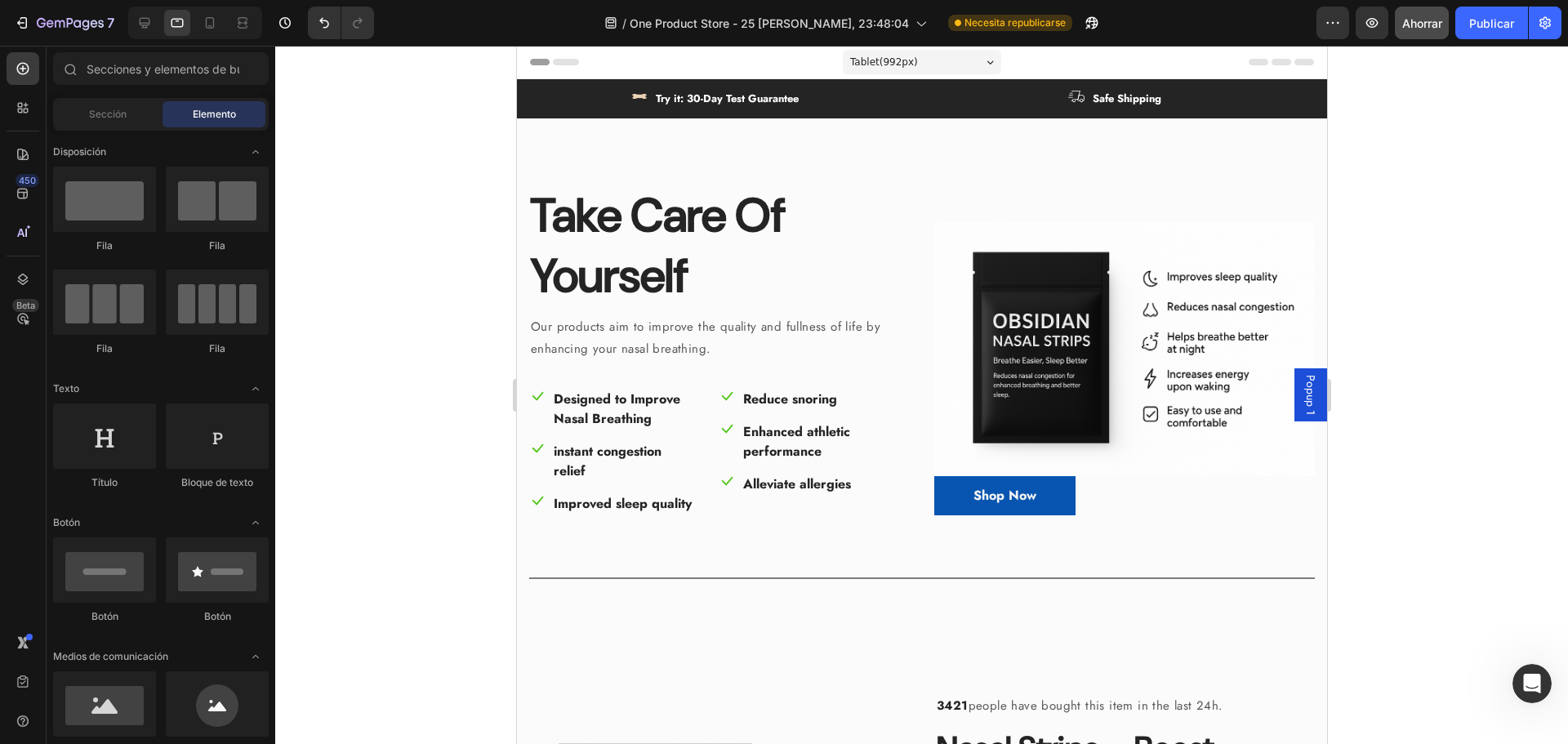
click at [1302, 384] on span "Popup 1" at bounding box center [1309, 394] width 17 height 40
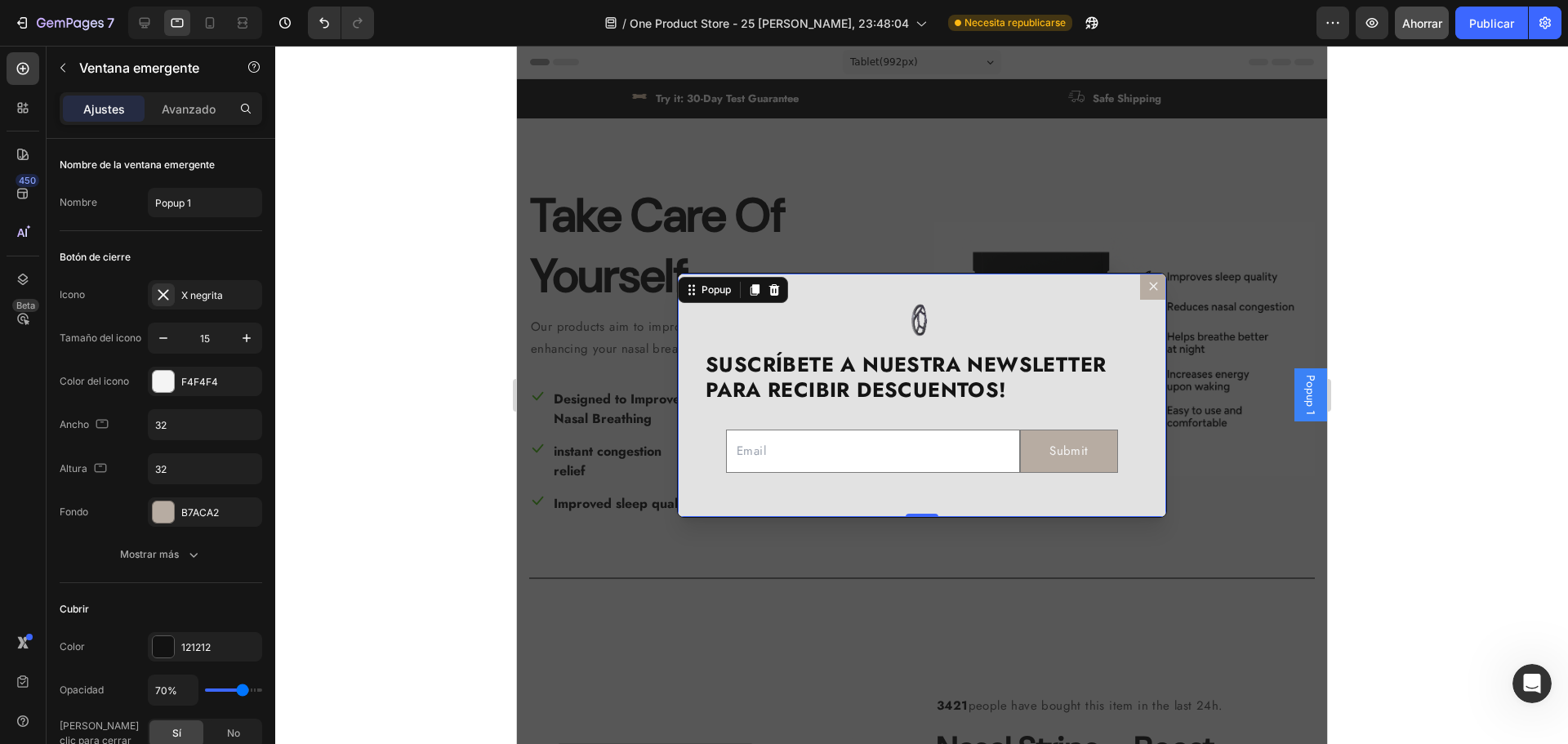
click at [1146, 289] on icon "Dialog content" at bounding box center [1152, 286] width 12 height 12
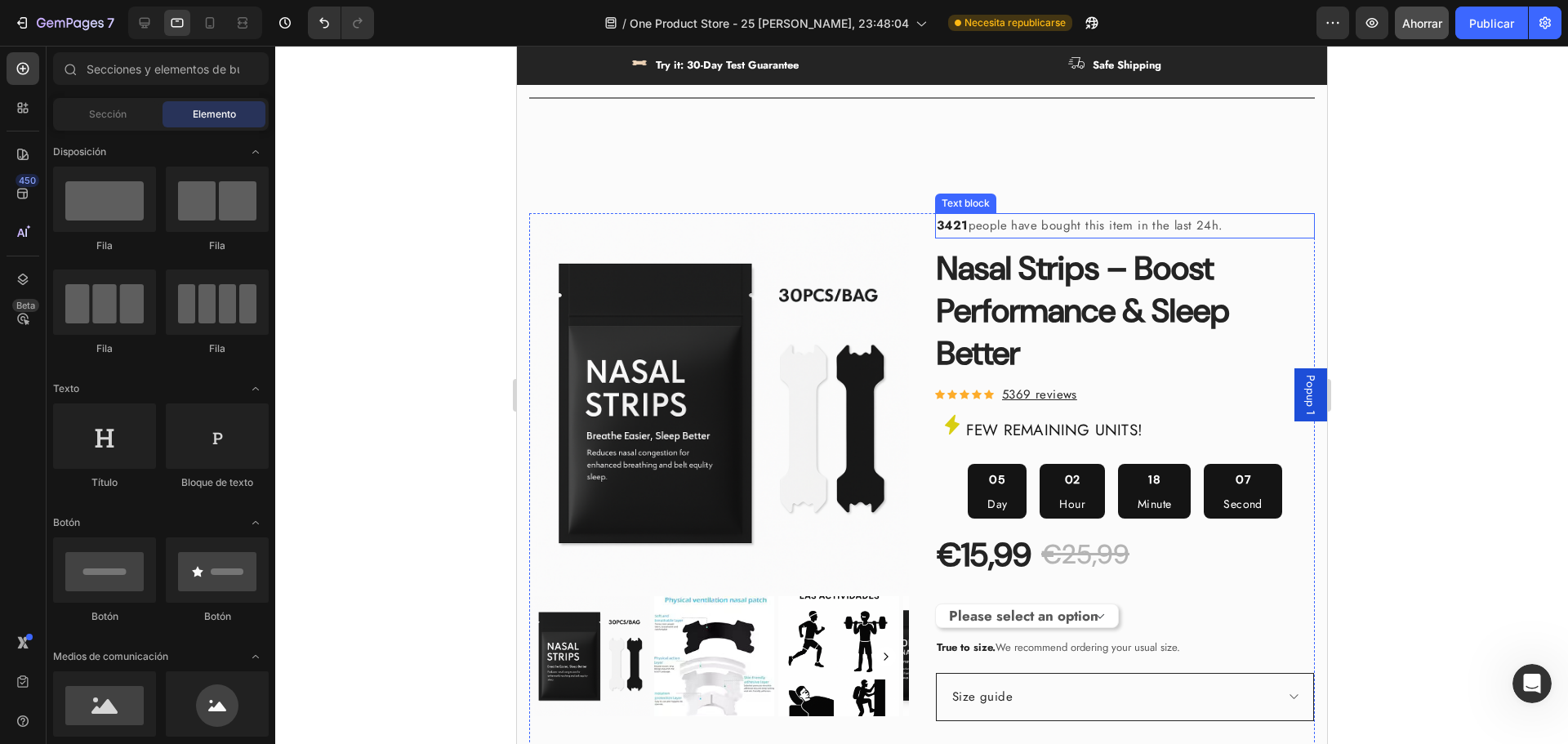
scroll to position [572, 0]
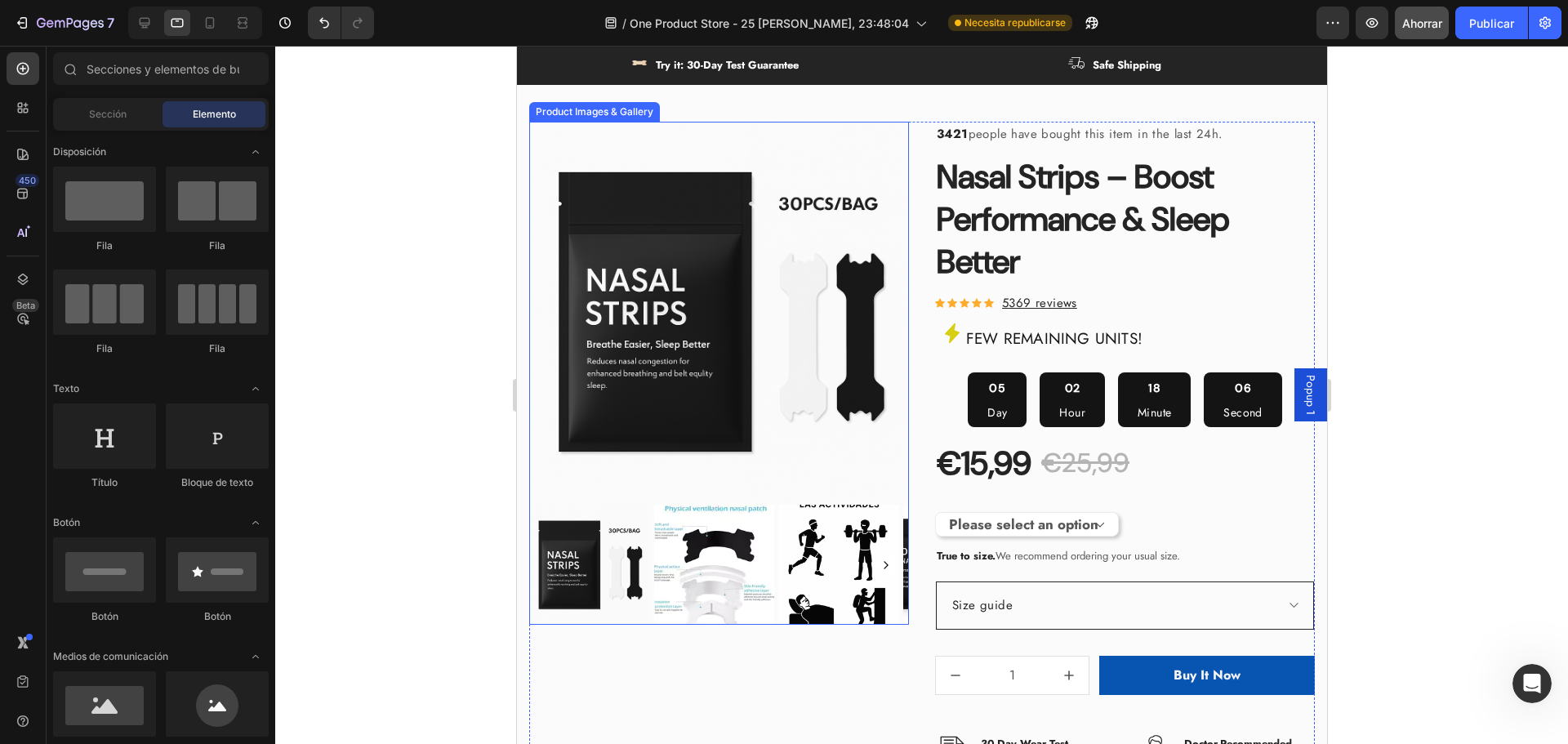
click at [775, 308] on img at bounding box center [718, 312] width 379 height 379
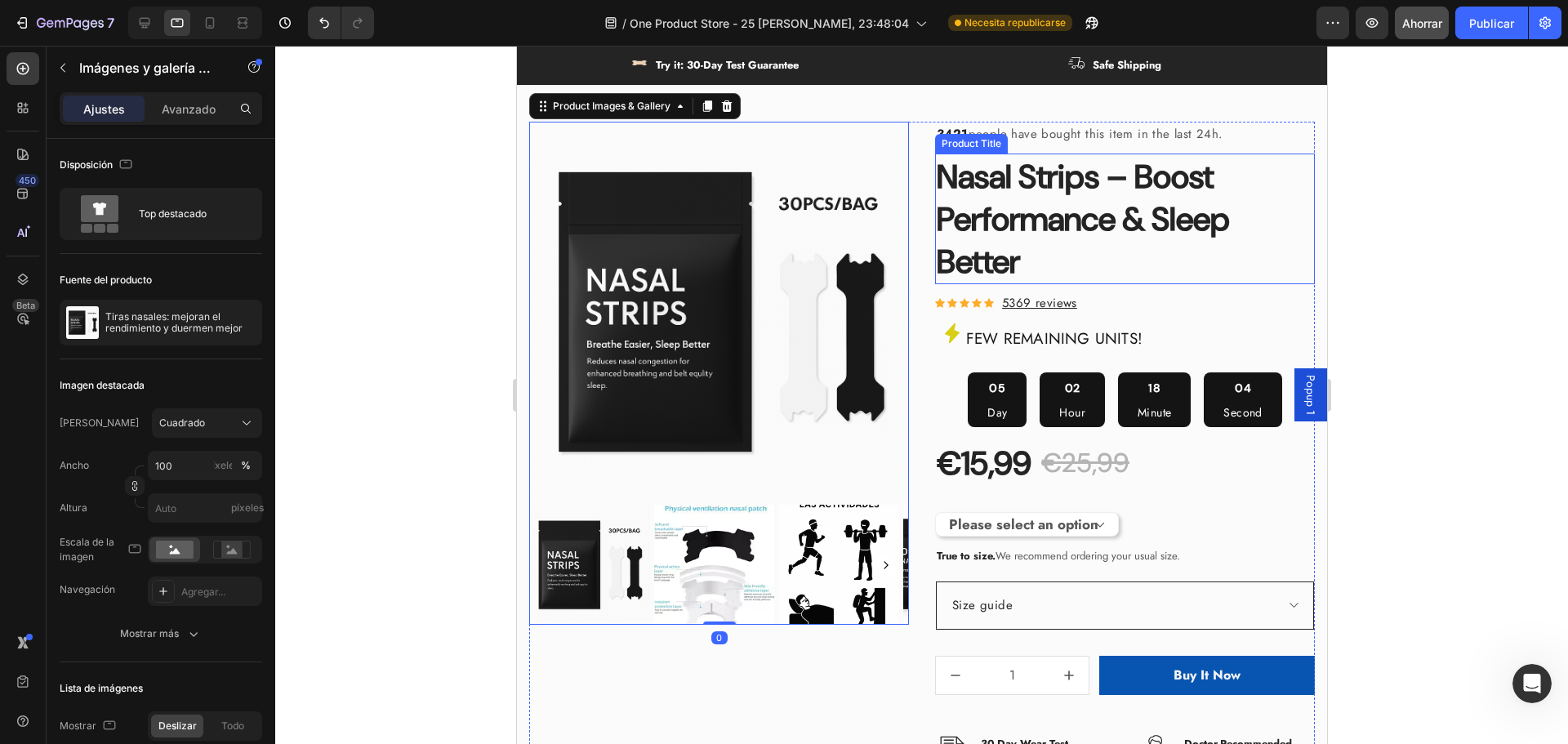
click at [957, 284] on h1 "Nasal Strips – Boost Performance & Sleep Better" at bounding box center [1124, 218] width 379 height 131
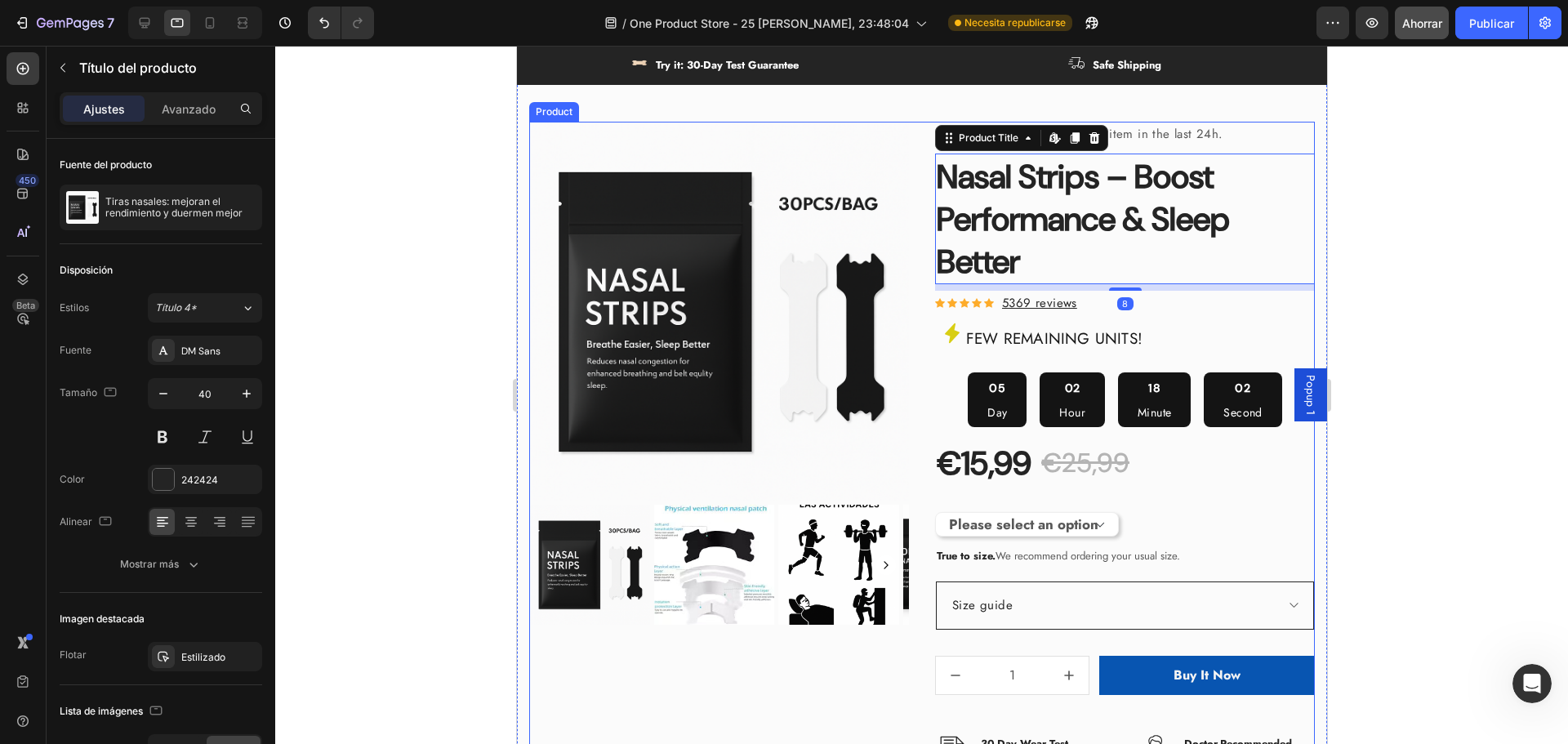
click at [834, 299] on img at bounding box center [718, 312] width 379 height 379
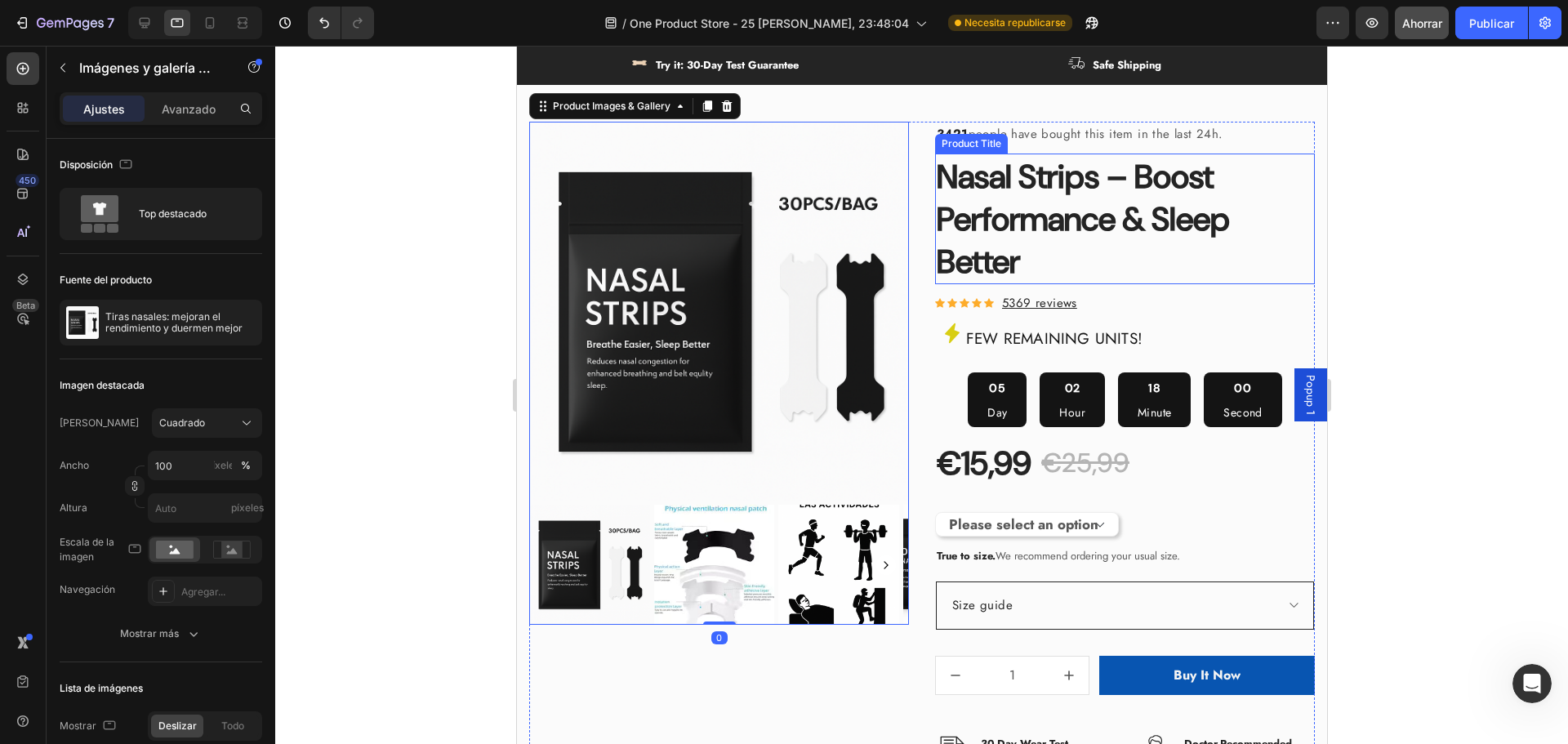
click at [1165, 254] on h1 "Nasal Strips – Boost Performance & Sleep Better" at bounding box center [1124, 218] width 379 height 131
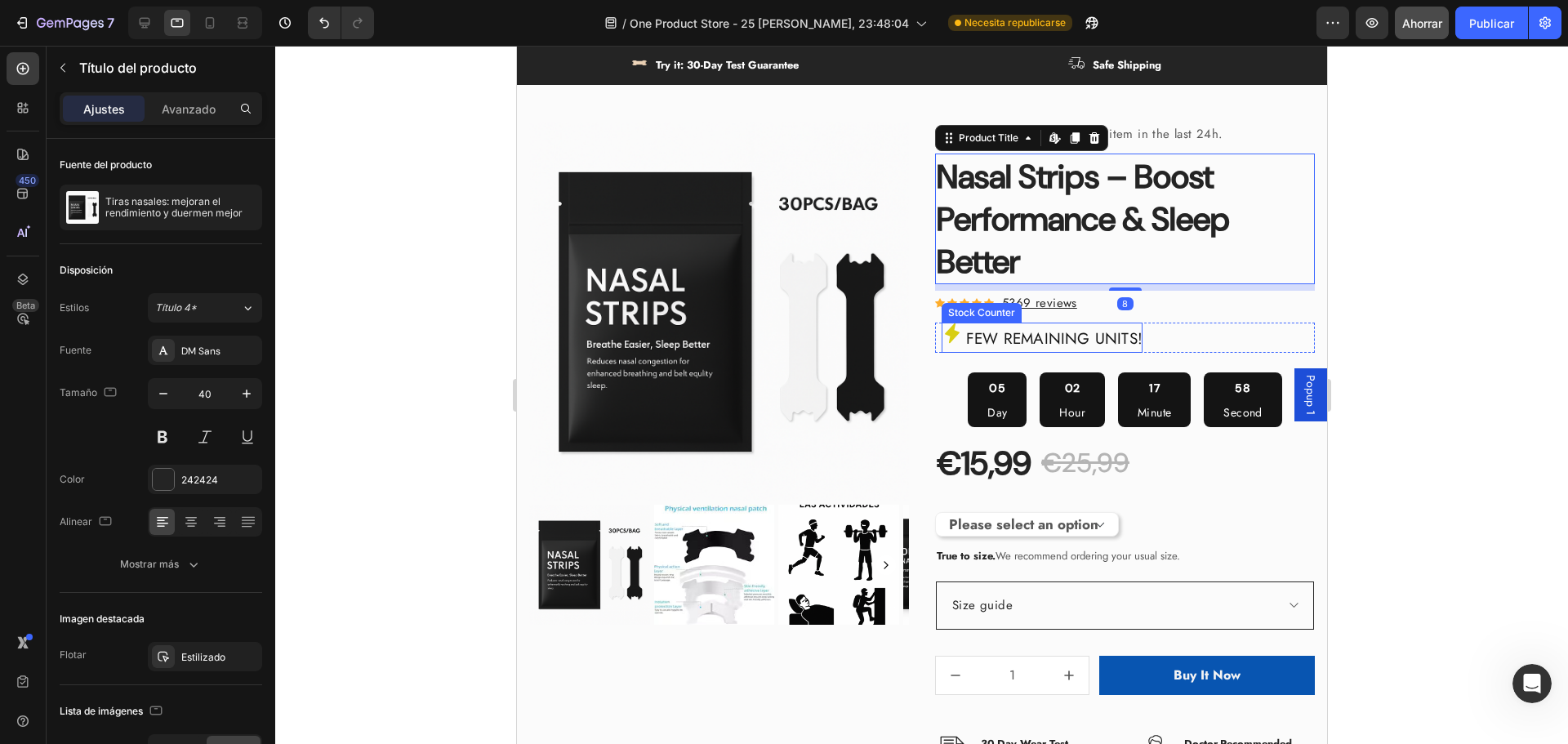
click at [1052, 353] on p "FEW REMAINING UNITS!" at bounding box center [1053, 339] width 176 height 28
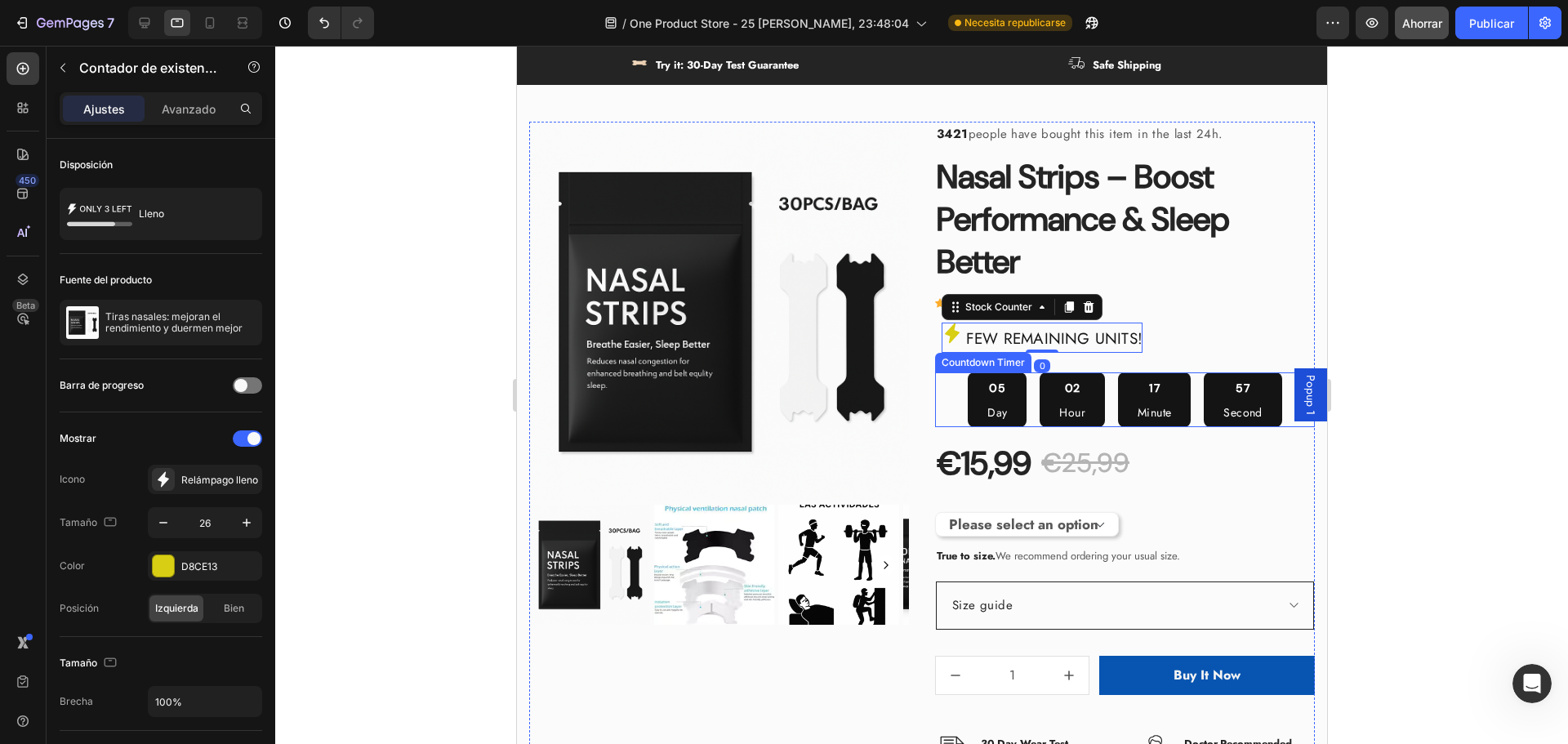
click at [984, 420] on div "05 Day" at bounding box center [997, 400] width 59 height 55
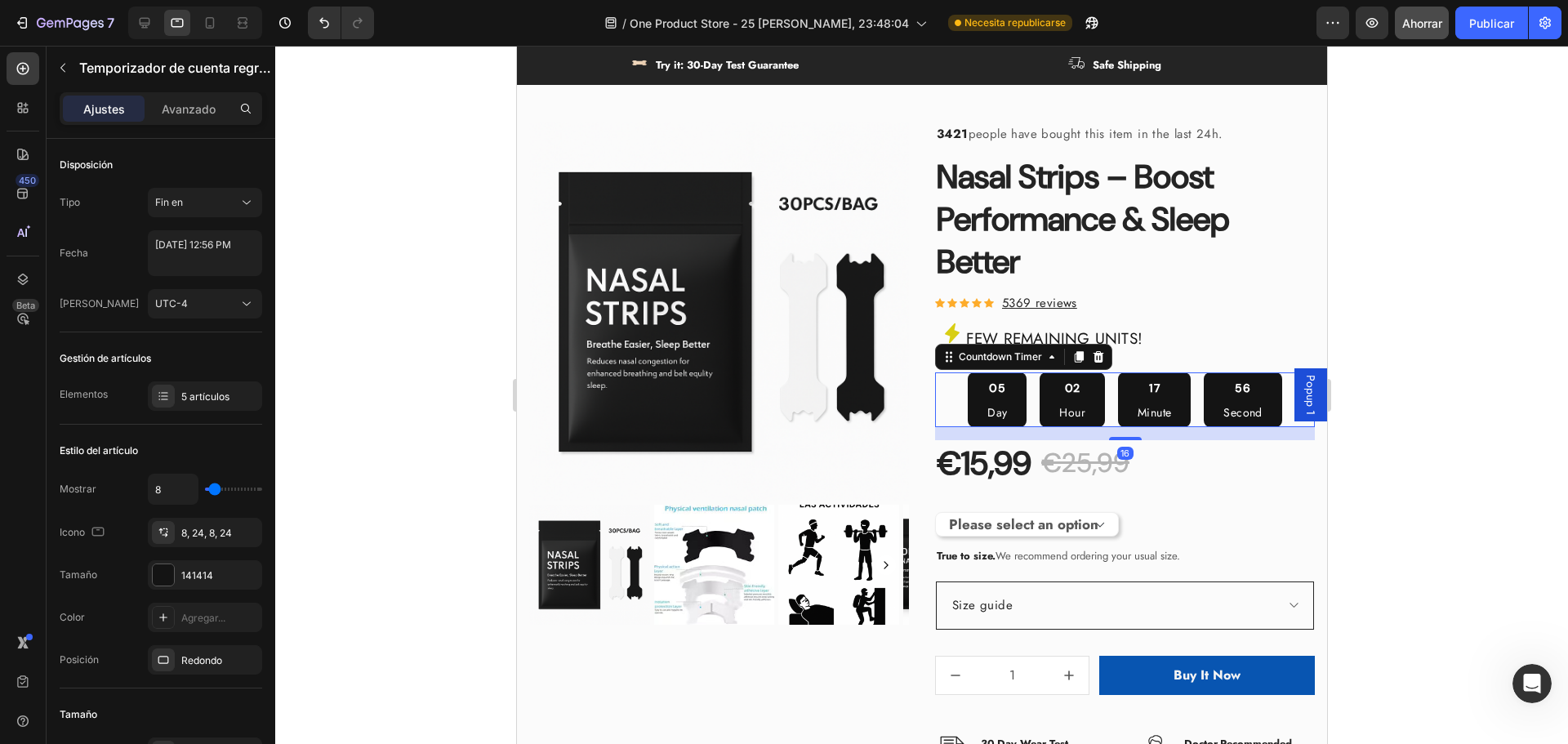
click at [1054, 423] on div "02 Hour" at bounding box center [1072, 400] width 65 height 55
click at [1415, 502] on div at bounding box center [921, 395] width 1293 height 698
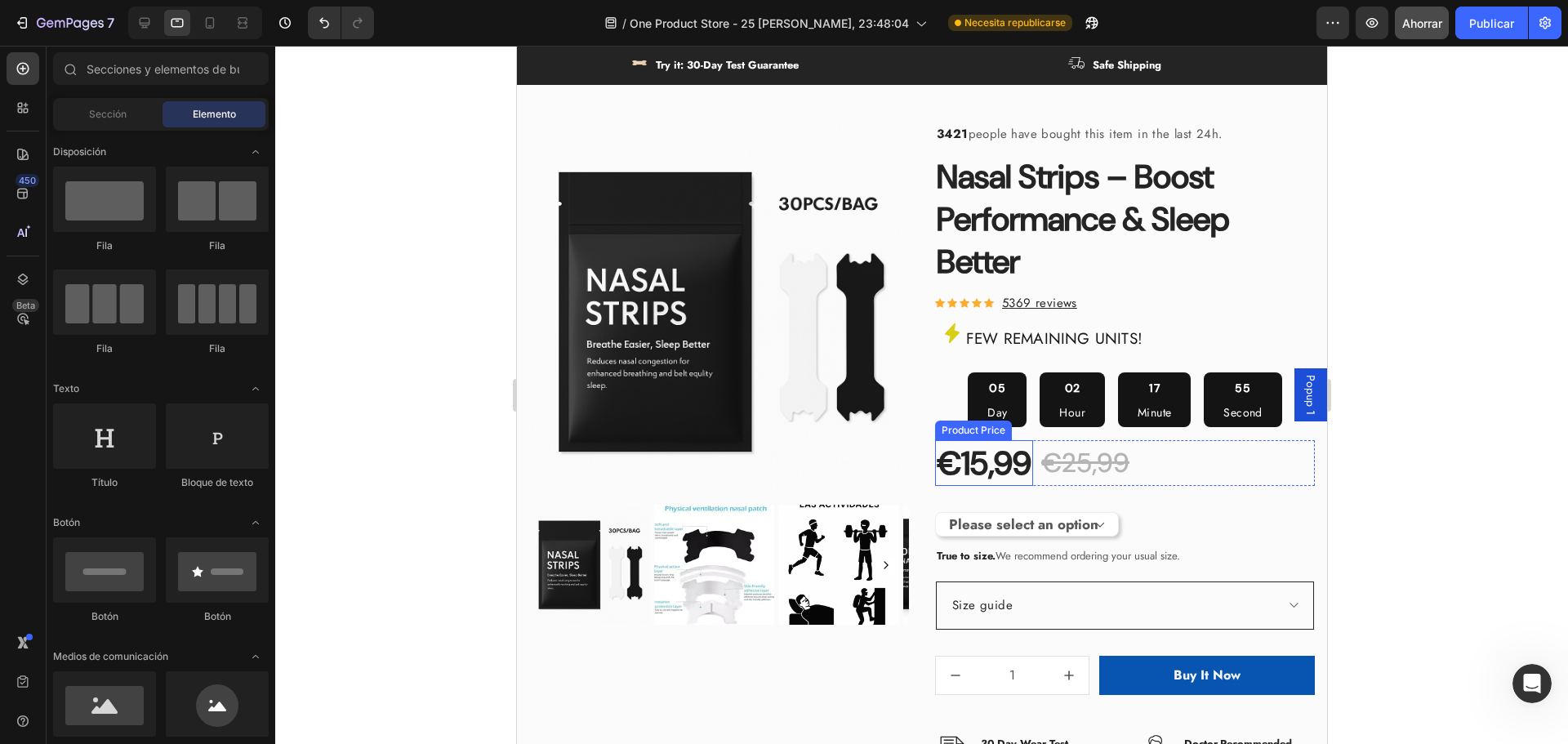
click at [1024, 486] on div "€15,99" at bounding box center [983, 463] width 98 height 46
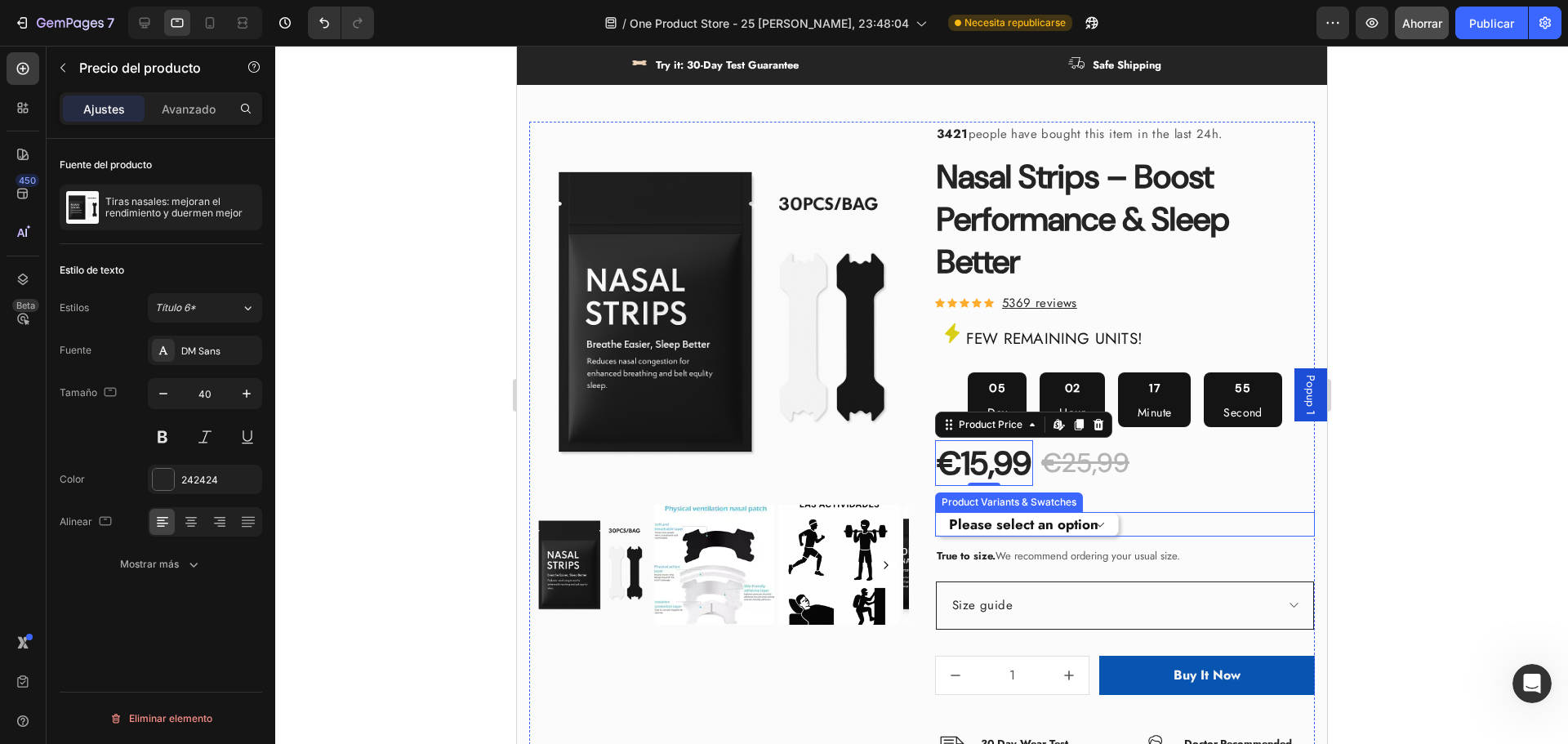
click at [1025, 537] on select "Please select an option Size S / 1Bag-30pcs Size S / 2Bags-60pcs Size S / 3Bags…" at bounding box center [1025, 524] width 184 height 25
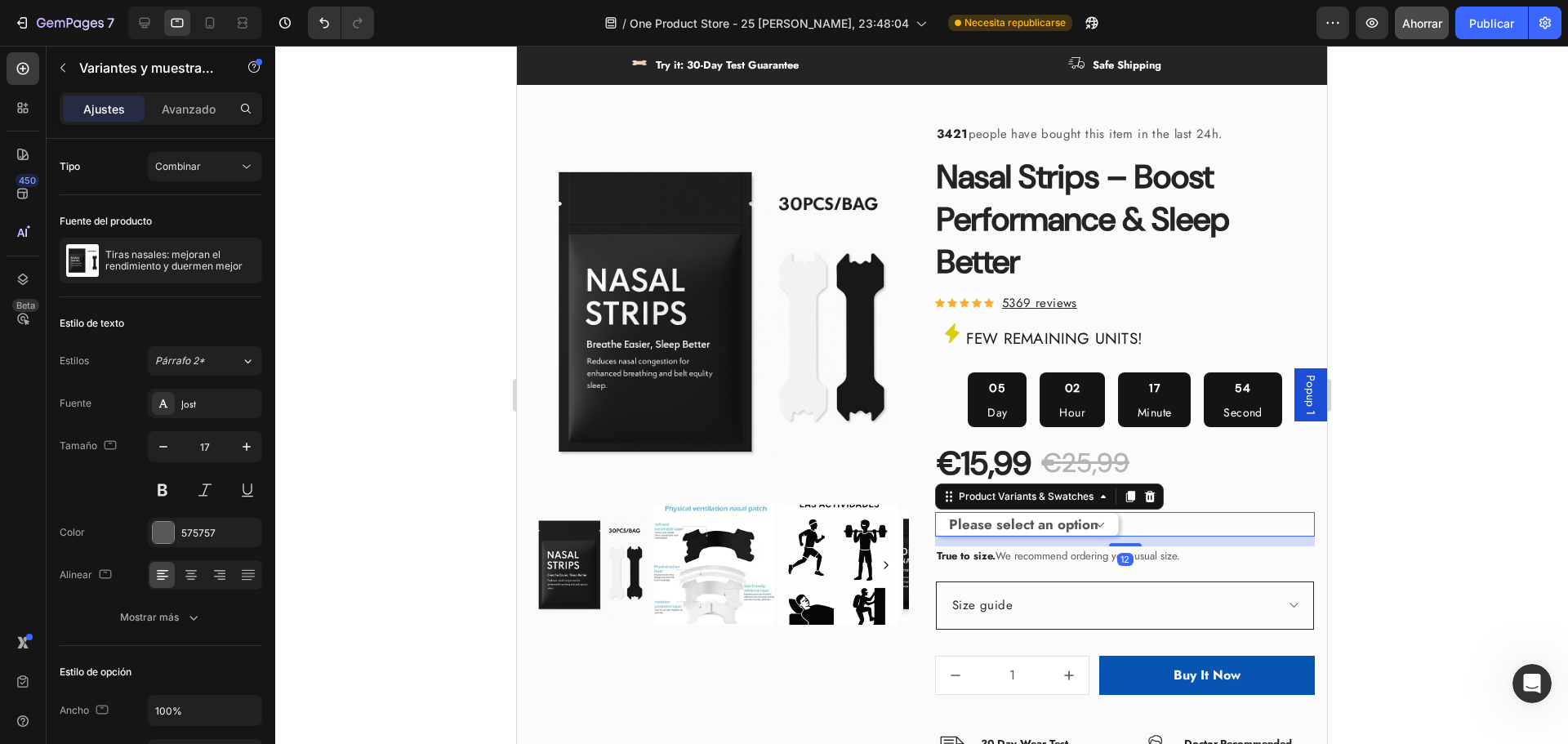
click at [1209, 525] on div "3421 people have bought this item in the last 24h. Text block Nasal Strips – Bo…" at bounding box center [1124, 487] width 379 height 732
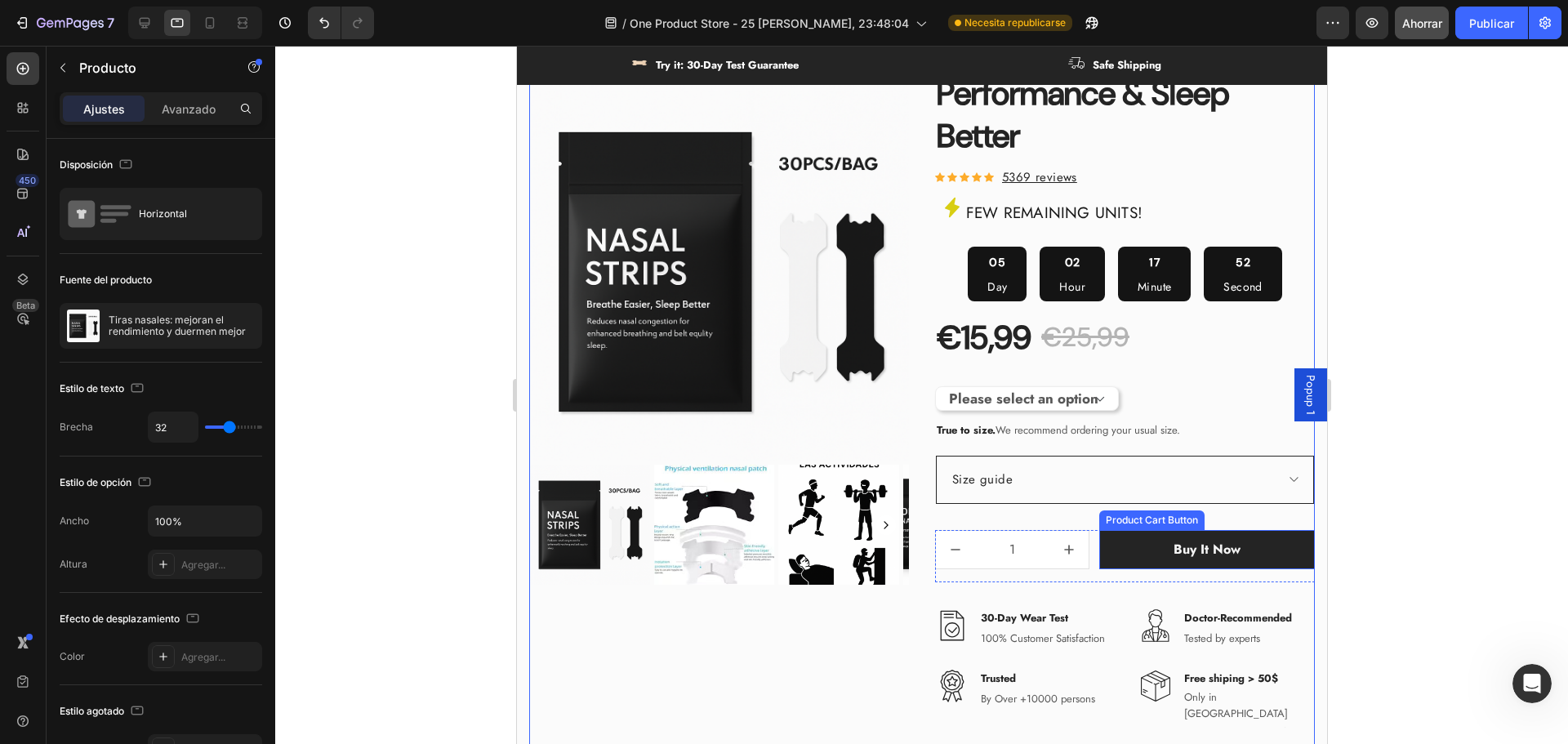
scroll to position [735, 0]
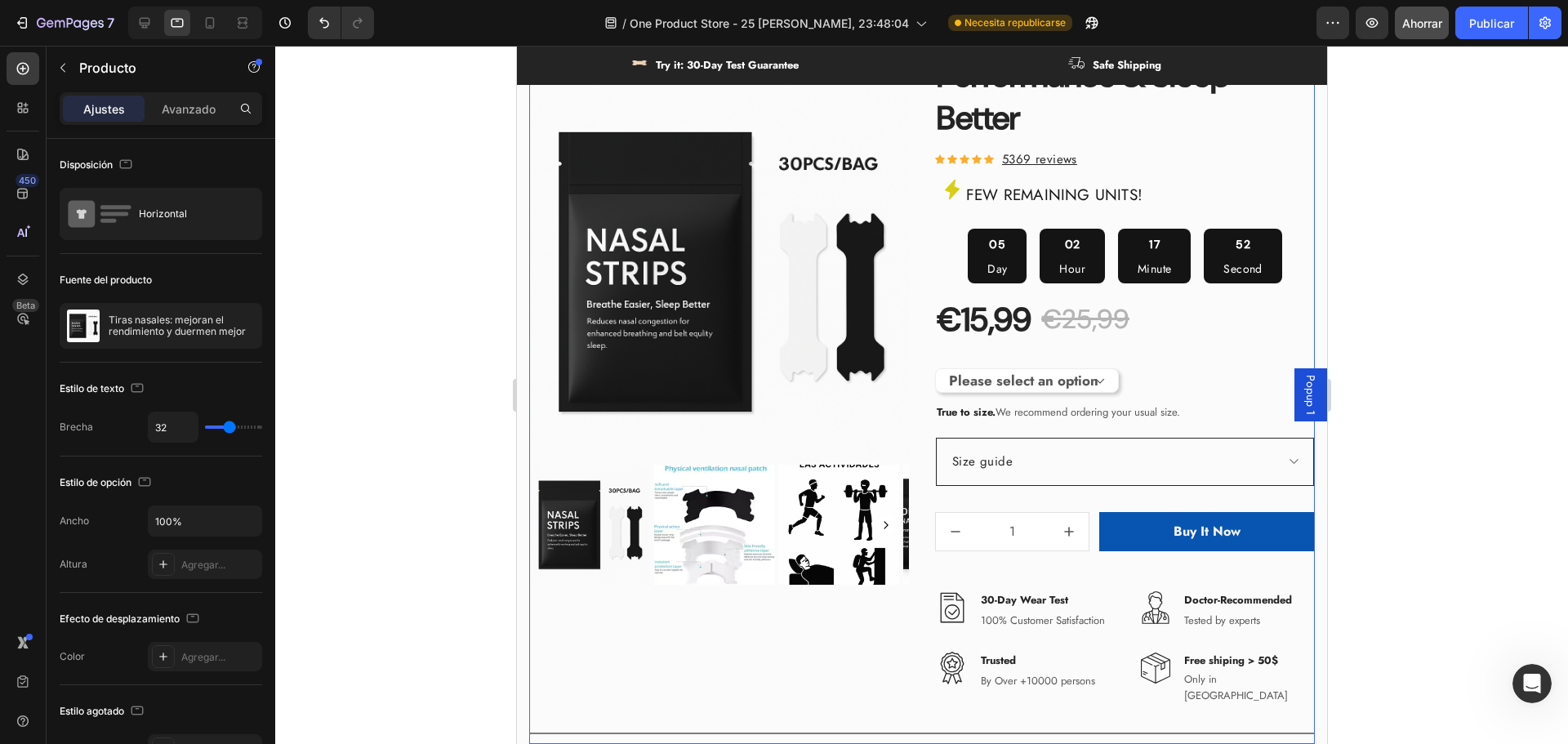
click at [976, 456] on p "Size guide" at bounding box center [981, 462] width 60 height 22
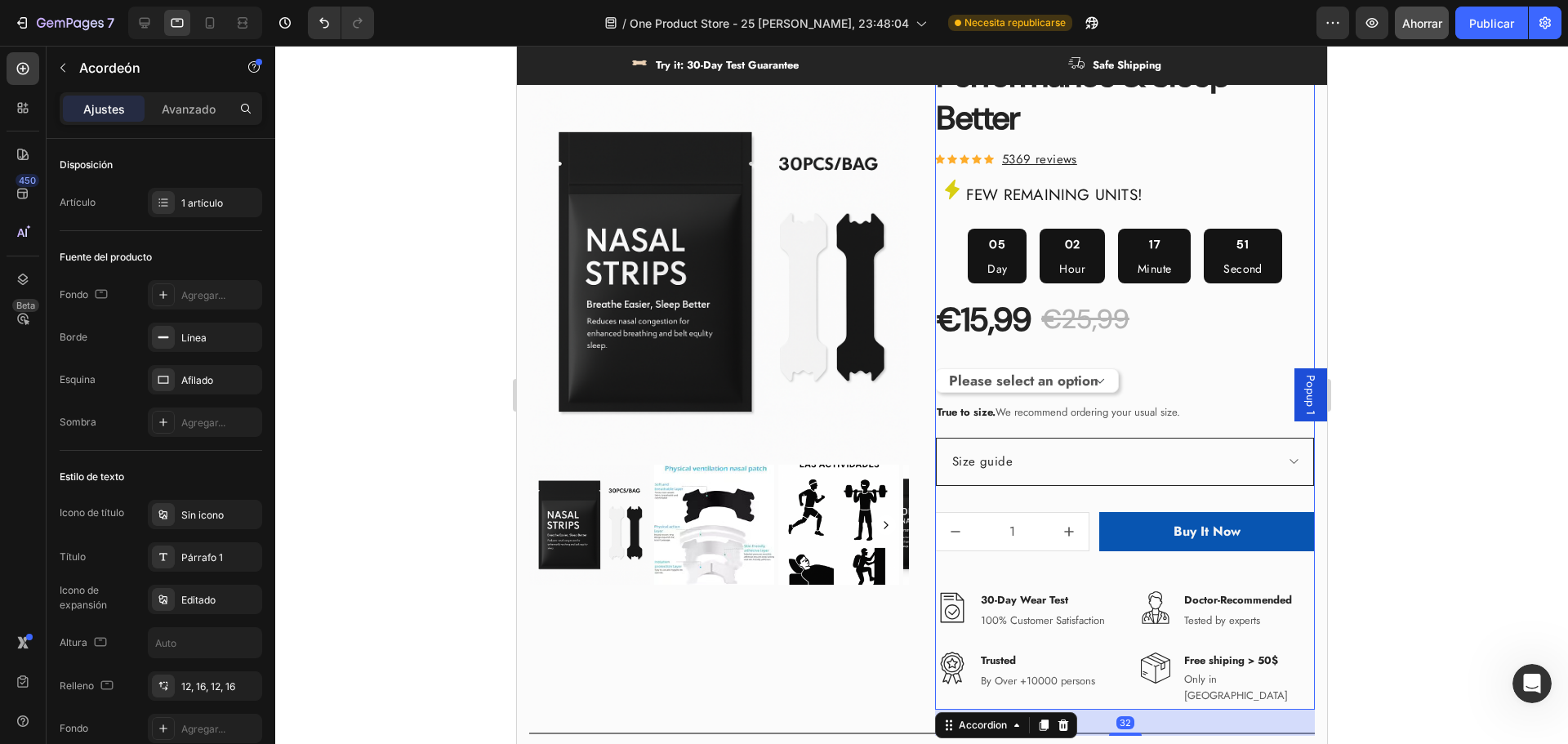
click at [1118, 468] on div "Size guide" at bounding box center [1111, 461] width 324 height 27
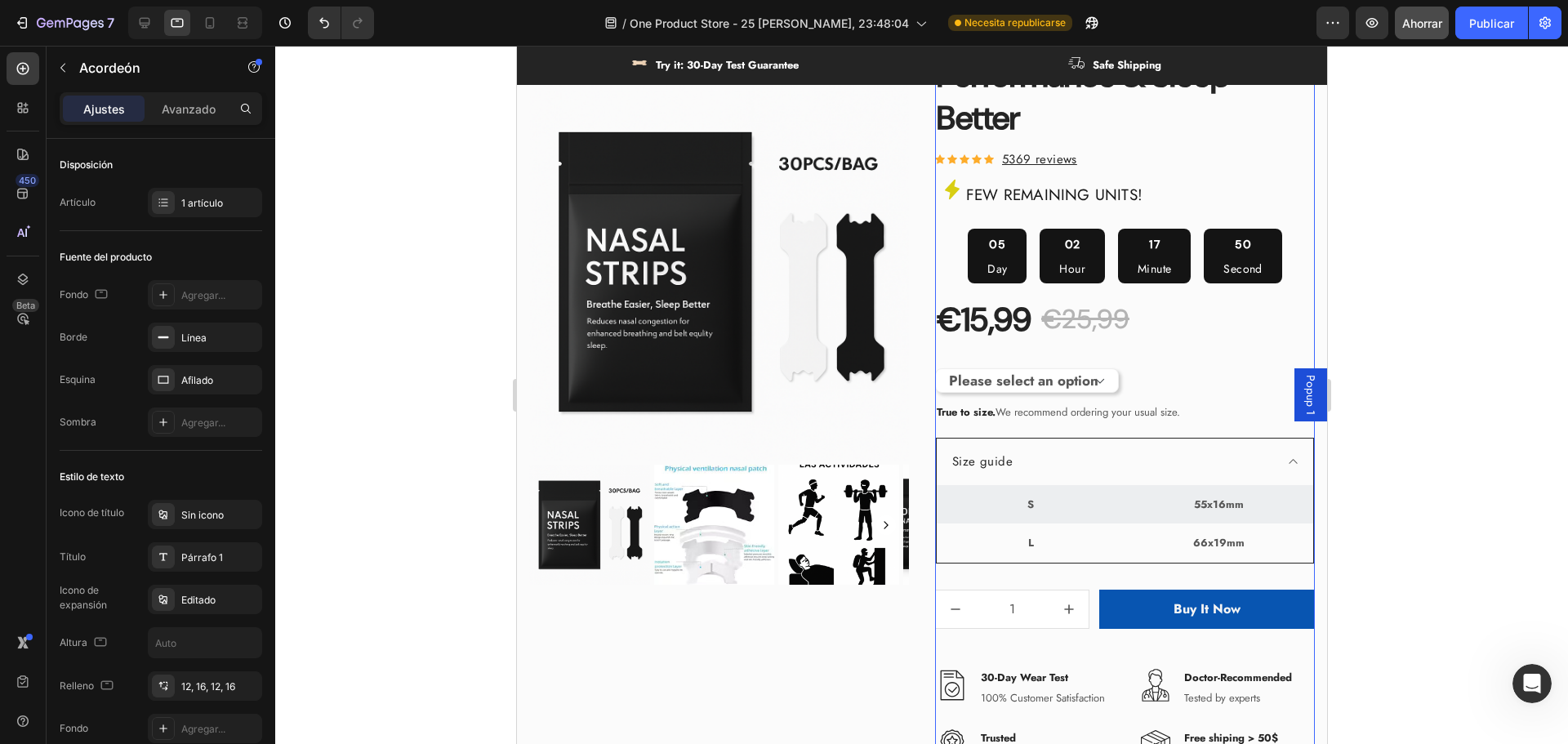
click at [1440, 487] on div at bounding box center [921, 395] width 1293 height 698
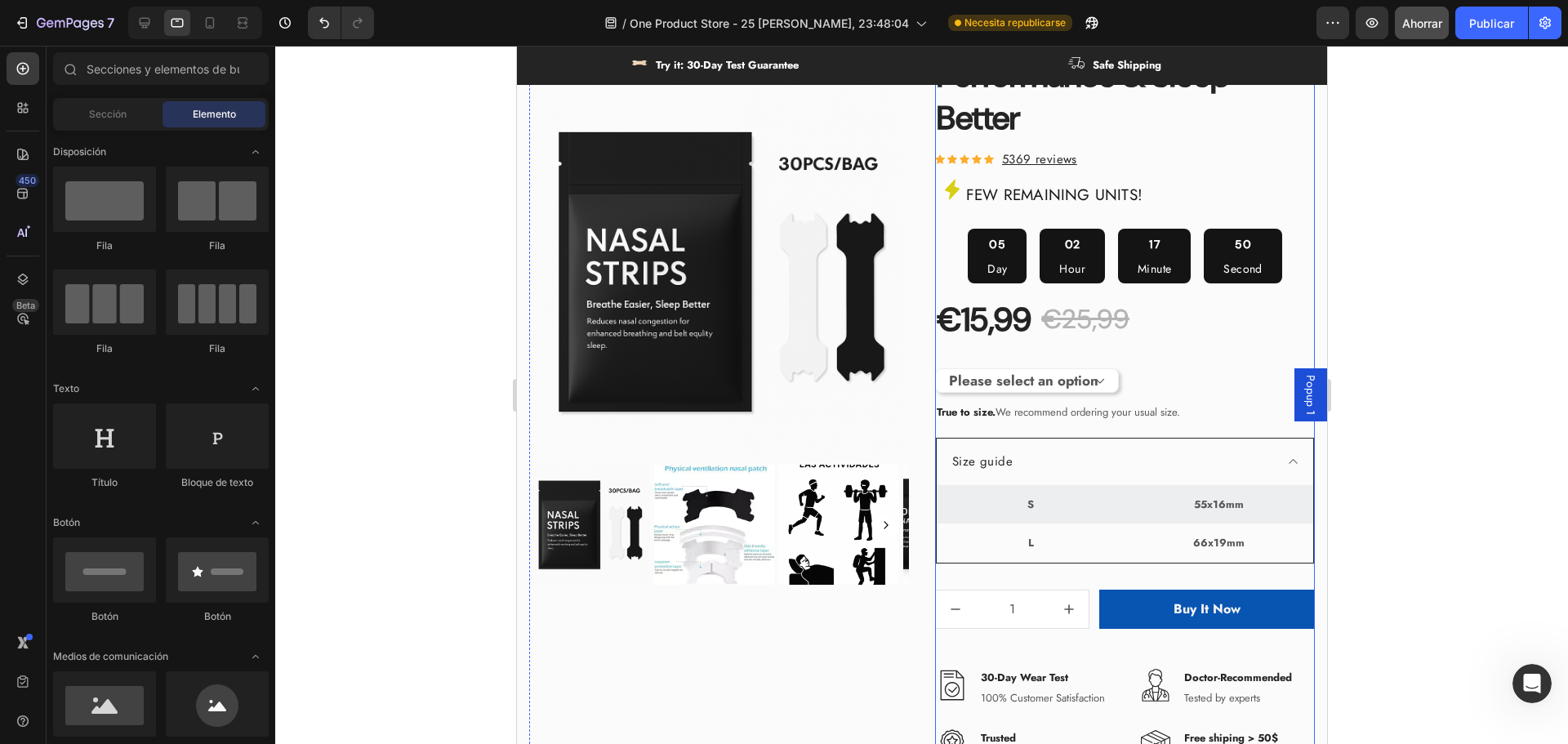
click at [1093, 473] on div "Size guide" at bounding box center [1111, 461] width 324 height 27
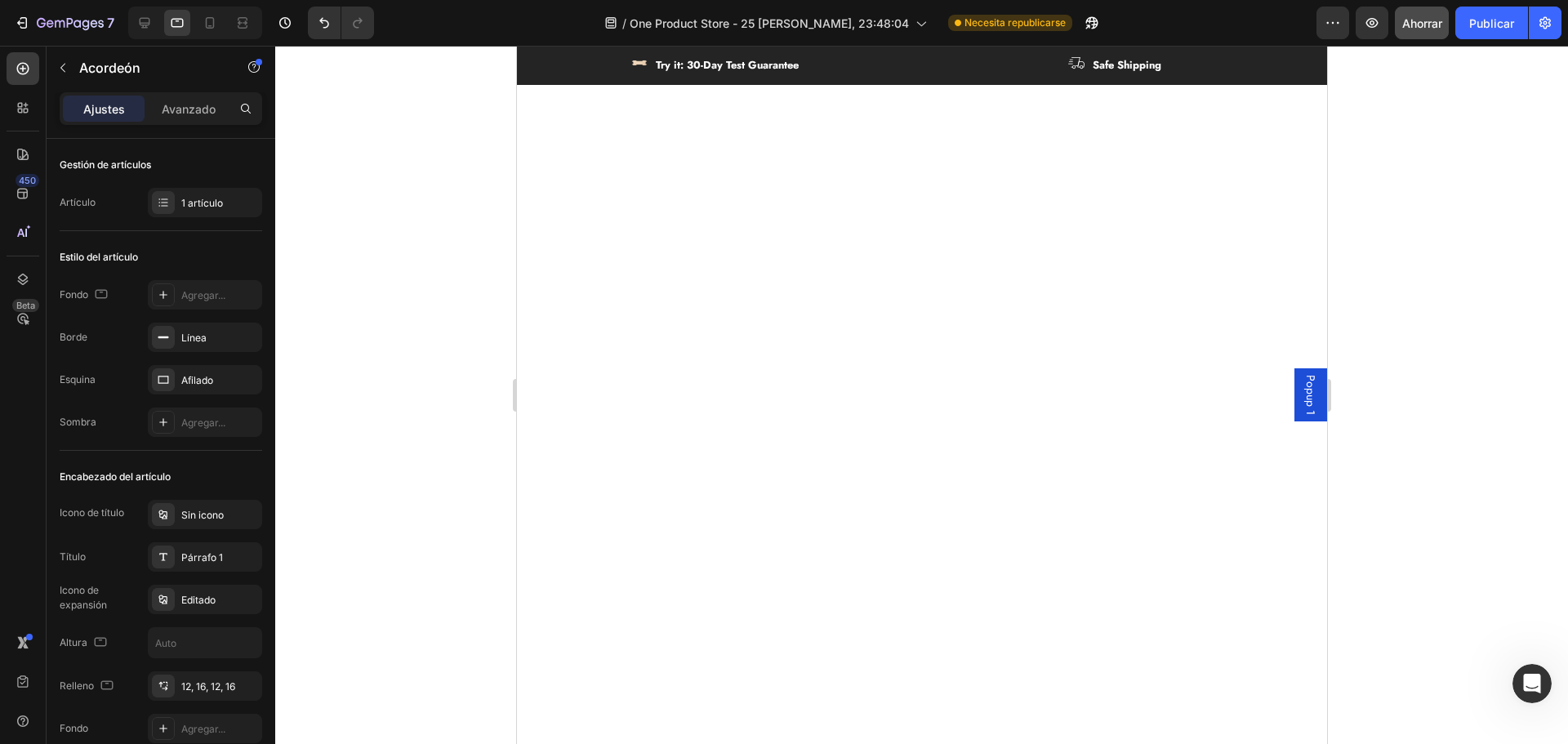
scroll to position [0, 0]
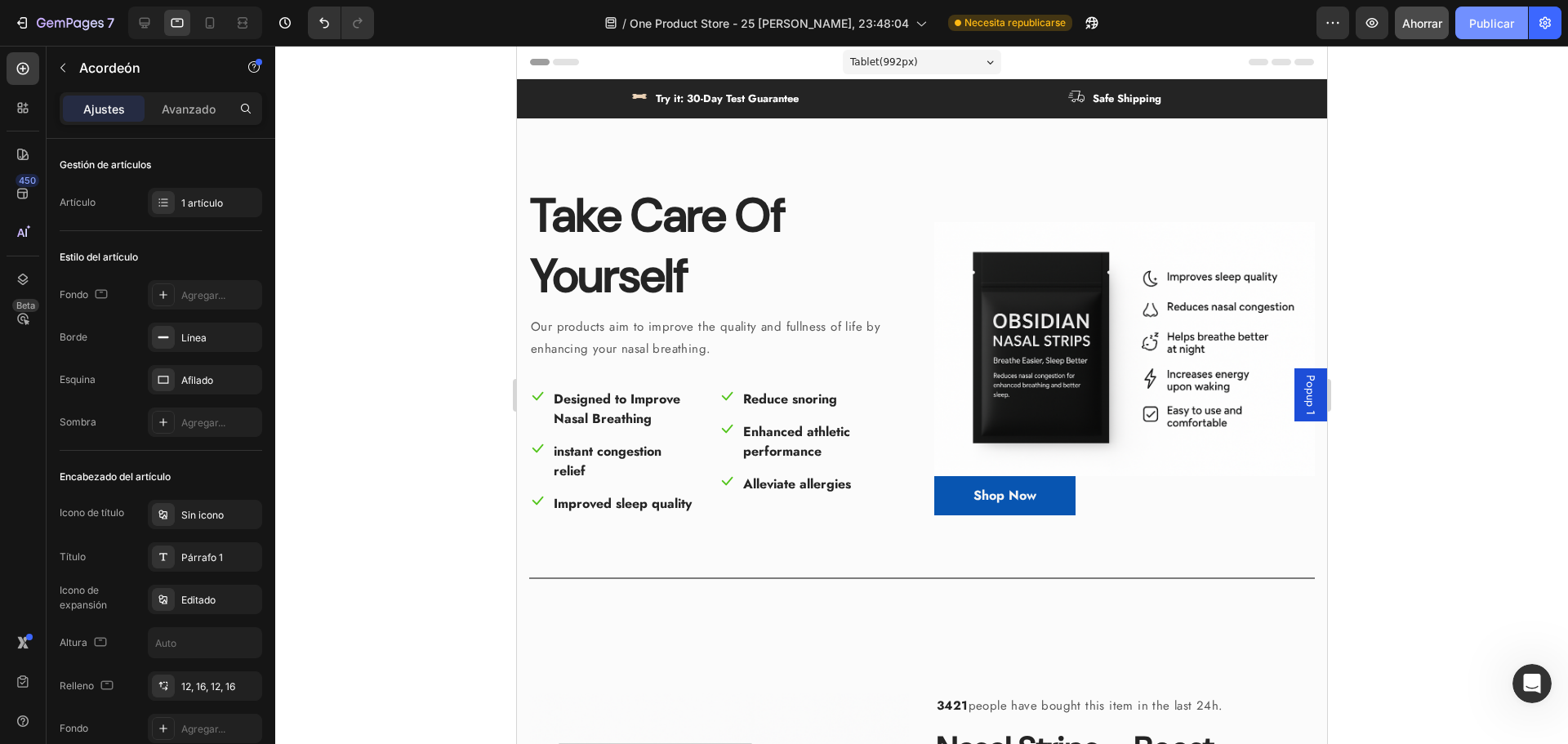
click at [1494, 24] on font "Publicar" at bounding box center [1492, 24] width 45 height 14
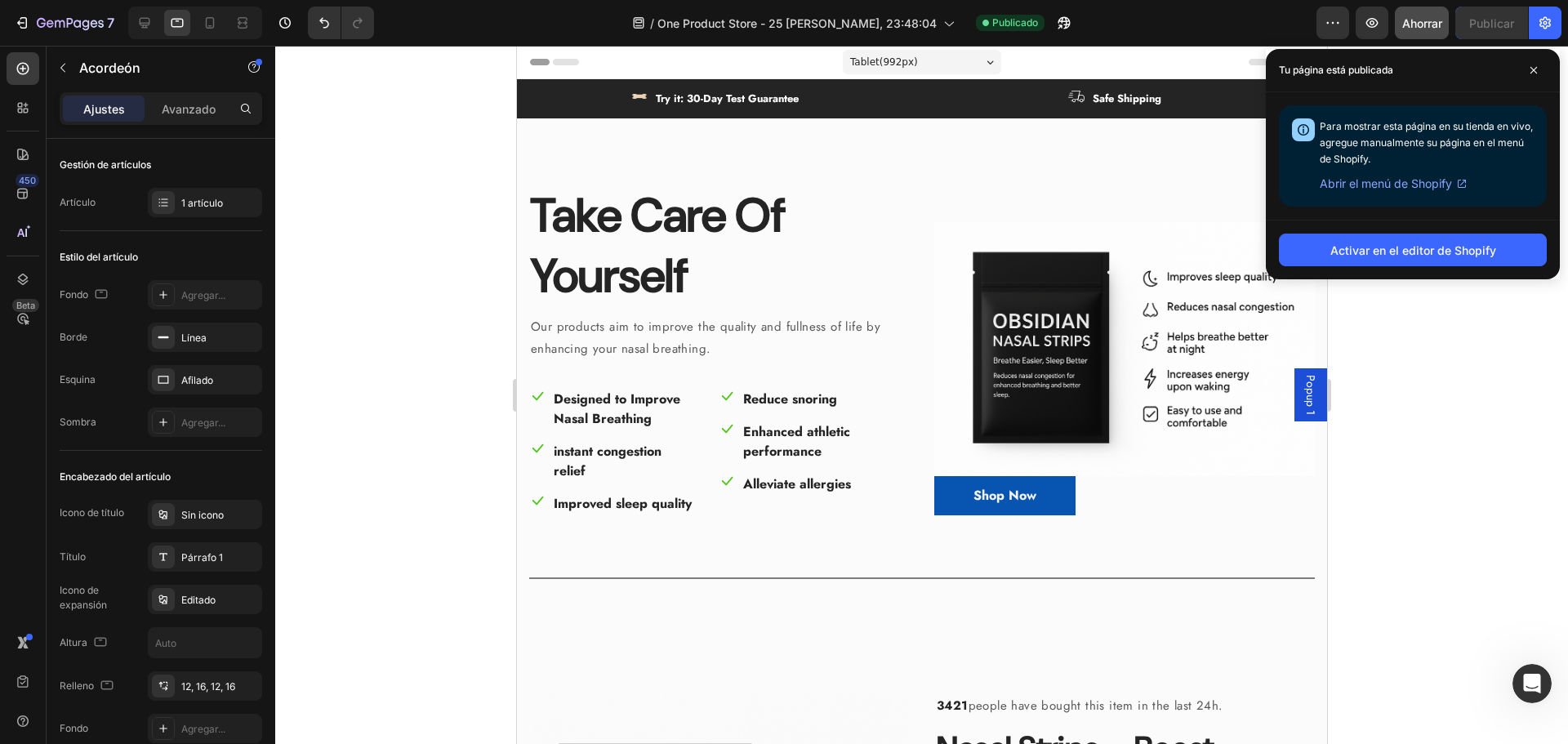
click at [1370, 187] on font "Abrir el menú de Shopify" at bounding box center [1385, 183] width 133 height 14
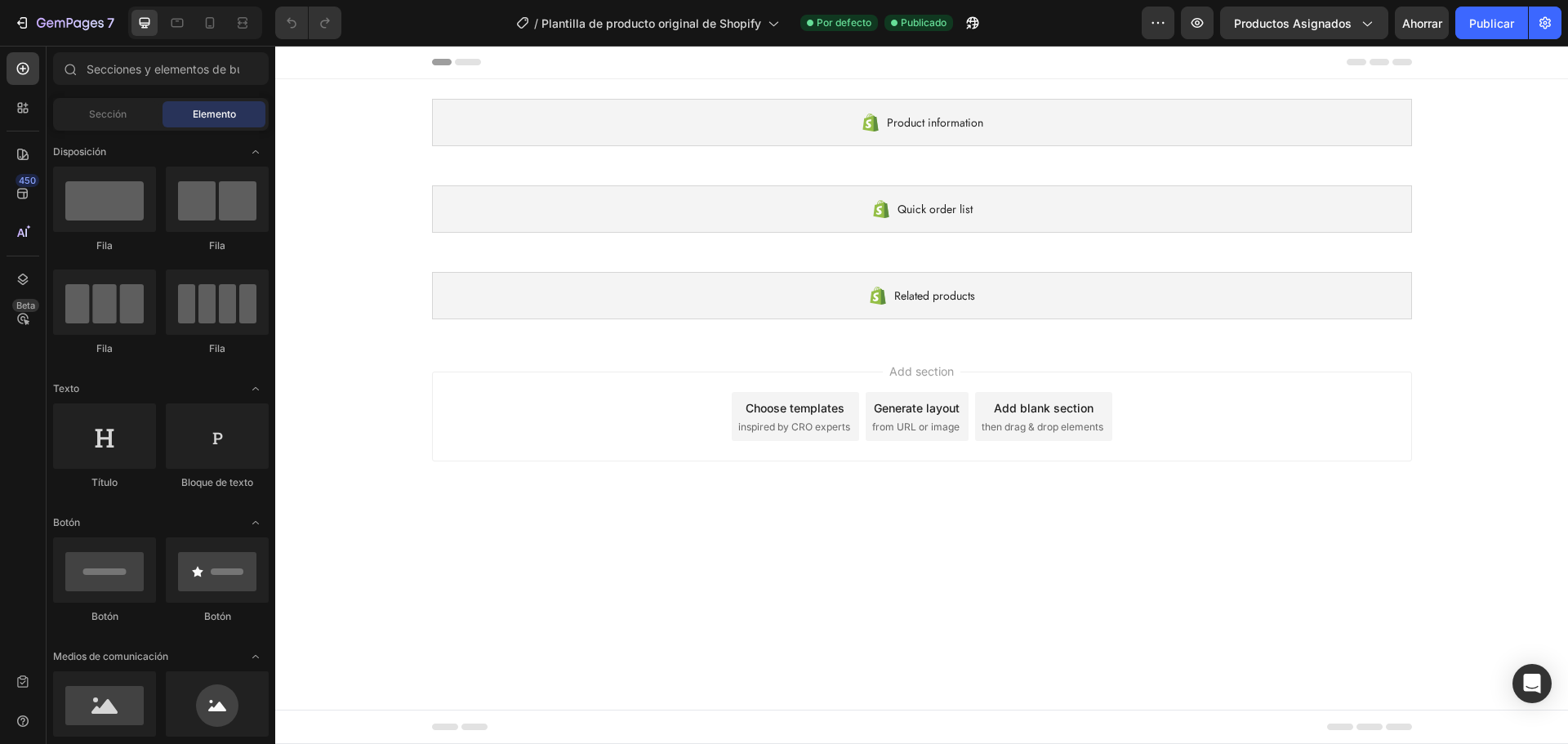
drag, startPoint x: 352, startPoint y: 303, endPoint x: 346, endPoint y: 277, distance: 26.7
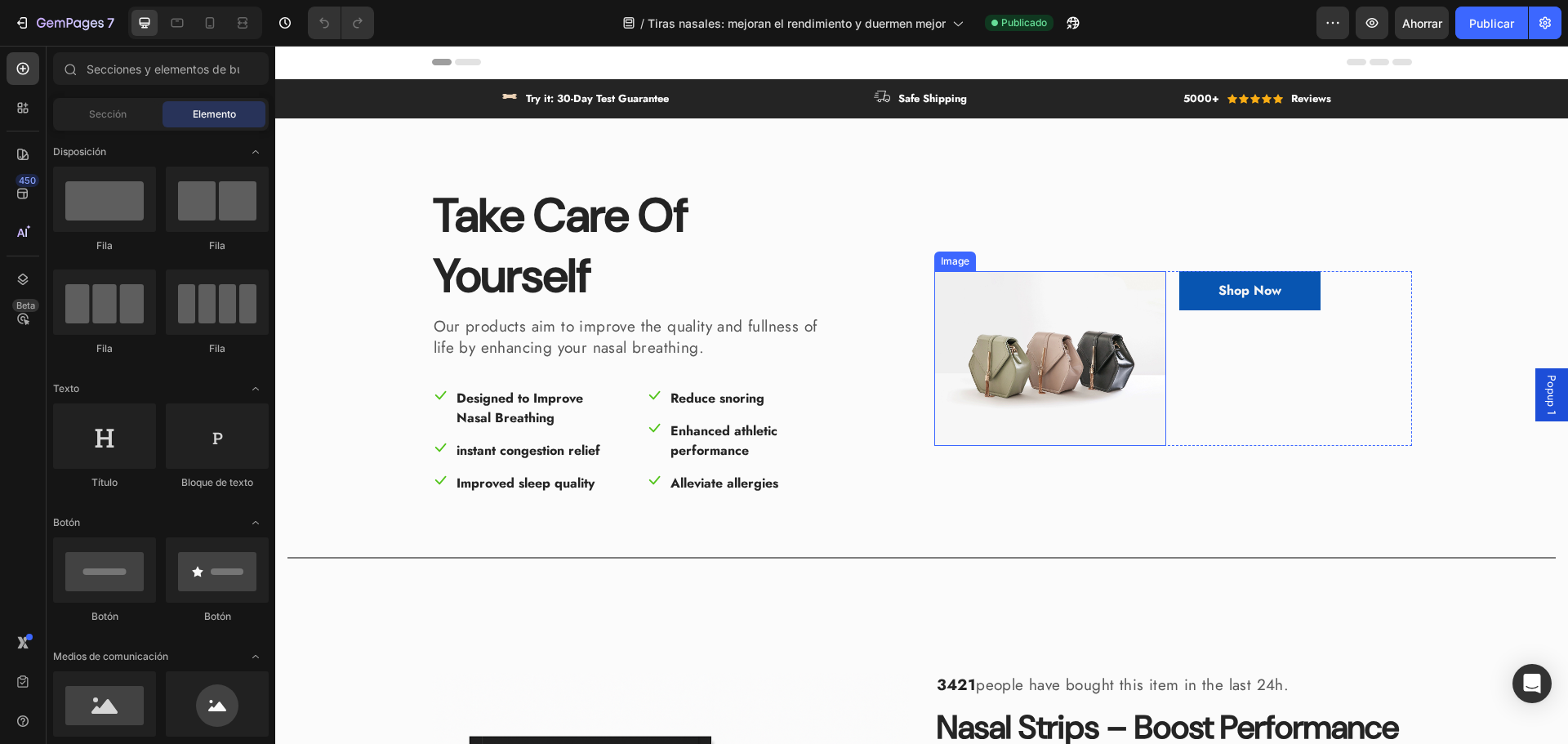
click at [1062, 373] on img at bounding box center [1050, 358] width 233 height 174
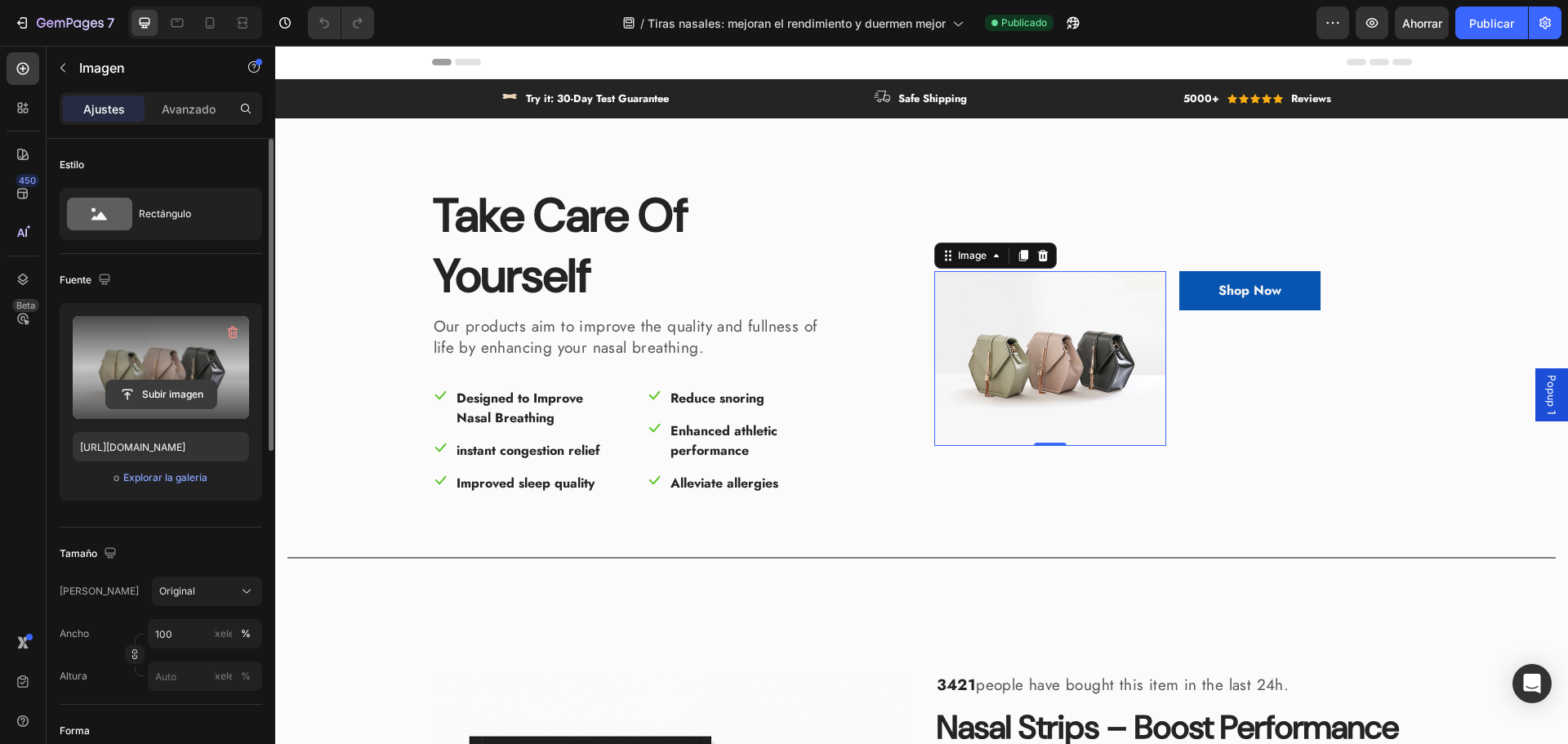
click at [166, 389] on input "file" at bounding box center [161, 394] width 110 height 28
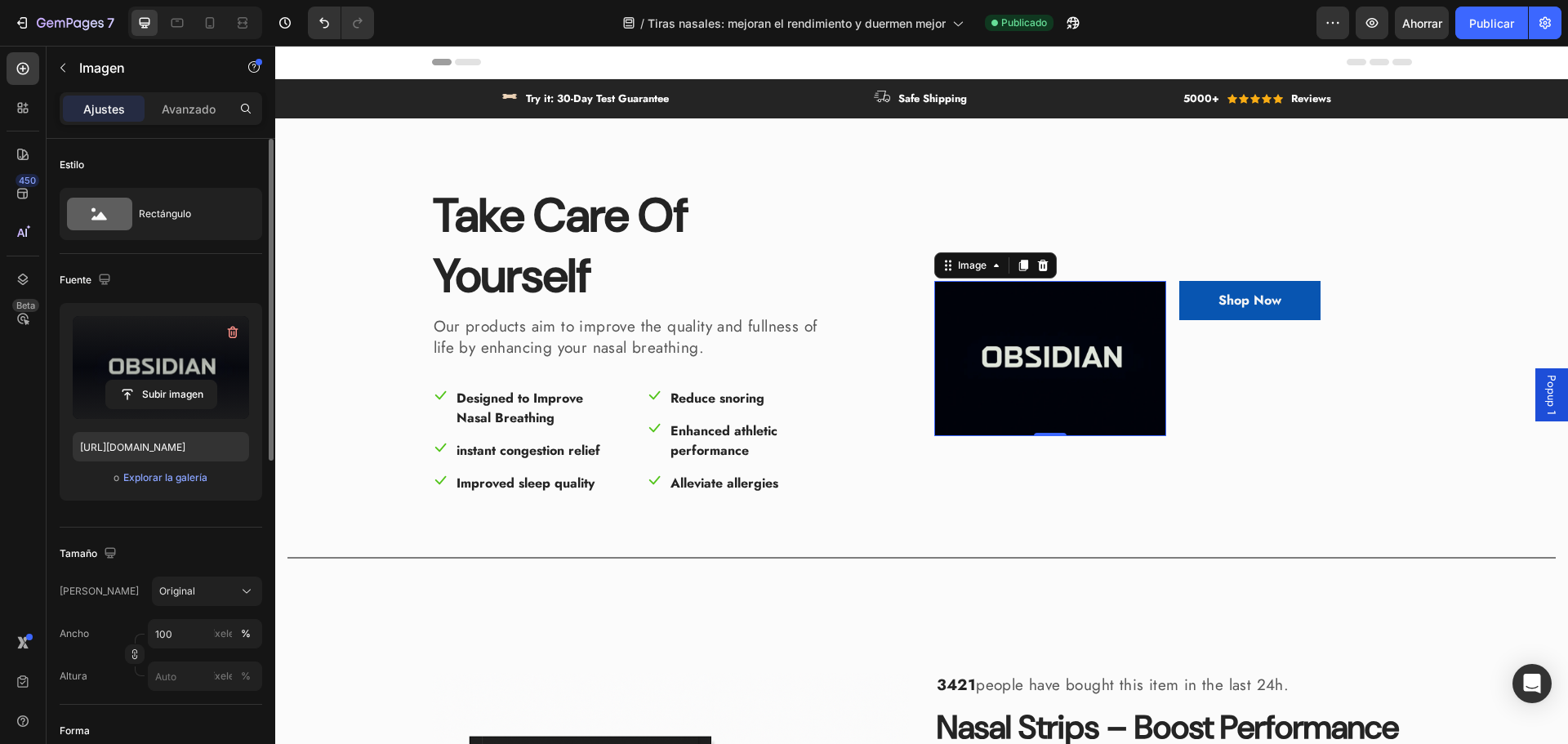
click at [155, 373] on label at bounding box center [160, 367] width 176 height 103
click at [155, 380] on input "file" at bounding box center [161, 394] width 110 height 28
type input "https://cdn.shopify.com/s/files/1/0923/4333/7346/files/gempages_581401728214107…"
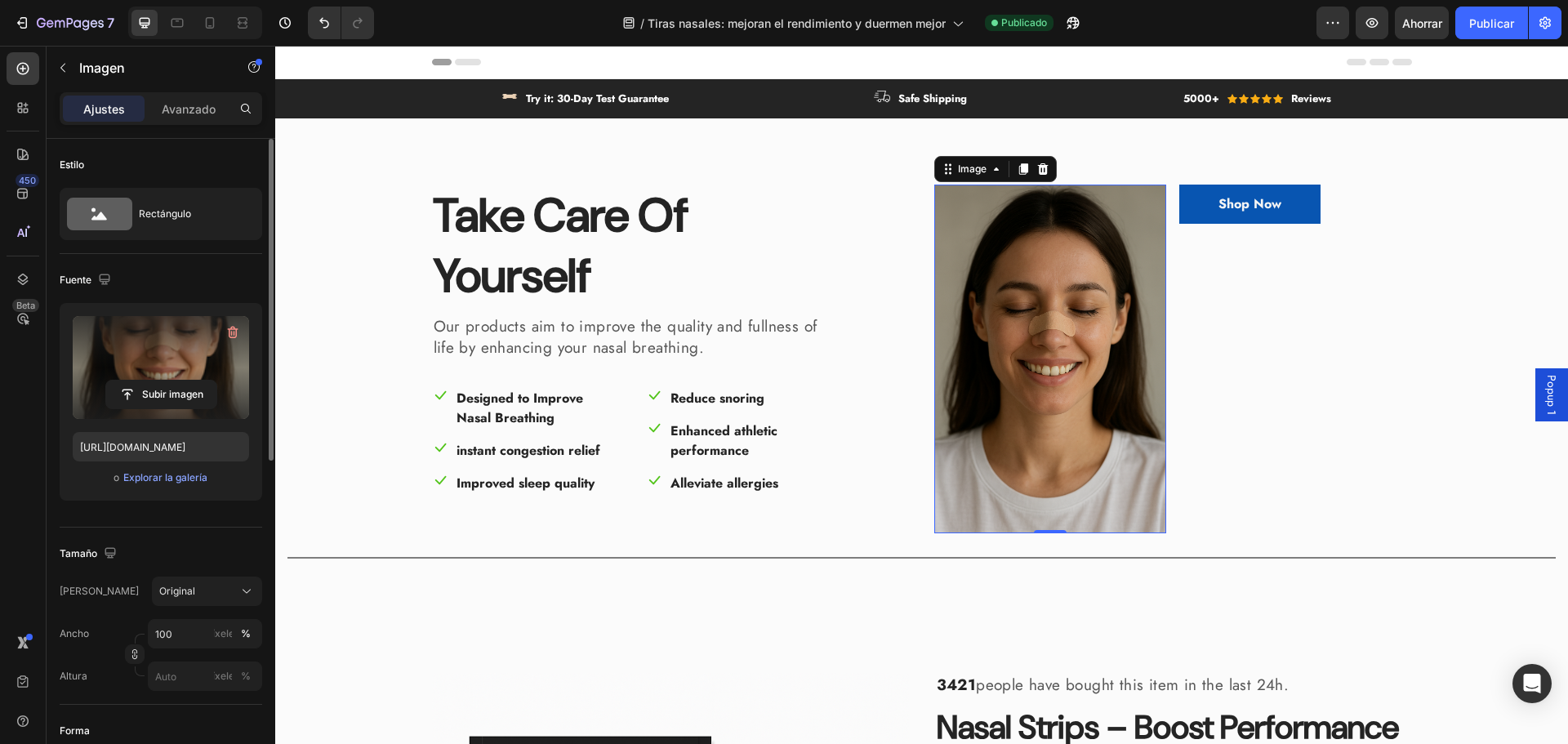
click at [196, 354] on label at bounding box center [160, 367] width 176 height 103
click at [196, 380] on input "file" at bounding box center [161, 394] width 110 height 28
type input "C:\fakepath\Sab5f2c68ca12436c8d2b929007a13e6dh.jpg_220x220q75.jpg_.avif"
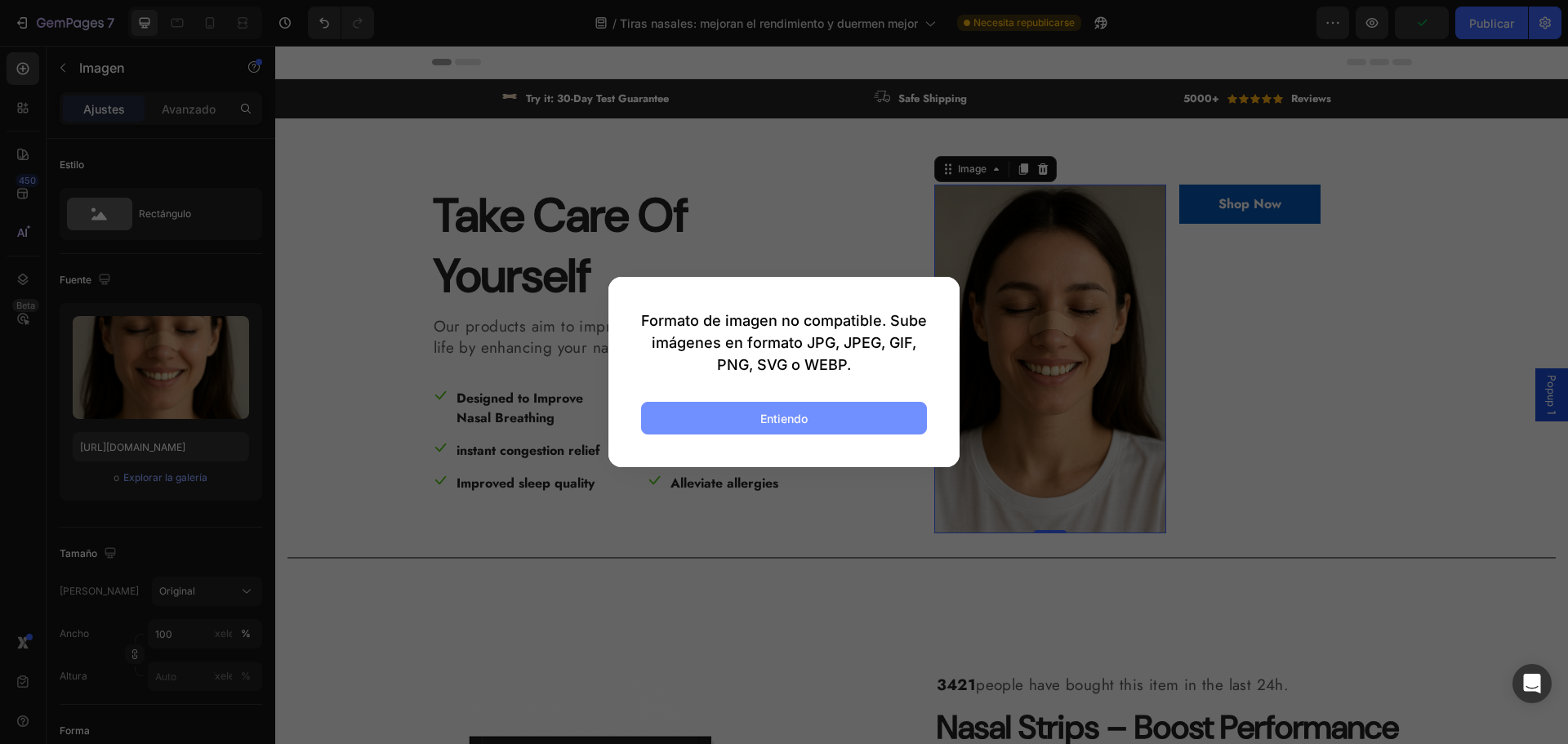
click at [731, 411] on button "Entiendo" at bounding box center [784, 418] width 286 height 32
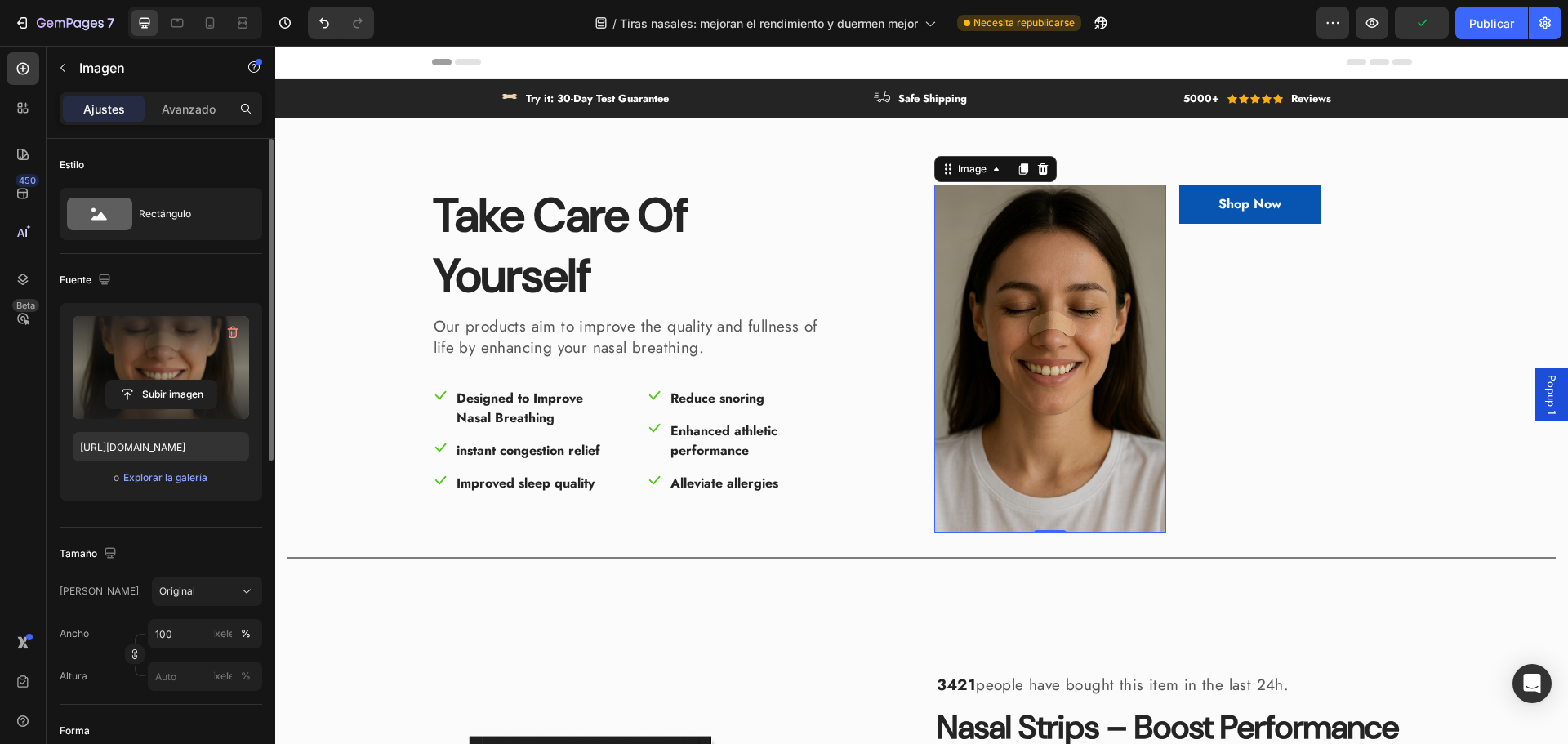
click at [166, 359] on label at bounding box center [160, 367] width 176 height 103
click at [166, 380] on input "file" at bounding box center [161, 394] width 110 height 28
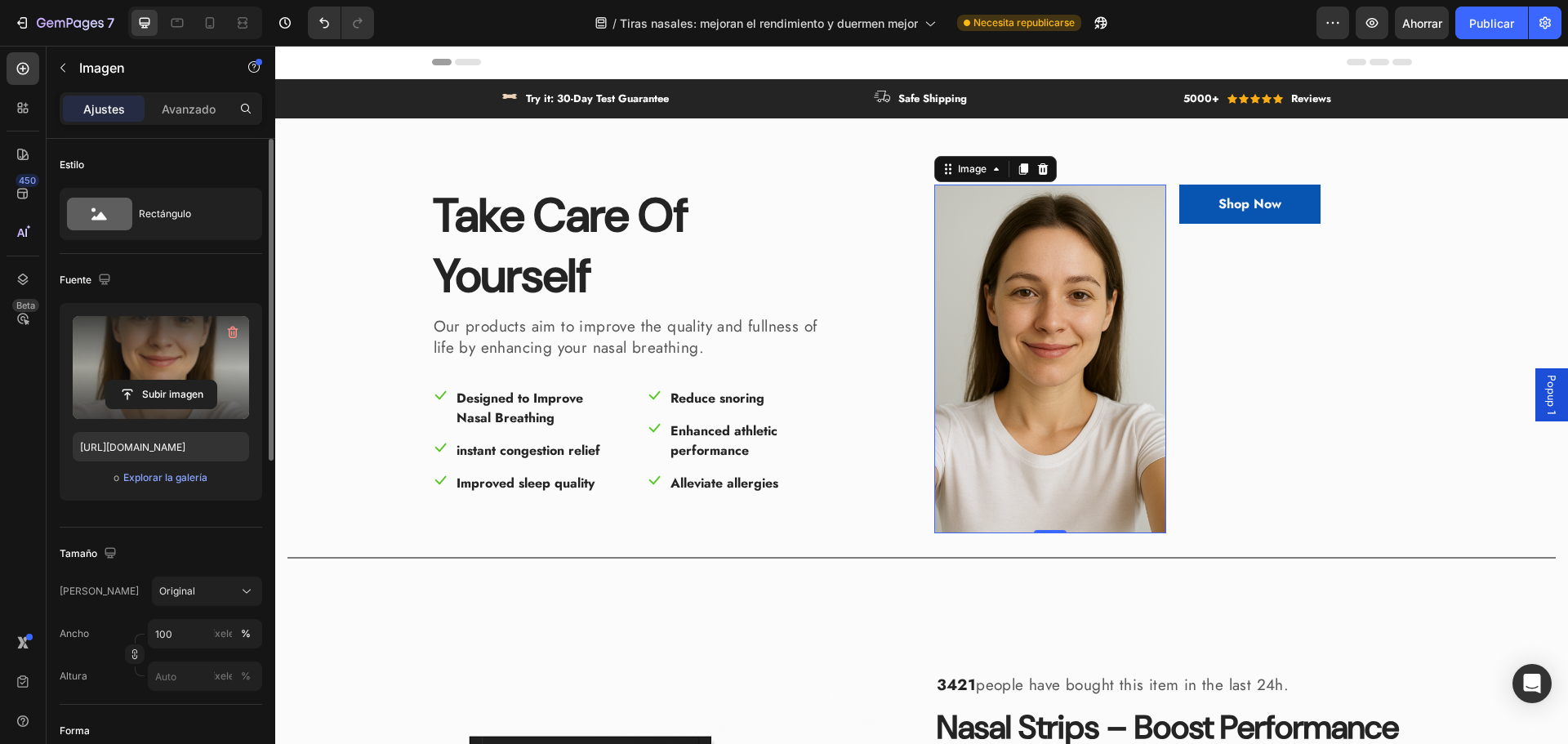
click at [171, 361] on label at bounding box center [160, 367] width 176 height 103
click at [171, 380] on input "file" at bounding box center [161, 394] width 110 height 28
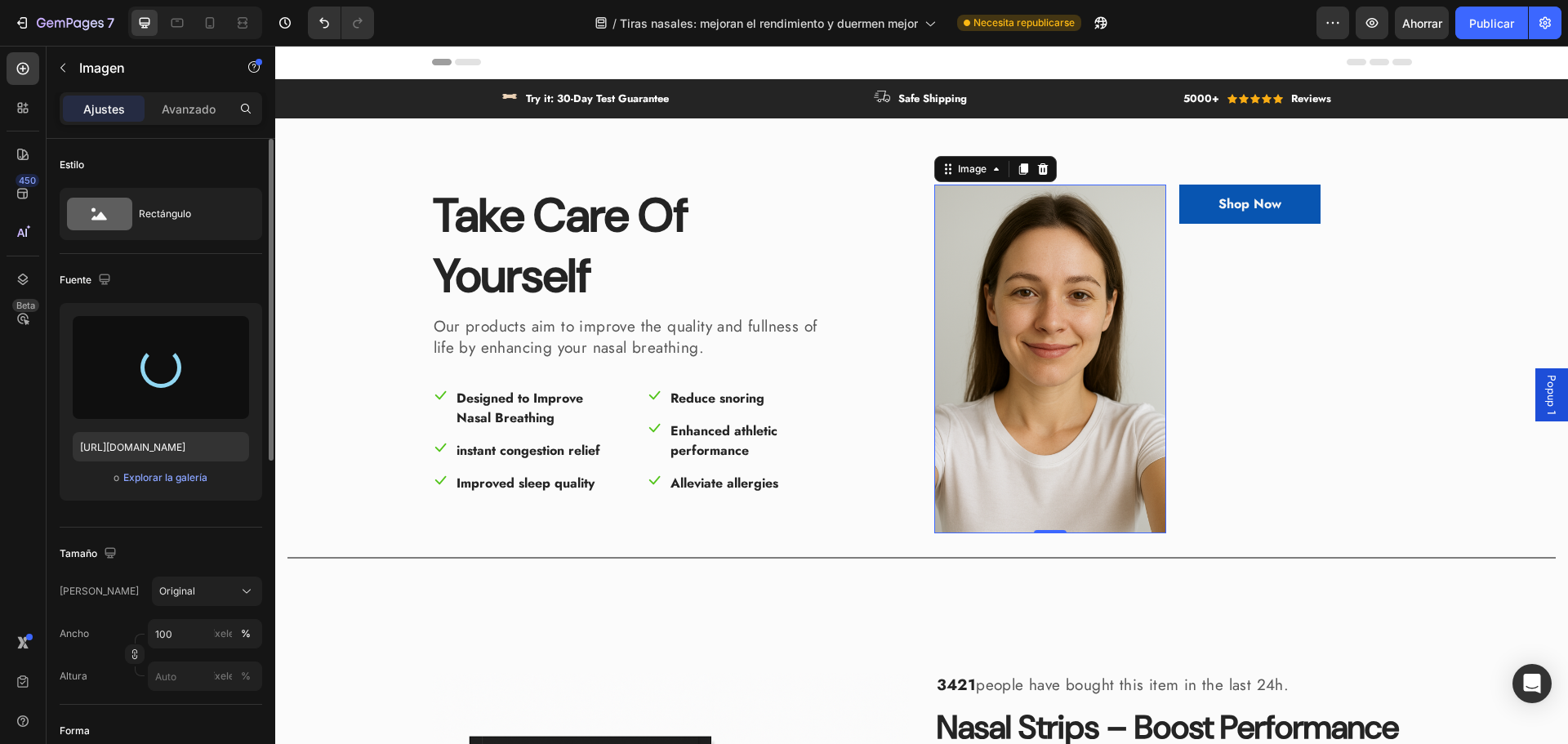
type input "[URL][DOMAIN_NAME]"
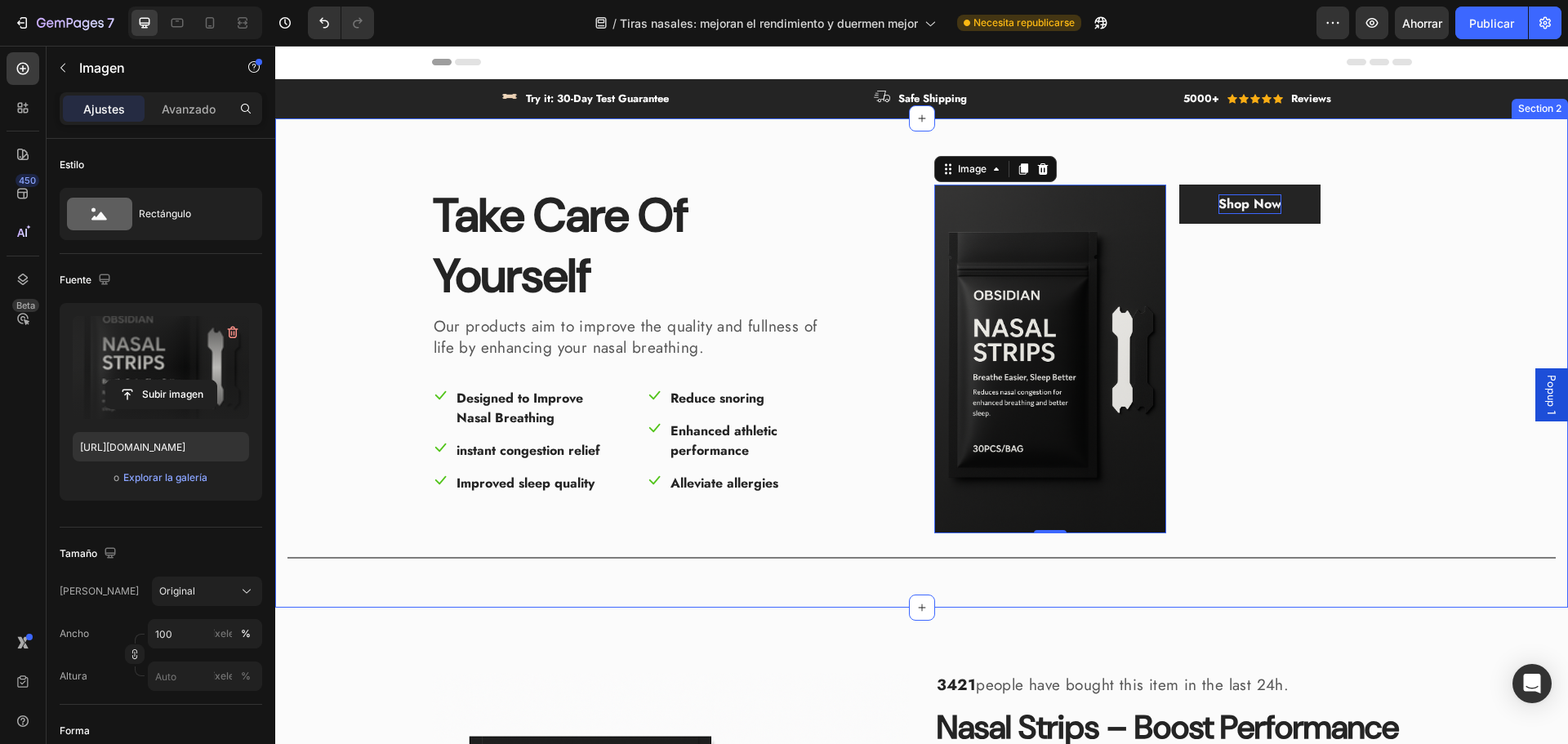
click at [1232, 195] on div "Shop Now" at bounding box center [1249, 204] width 63 height 20
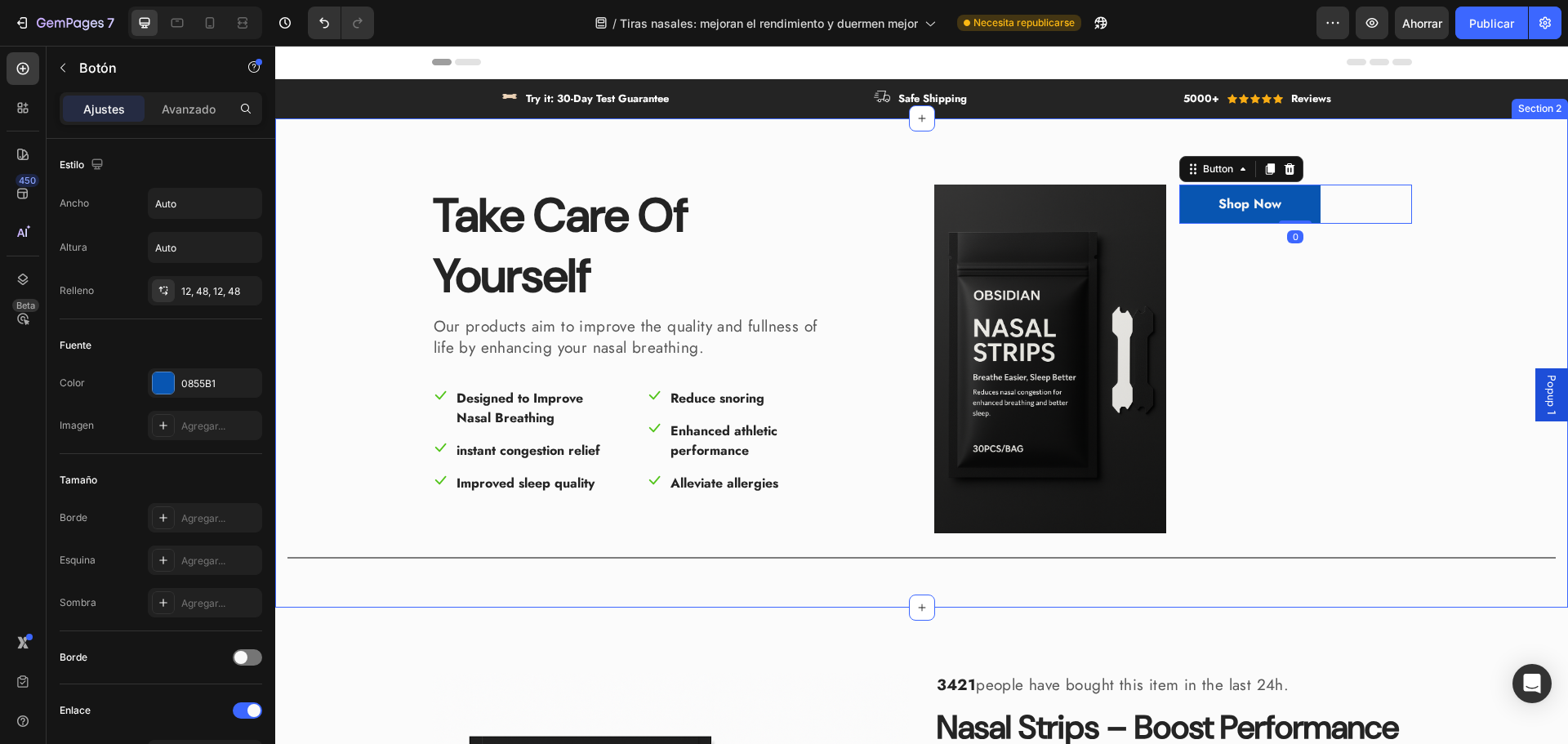
click at [1435, 378] on div "Take Care Of Yourself Heading Our products aim to improve the quality and fulln…" at bounding box center [921, 375] width 1268 height 384
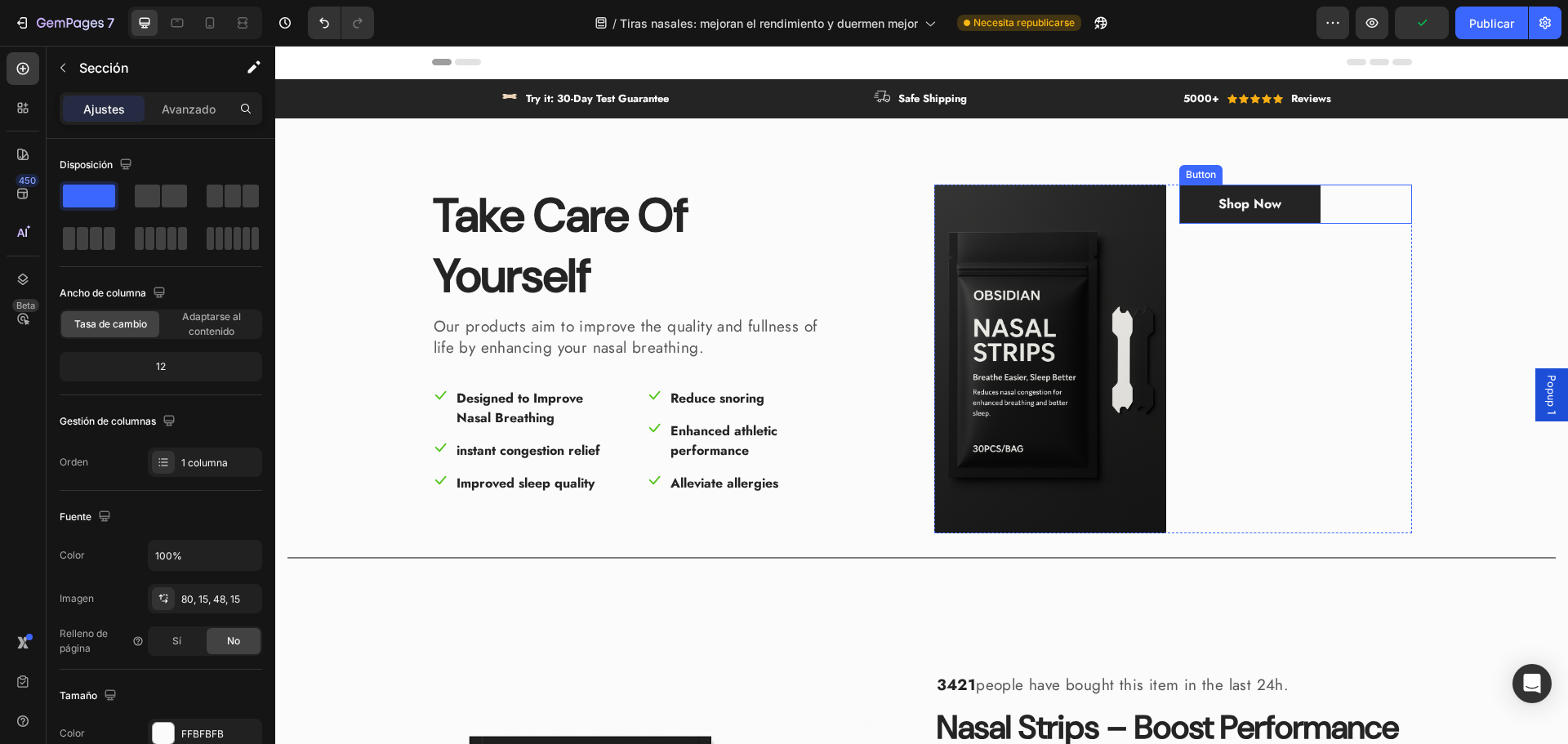
click at [1213, 222] on button "Shop Now" at bounding box center [1250, 204] width 142 height 39
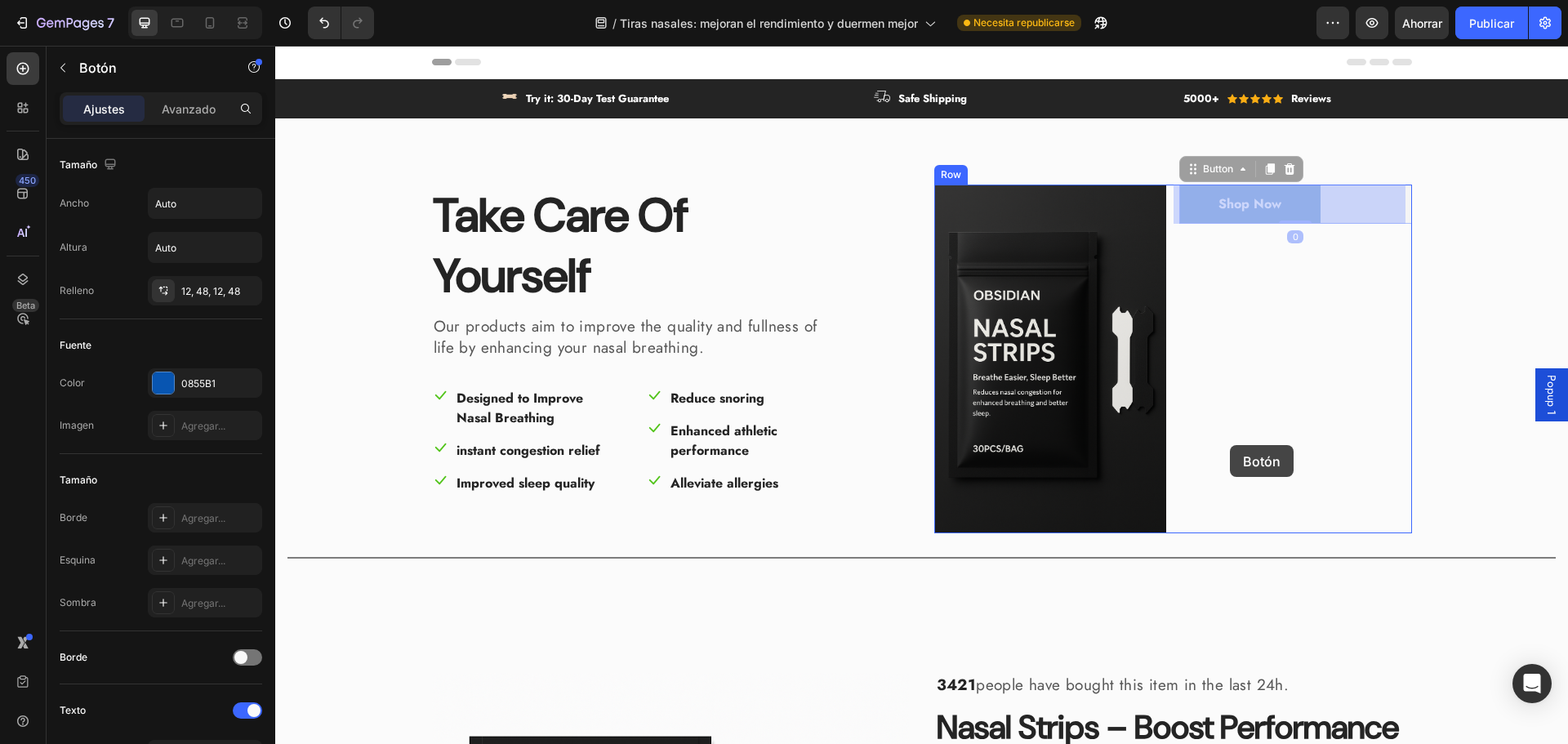
drag, startPoint x: 1204, startPoint y: 199, endPoint x: 1229, endPoint y: 446, distance: 248.3
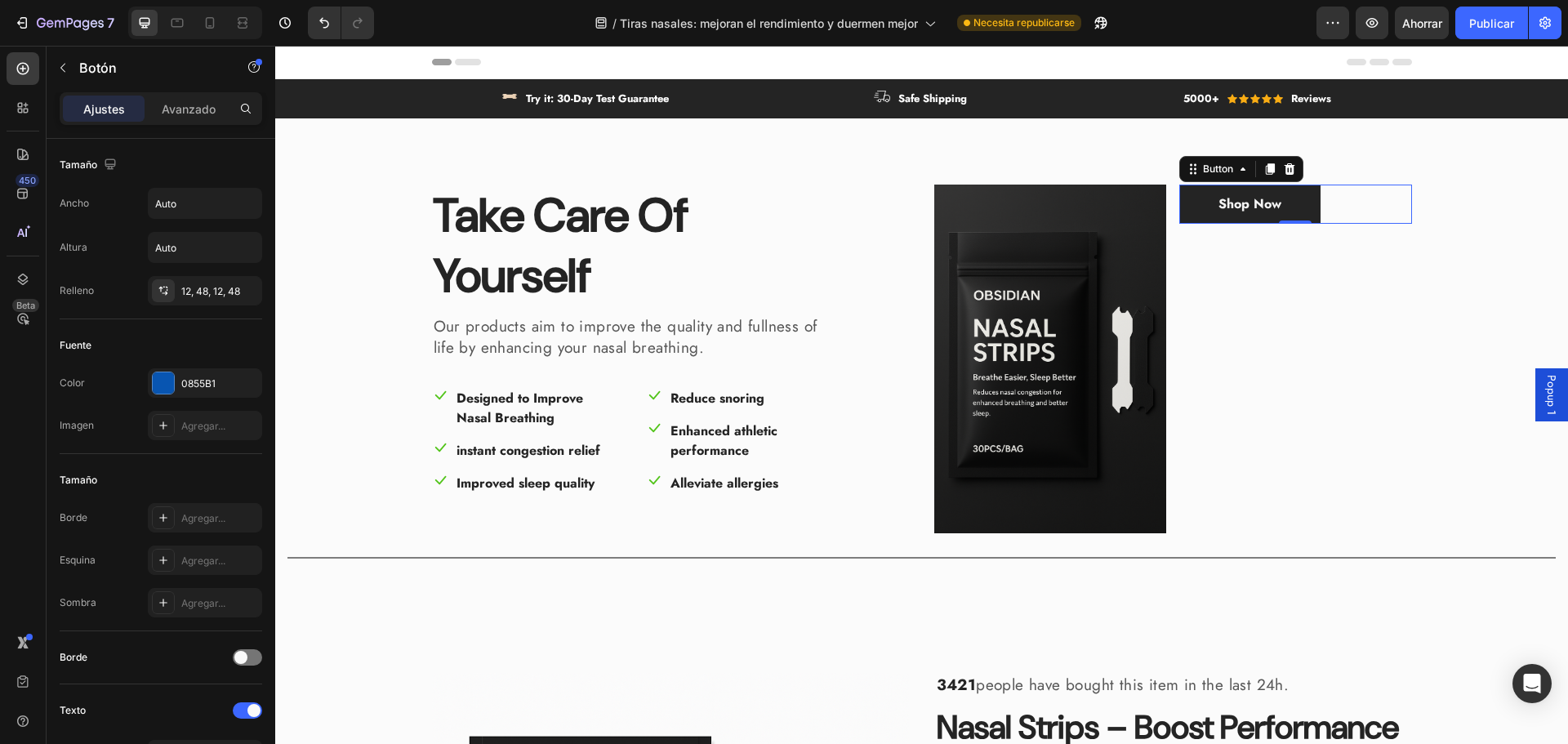
click at [1300, 204] on button "Shop Now" at bounding box center [1250, 204] width 142 height 39
click at [1285, 172] on icon at bounding box center [1290, 169] width 11 height 12
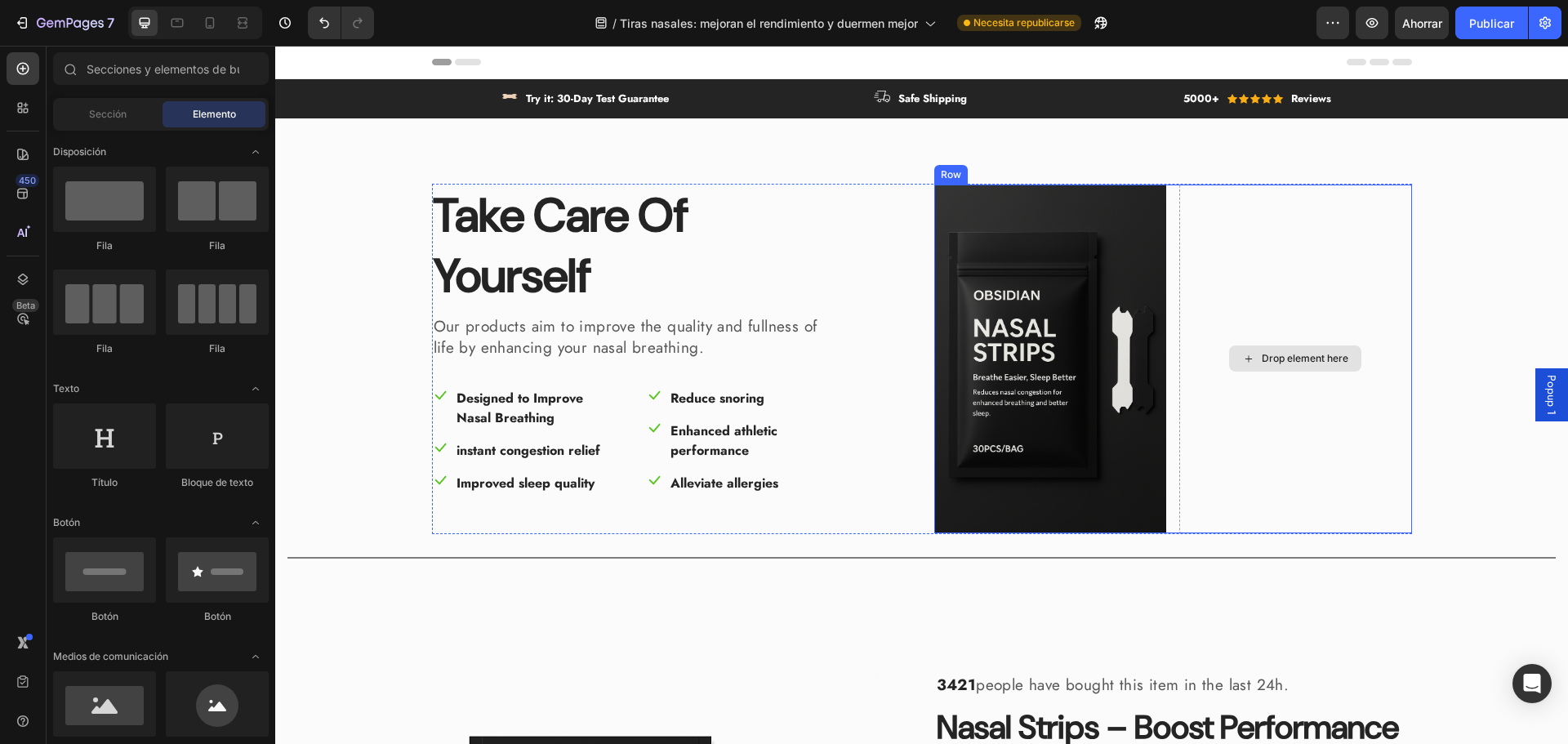
click at [1434, 327] on div "Take Care Of Yourself Heading Our products aim to improve the quality and fulln…" at bounding box center [921, 375] width 1268 height 384
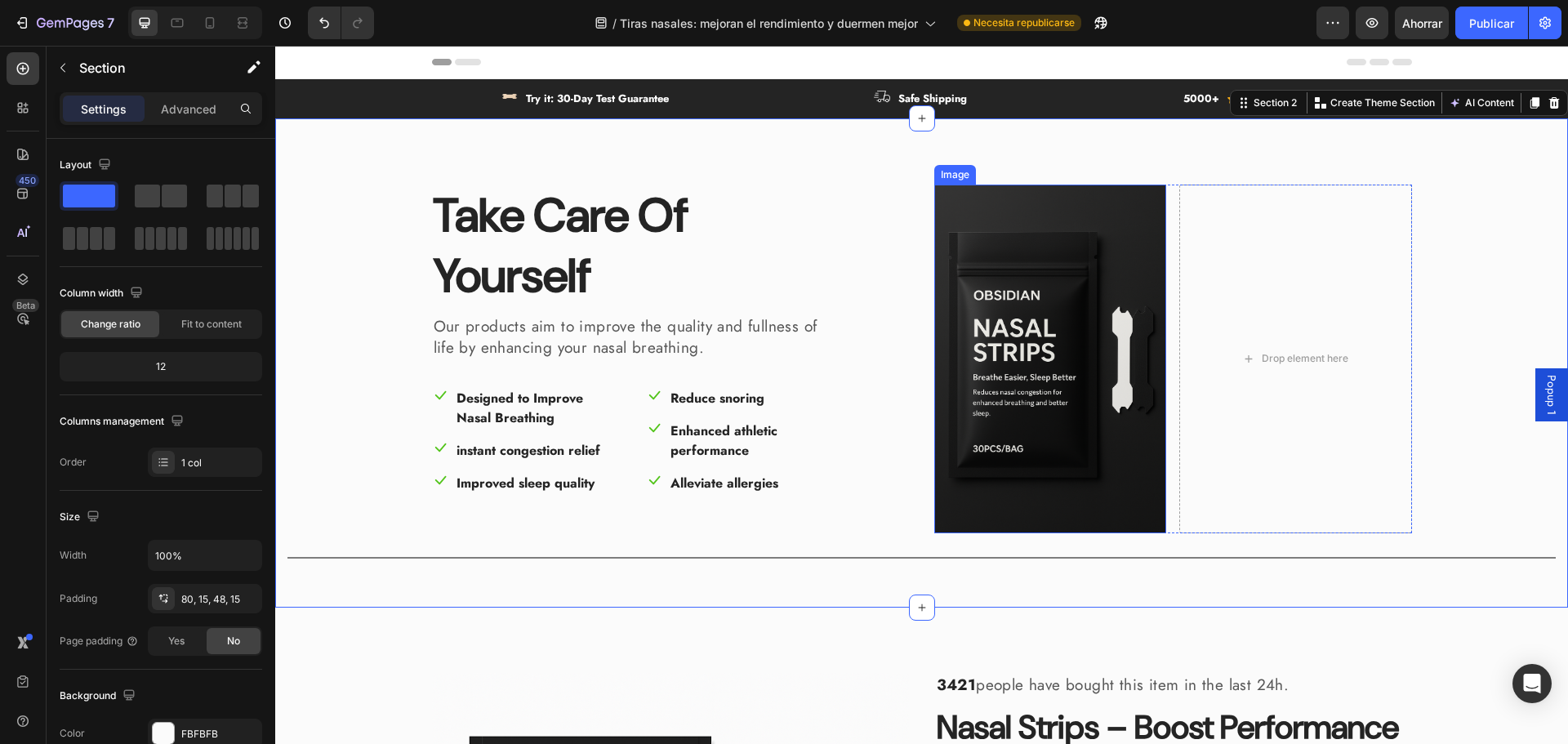
click at [1072, 443] on img at bounding box center [1050, 359] width 233 height 349
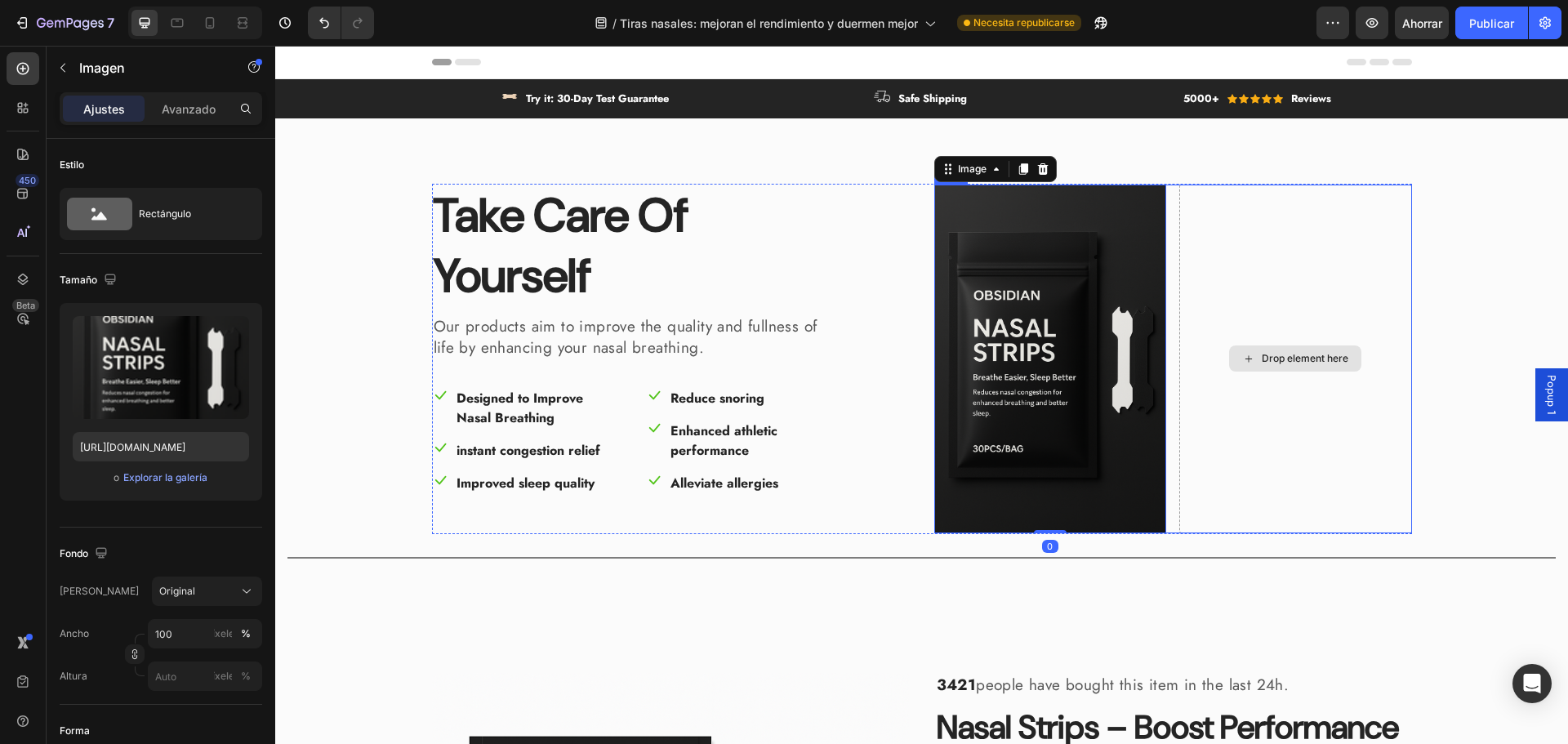
click at [1192, 279] on div "Drop element here" at bounding box center [1296, 359] width 233 height 349
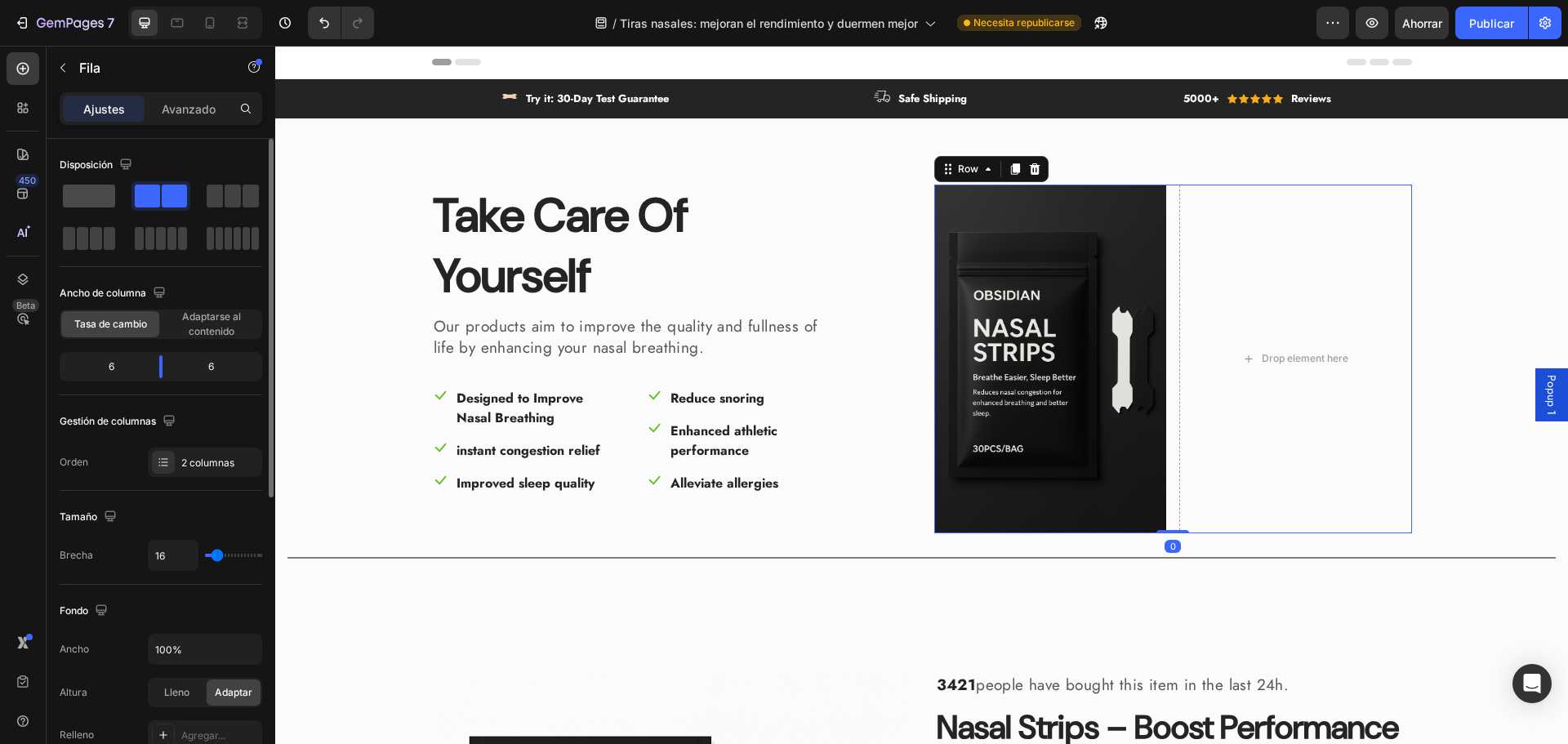
click at [104, 192] on span at bounding box center [88, 196] width 52 height 23
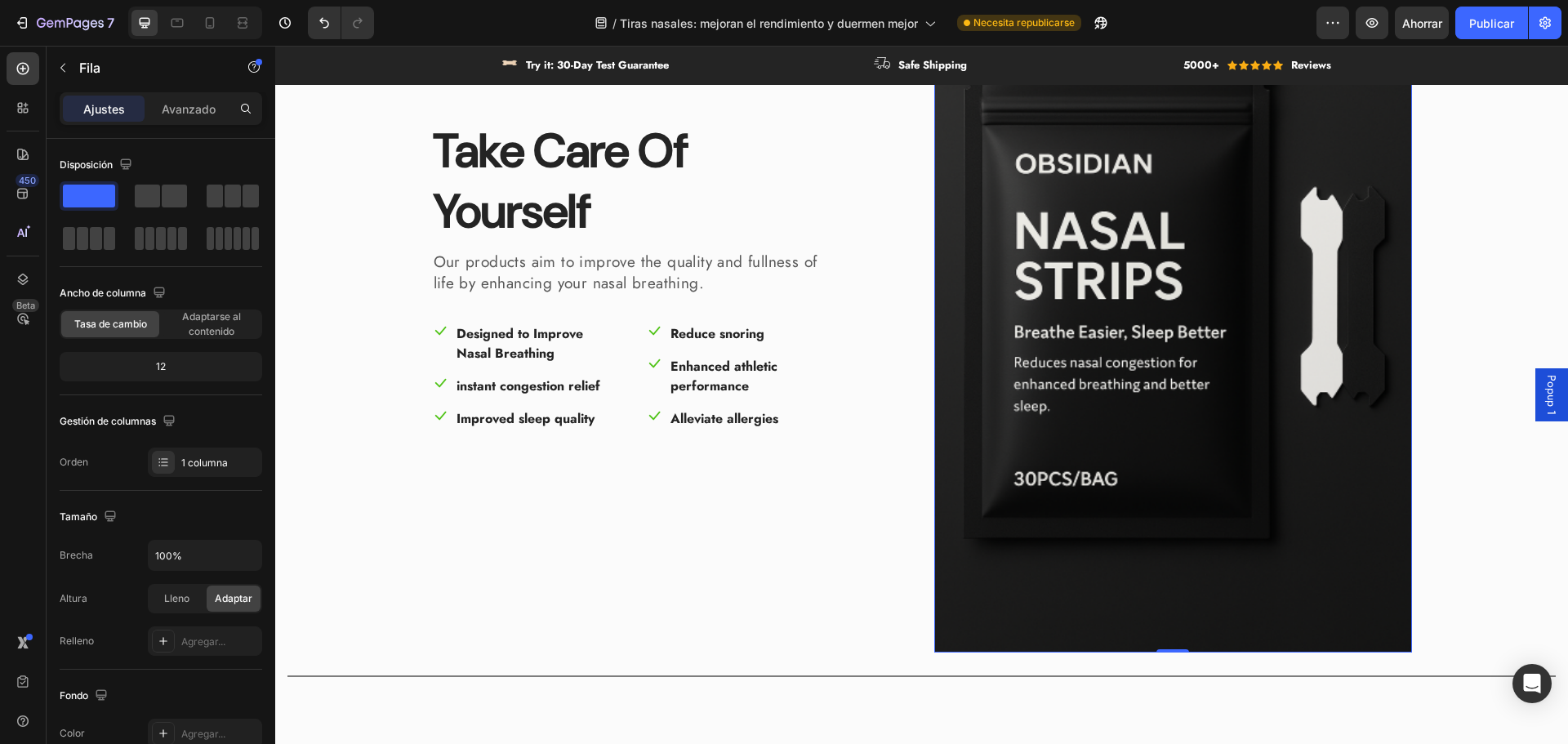
scroll to position [163, 0]
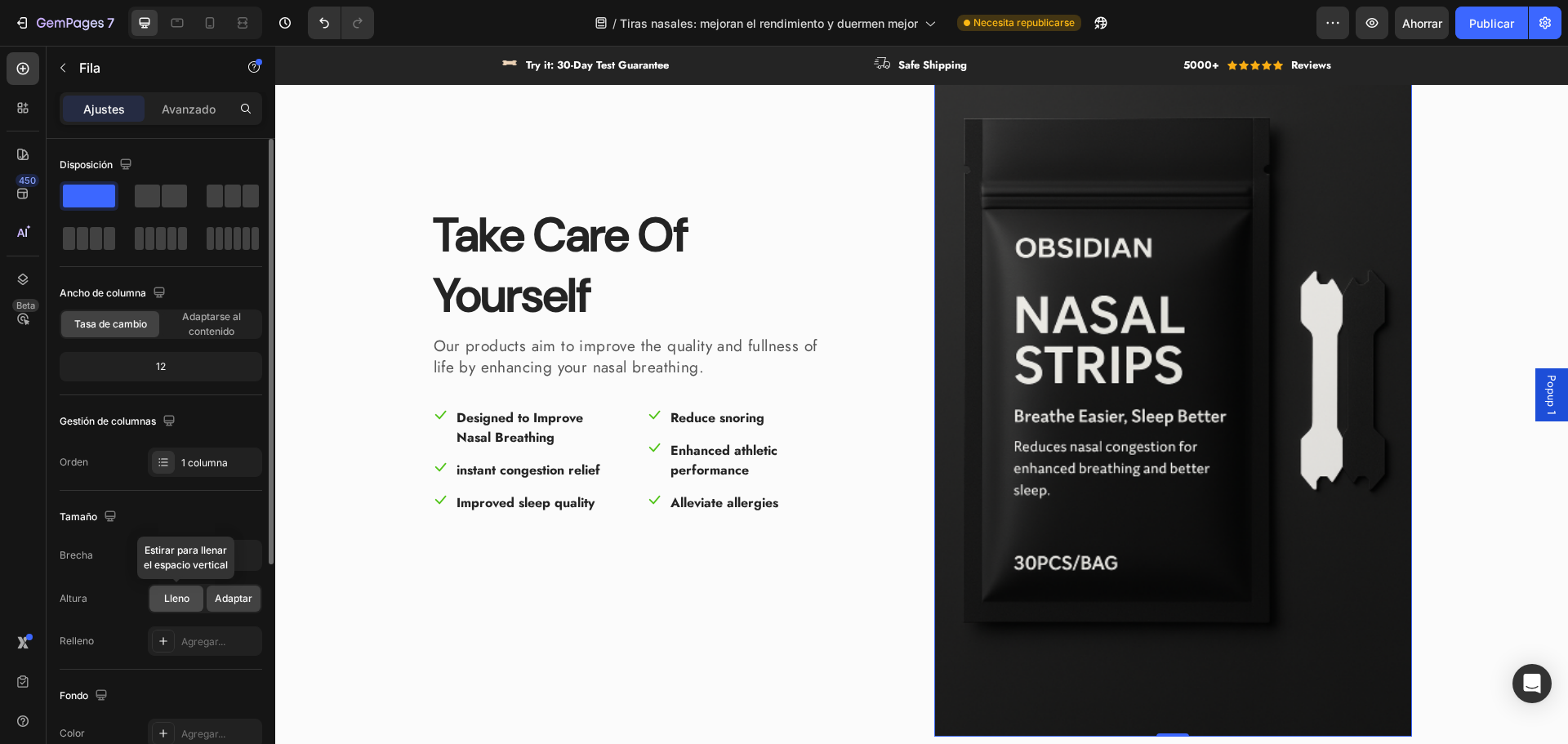
click at [191, 601] on div "Lleno" at bounding box center [176, 599] width 54 height 27
click at [234, 600] on font "Adaptar" at bounding box center [233, 598] width 37 height 12
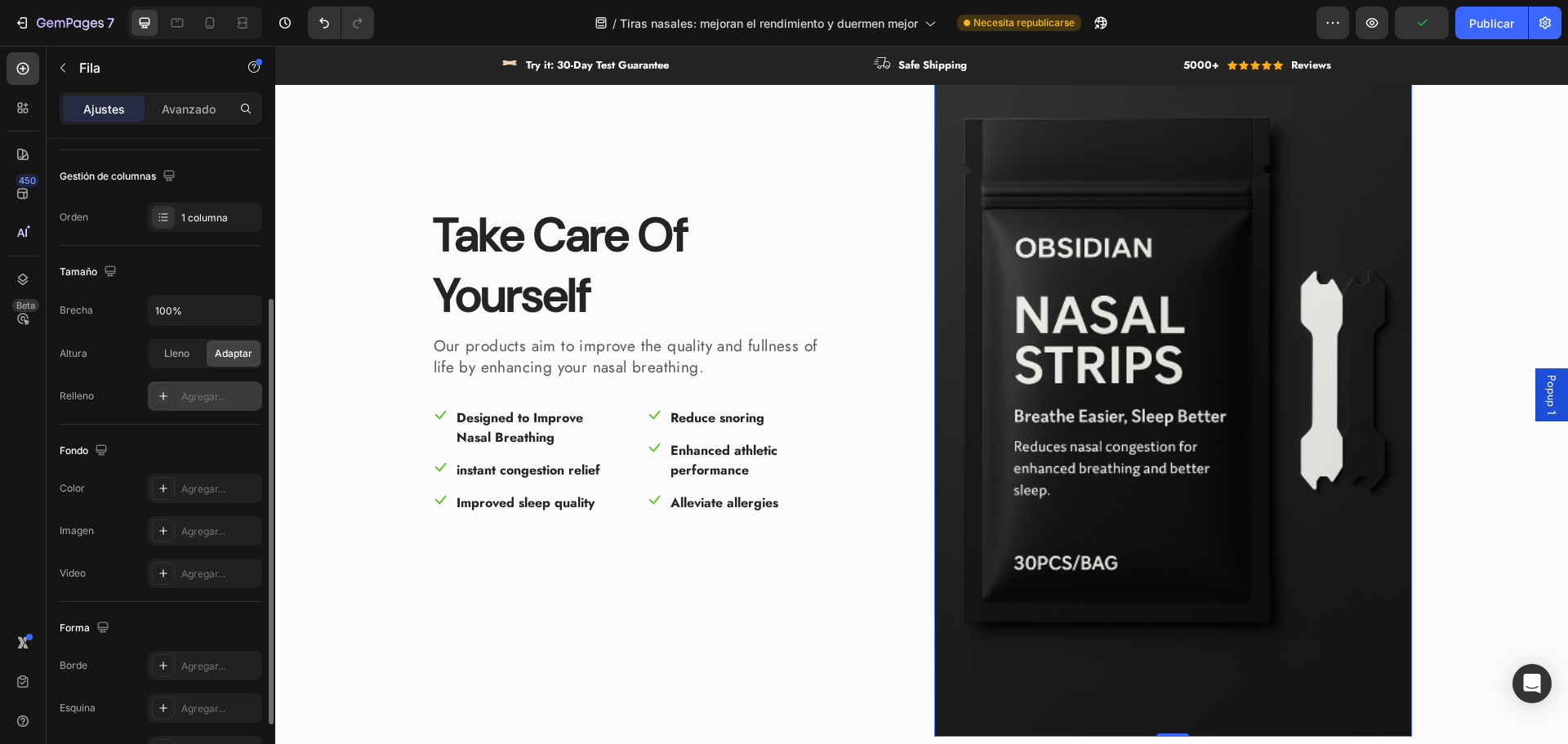
click at [174, 400] on div at bounding box center [163, 395] width 23 height 23
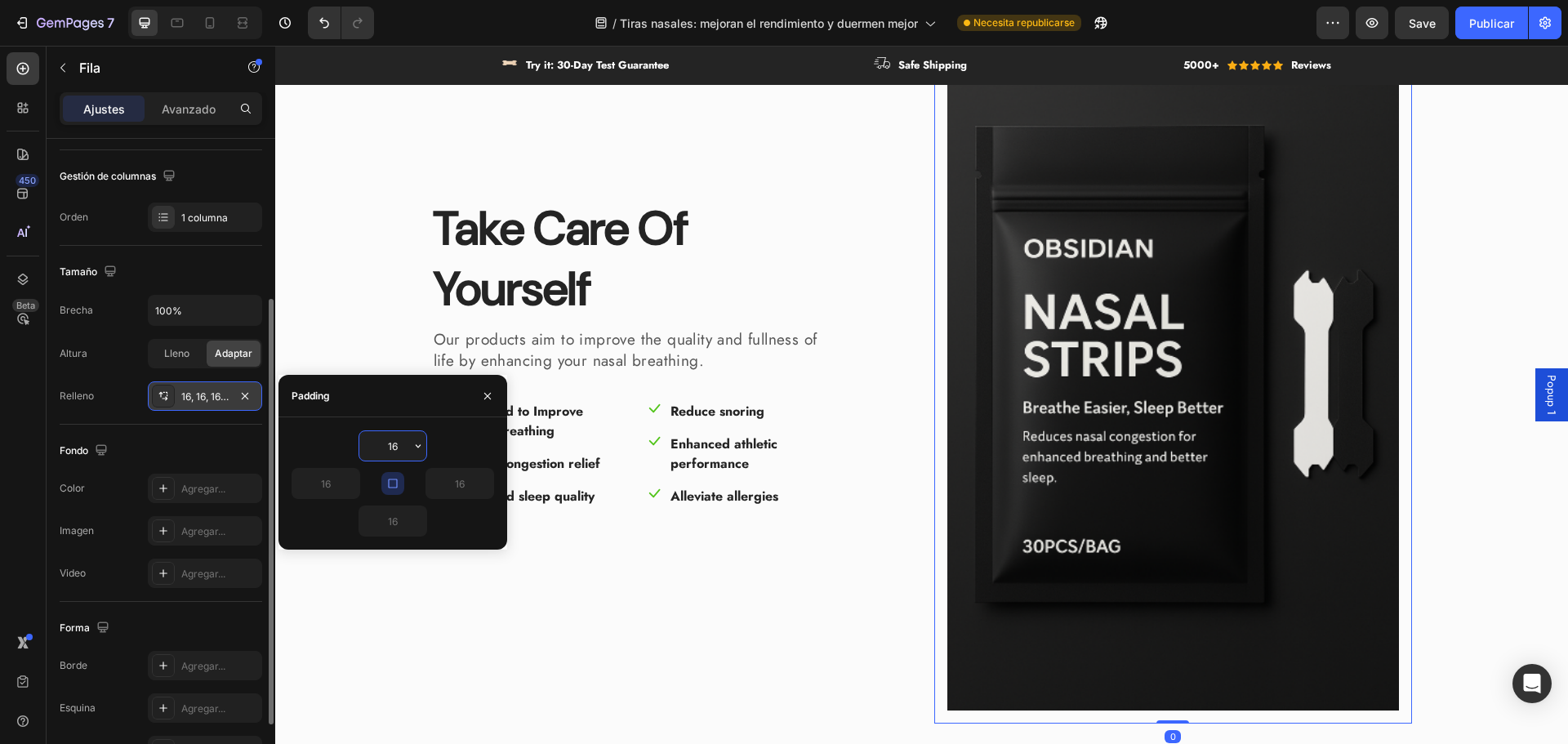
scroll to position [157, 0]
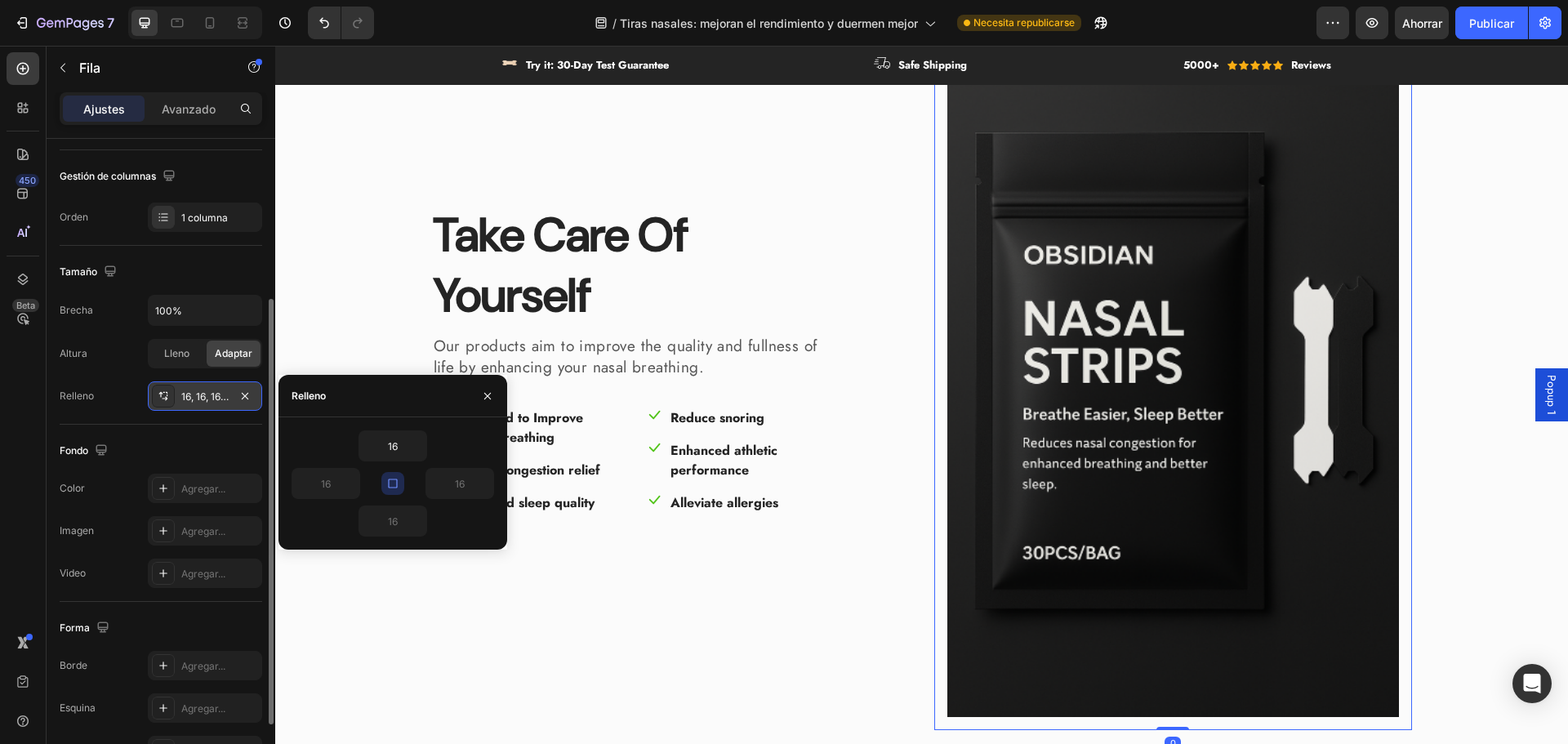
click at [196, 401] on font "16, 16, 16, 16" at bounding box center [207, 396] width 54 height 12
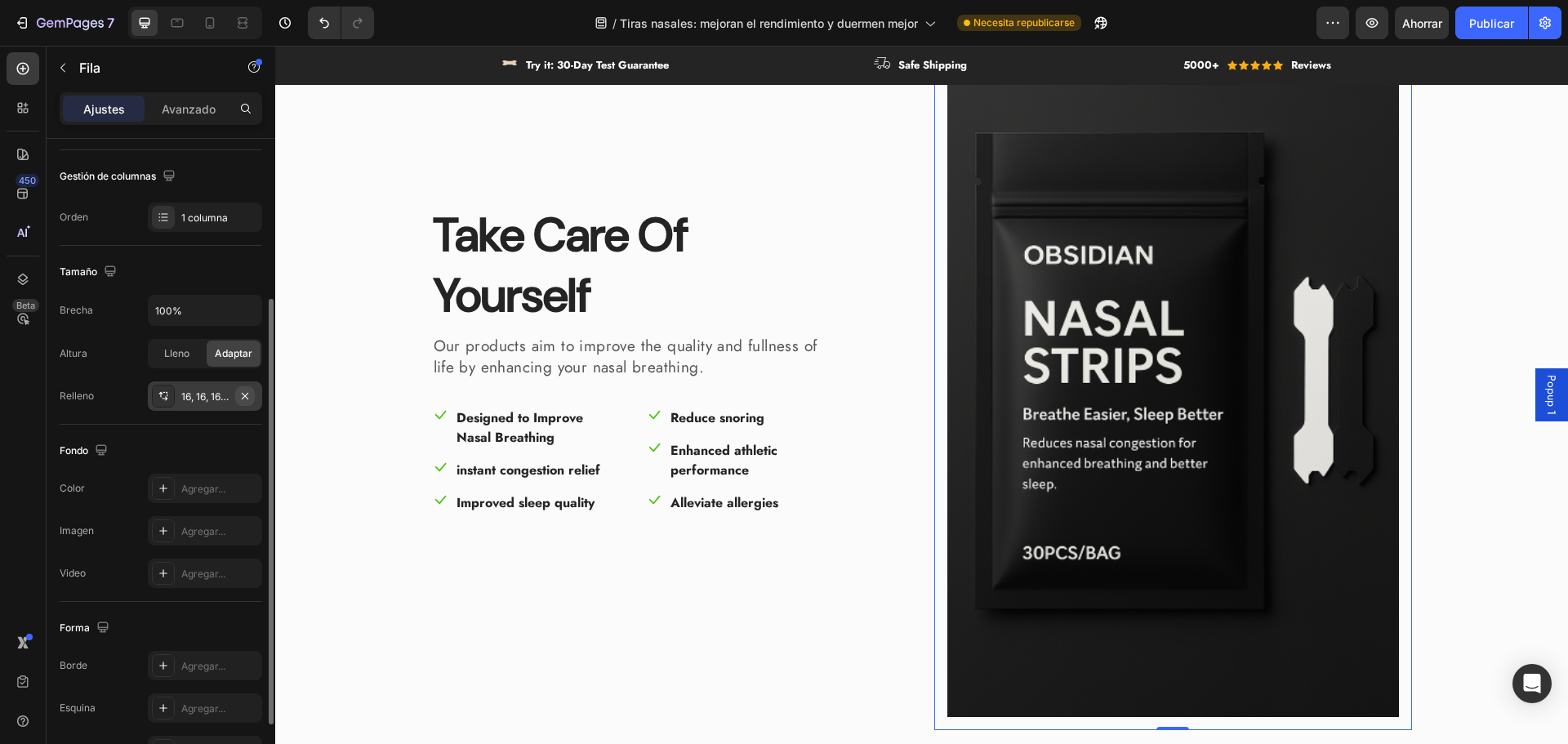
click at [247, 401] on icon "button" at bounding box center [245, 395] width 13 height 13
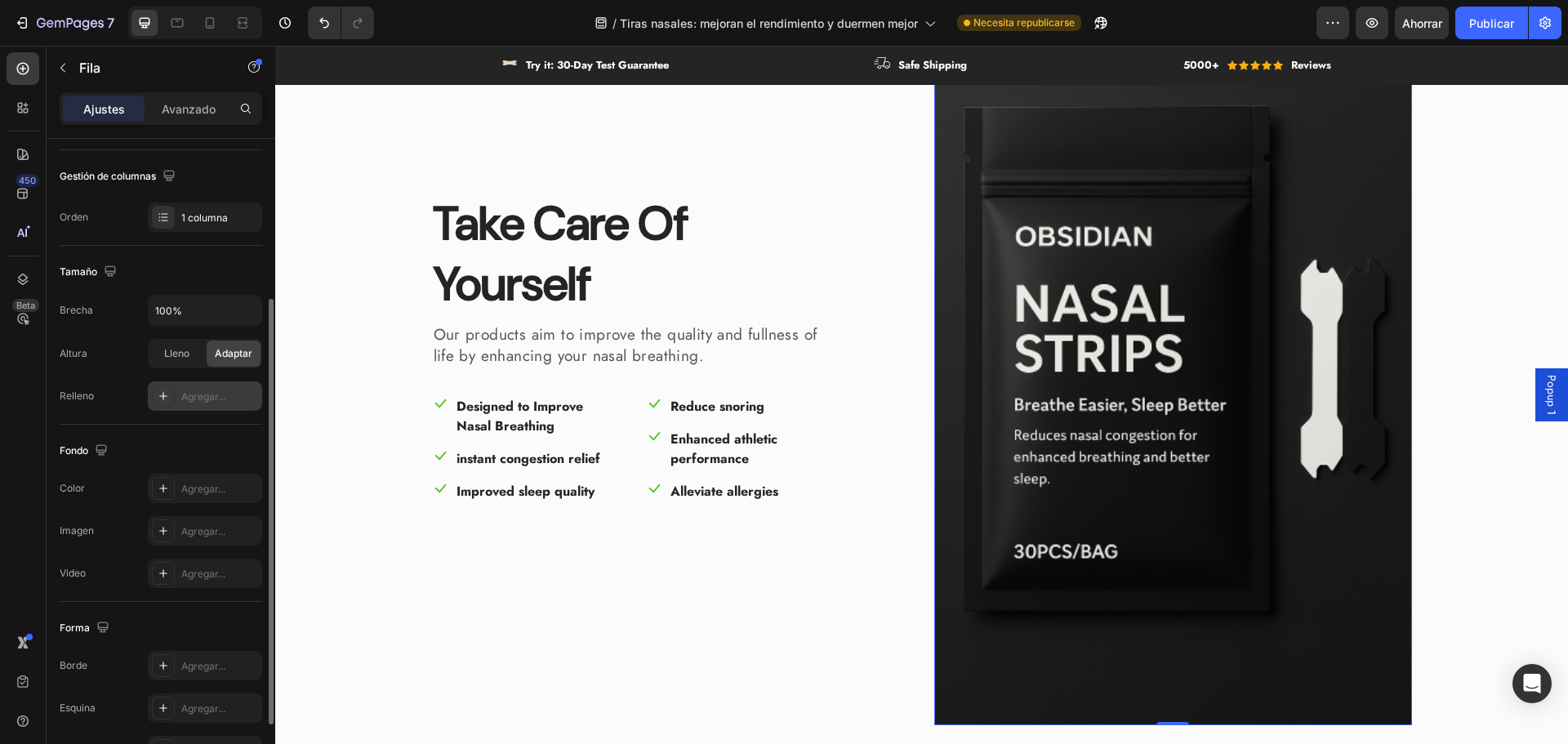
scroll to position [82, 0]
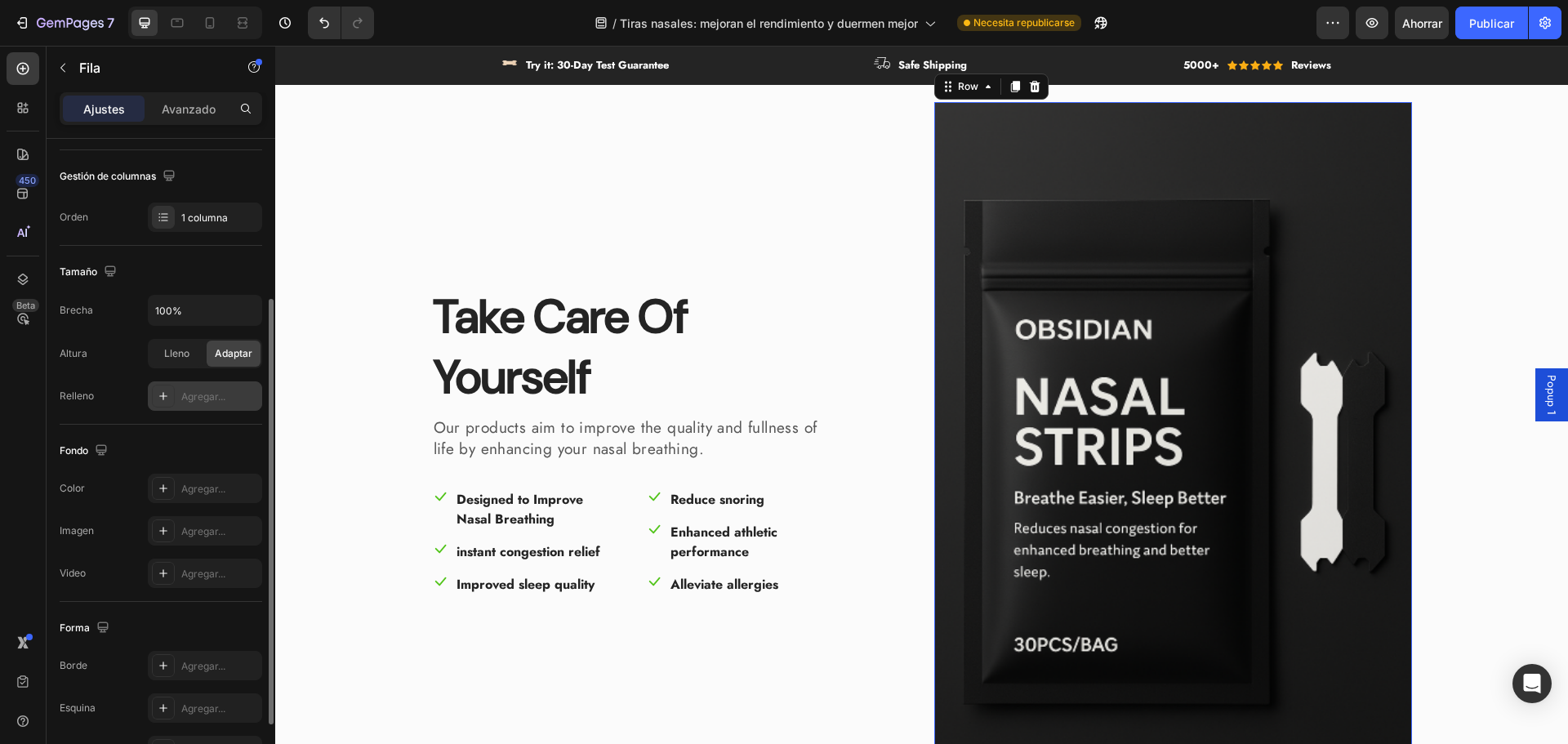
click at [1106, 420] on img at bounding box center [1173, 460] width 478 height 716
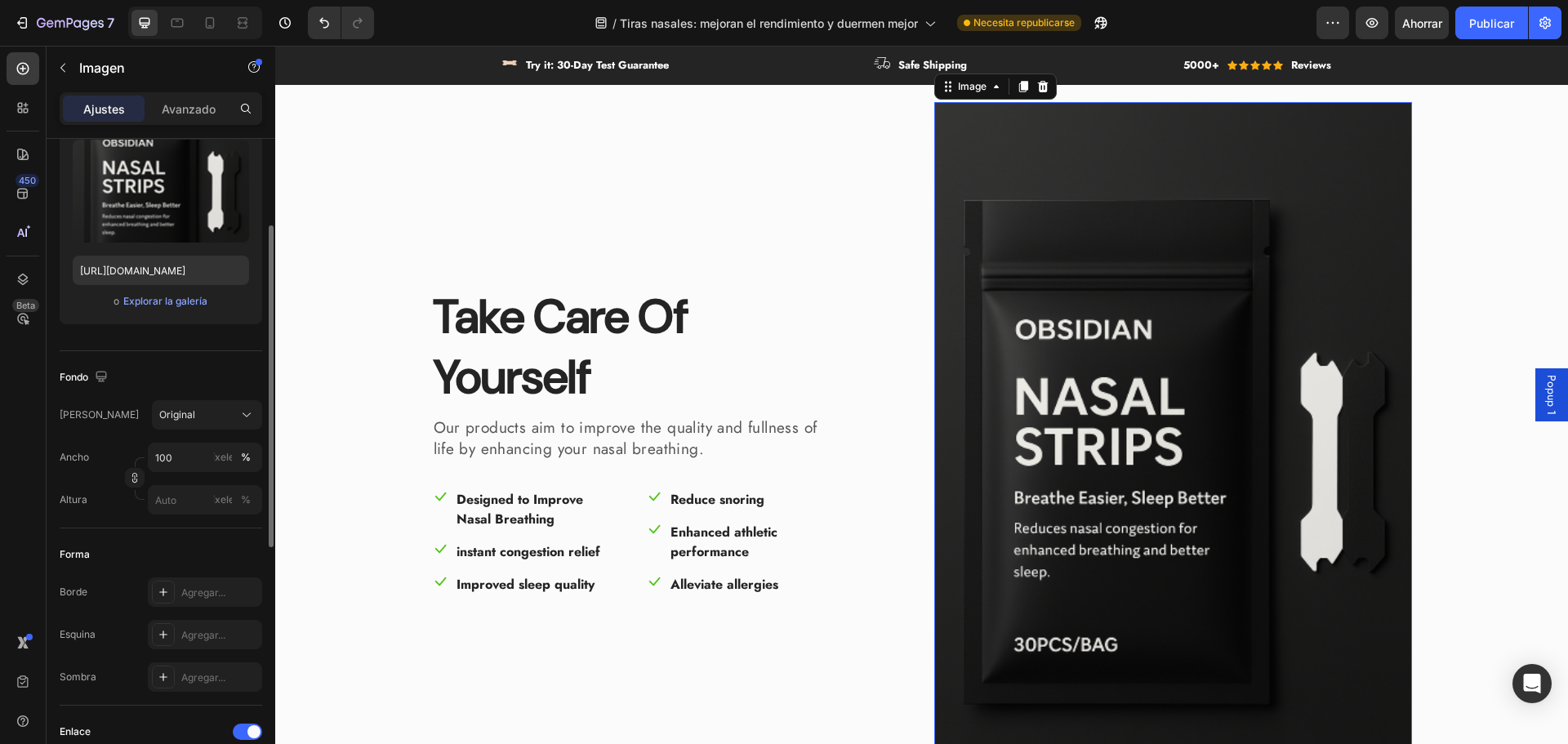
scroll to position [94, 0]
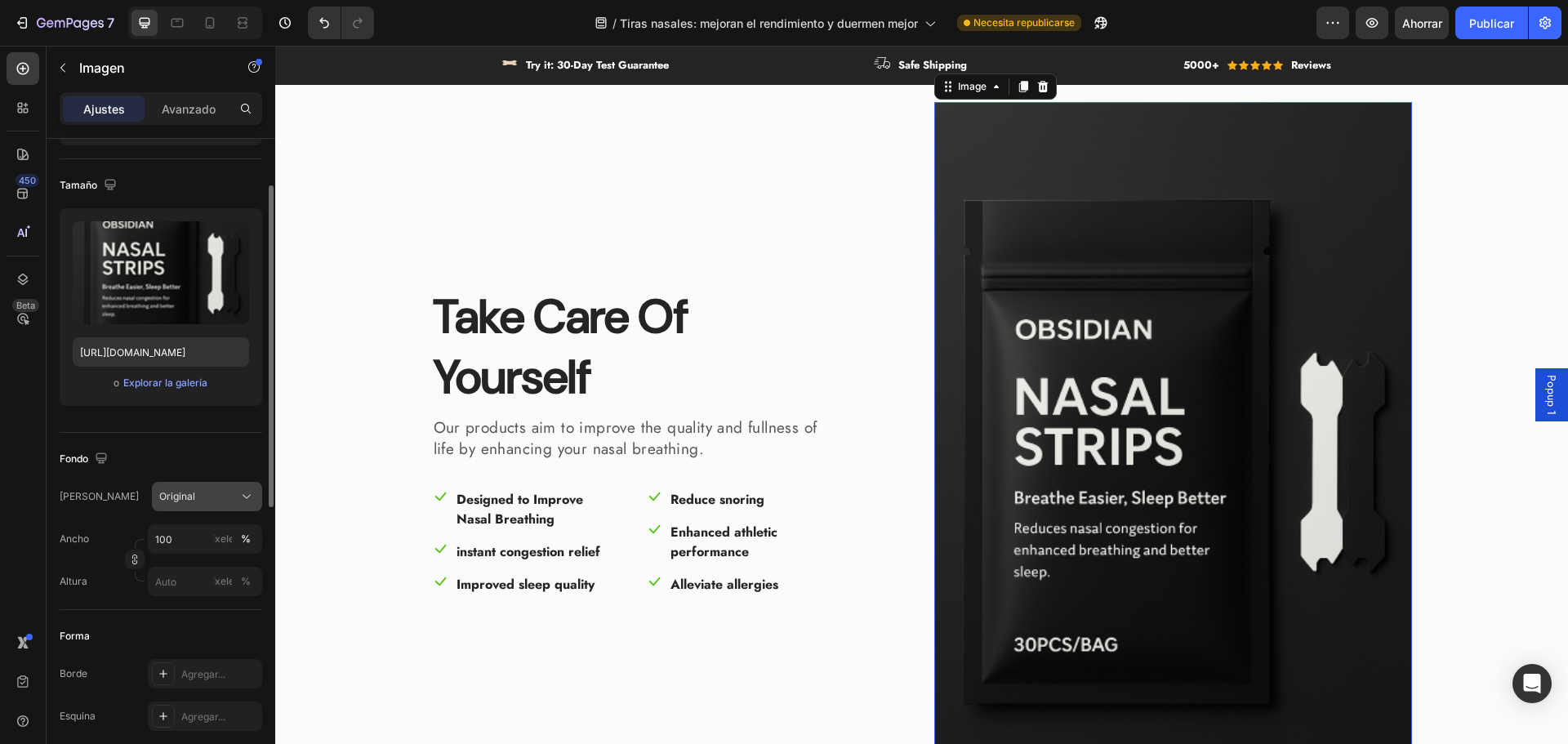
click at [200, 502] on div "Original" at bounding box center [197, 496] width 76 height 15
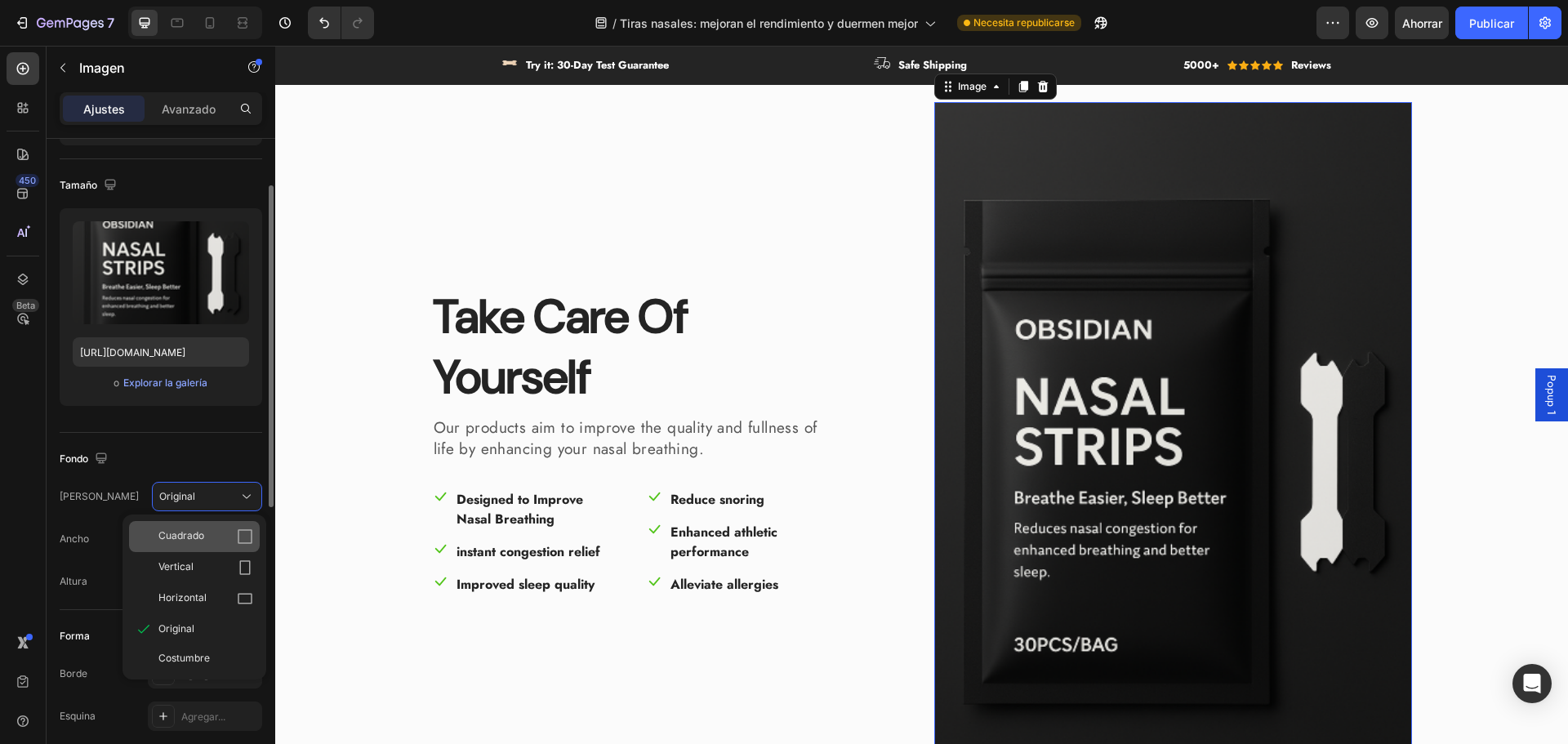
click at [188, 539] on font "Cuadrado" at bounding box center [181, 535] width 46 height 12
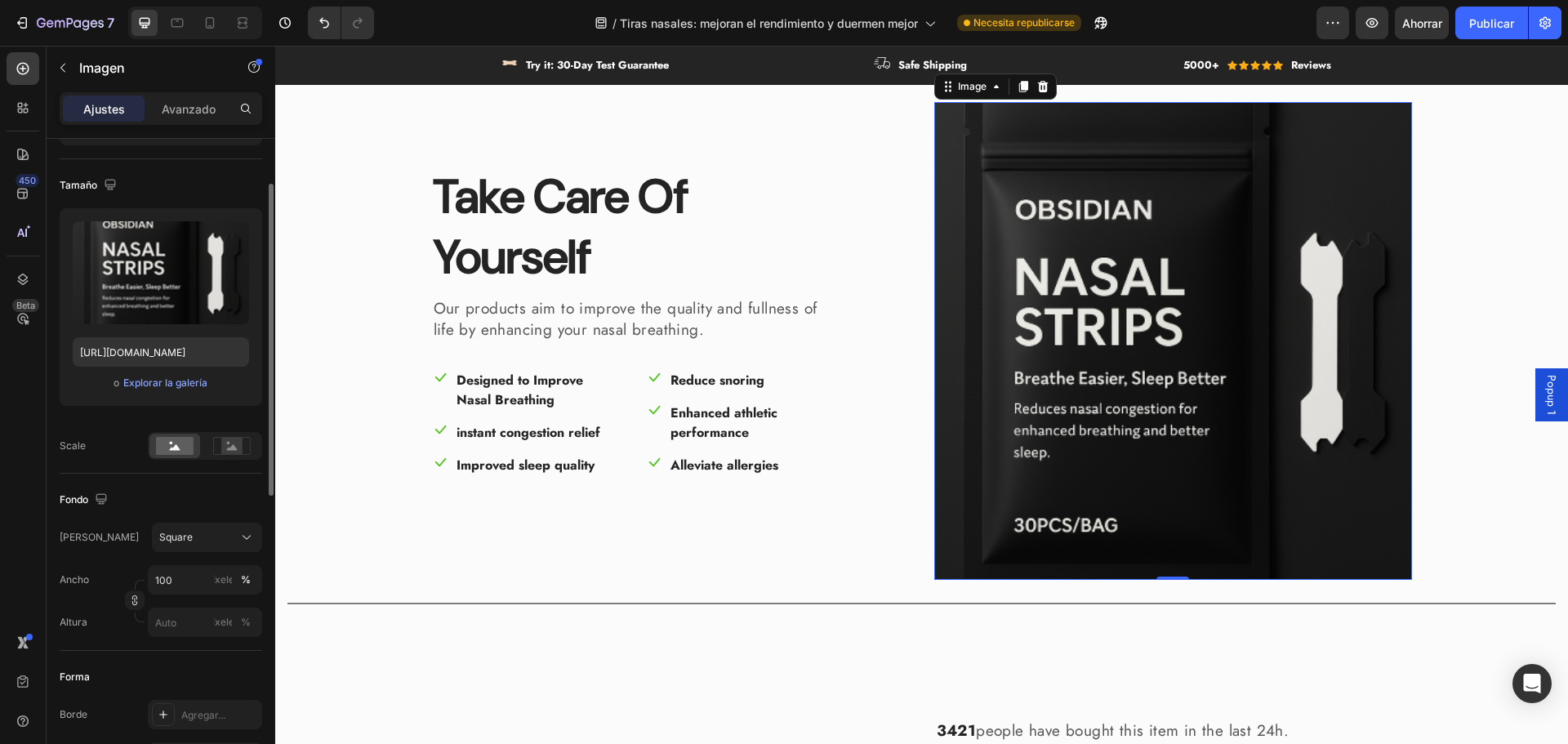
scroll to position [0, 0]
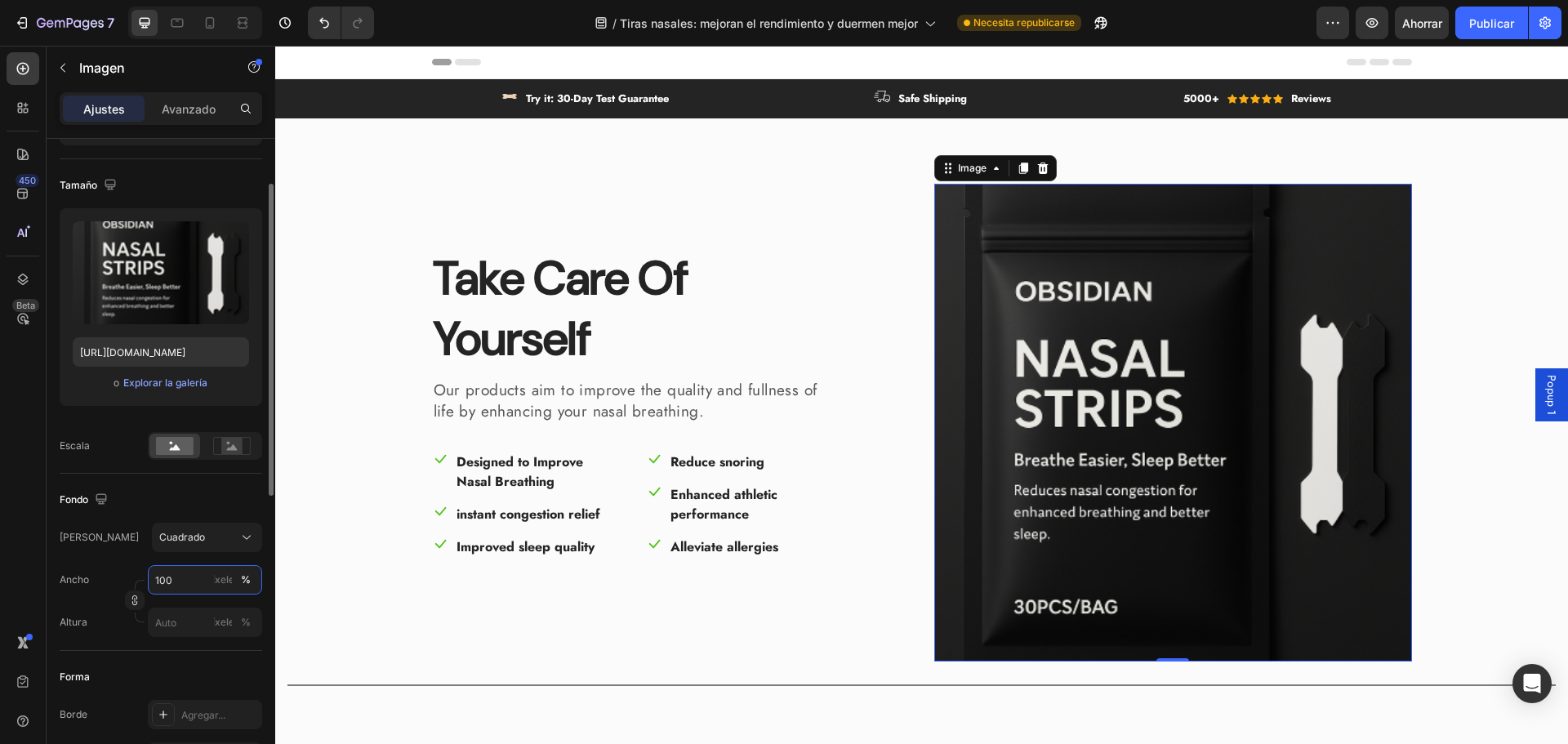
click at [203, 580] on input "100" at bounding box center [204, 580] width 114 height 29
click at [161, 282] on label at bounding box center [160, 272] width 176 height 103
click at [161, 286] on input "file" at bounding box center [161, 300] width 110 height 28
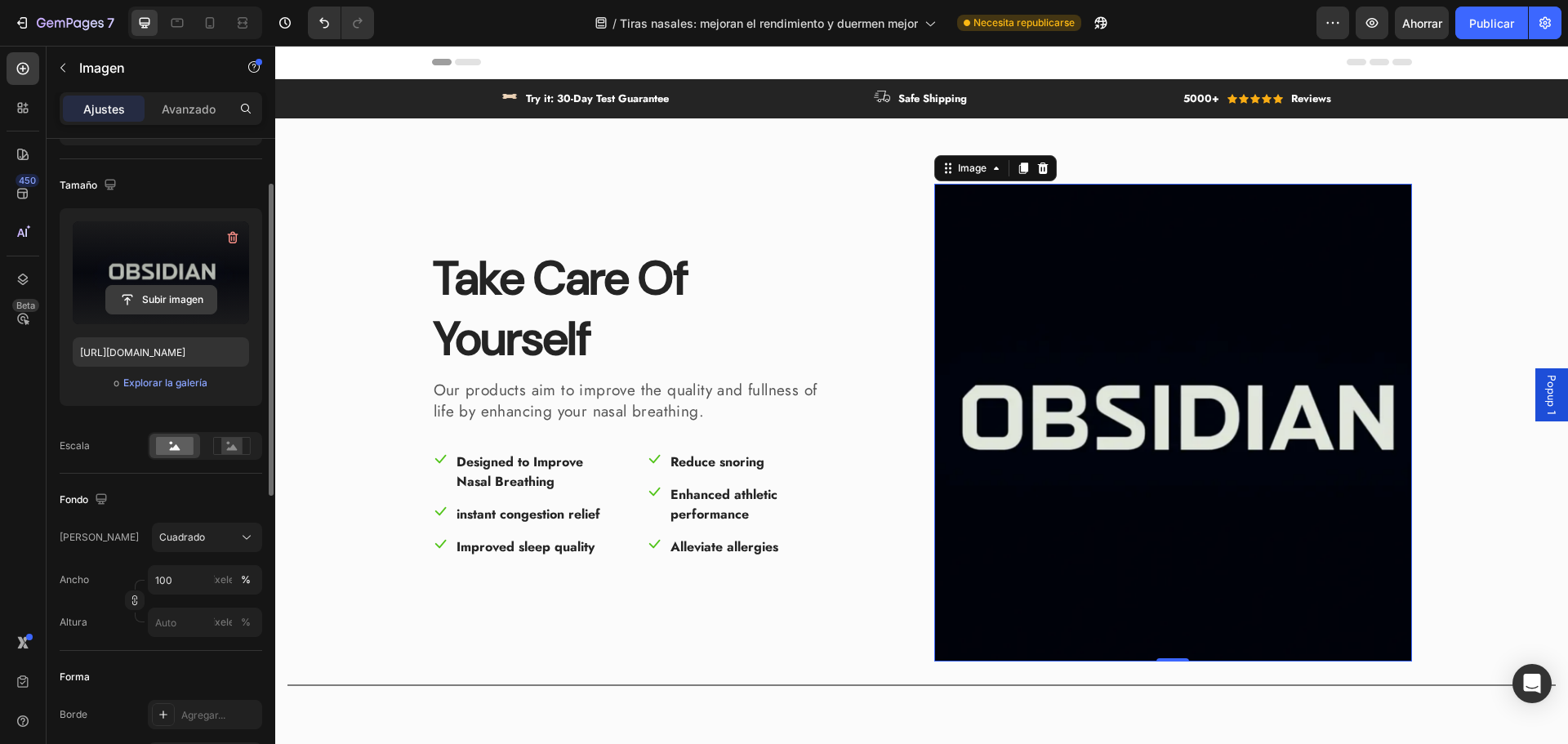
click at [185, 296] on input "file" at bounding box center [161, 300] width 110 height 28
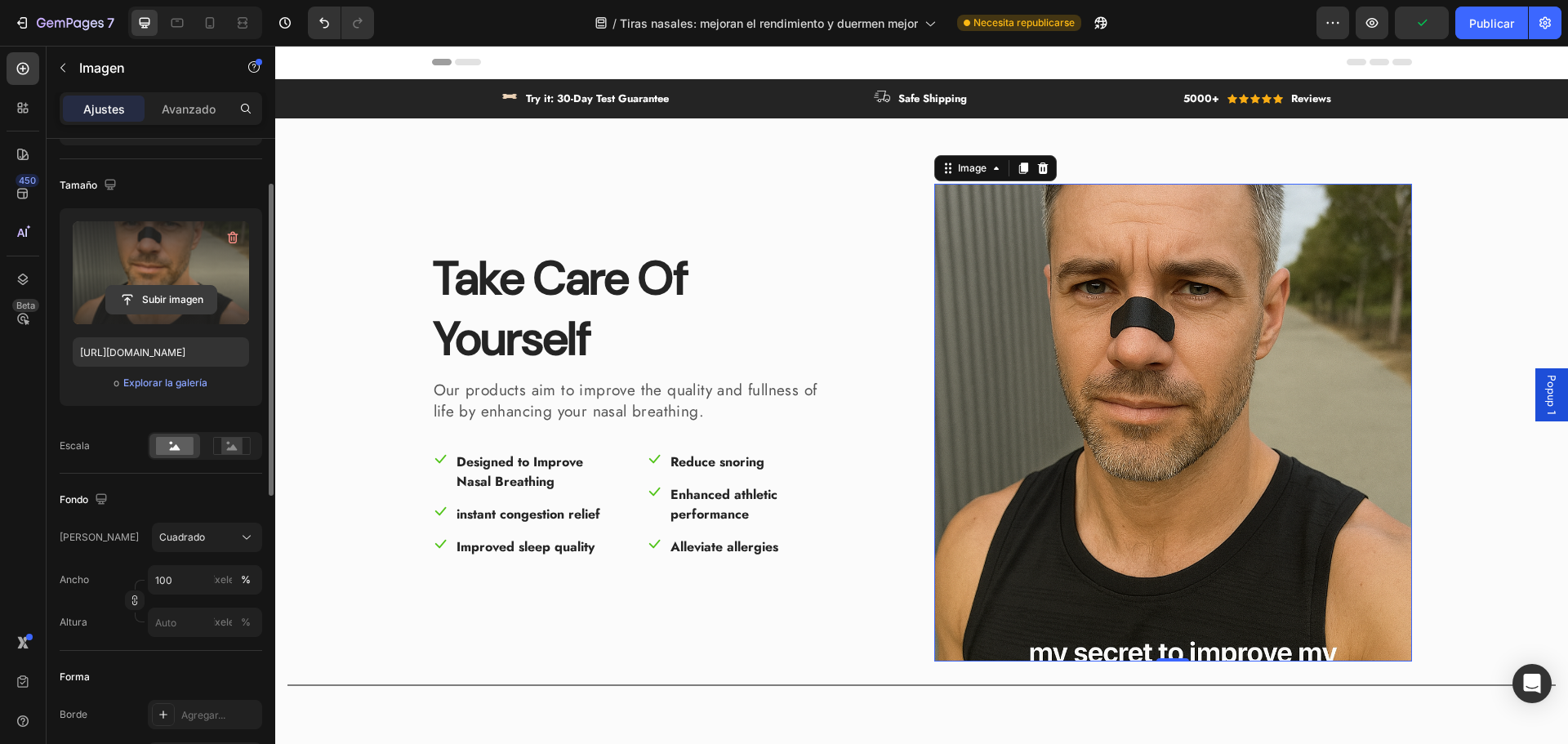
click at [183, 288] on input "file" at bounding box center [161, 300] width 110 height 28
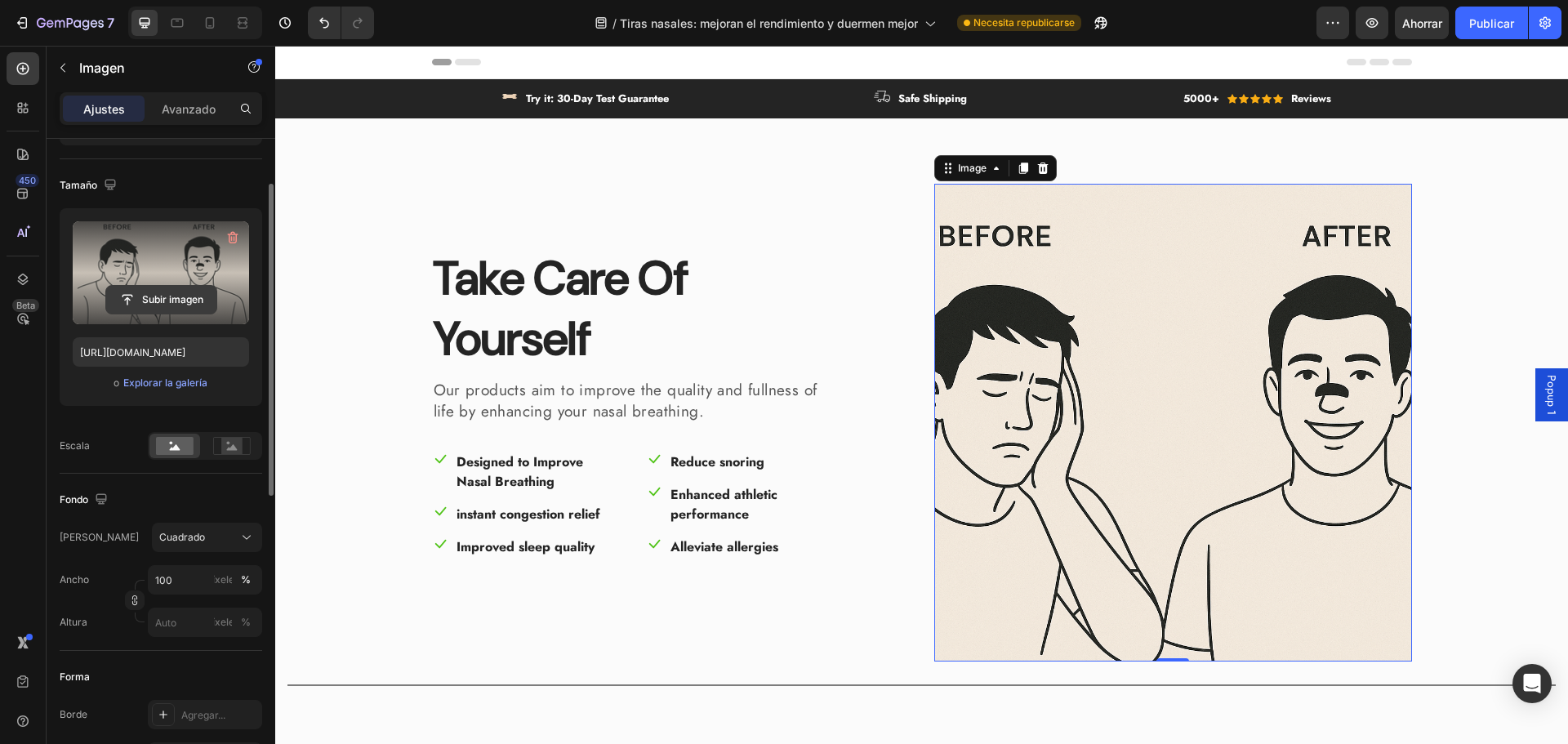
click at [161, 287] on input "file" at bounding box center [161, 300] width 110 height 28
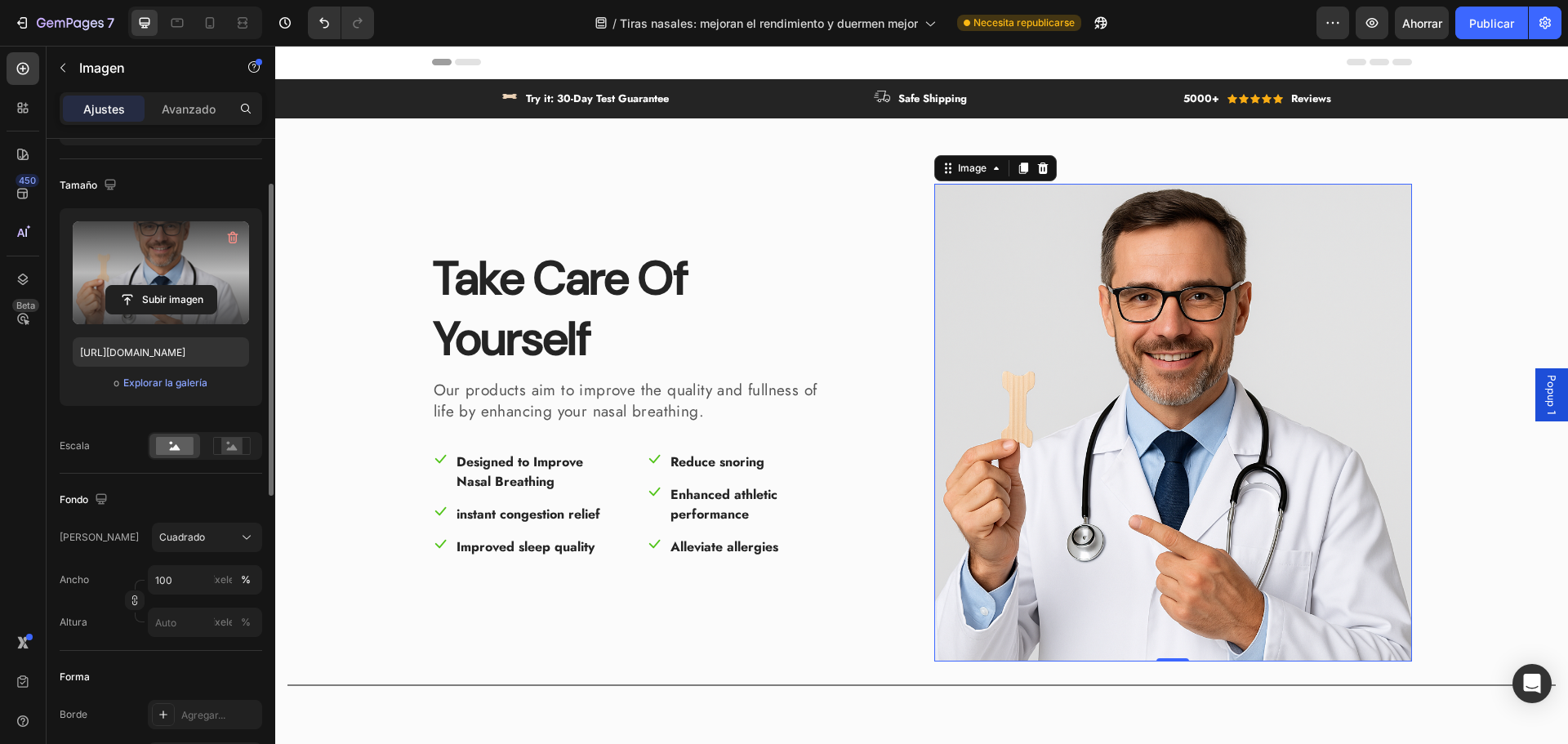
click at [188, 256] on label at bounding box center [160, 272] width 176 height 103
click at [188, 286] on input "file" at bounding box center [161, 300] width 110 height 28
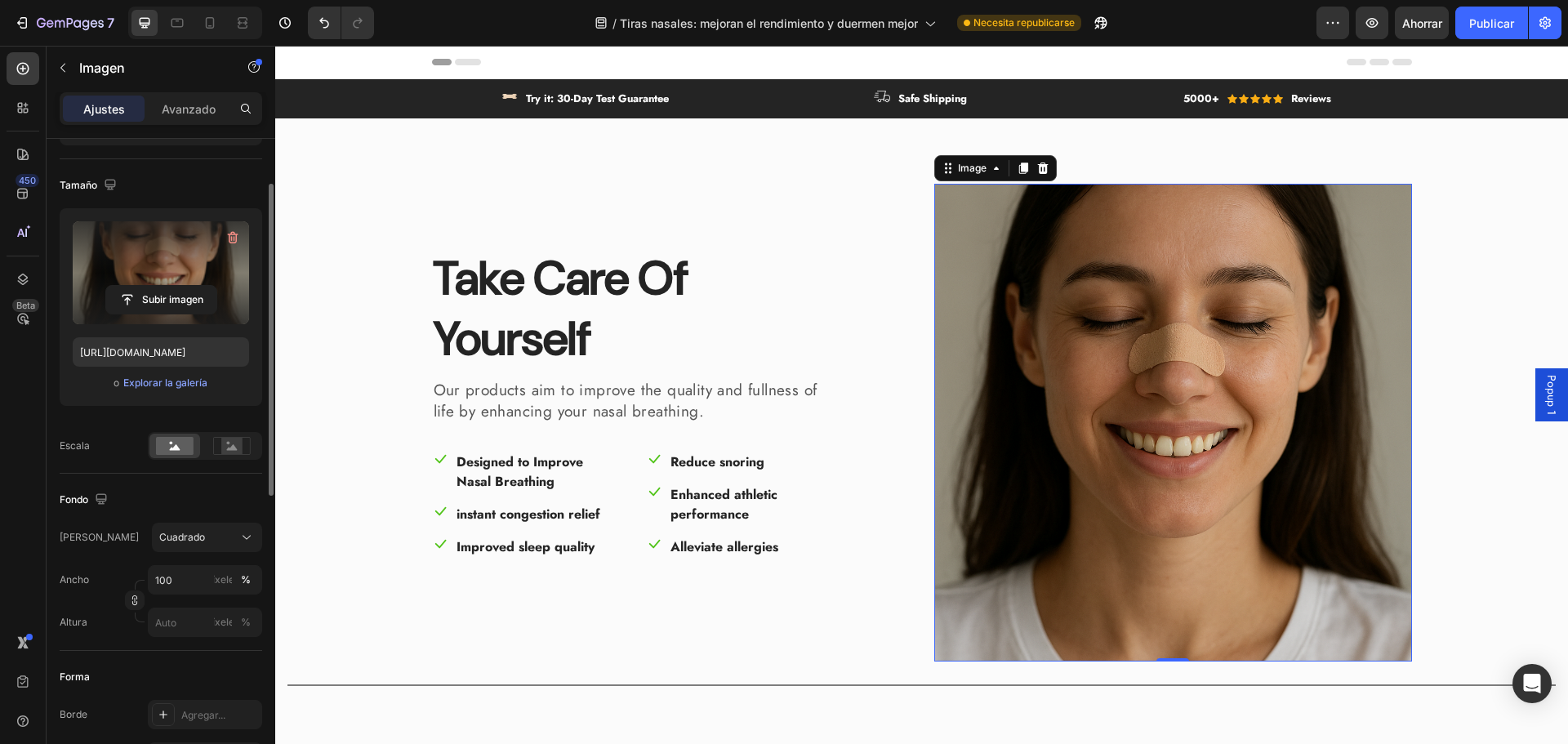
click at [219, 257] on label at bounding box center [160, 272] width 176 height 103
click at [216, 286] on input "file" at bounding box center [161, 300] width 110 height 28
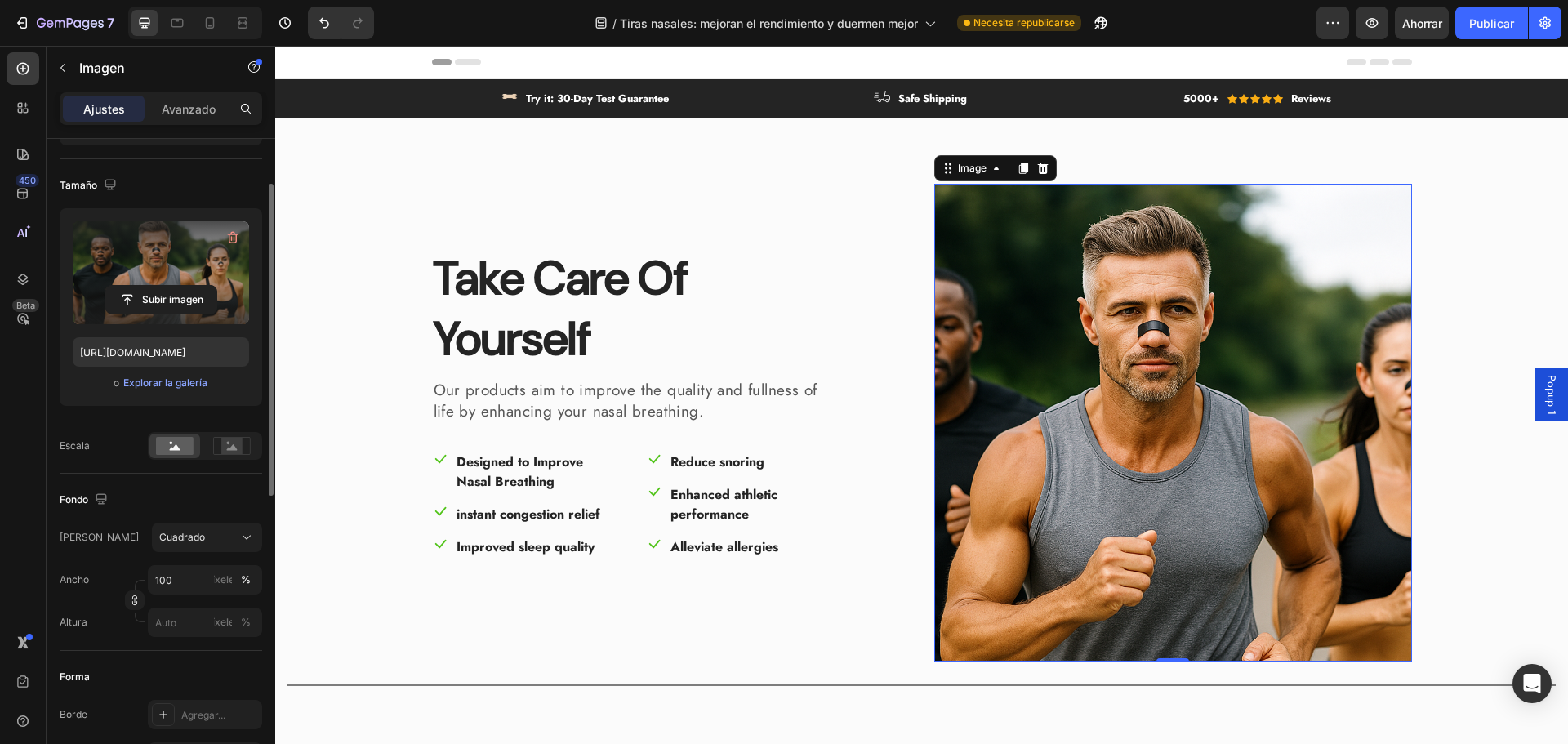
click at [183, 264] on label at bounding box center [160, 272] width 176 height 103
click at [183, 286] on input "file" at bounding box center [161, 300] width 110 height 28
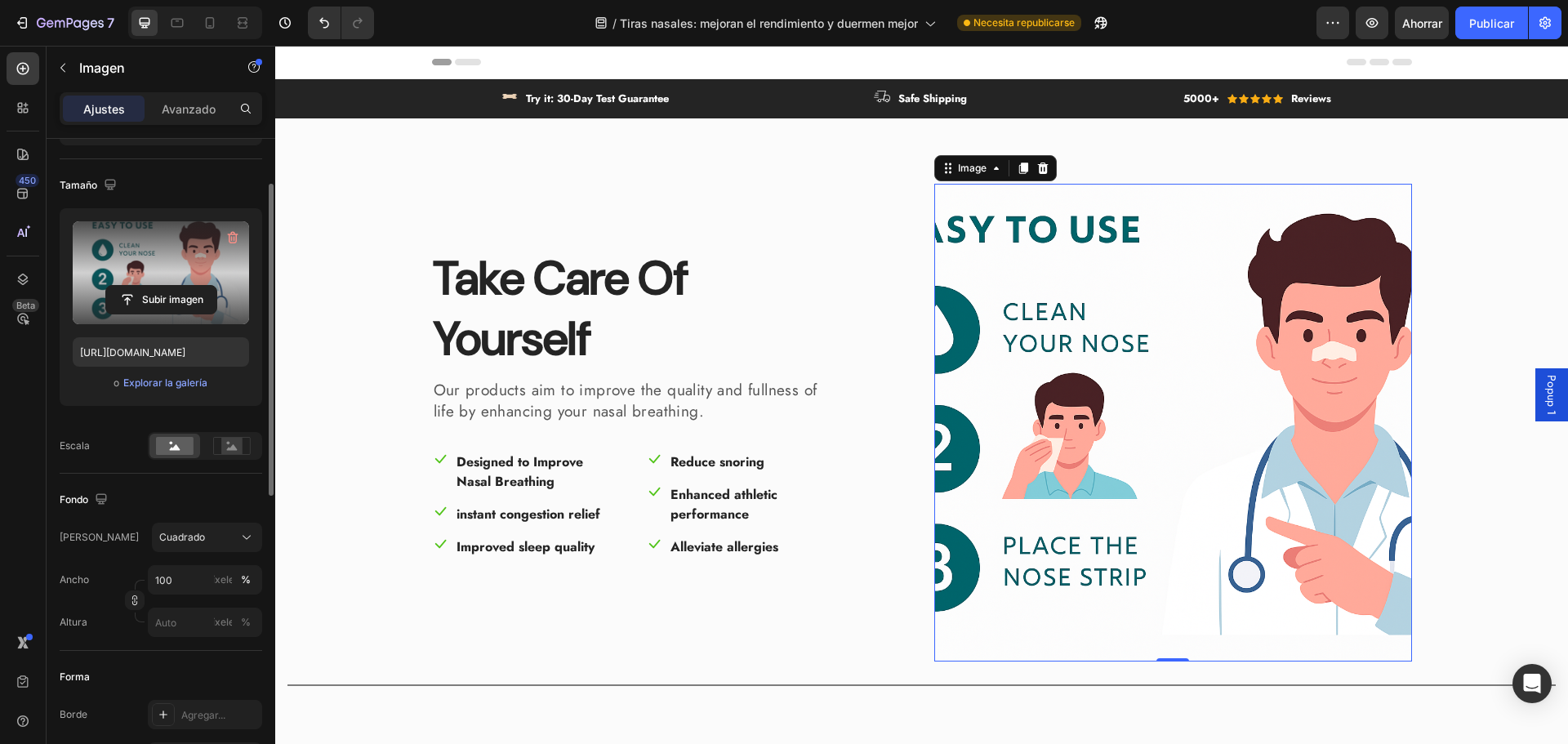
click at [191, 249] on label at bounding box center [160, 272] width 176 height 103
click at [191, 286] on input "file" at bounding box center [161, 300] width 110 height 28
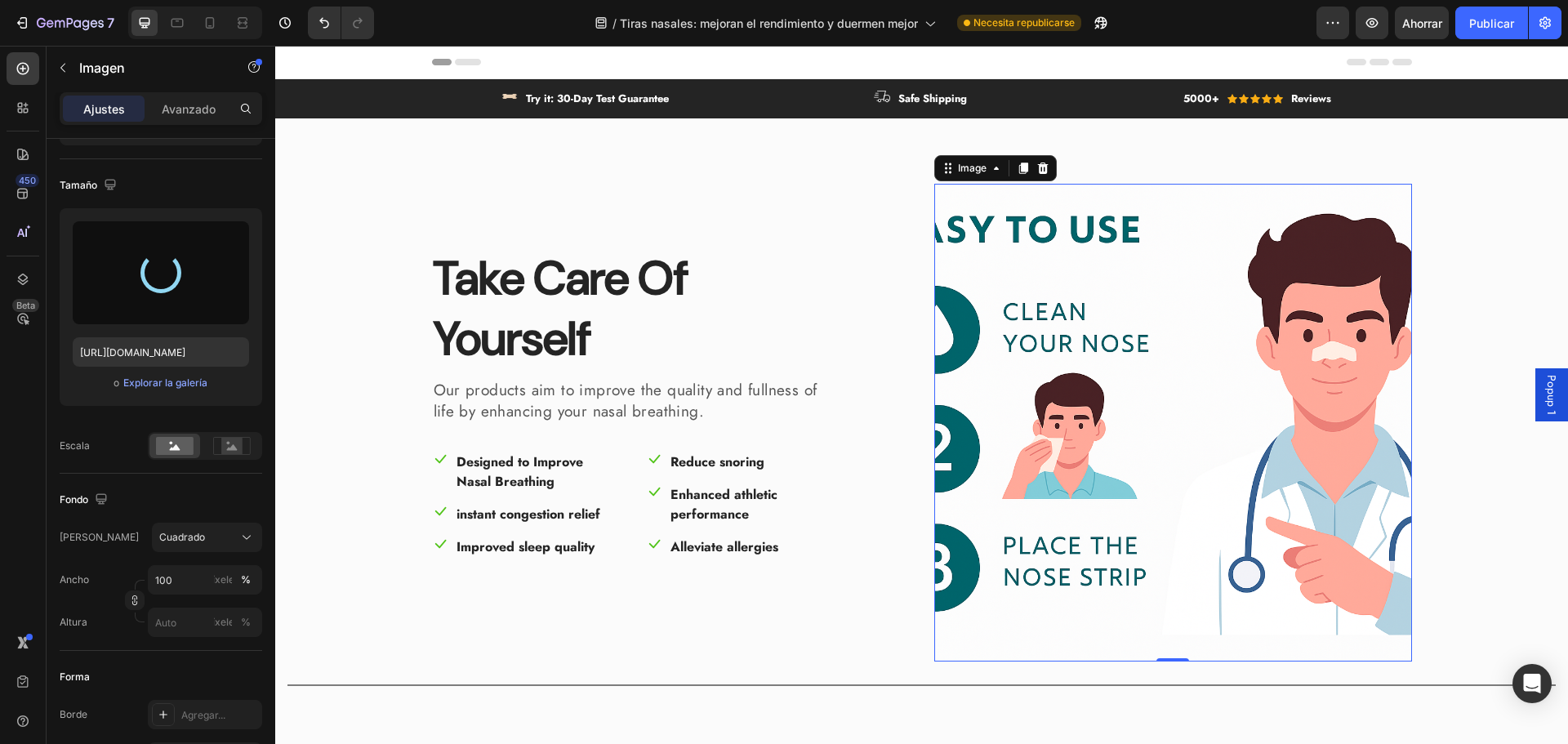
type input "[URL][DOMAIN_NAME]"
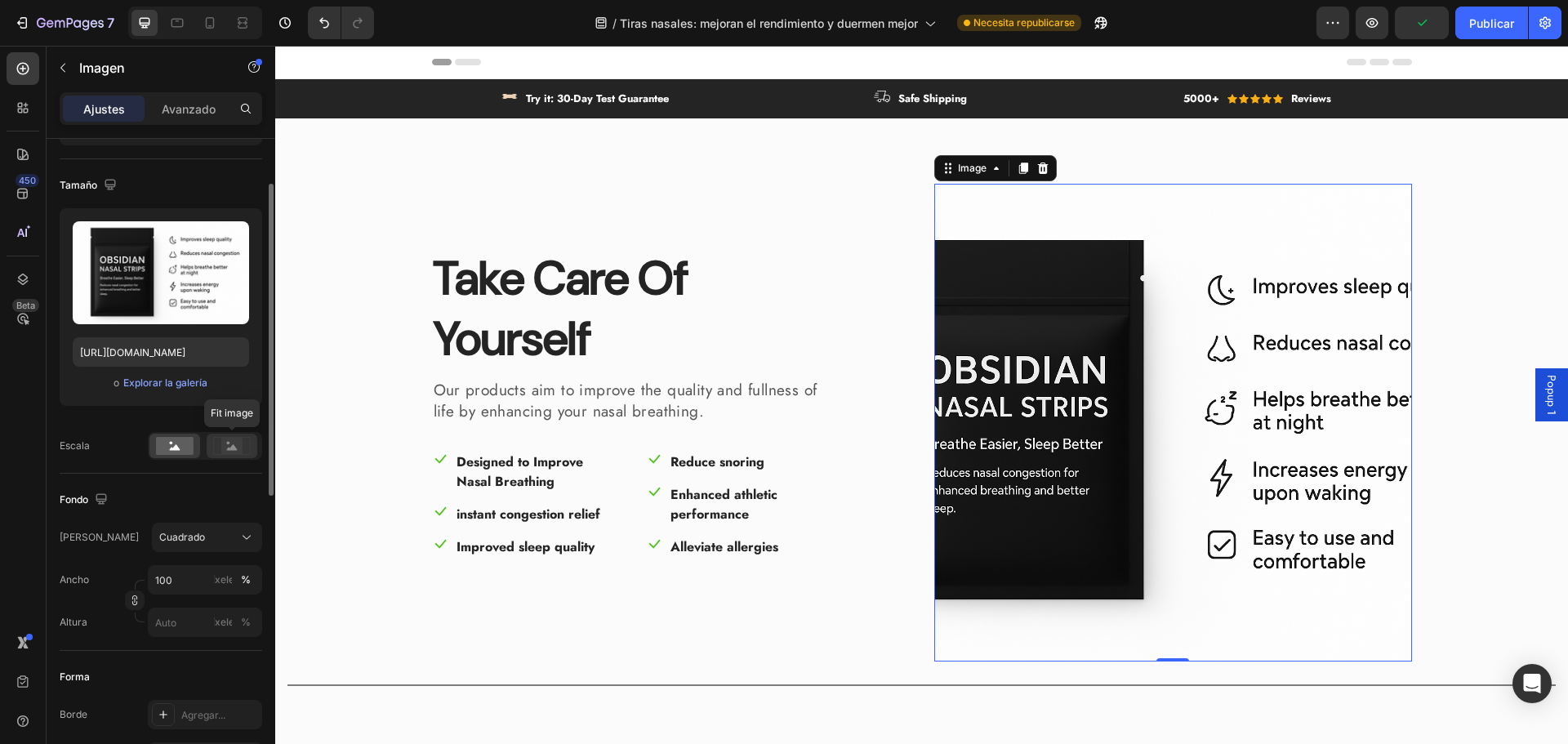
click at [234, 436] on div at bounding box center [232, 445] width 51 height 25
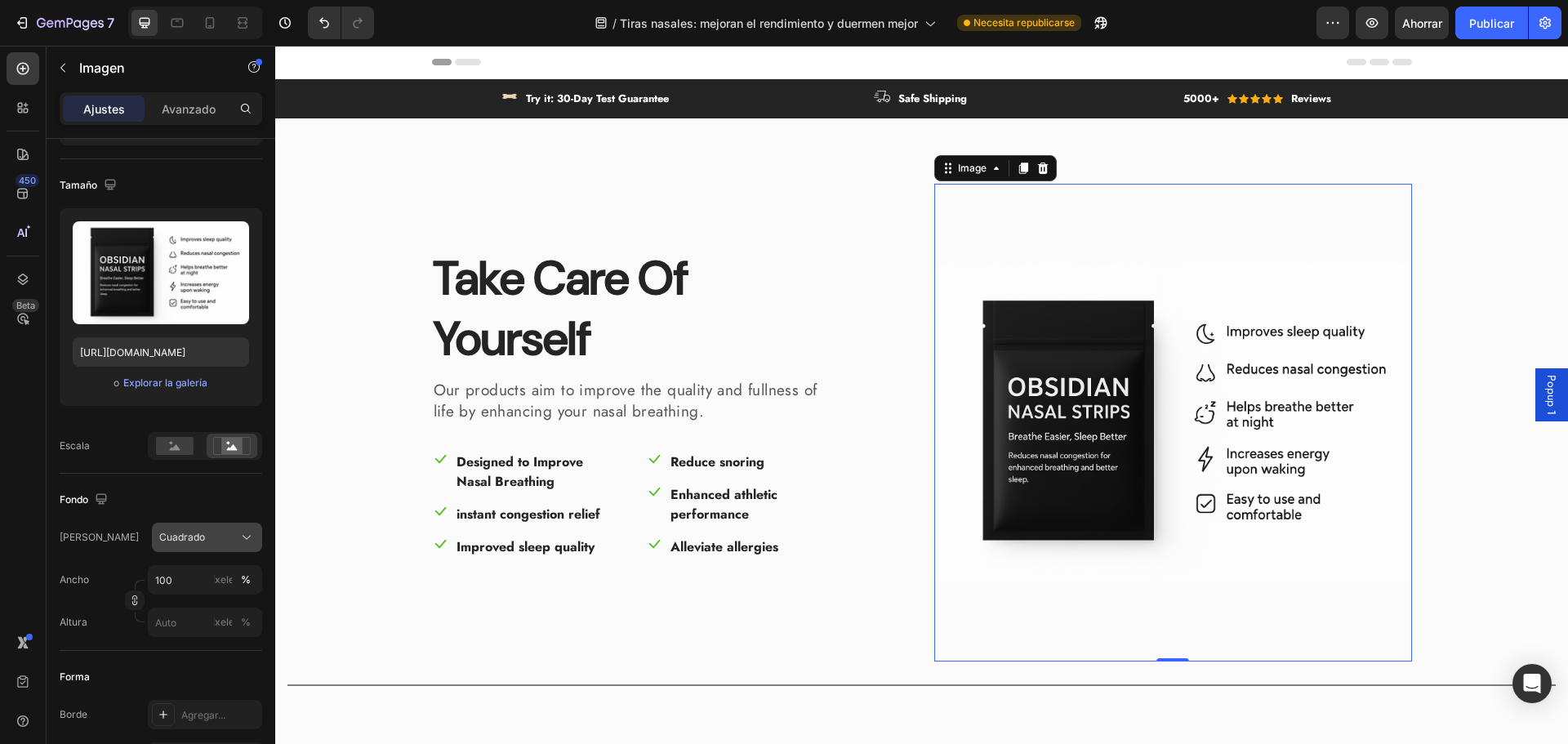
click at [189, 542] on font "Cuadrado" at bounding box center [182, 537] width 46 height 12
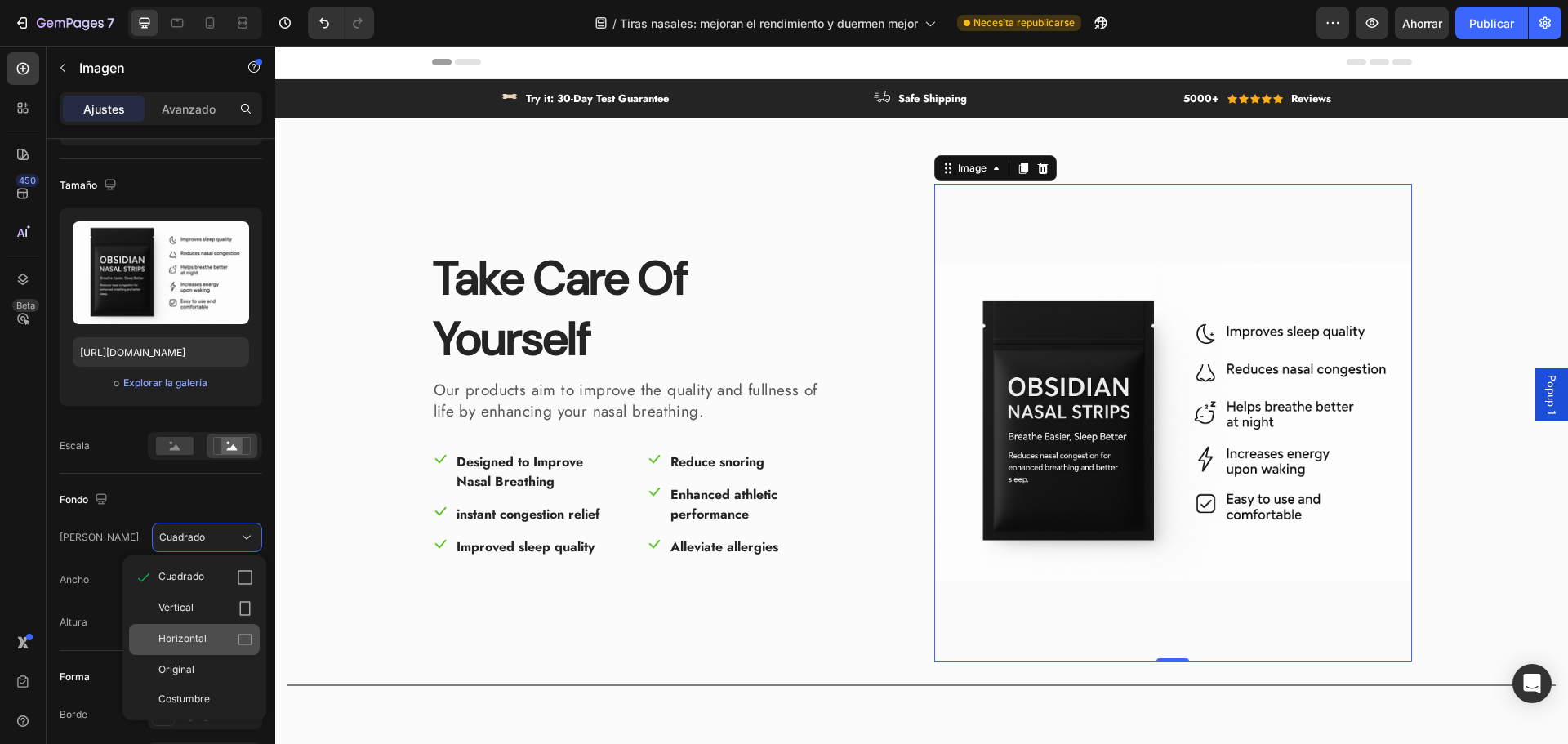
click at [202, 626] on div "Horizontal" at bounding box center [194, 640] width 131 height 31
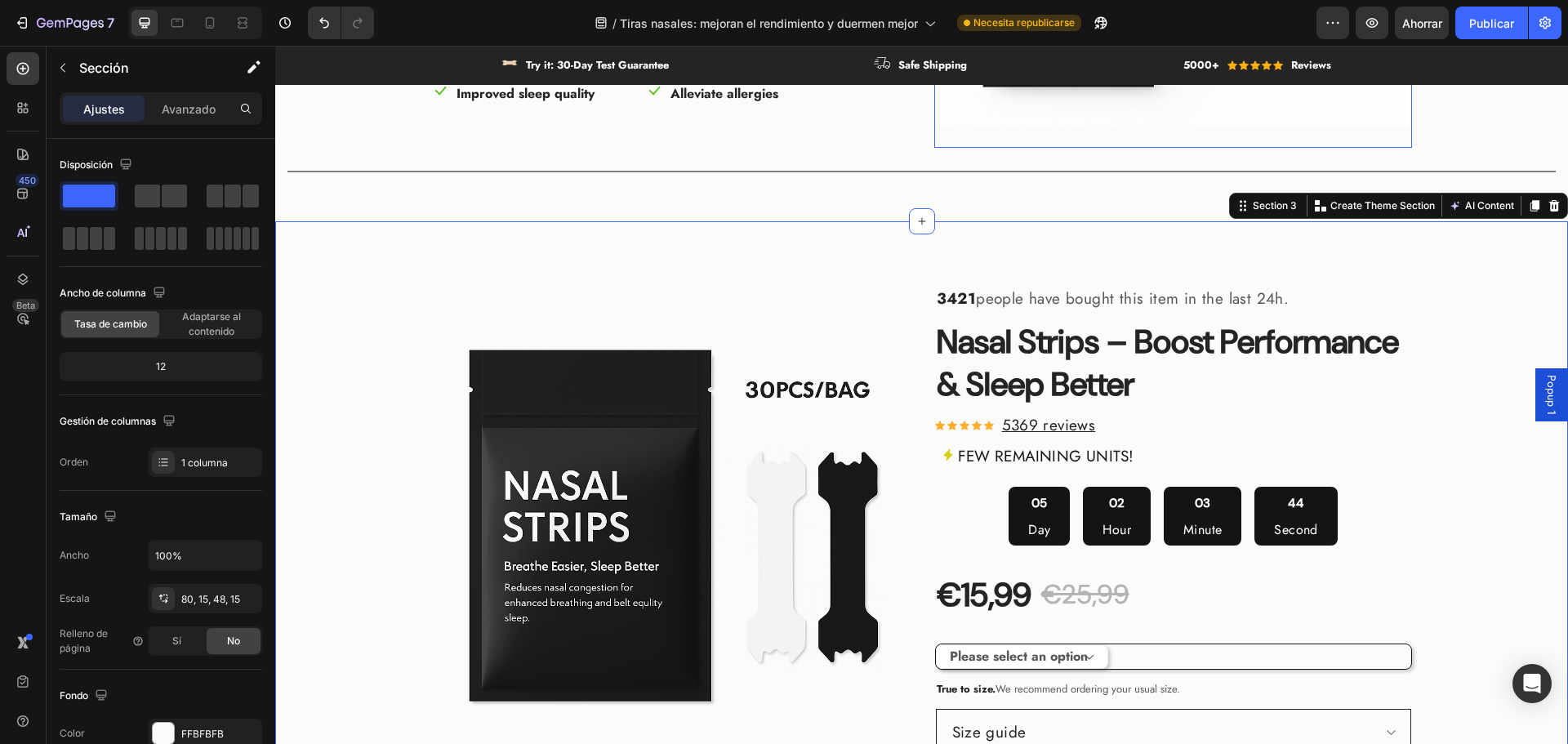
scroll to position [408, 0]
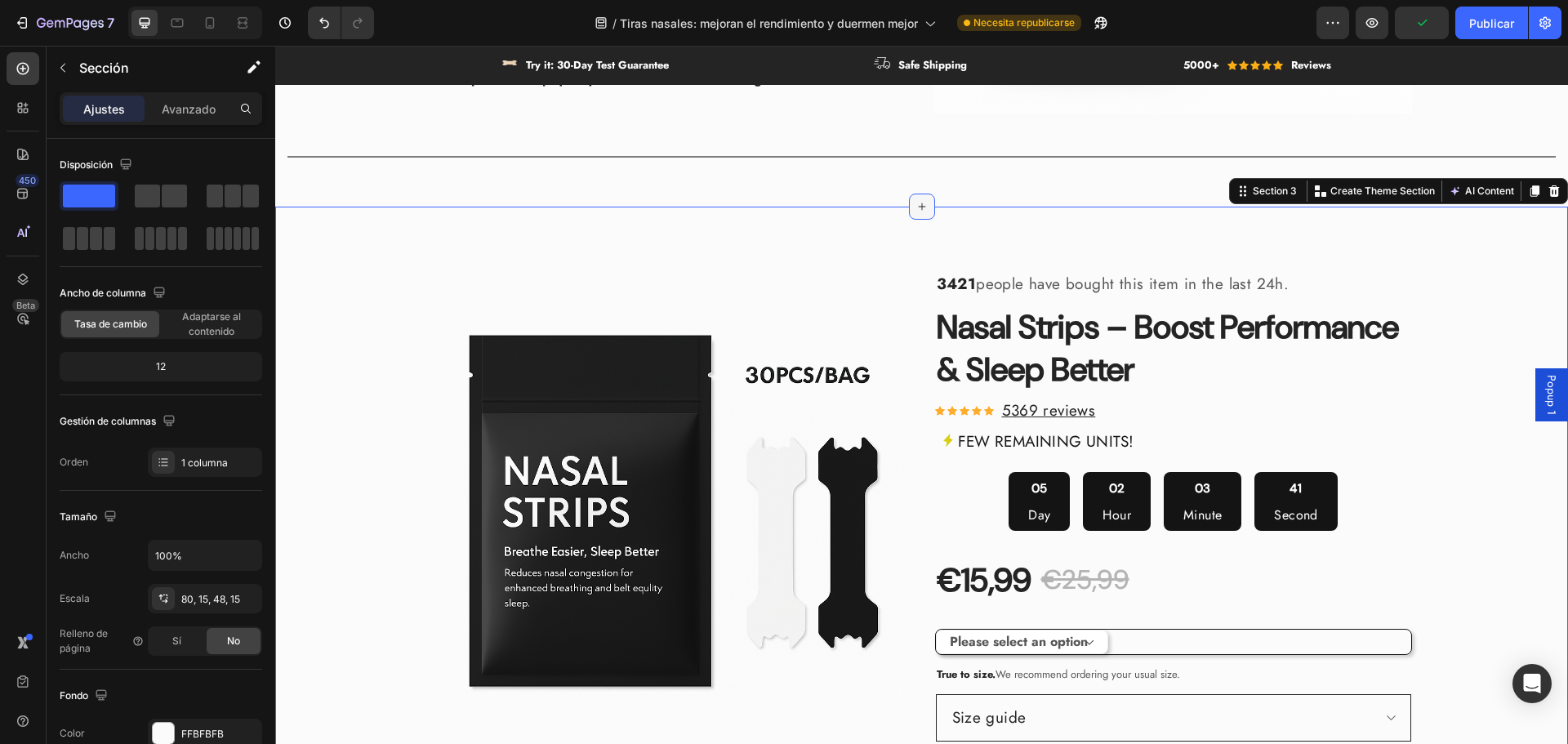
click at [917, 200] on icon at bounding box center [921, 206] width 13 height 13
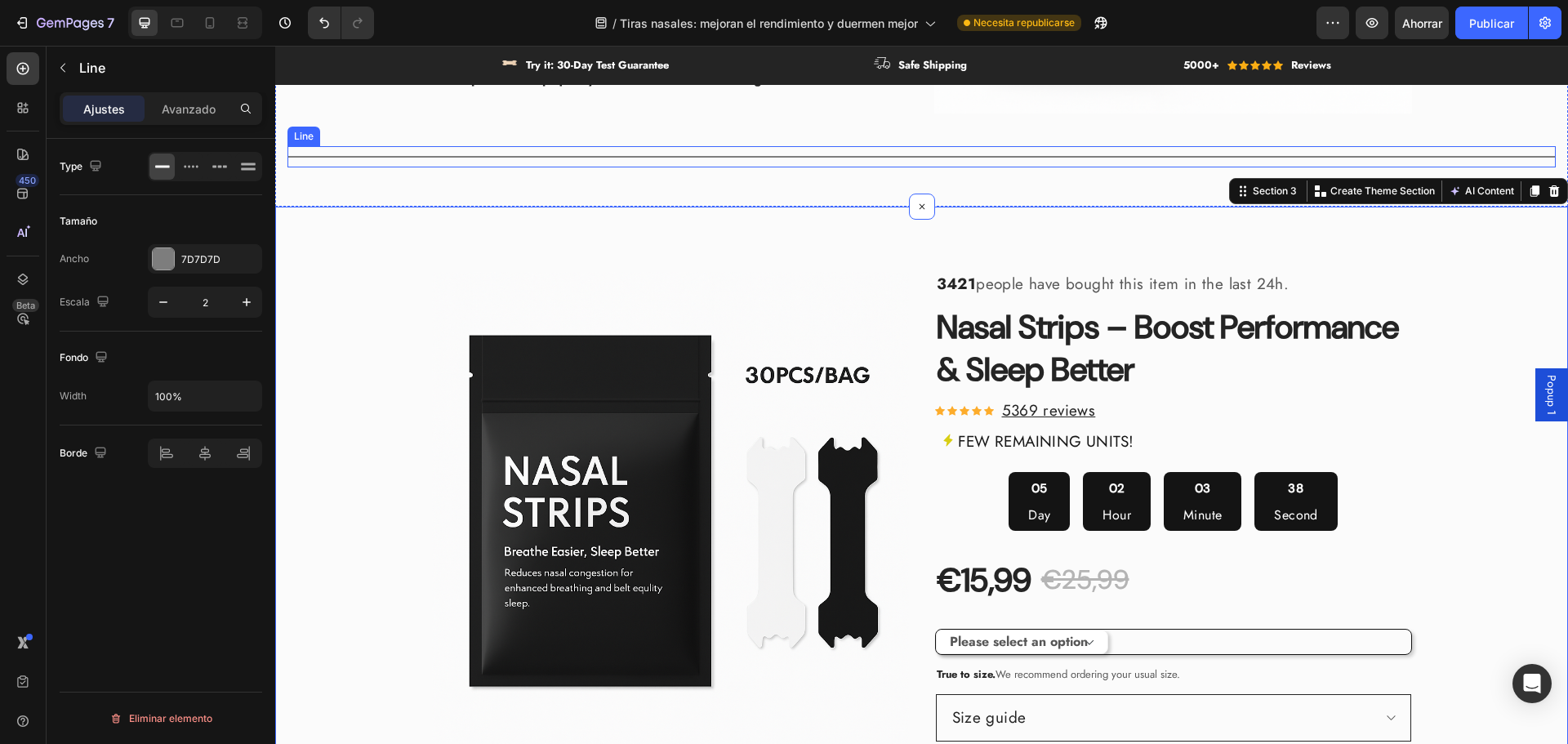
click at [770, 161] on div "Title Line" at bounding box center [921, 157] width 1268 height 22
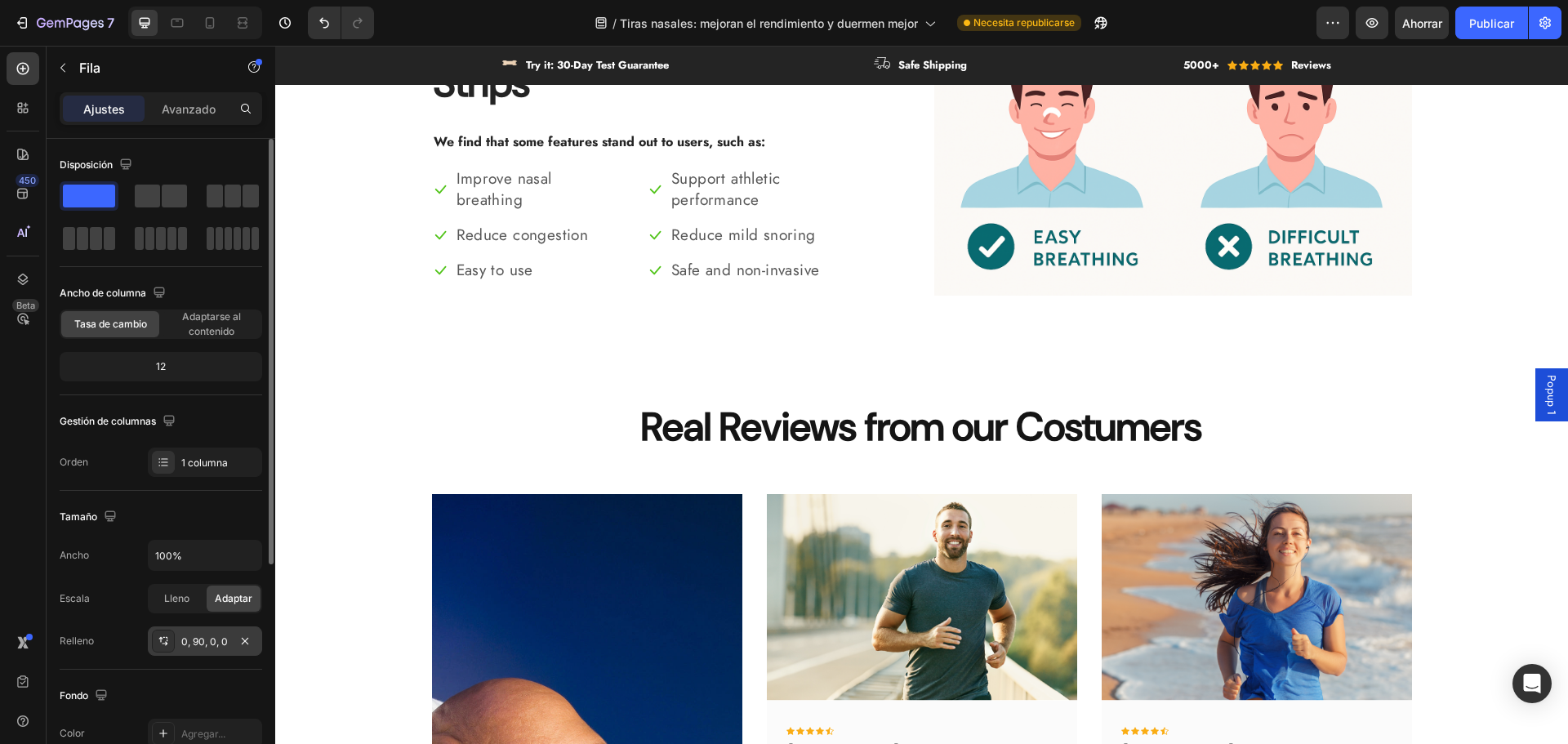
scroll to position [345, 0]
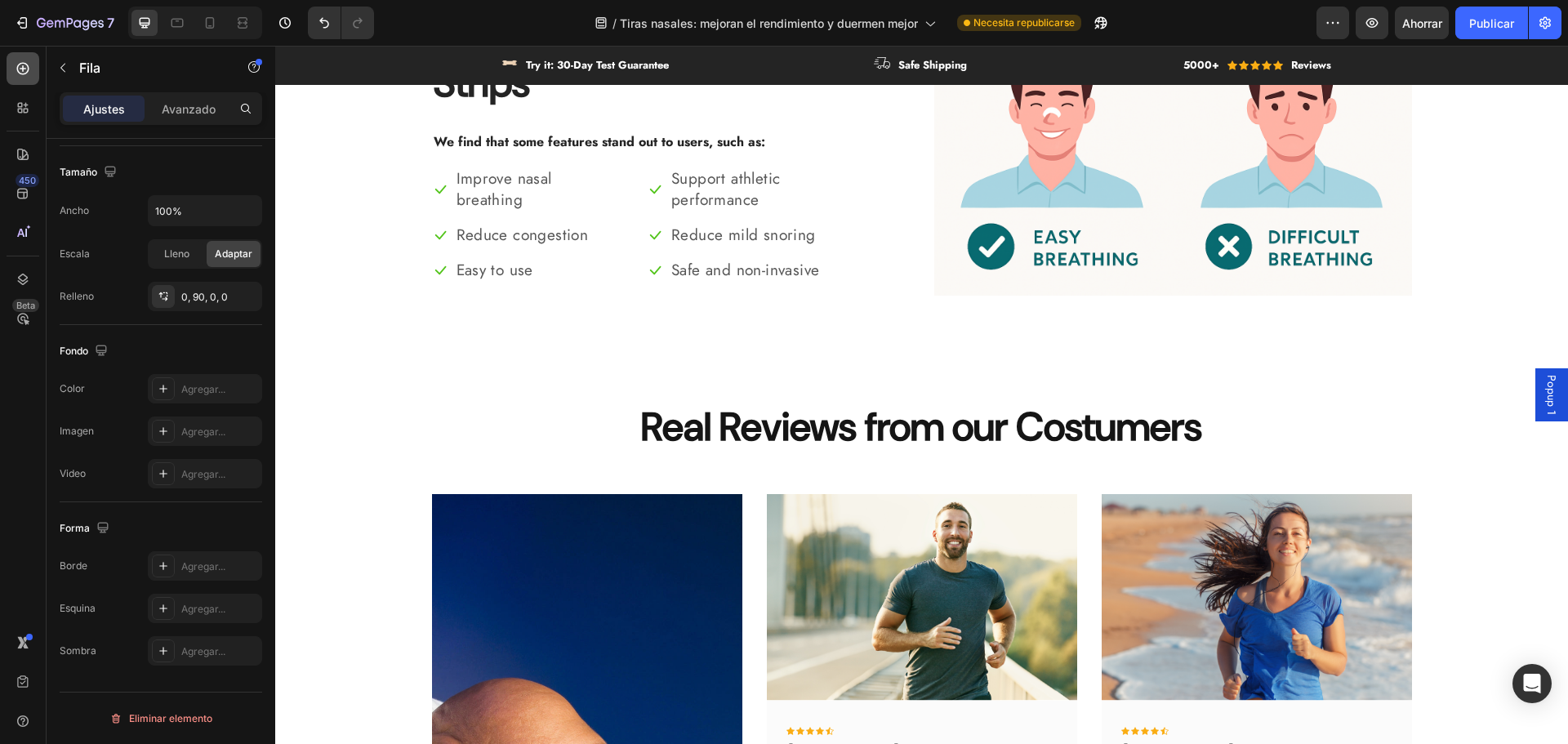
click at [12, 64] on div at bounding box center [23, 68] width 32 height 32
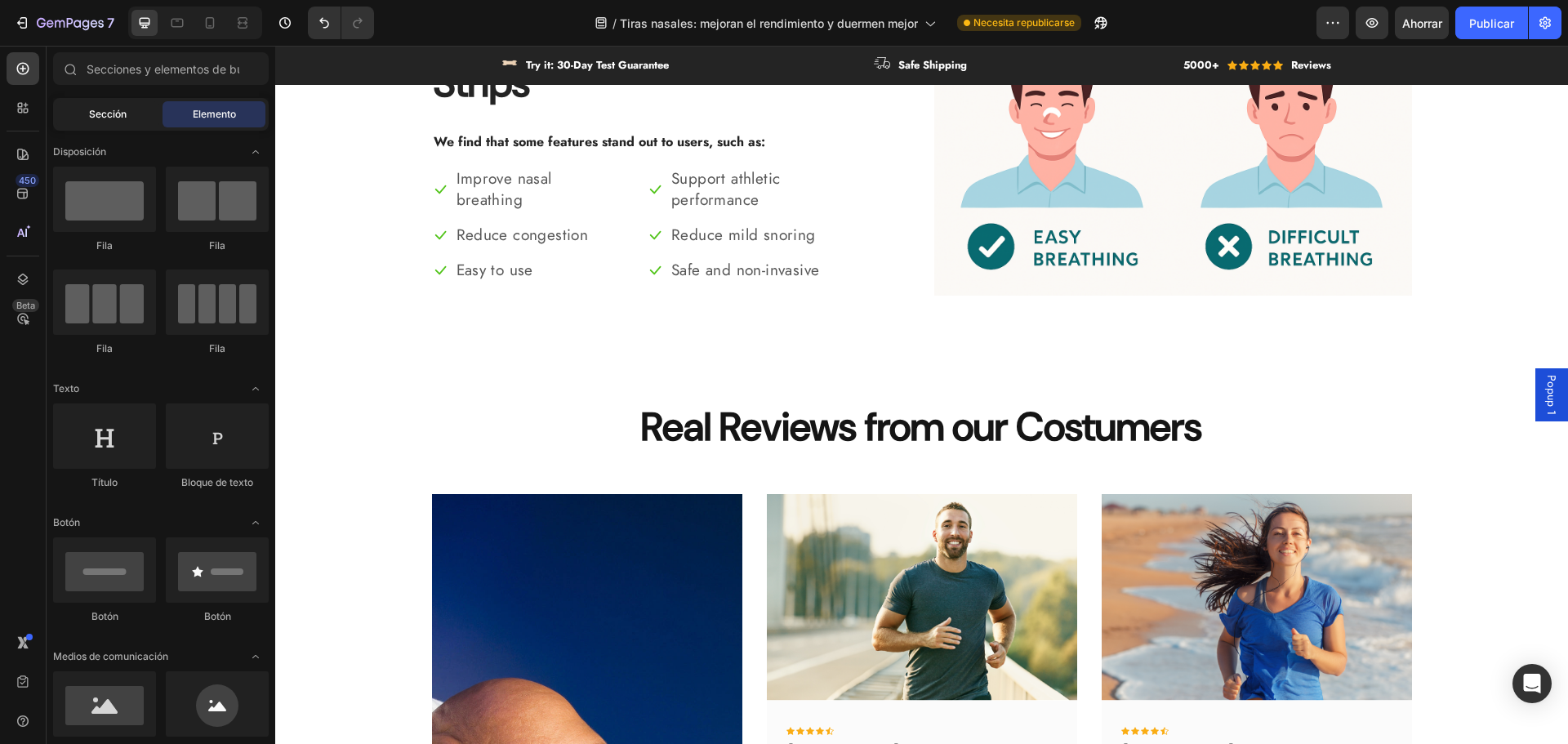
click at [131, 111] on div "Sección" at bounding box center [107, 114] width 103 height 27
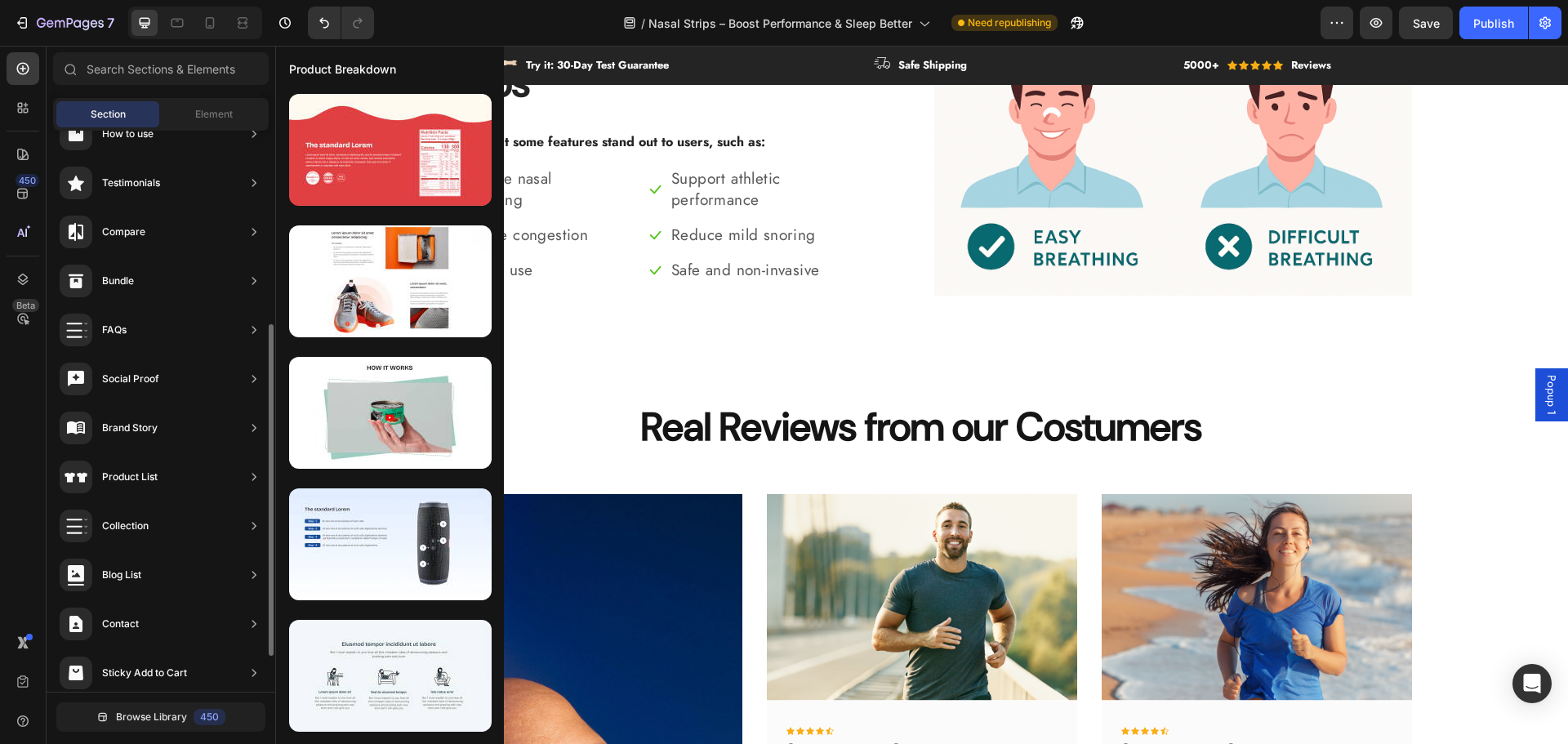
scroll to position [0, 0]
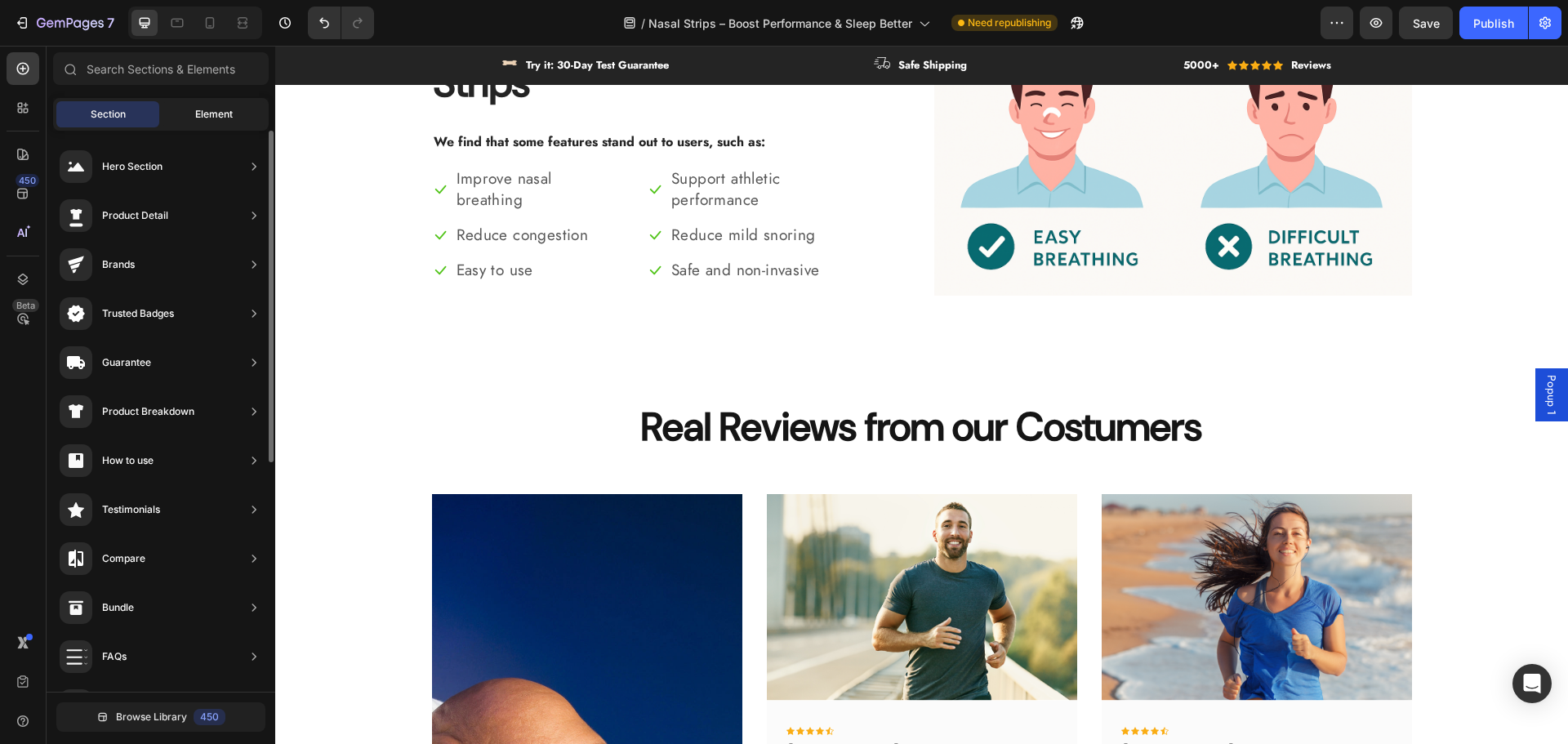
click at [212, 118] on span "Element" at bounding box center [214, 114] width 37 height 15
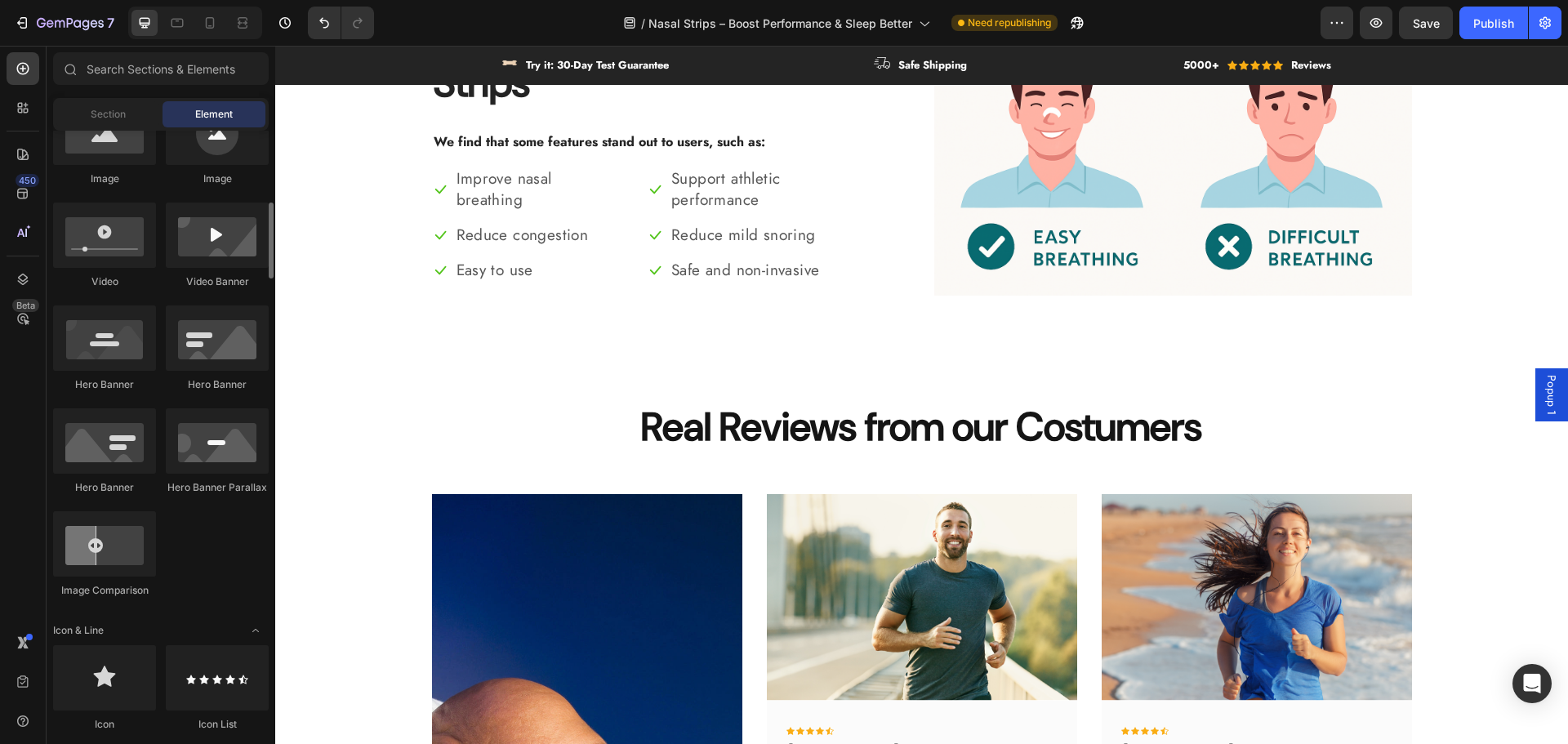
scroll to position [1143, 0]
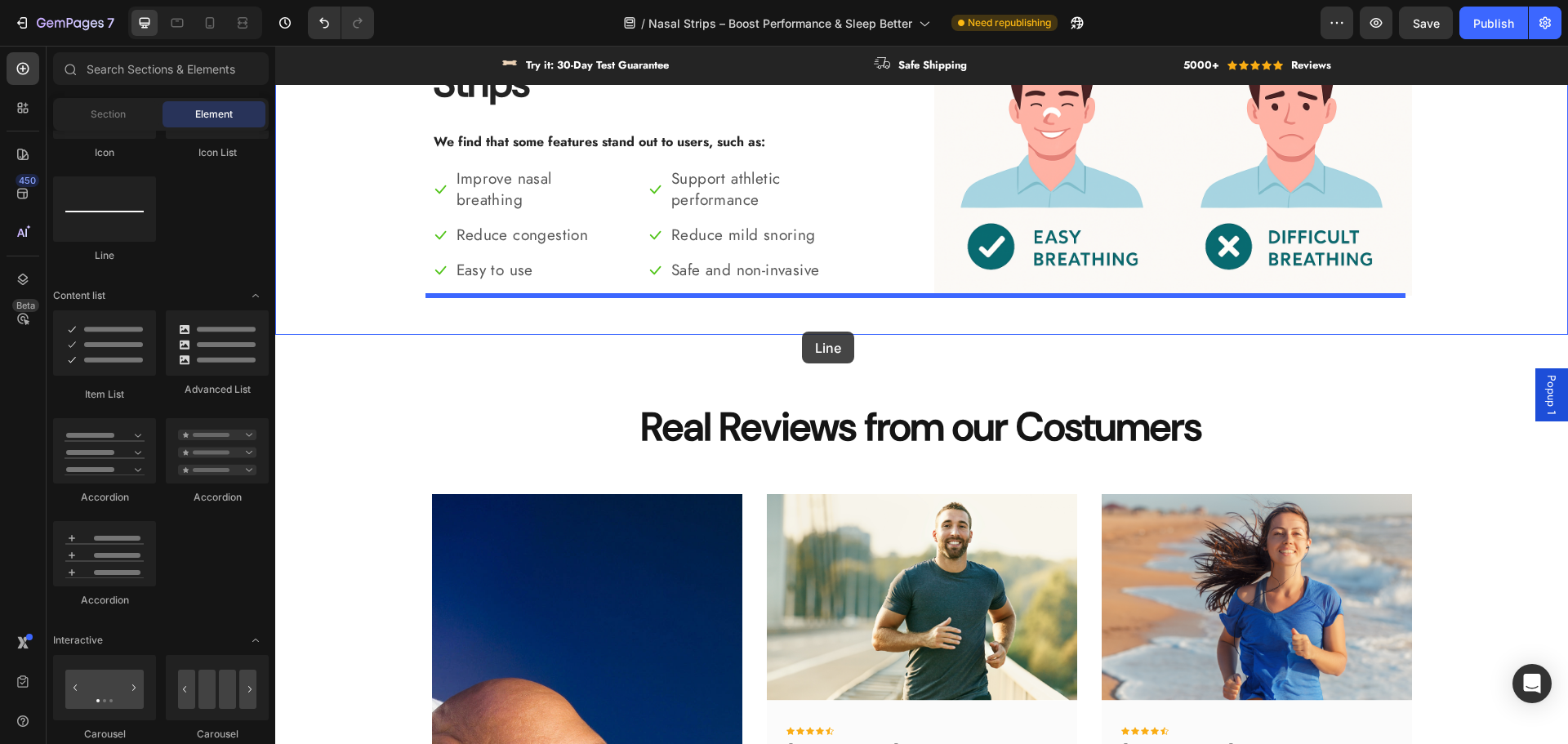
drag, startPoint x: 377, startPoint y: 264, endPoint x: 802, endPoint y: 331, distance: 430.2
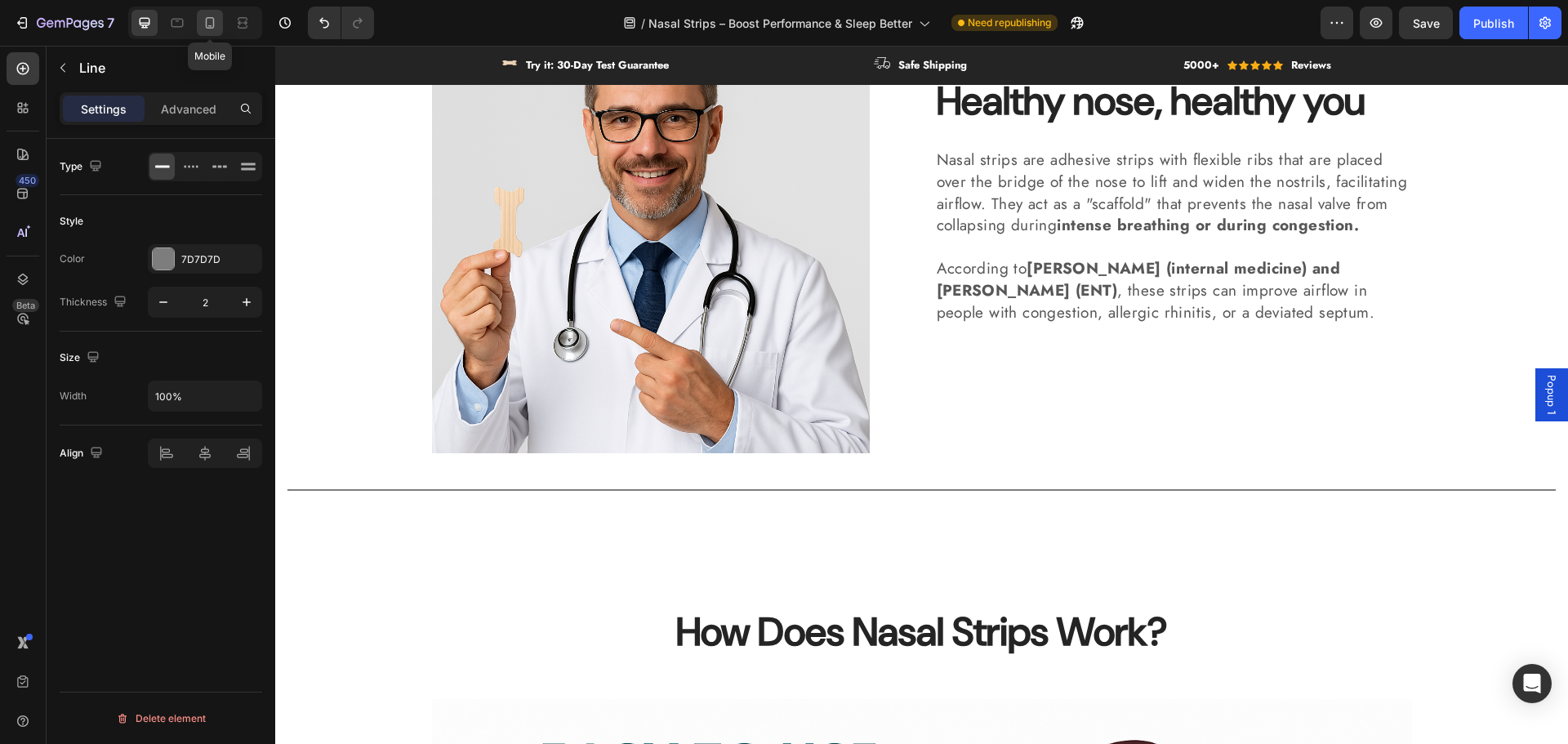
click at [206, 23] on icon at bounding box center [209, 23] width 9 height 12
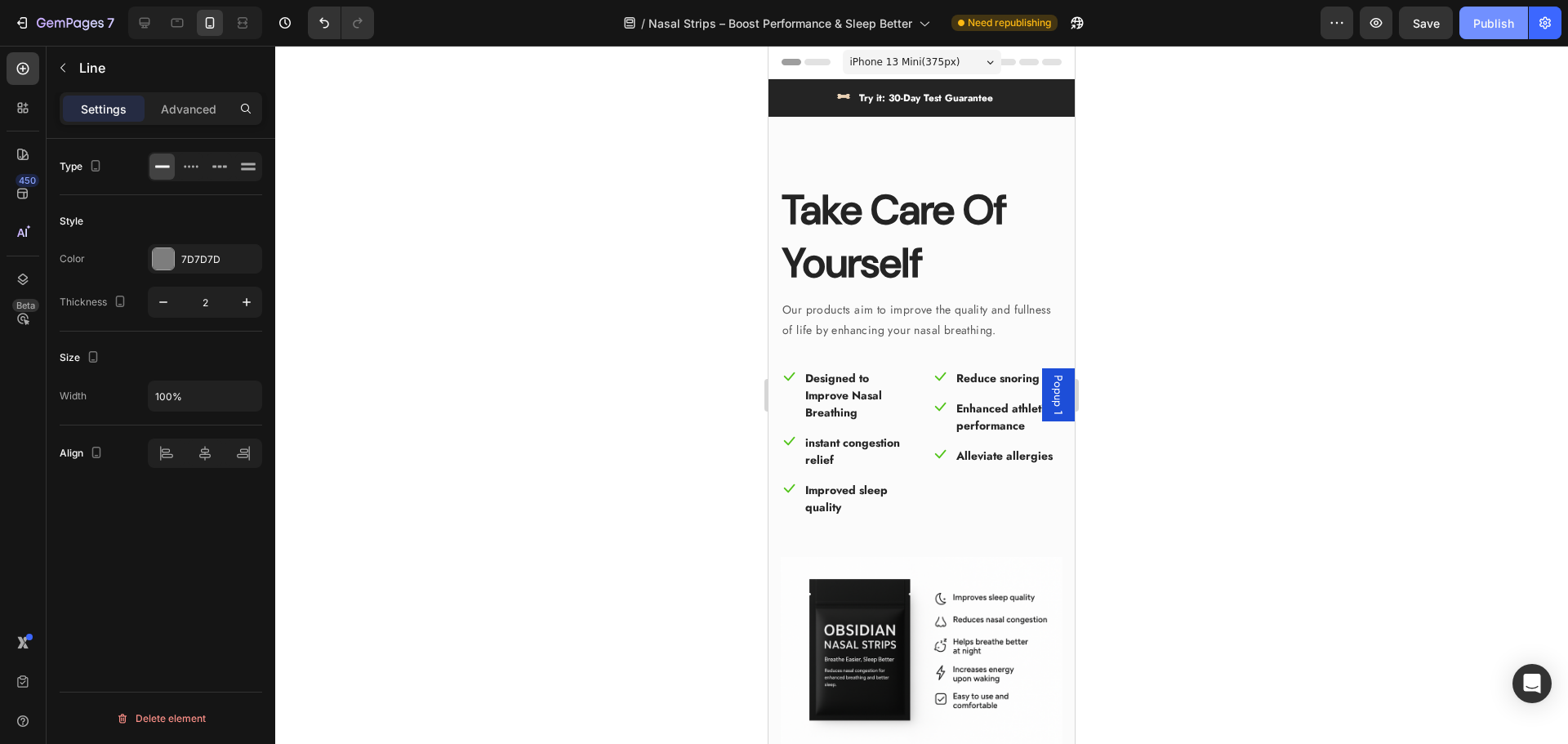
click at [1485, 19] on div "Publish" at bounding box center [1494, 23] width 41 height 17
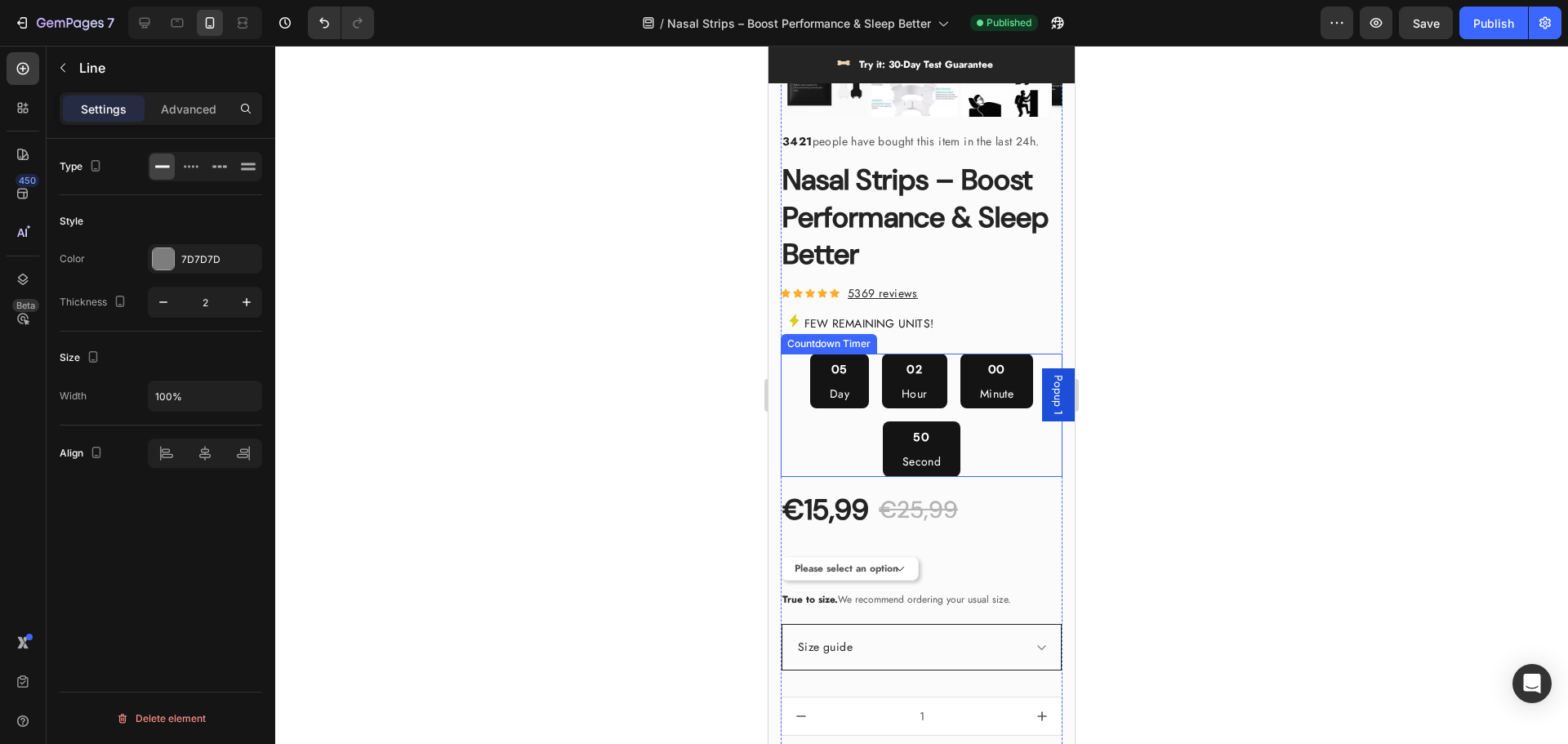
scroll to position [1306, 0]
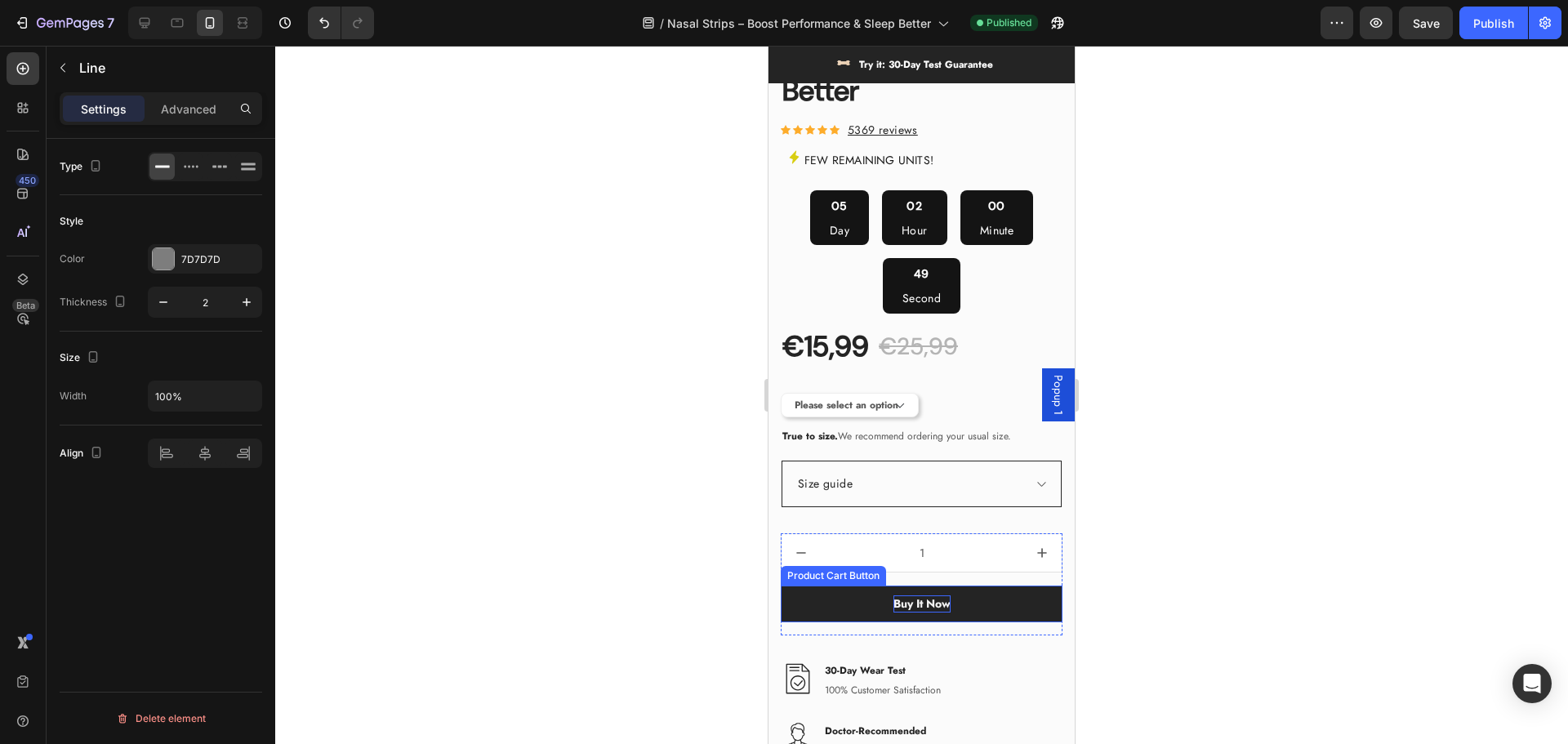
click at [932, 596] on div "Buy It Now" at bounding box center [922, 603] width 57 height 17
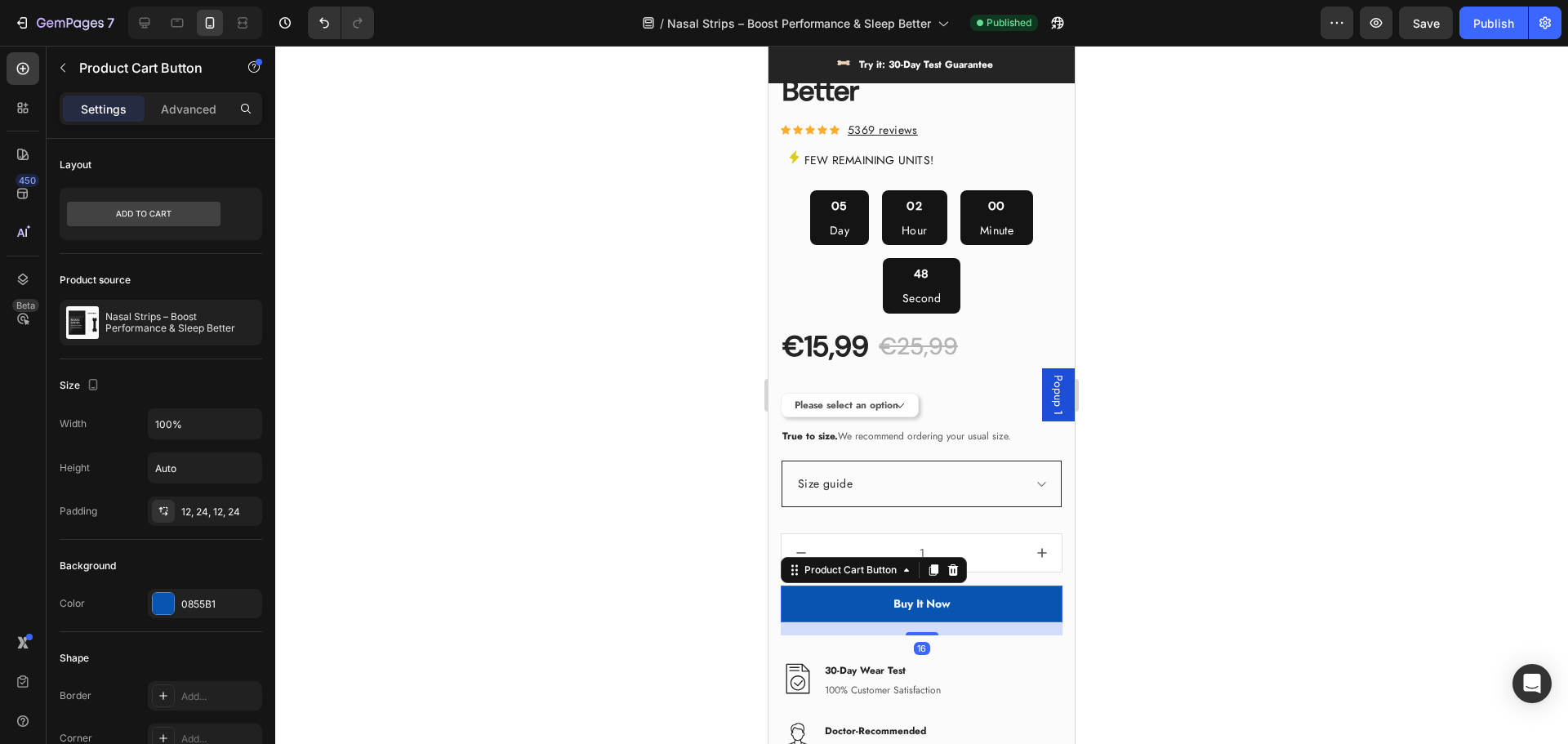
click at [692, 508] on div at bounding box center [921, 395] width 1293 height 698
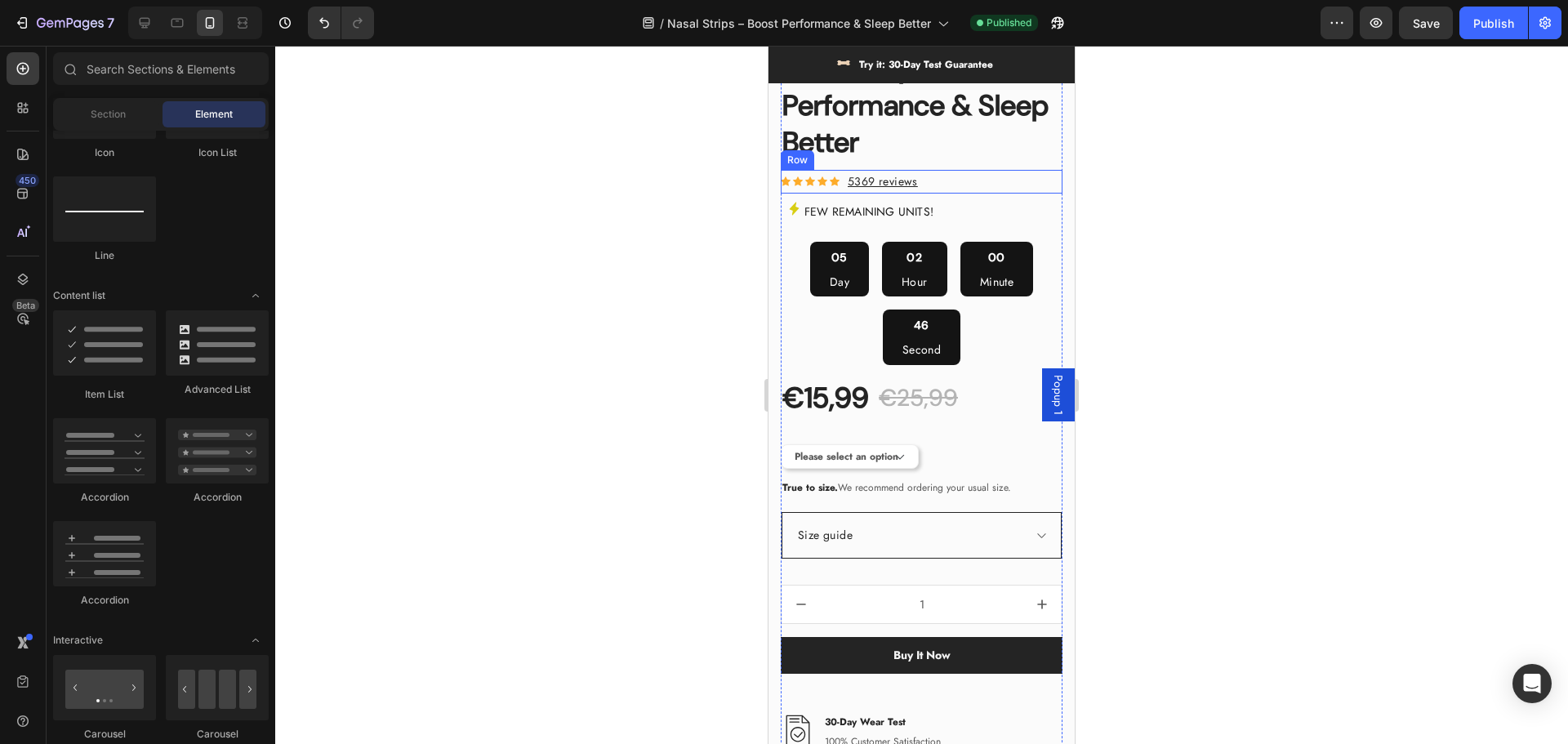
scroll to position [1551, 0]
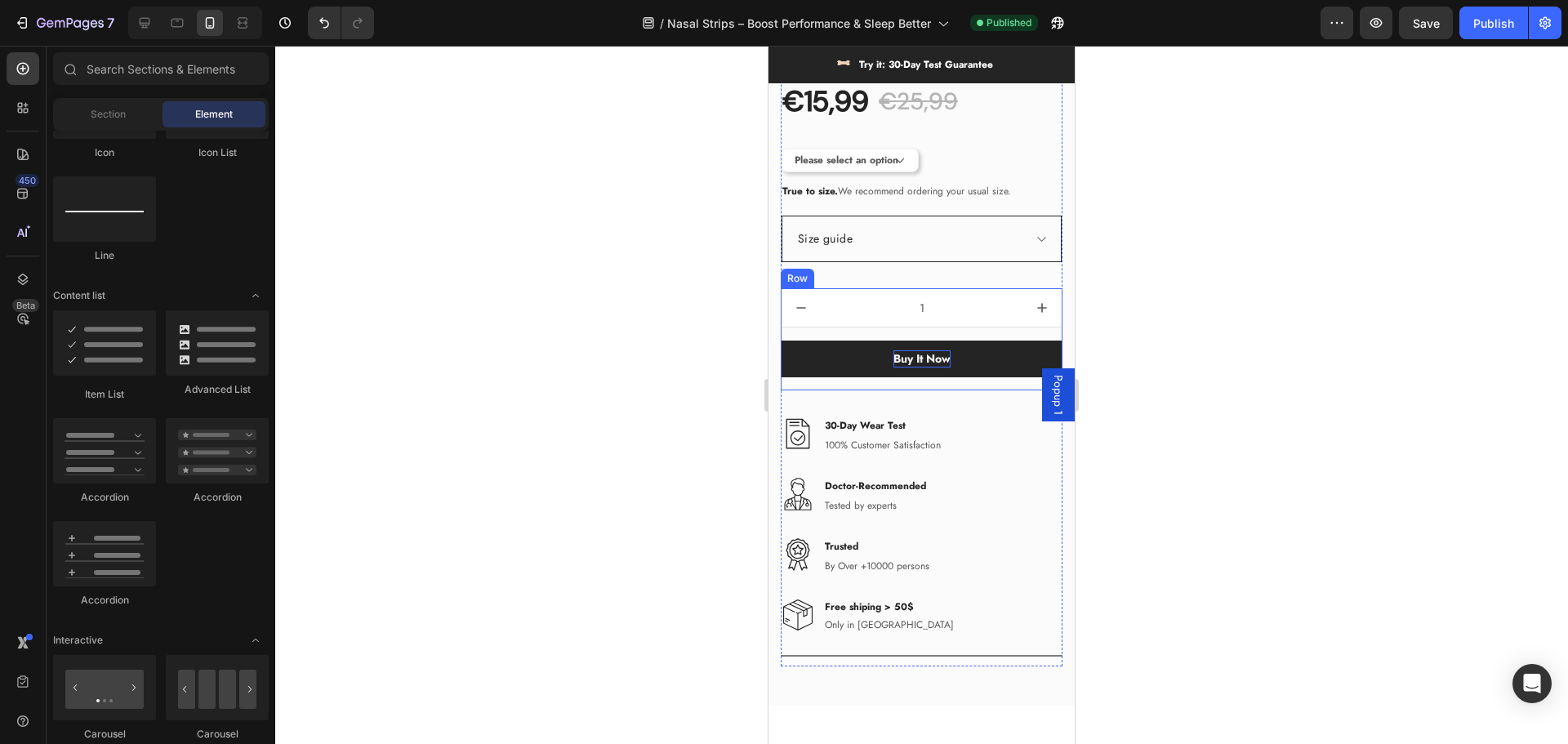
click at [933, 350] on div "Buy It Now" at bounding box center [922, 358] width 57 height 17
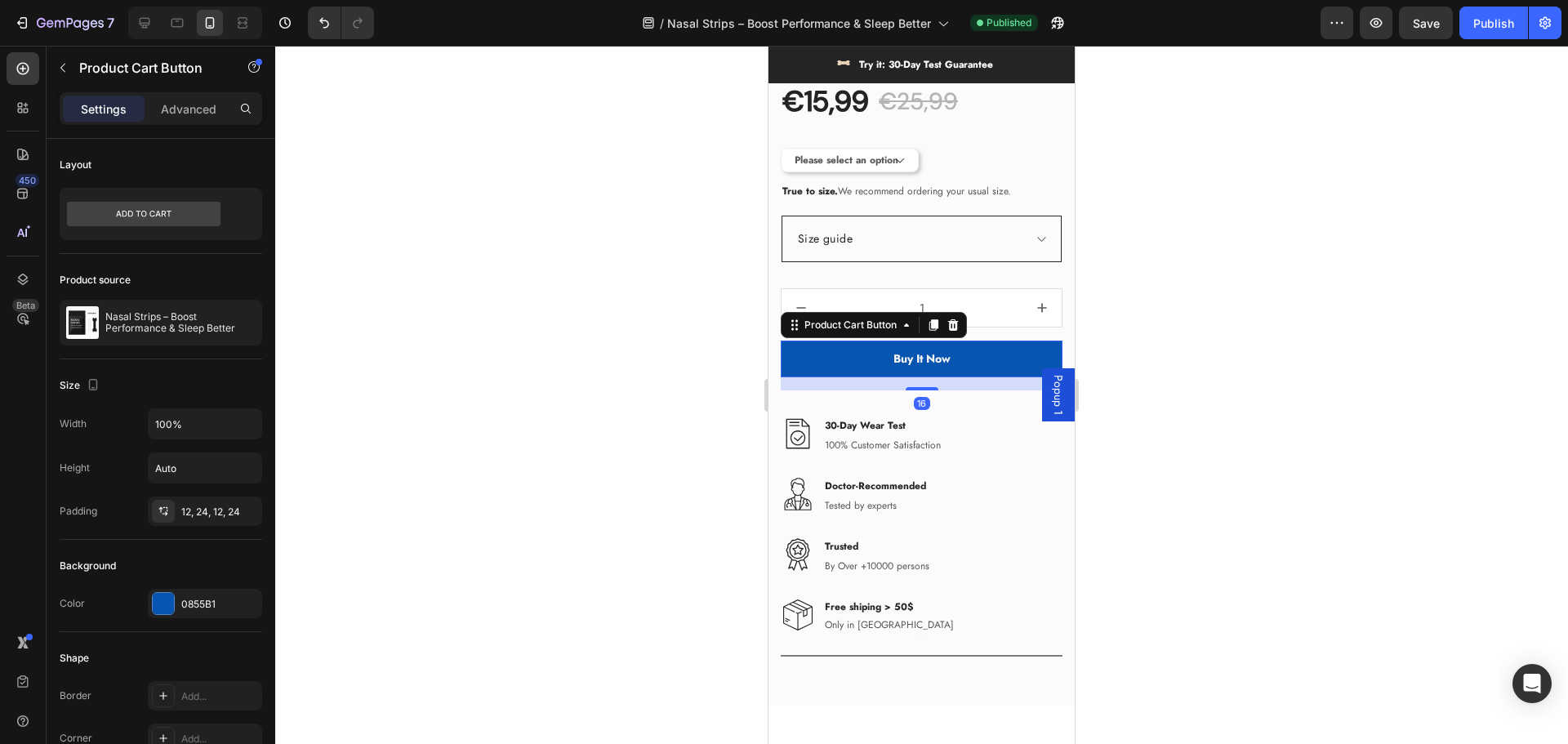
click at [682, 291] on div at bounding box center [921, 395] width 1293 height 698
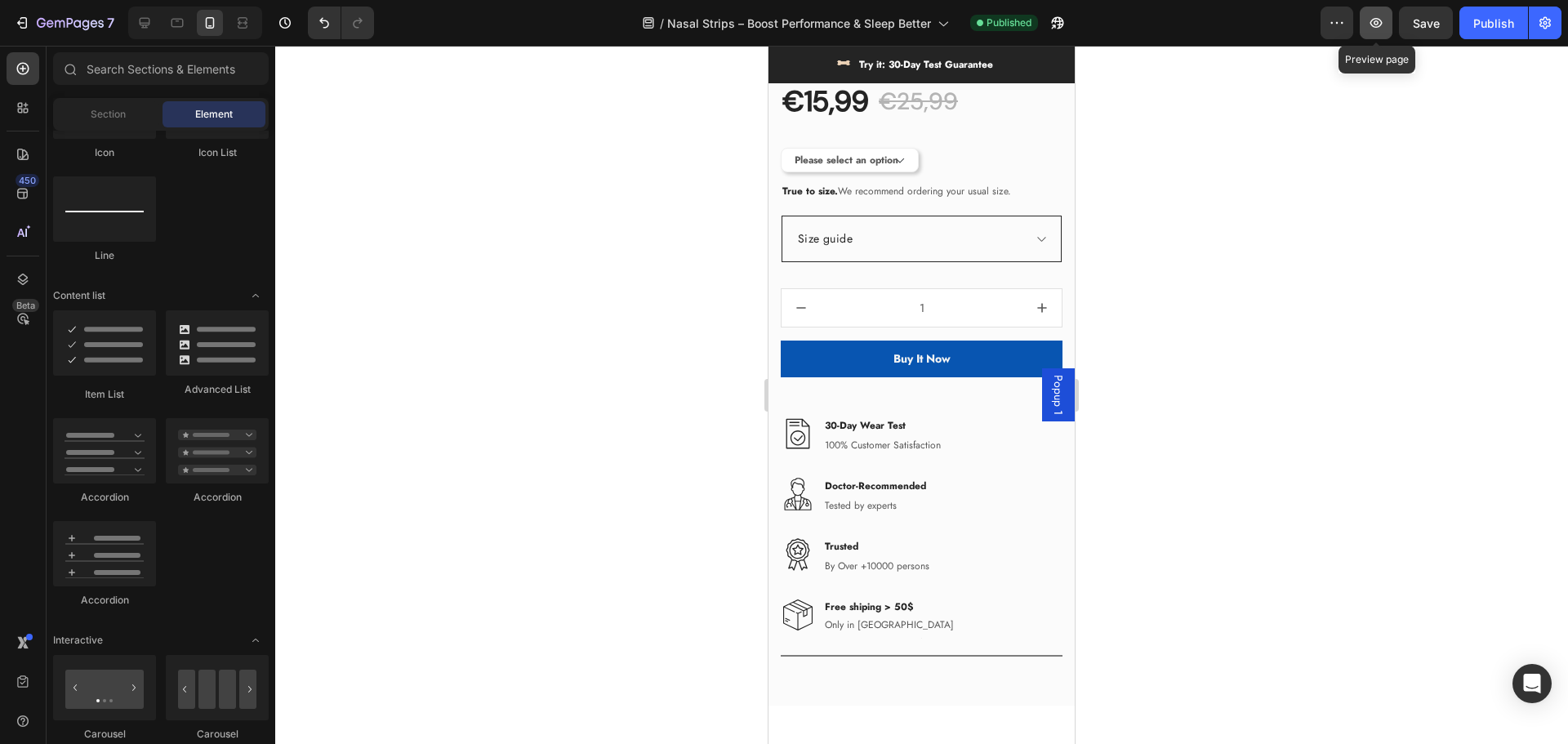
click at [1378, 23] on icon "button" at bounding box center [1376, 23] width 12 height 10
click at [174, 75] on input "text" at bounding box center [160, 68] width 215 height 32
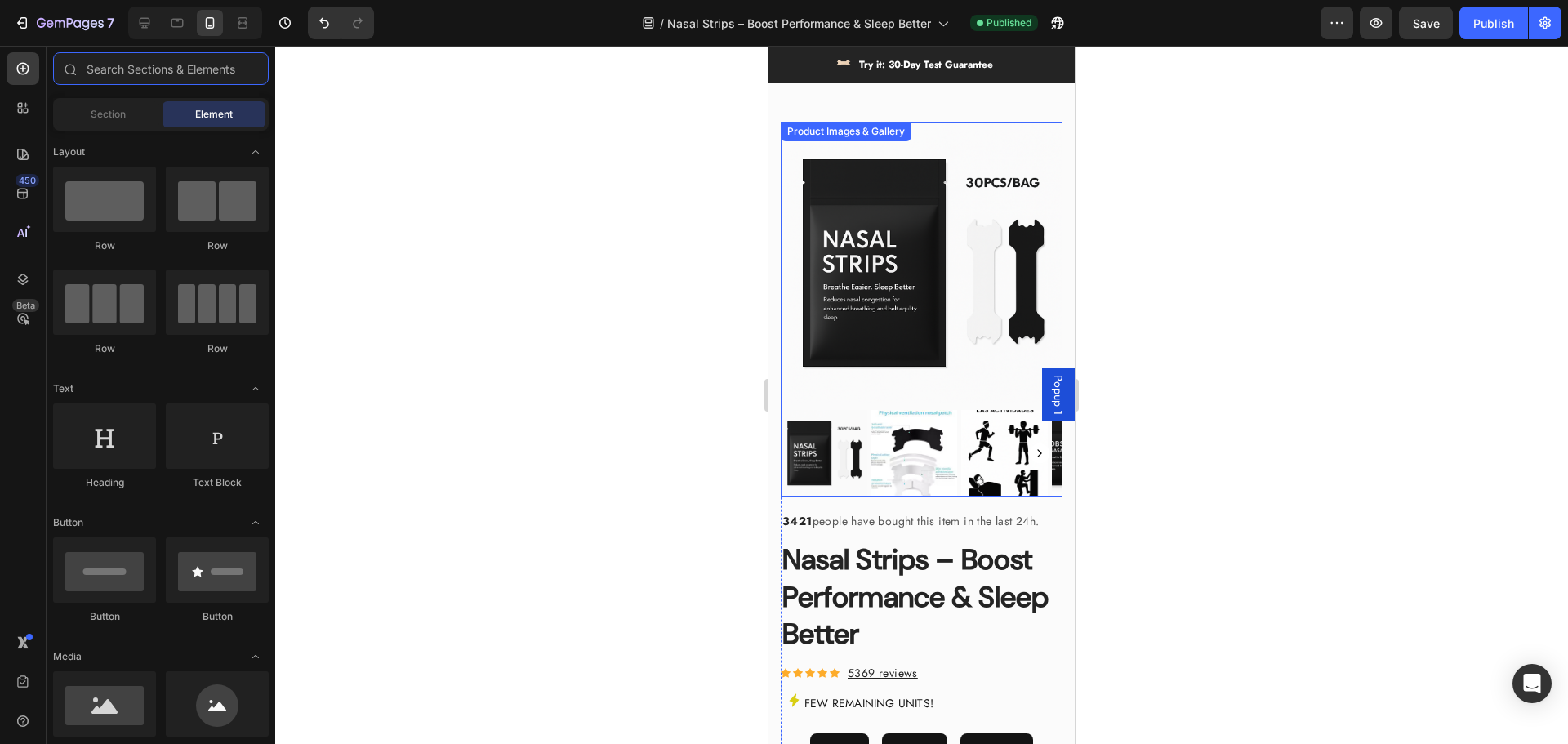
scroll to position [489, 0]
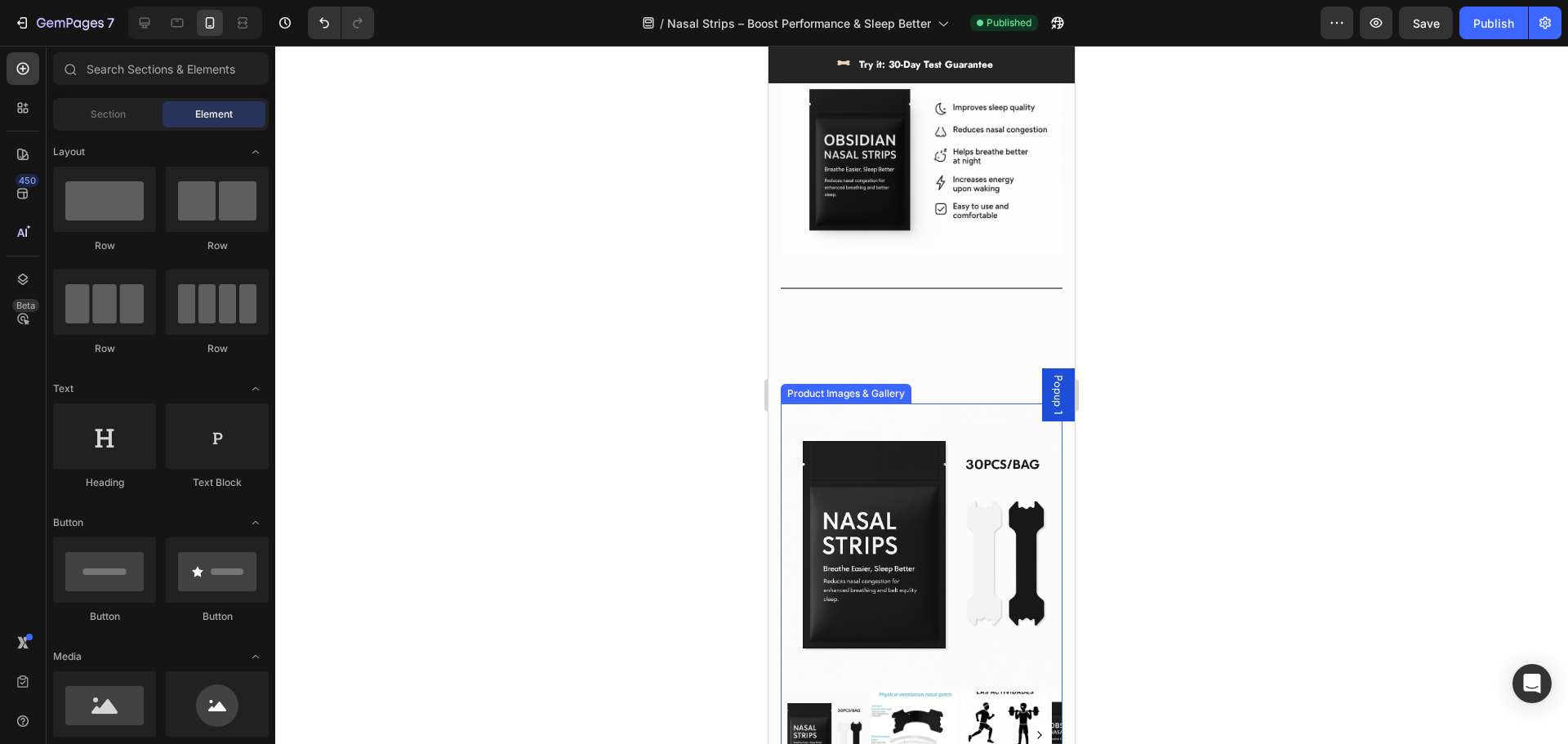
click at [892, 522] on img at bounding box center [921, 544] width 282 height 282
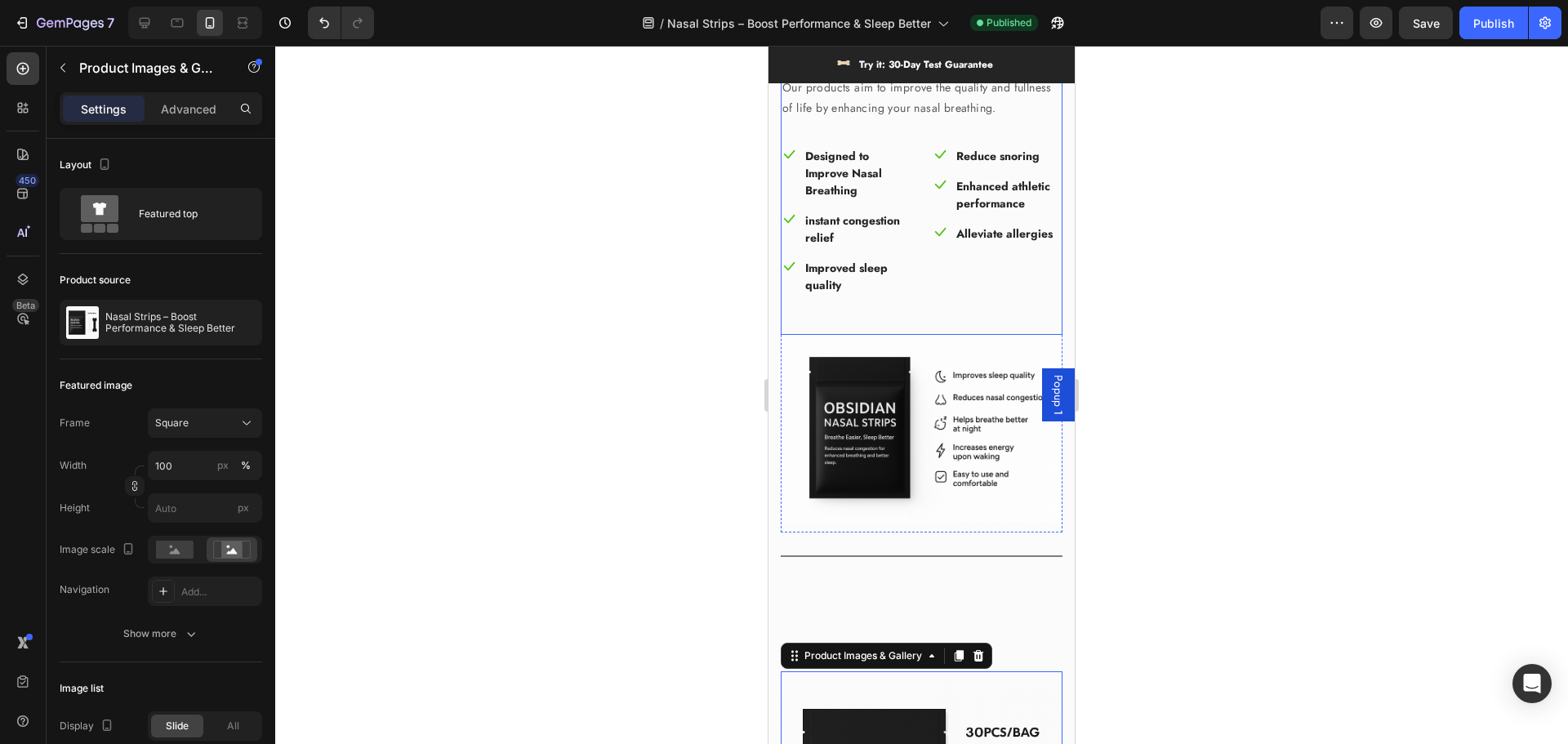
scroll to position [0, 0]
